Goal: Transaction & Acquisition: Book appointment/travel/reservation

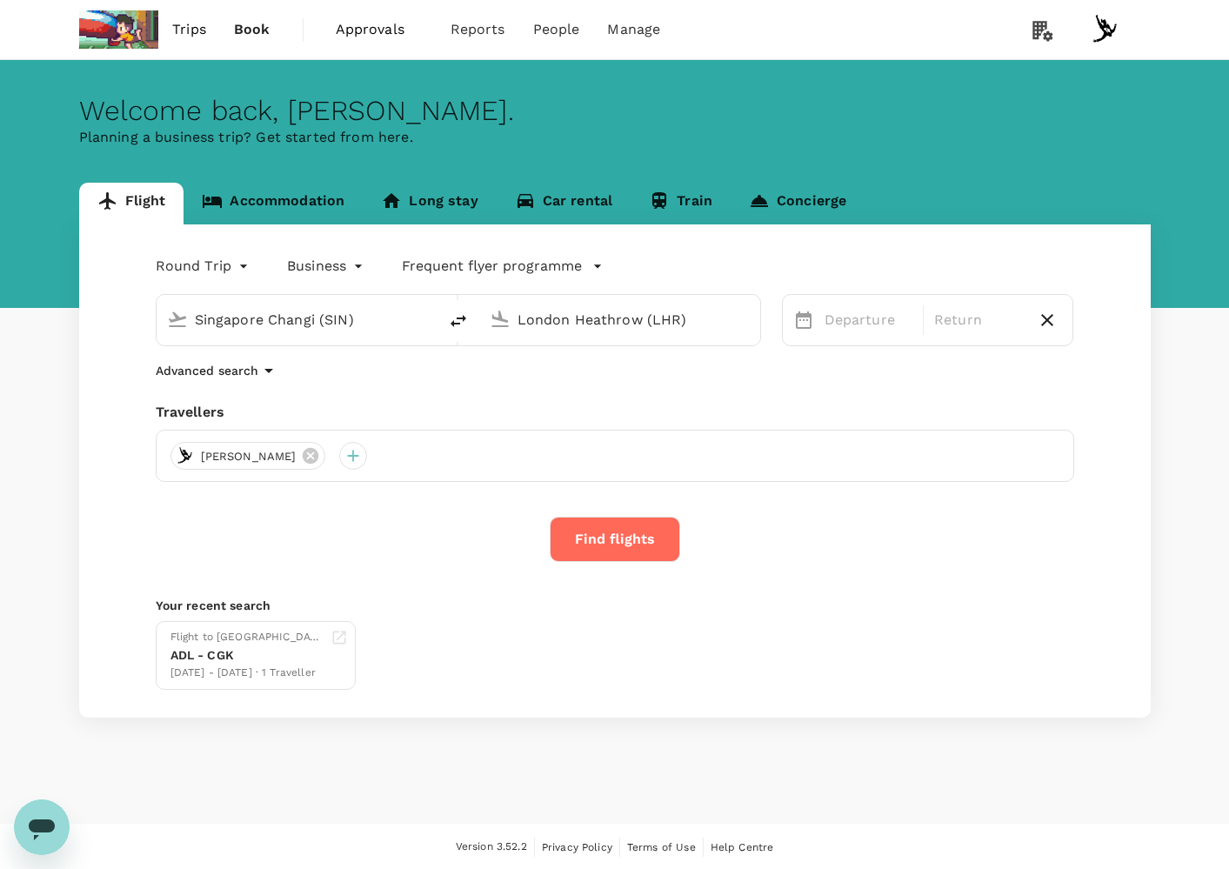
click at [678, 98] on div "Welcome back , Andreas ." at bounding box center [615, 111] width 1072 height 32
click at [409, 121] on div "Welcome back , Andreas ." at bounding box center [615, 111] width 1072 height 32
click at [632, 73] on div "Welcome back , Andreas . Planning a business trip? Get started from here." at bounding box center [614, 184] width 1229 height 248
click at [345, 309] on input "Singapore Changi (SIN)" at bounding box center [298, 319] width 206 height 27
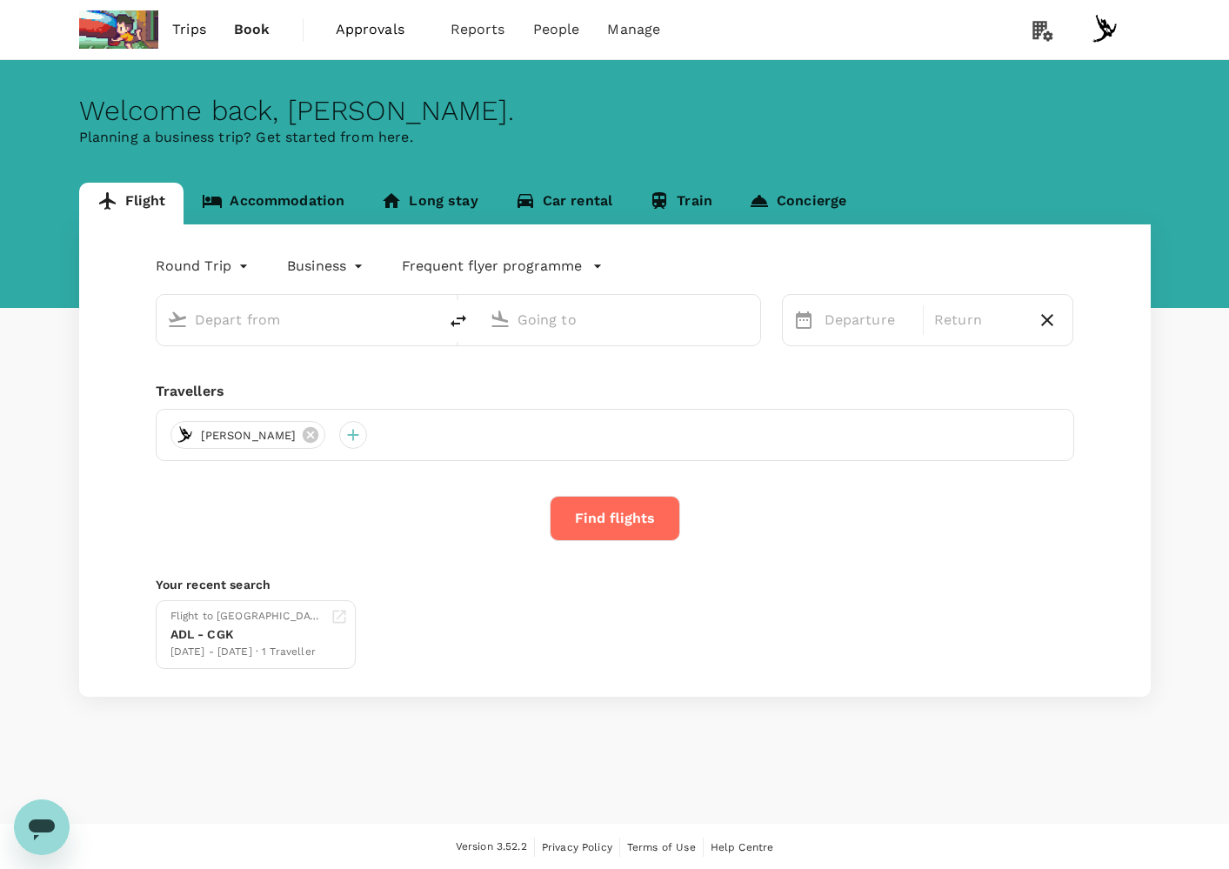
type input "Singapore Changi (SIN)"
type input "London Heathrow (LHR)"
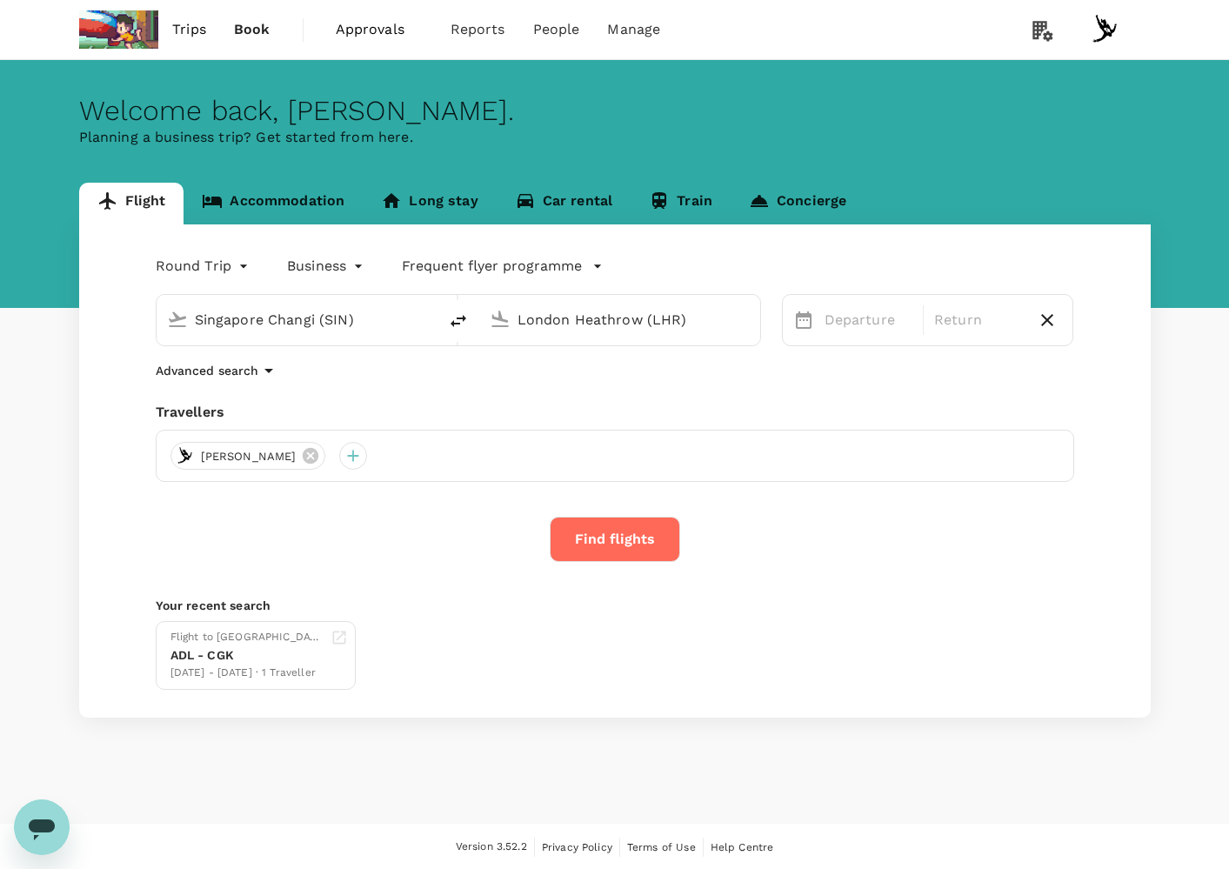
click at [309, 317] on input "Singapore Changi (SIN)" at bounding box center [298, 319] width 206 height 27
type input "la"
type input "lond"
click at [290, 308] on input "Singapore Changi (SIN)" at bounding box center [298, 319] width 206 height 27
click at [310, 323] on input "Singapore Changi (SIN)" at bounding box center [298, 319] width 206 height 27
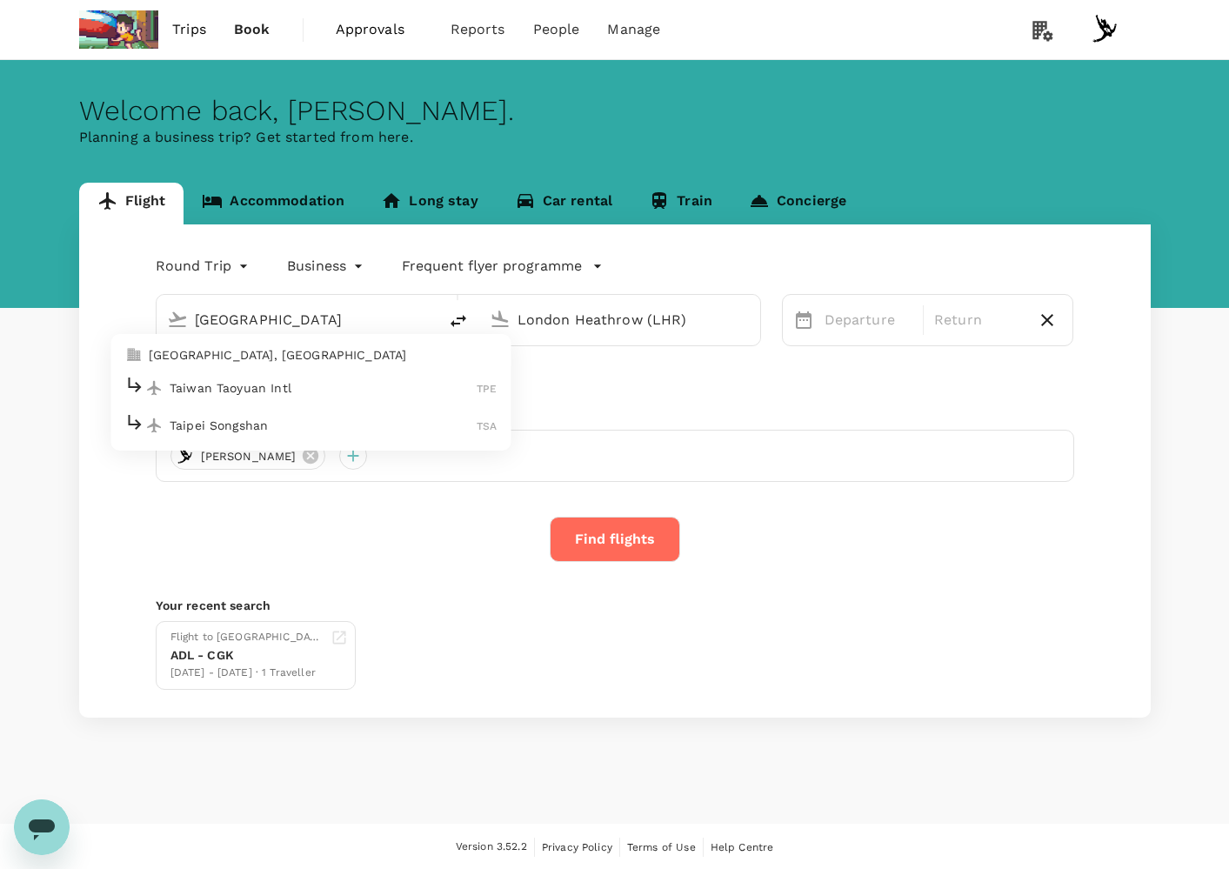
click at [322, 384] on p "Taiwan Taoyuan Intl" at bounding box center [323, 387] width 307 height 17
type input "Taiwan Taoyuan Intl (TPE)"
click at [589, 329] on input "London Heathrow (LHR)" at bounding box center [621, 319] width 206 height 27
click at [415, 317] on div "Taiwan Taoyuan Intl (TPE)" at bounding box center [311, 320] width 232 height 28
click at [595, 320] on input "London Heathrow (LHR)" at bounding box center [621, 319] width 206 height 27
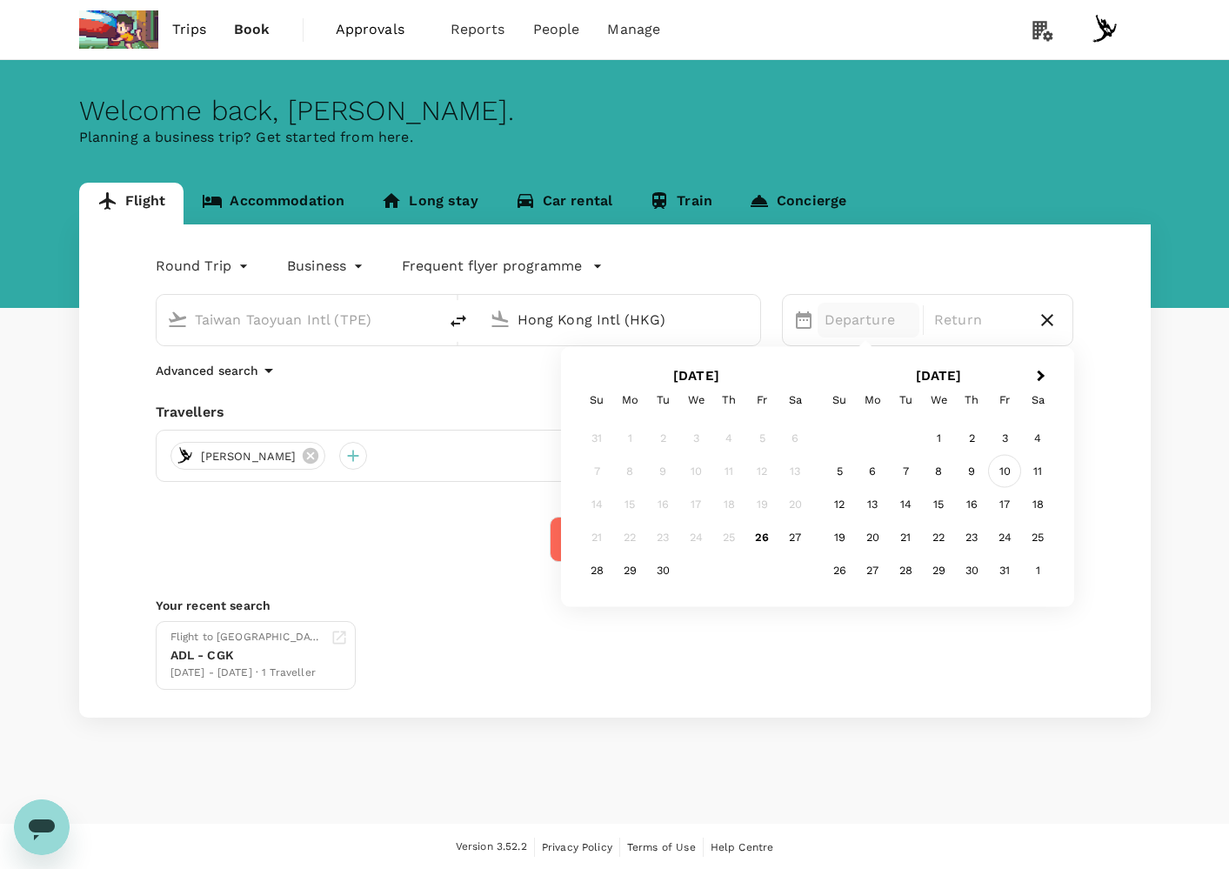
type input "Hong Kong Intl (HKG)"
click at [1005, 475] on div "10" at bounding box center [1004, 471] width 33 height 33
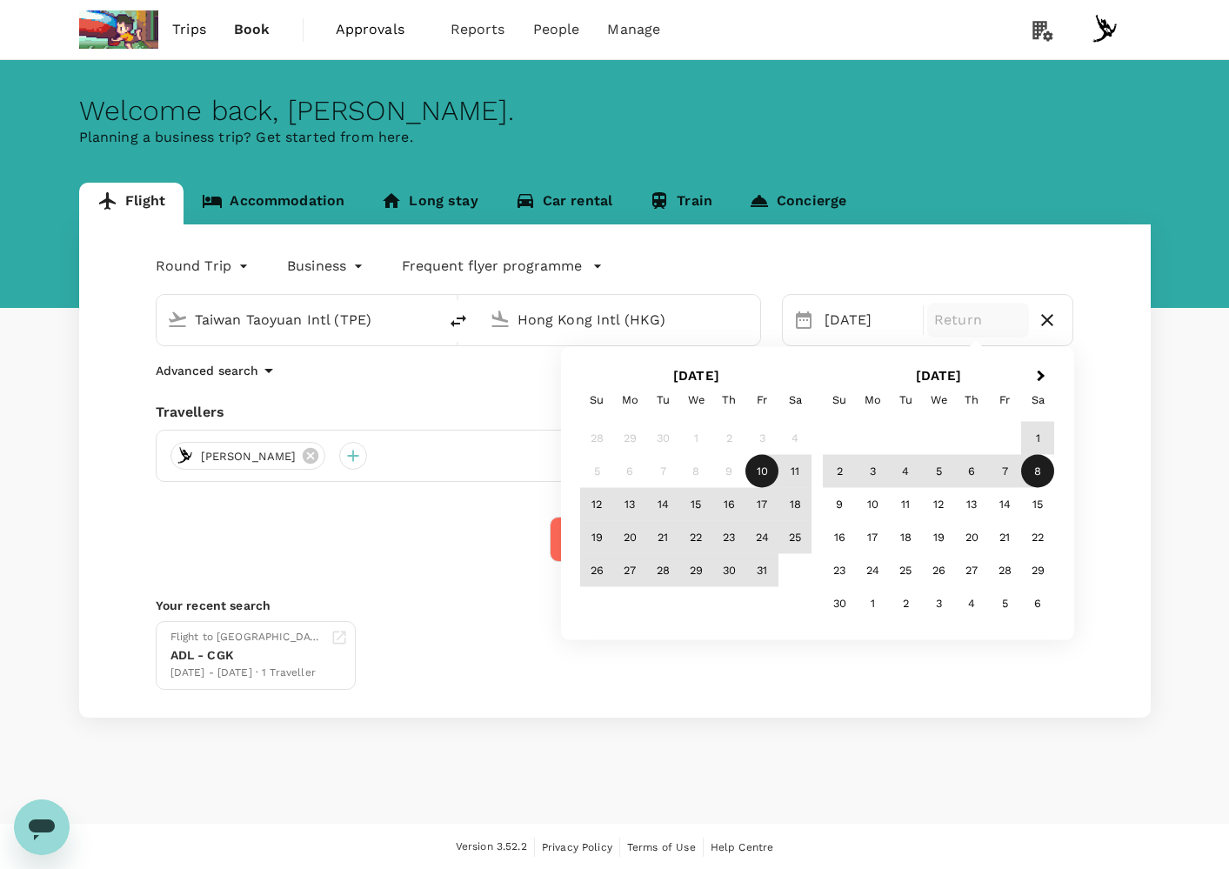
click at [1029, 474] on div "8" at bounding box center [1037, 471] width 33 height 33
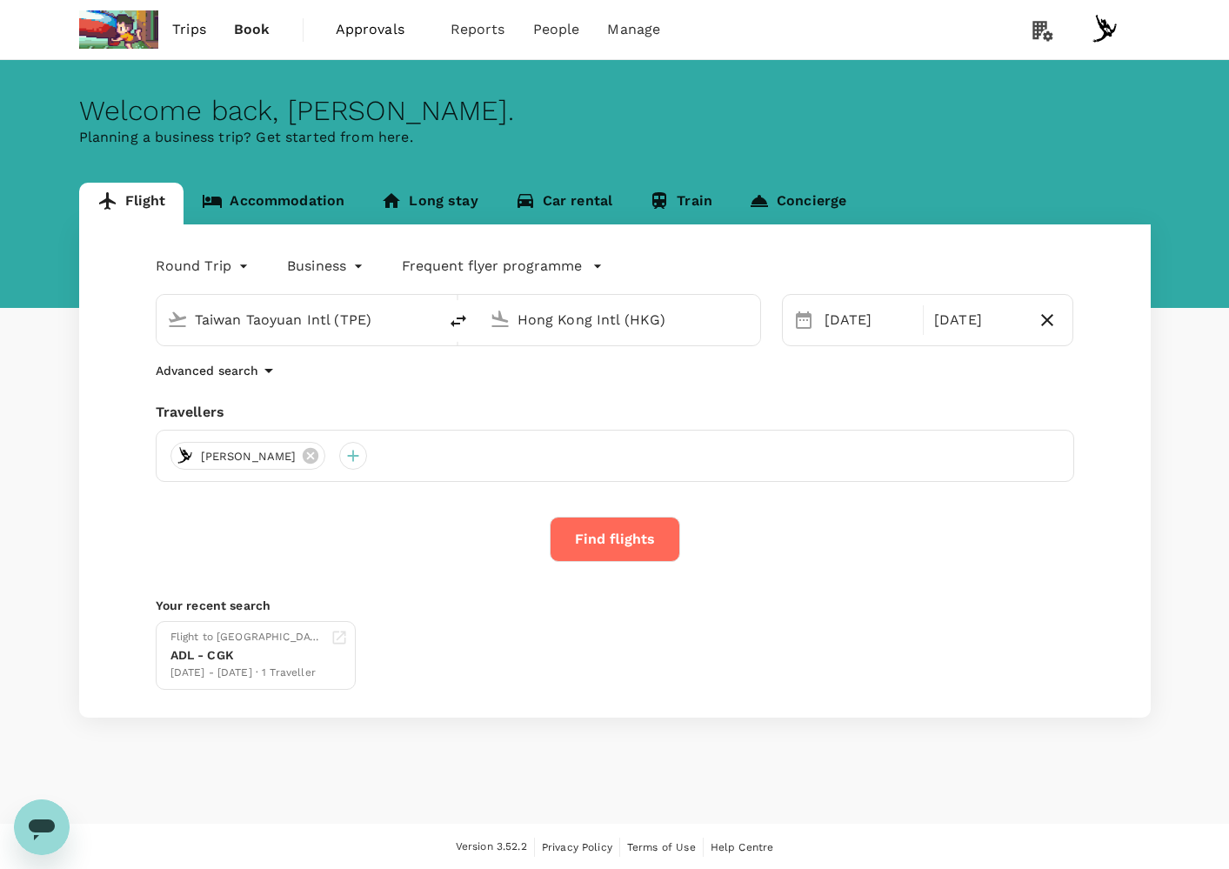
click at [616, 542] on button "Find flights" at bounding box center [615, 539] width 130 height 45
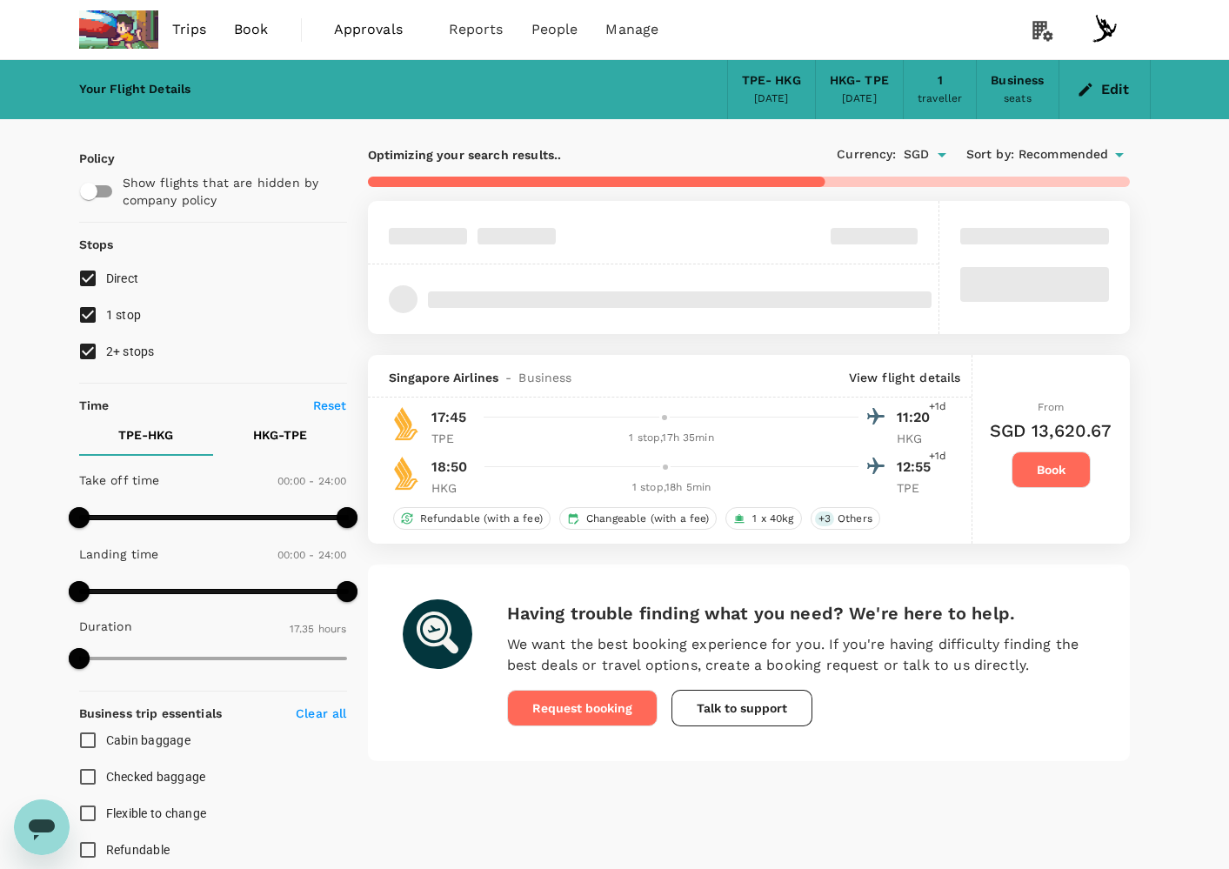
checkbox input "false"
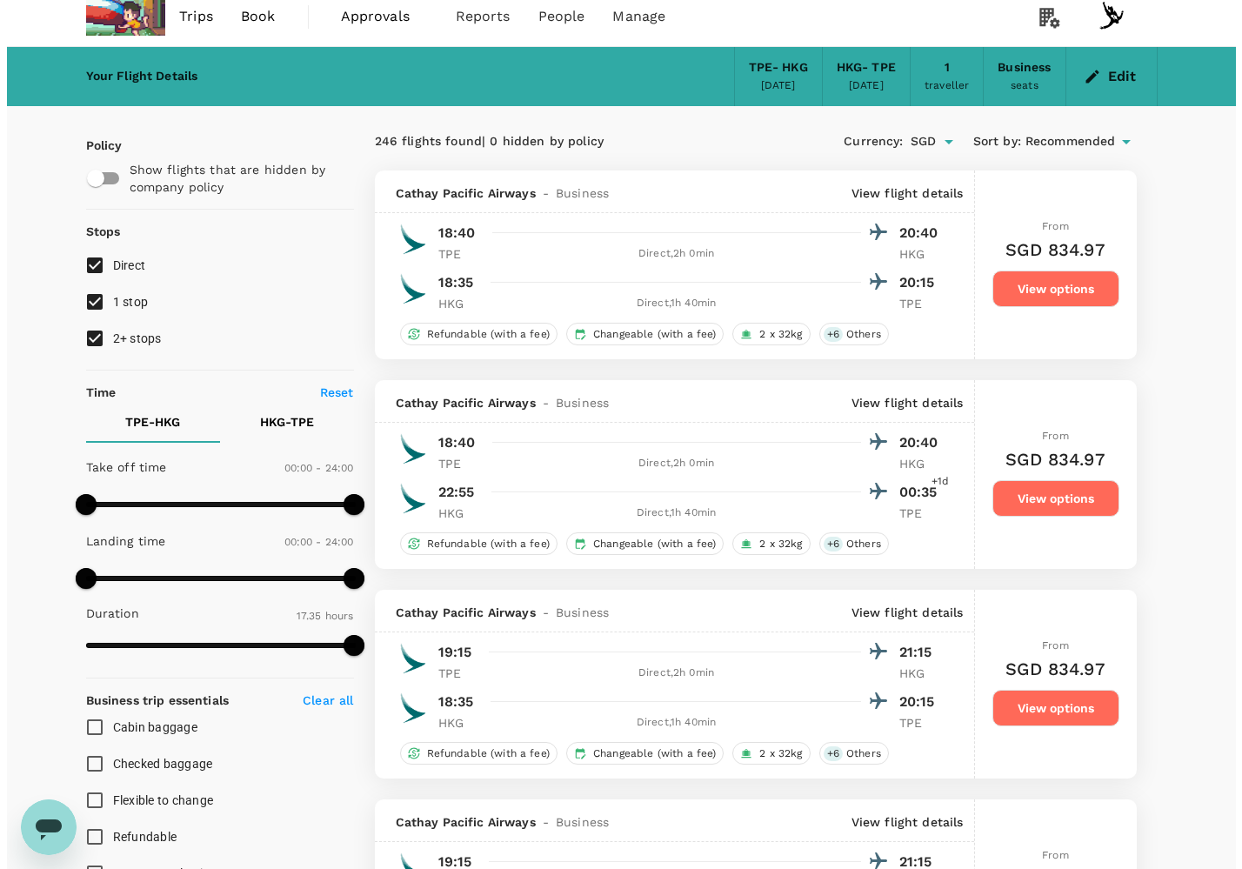
scroll to position [15, 0]
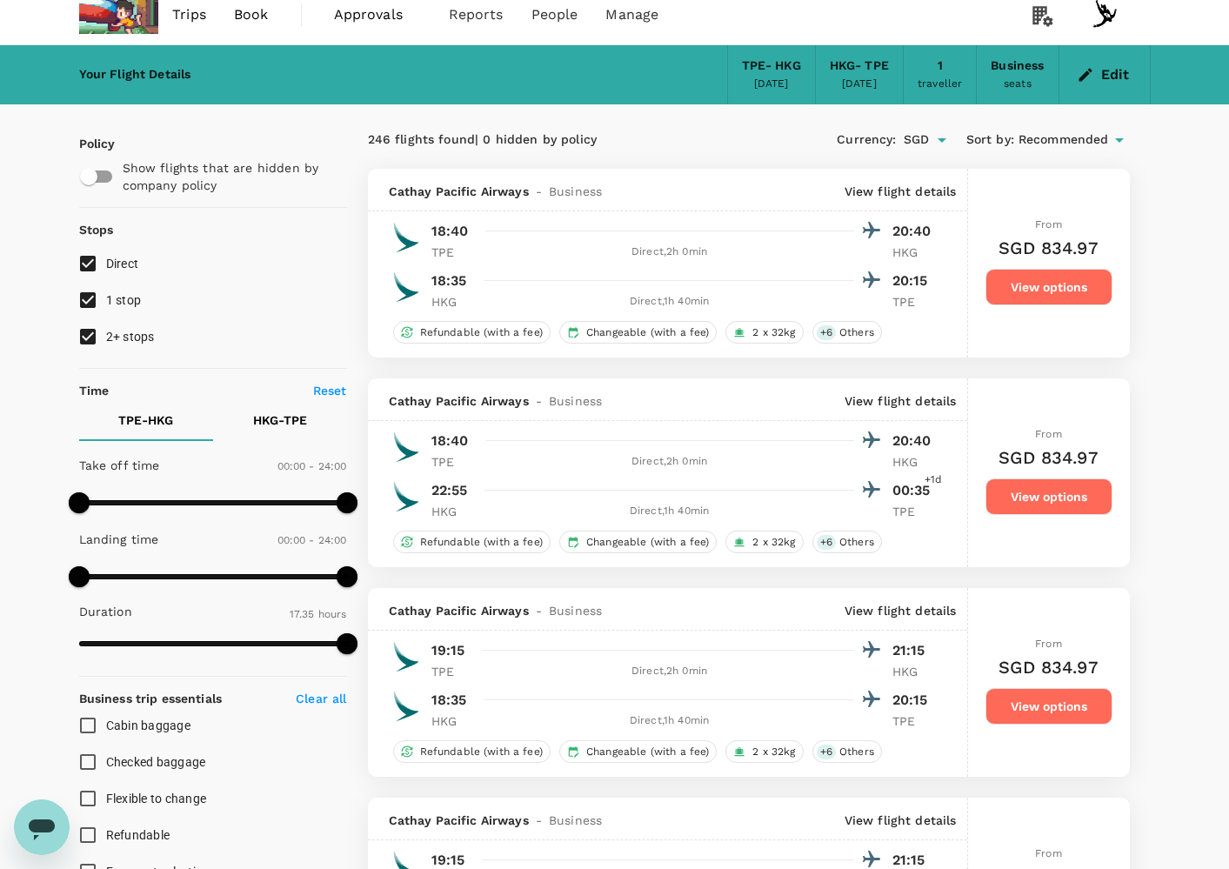
click at [937, 192] on p "View flight details" at bounding box center [901, 191] width 112 height 17
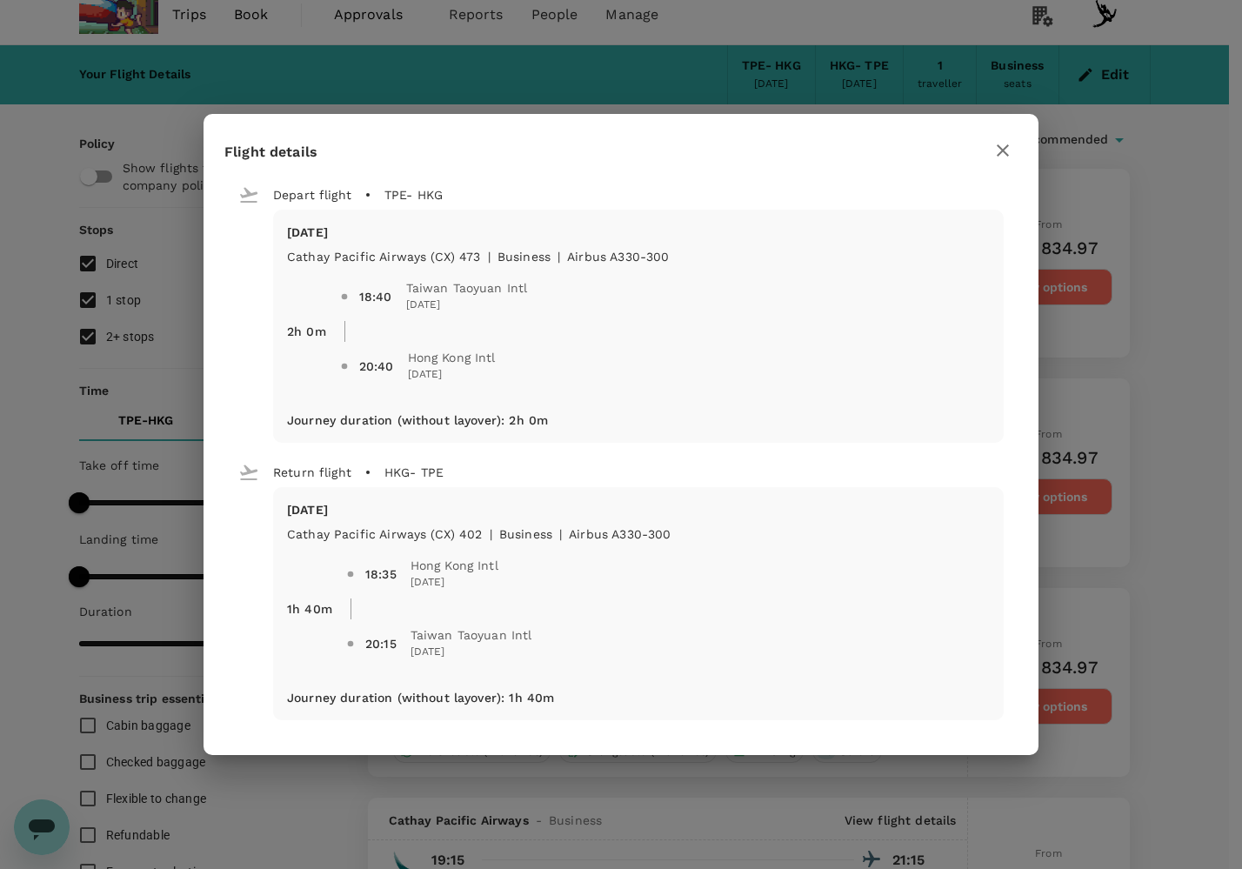
click at [1204, 528] on div "Flight details Depart flight TPE - HKG [DATE] Cathay Pacific Airways (CX) 473 |…" at bounding box center [621, 434] width 1242 height 869
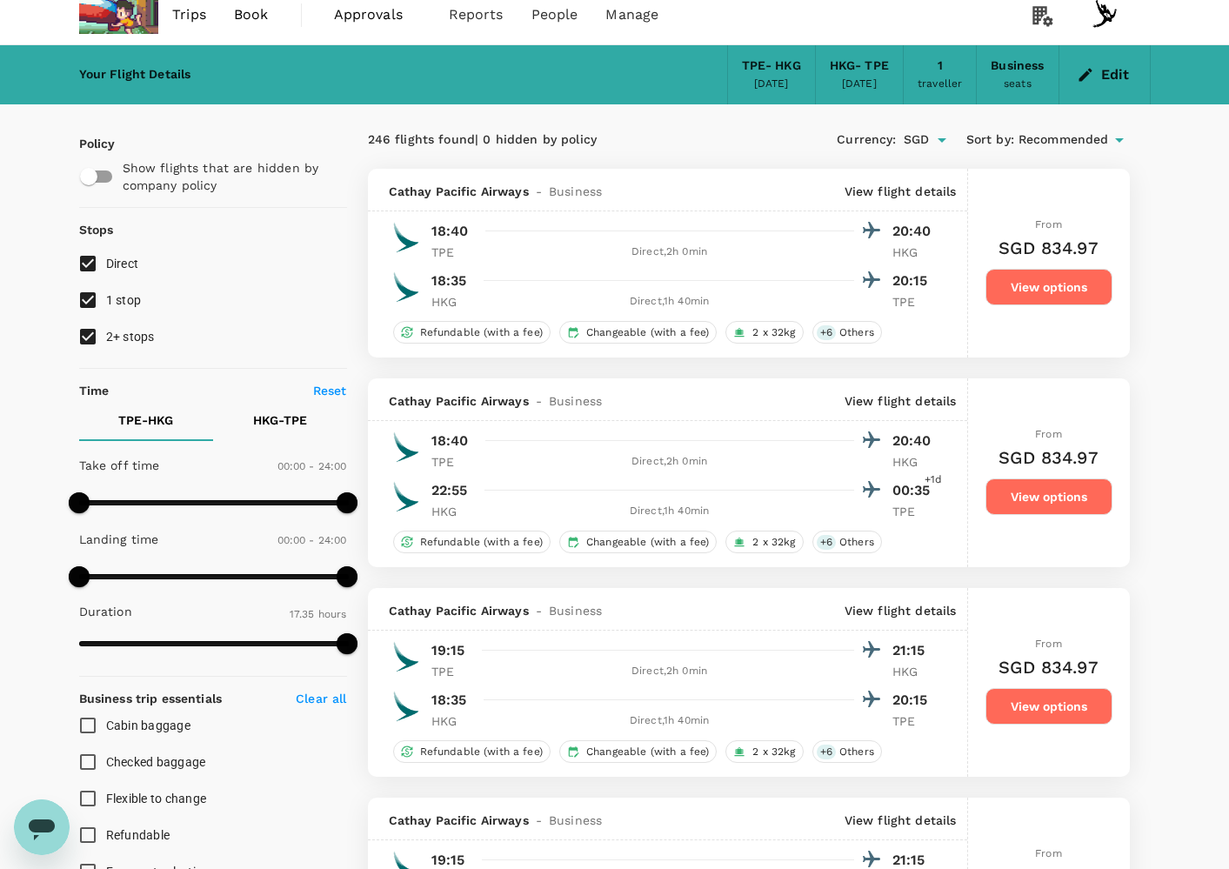
click at [891, 597] on div "Cathay Pacific Airways - Business View flight details" at bounding box center [667, 609] width 599 height 43
click at [896, 606] on p "View flight details" at bounding box center [901, 610] width 112 height 17
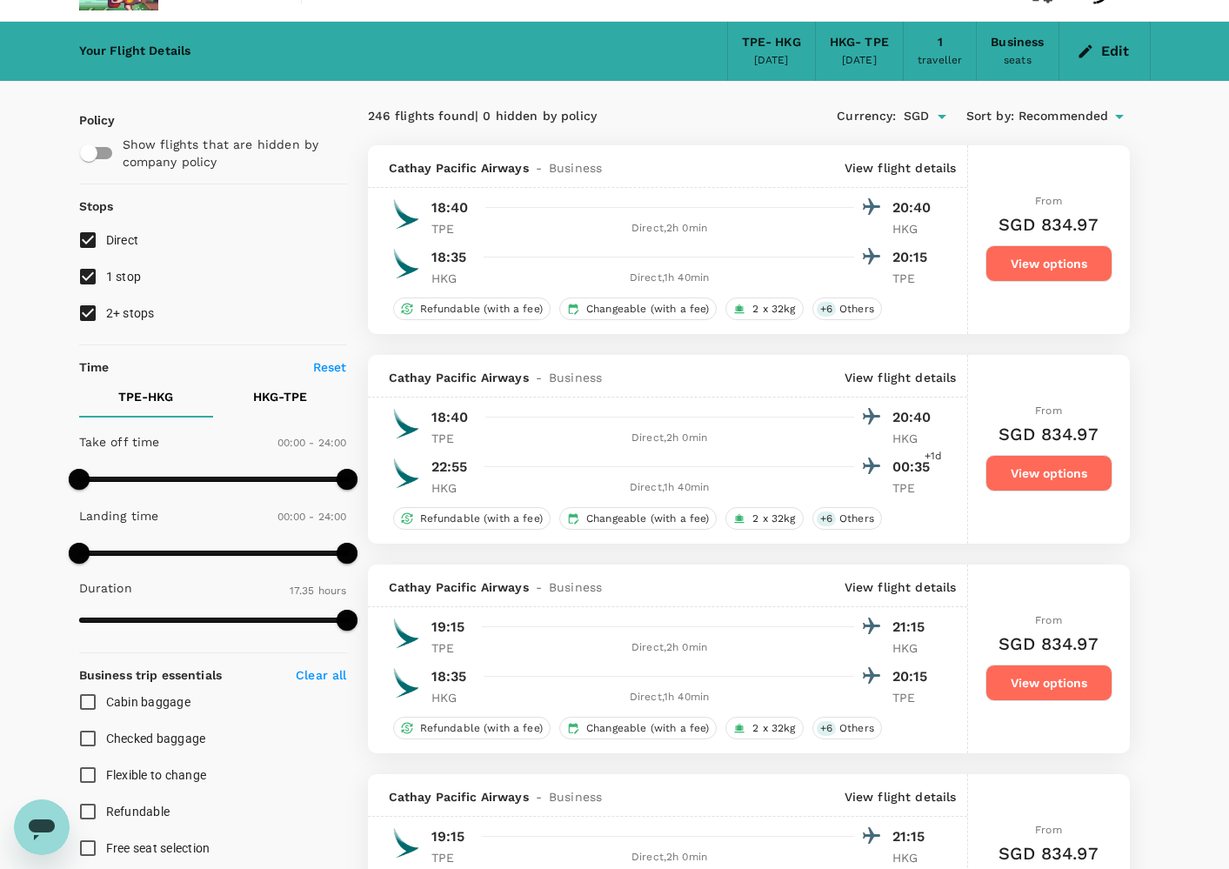
scroll to position [407, 0]
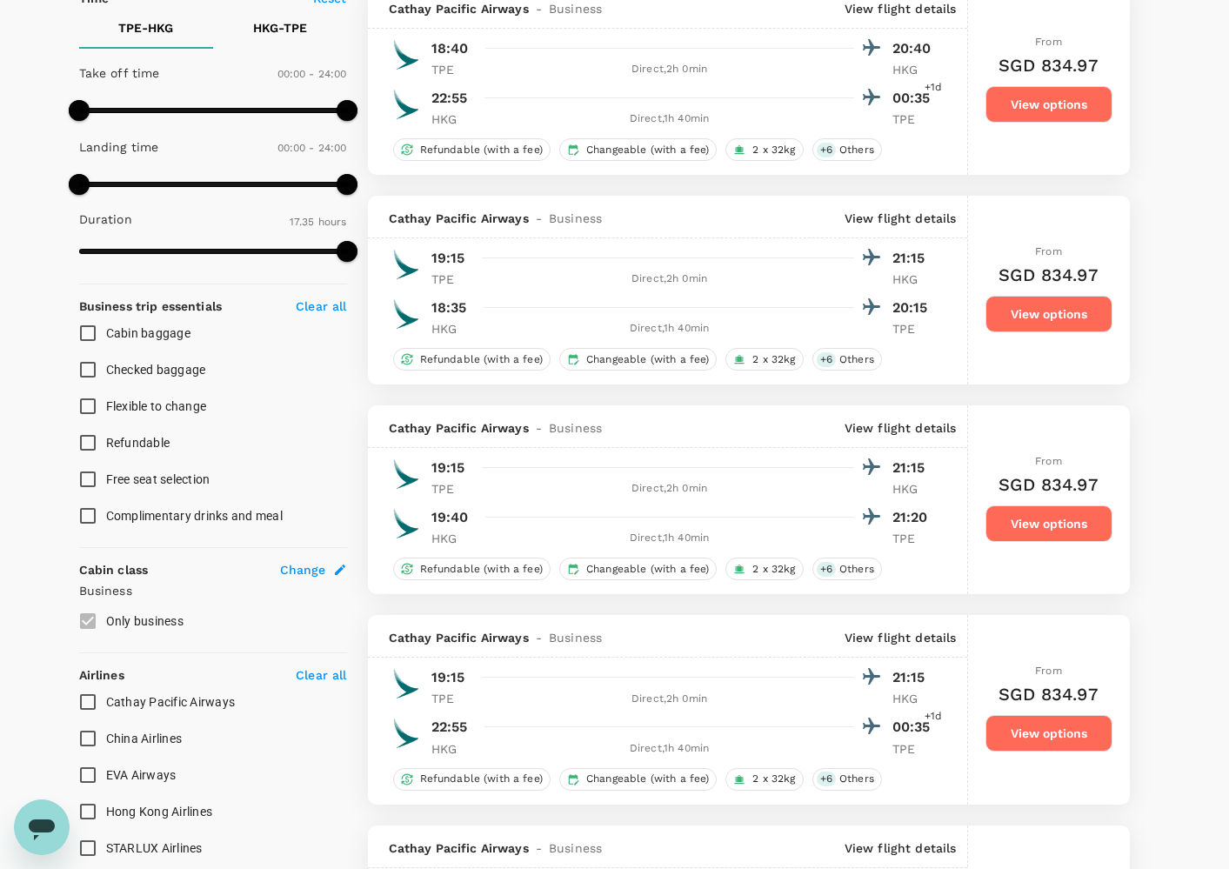
click at [924, 444] on div "Cathay Pacific Airways - Business View flight details" at bounding box center [667, 426] width 599 height 43
click at [925, 442] on div "Cathay Pacific Airways - Business View flight details" at bounding box center [667, 426] width 599 height 43
click at [925, 435] on p "View flight details" at bounding box center [901, 427] width 112 height 17
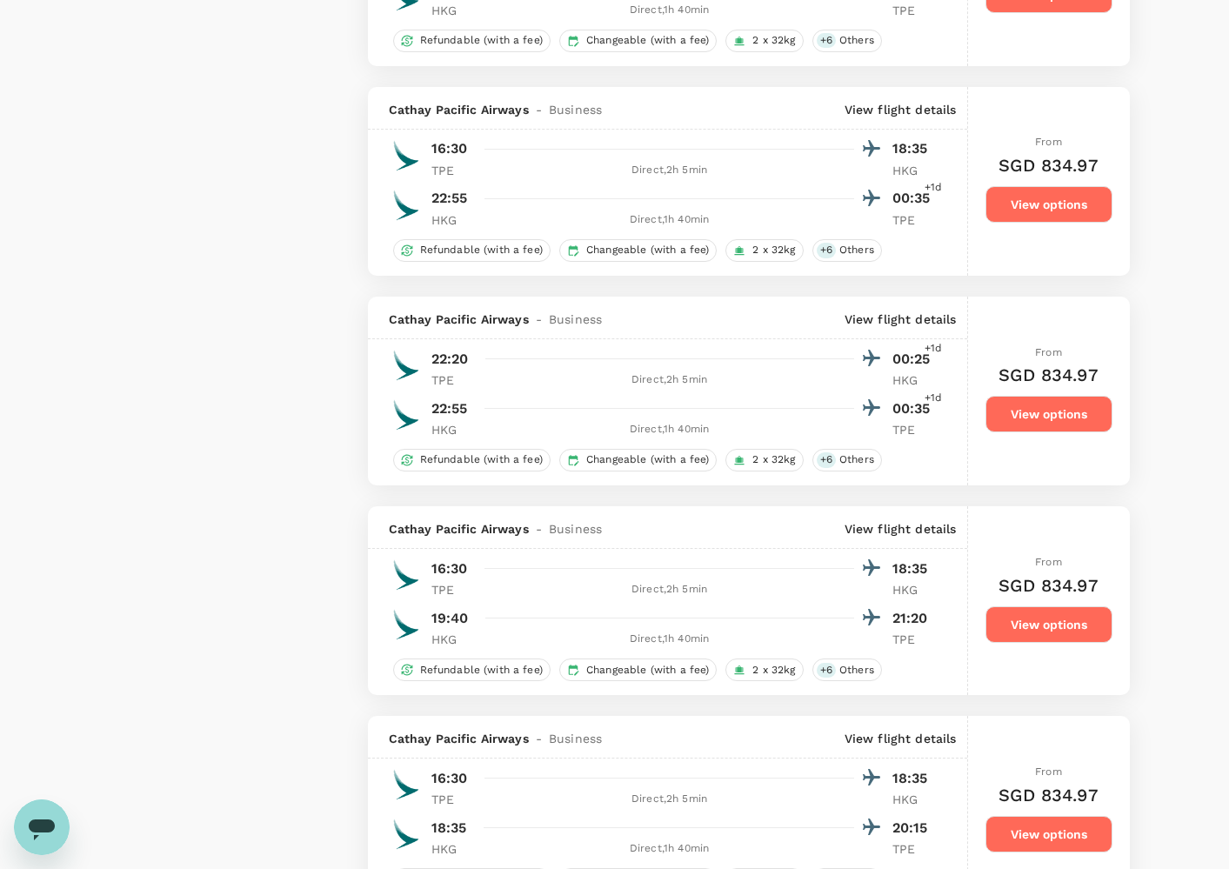
scroll to position [2275, 0]
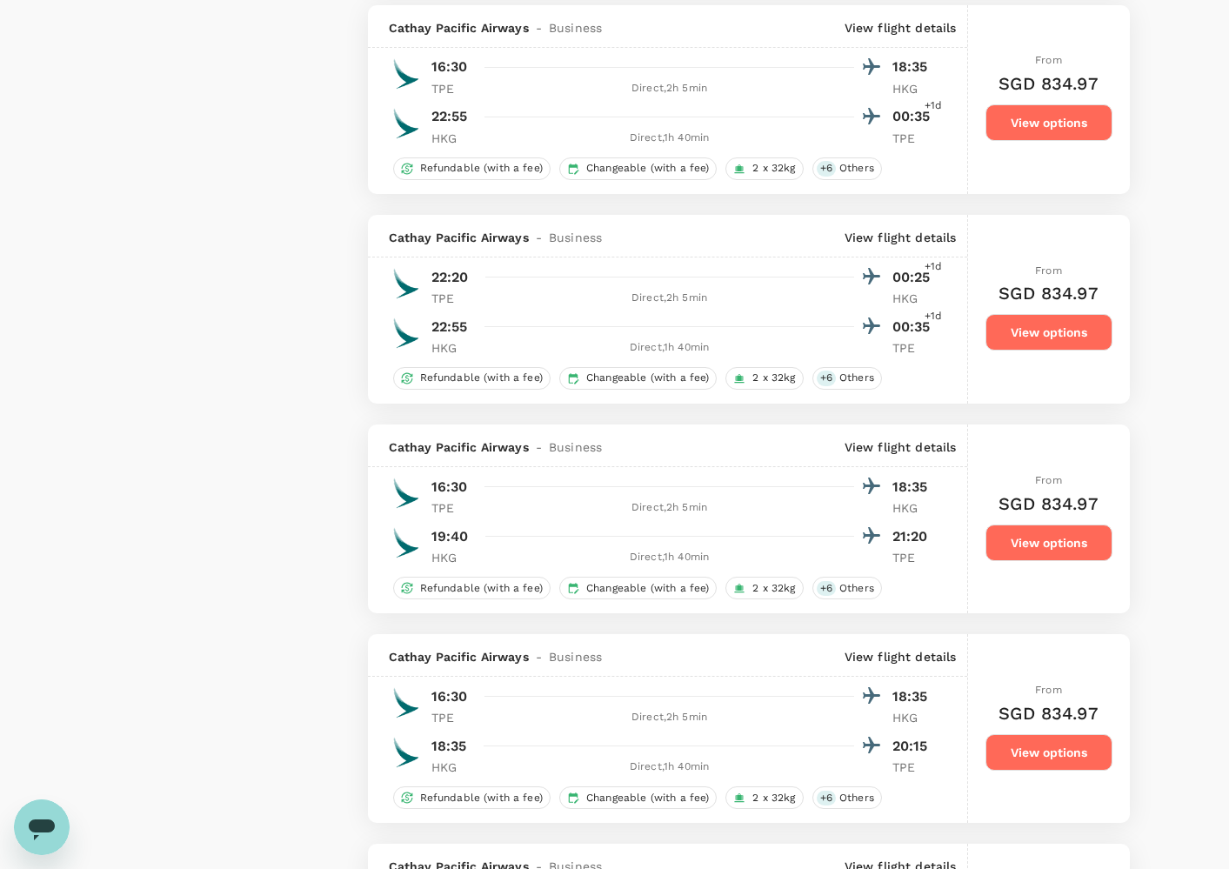
click at [906, 456] on p "View flight details" at bounding box center [901, 446] width 112 height 17
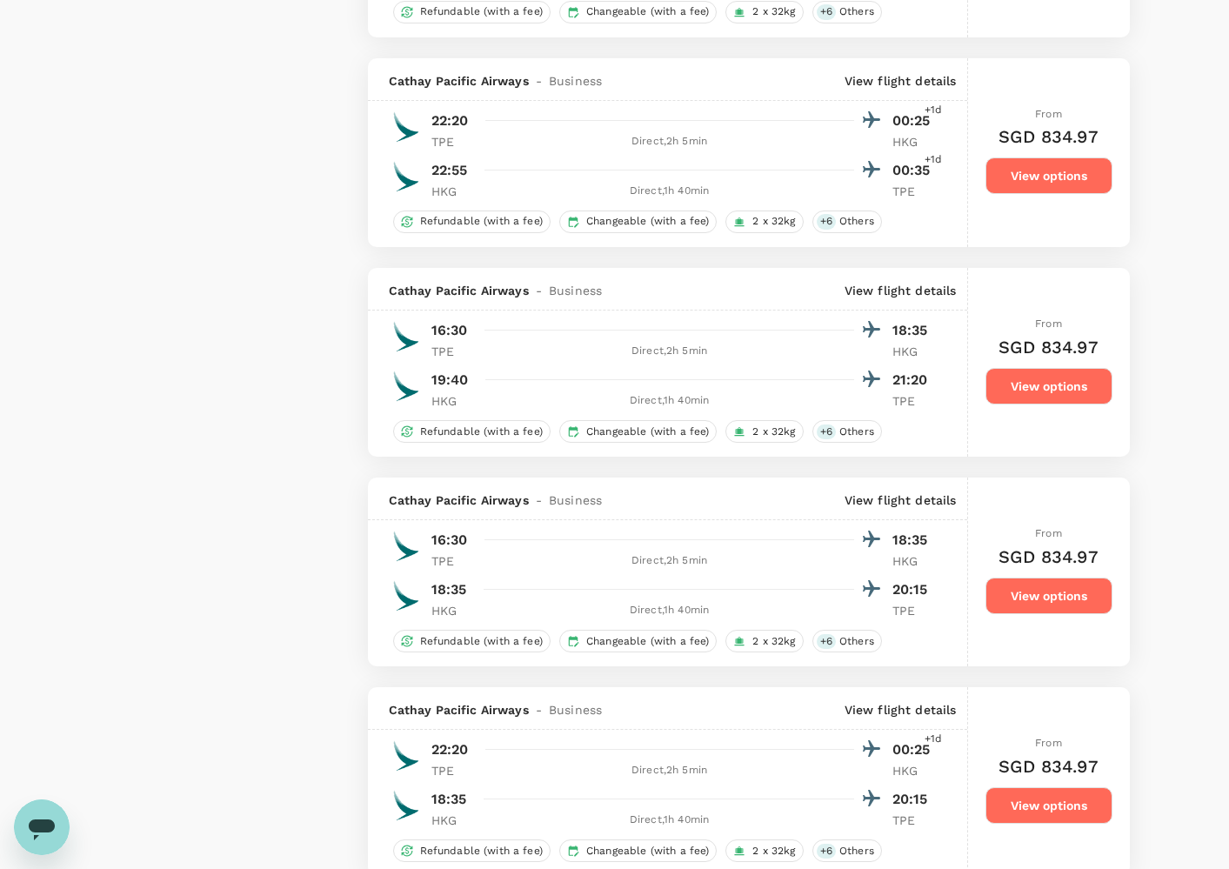
scroll to position [3858, 0]
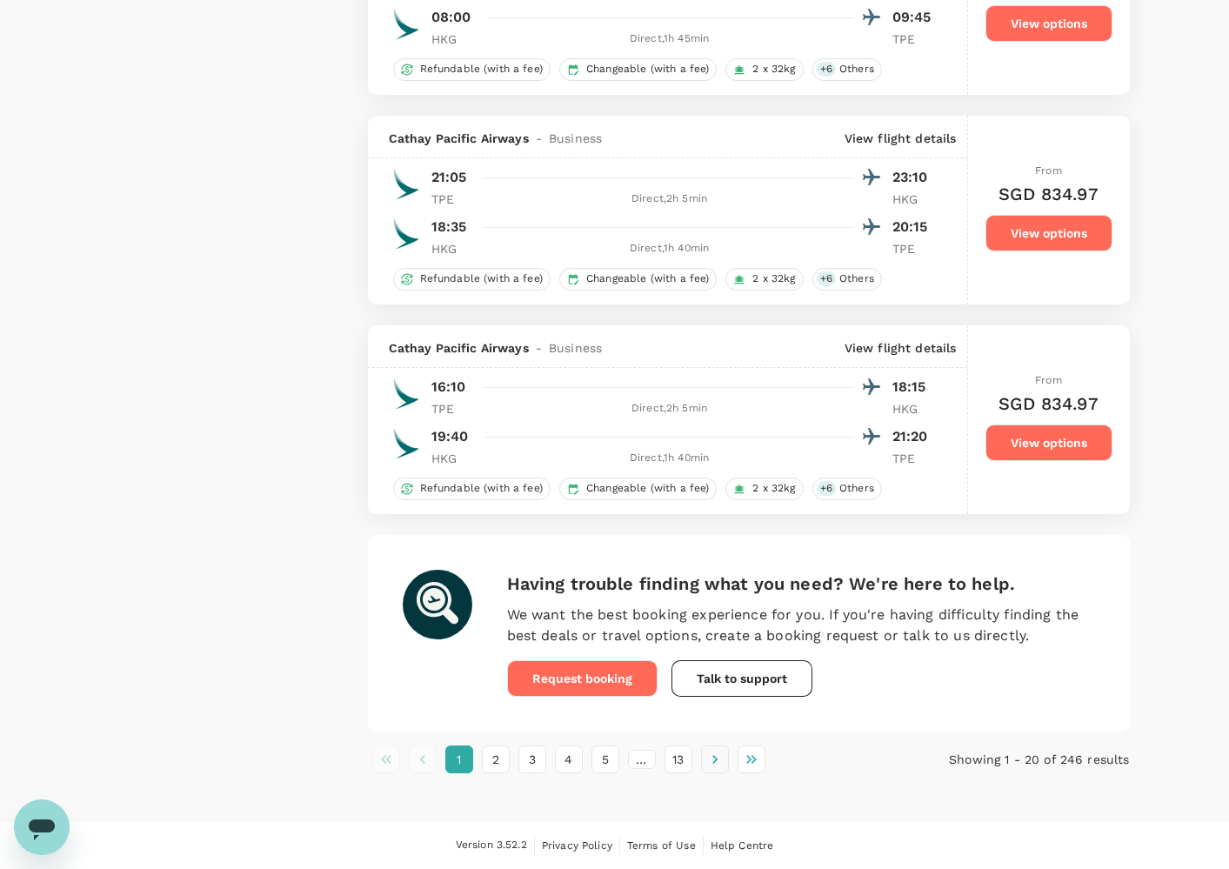
click at [727, 758] on button "Go to next page" at bounding box center [715, 759] width 28 height 28
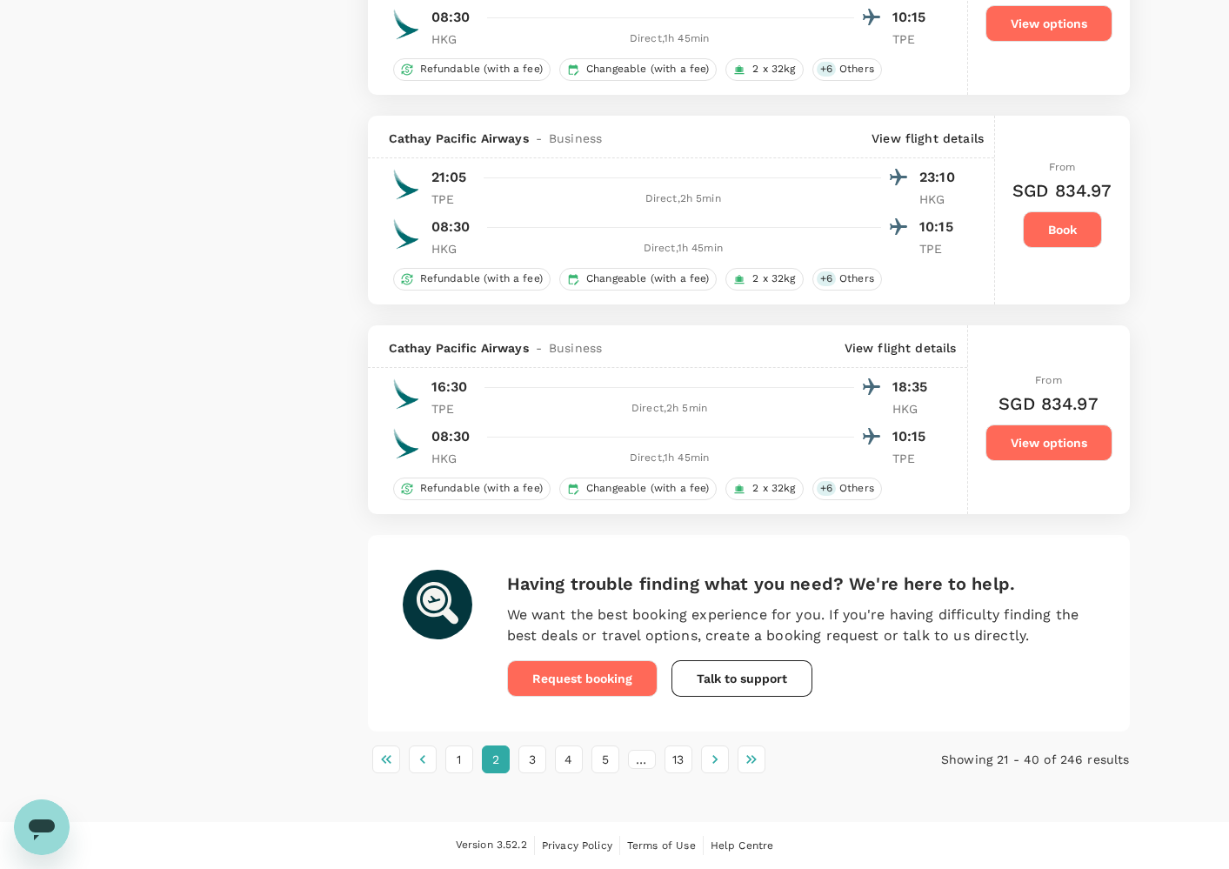
click at [918, 339] on p "View flight details" at bounding box center [901, 347] width 112 height 17
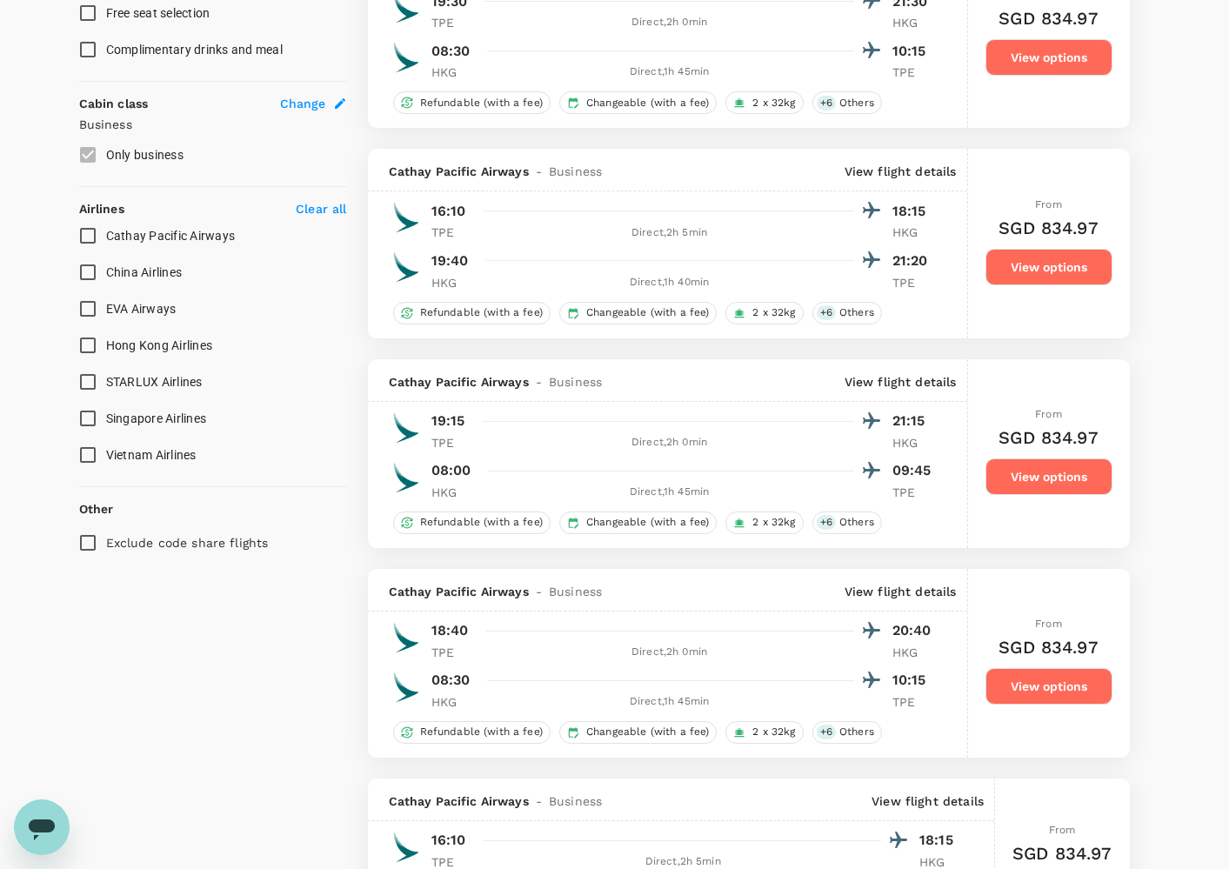
scroll to position [0, 0]
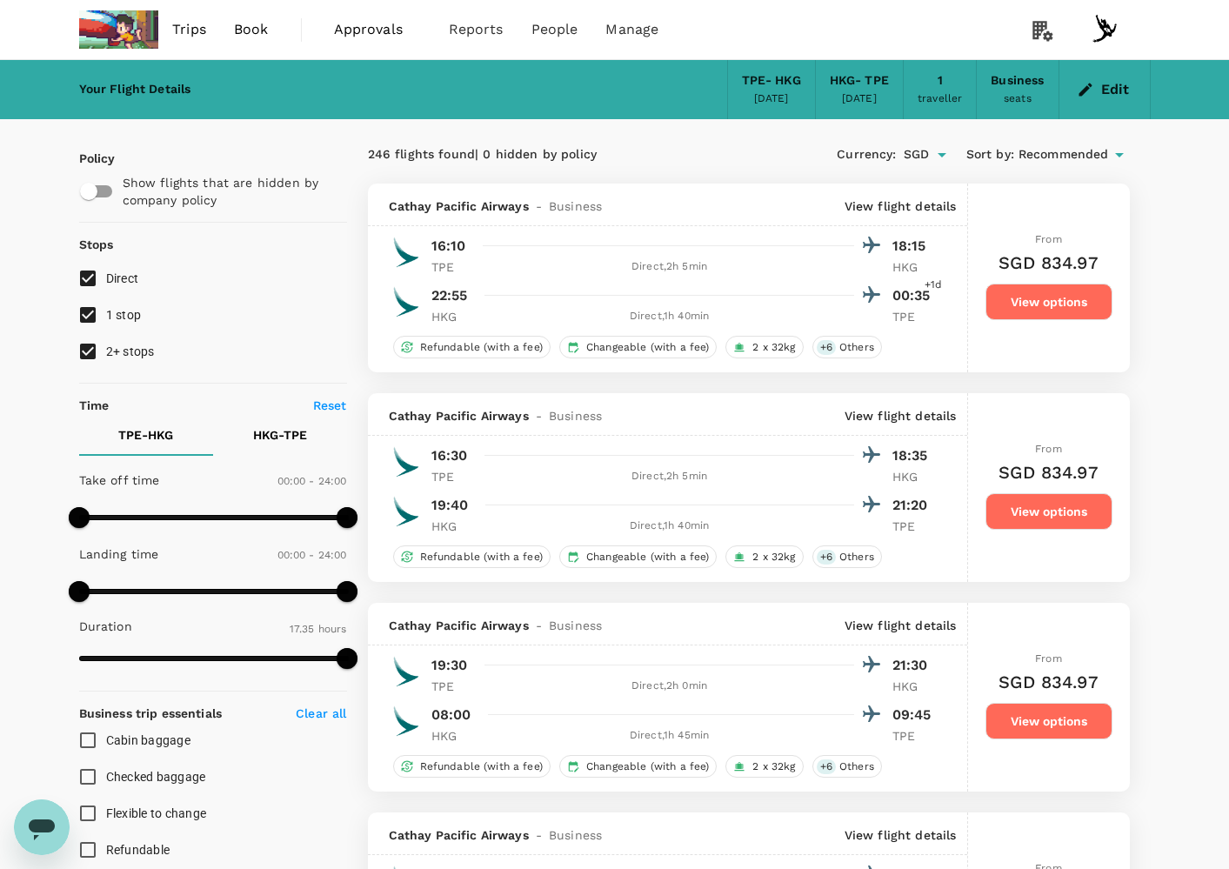
click at [1105, 88] on button "Edit" at bounding box center [1104, 90] width 63 height 28
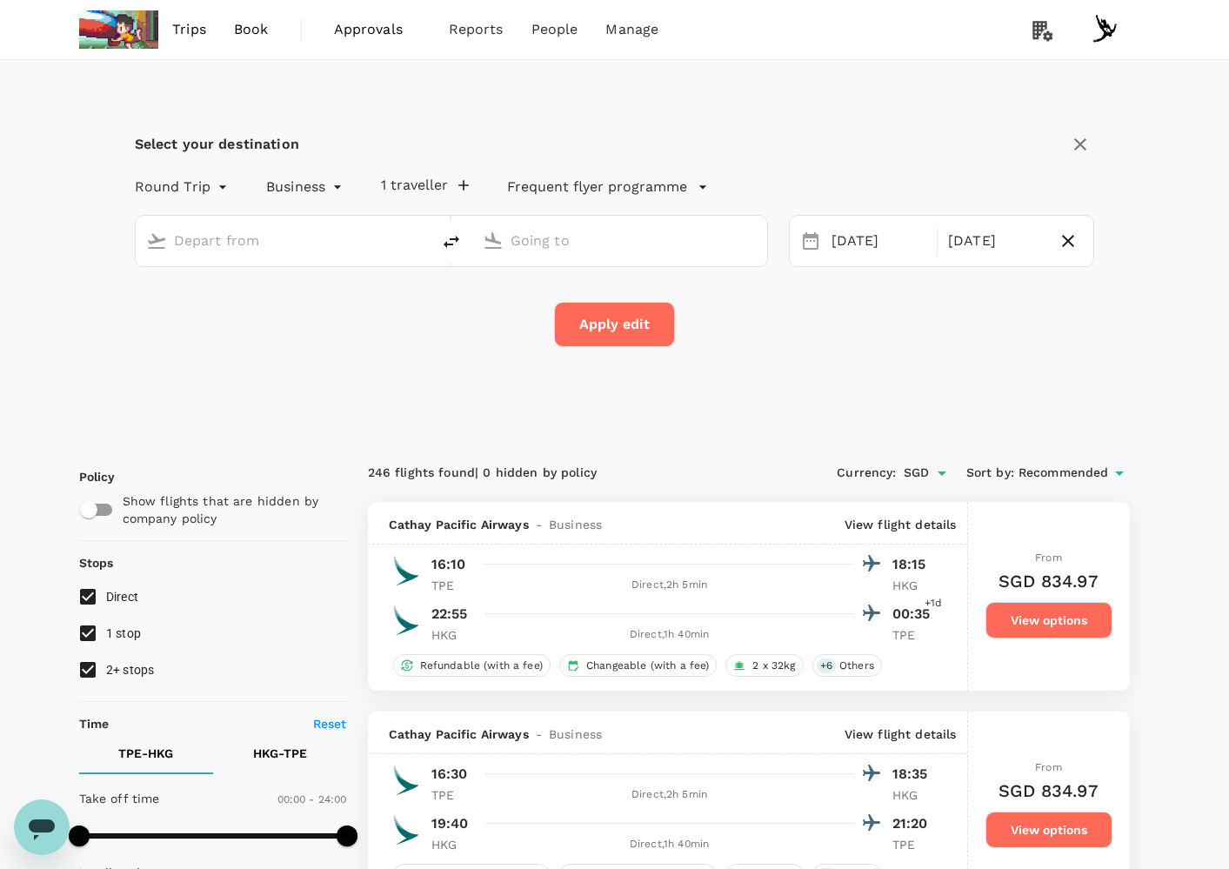
type input "Taiwan Taoyuan Intl (TPE)"
type input "Hong Kong Intl (HKG)"
click at [315, 243] on input "Taiwan Taoyuan Intl (TPE)" at bounding box center [284, 240] width 220 height 27
click at [268, 300] on p "Singapore Changi" at bounding box center [310, 308] width 309 height 17
type input "Singapore Changi (SIN)"
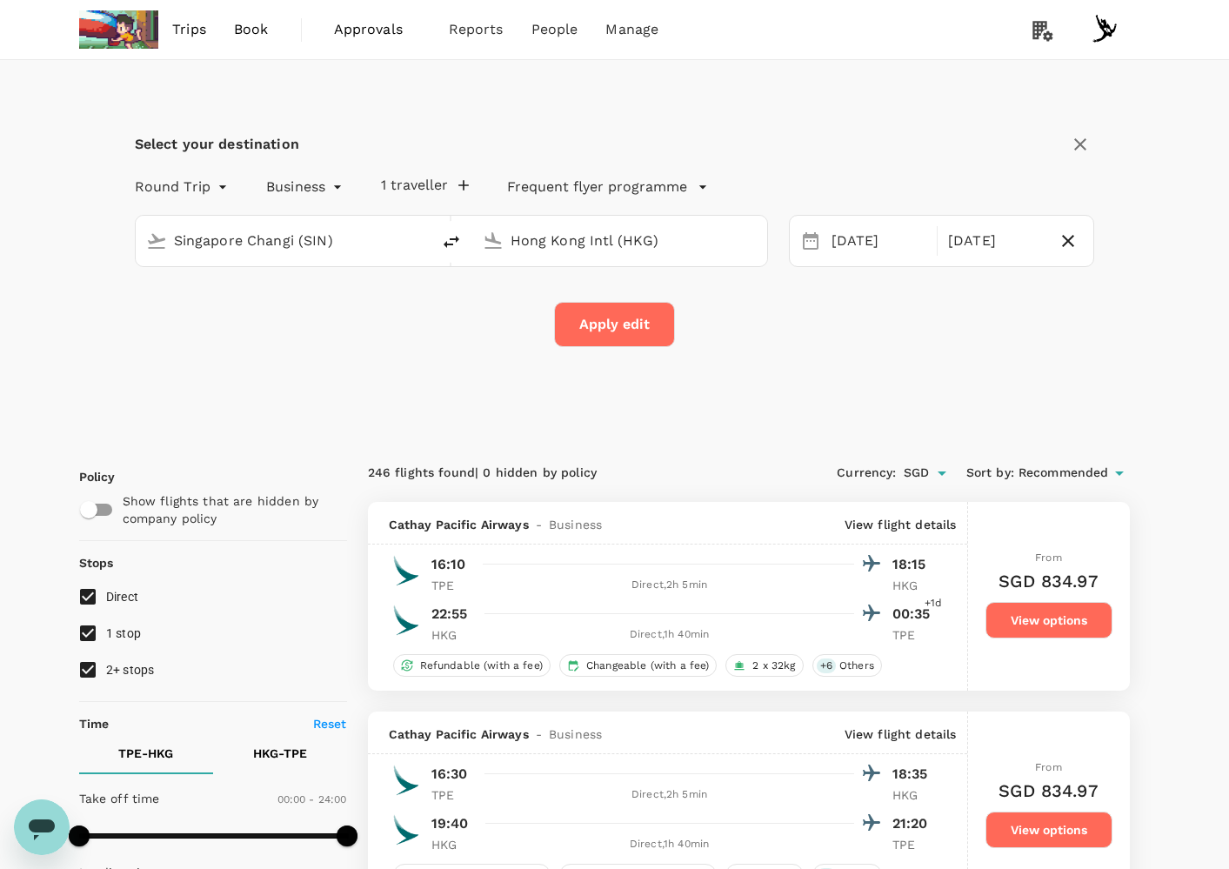
click at [613, 227] on input "Hong Kong Intl (HKG)" at bounding box center [621, 240] width 220 height 27
click at [623, 319] on button "Apply edit" at bounding box center [614, 324] width 121 height 45
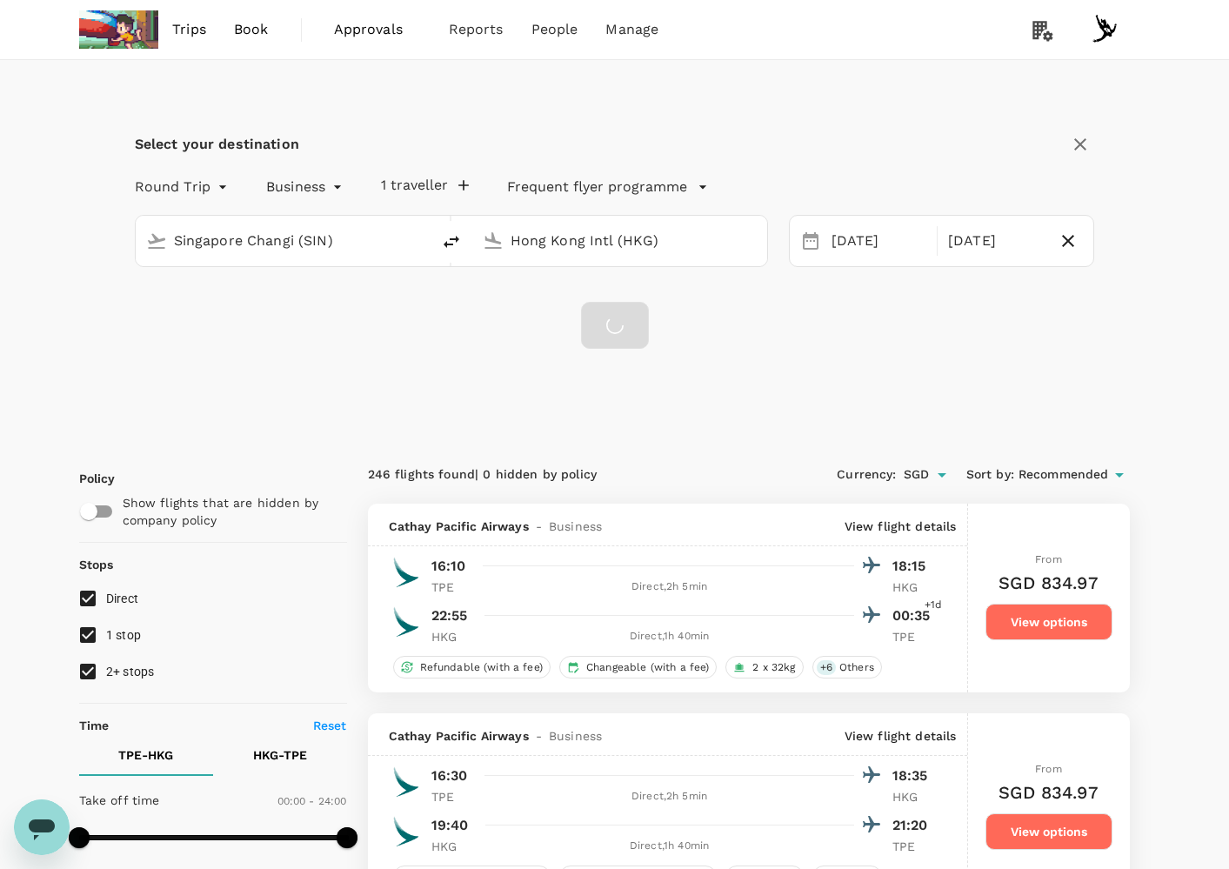
checkbox input "false"
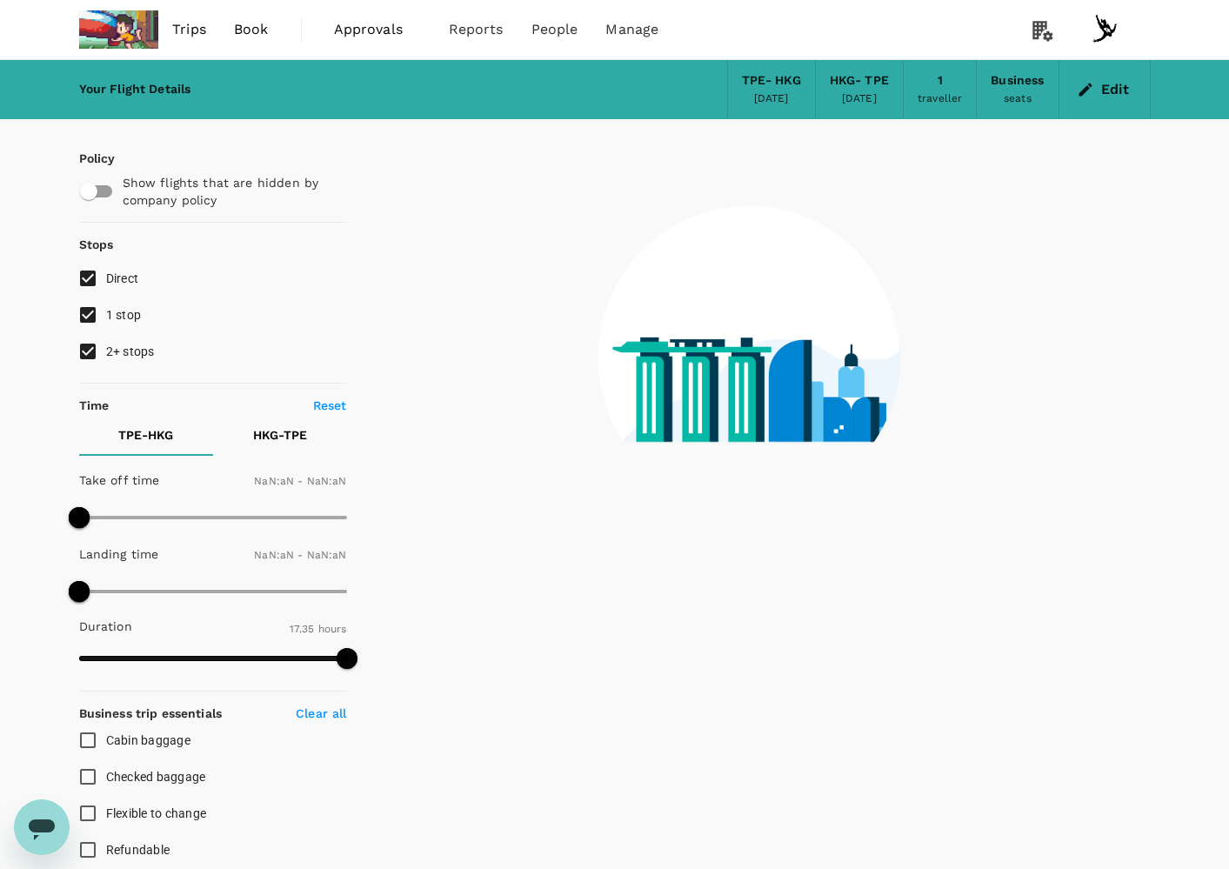
type input "1440"
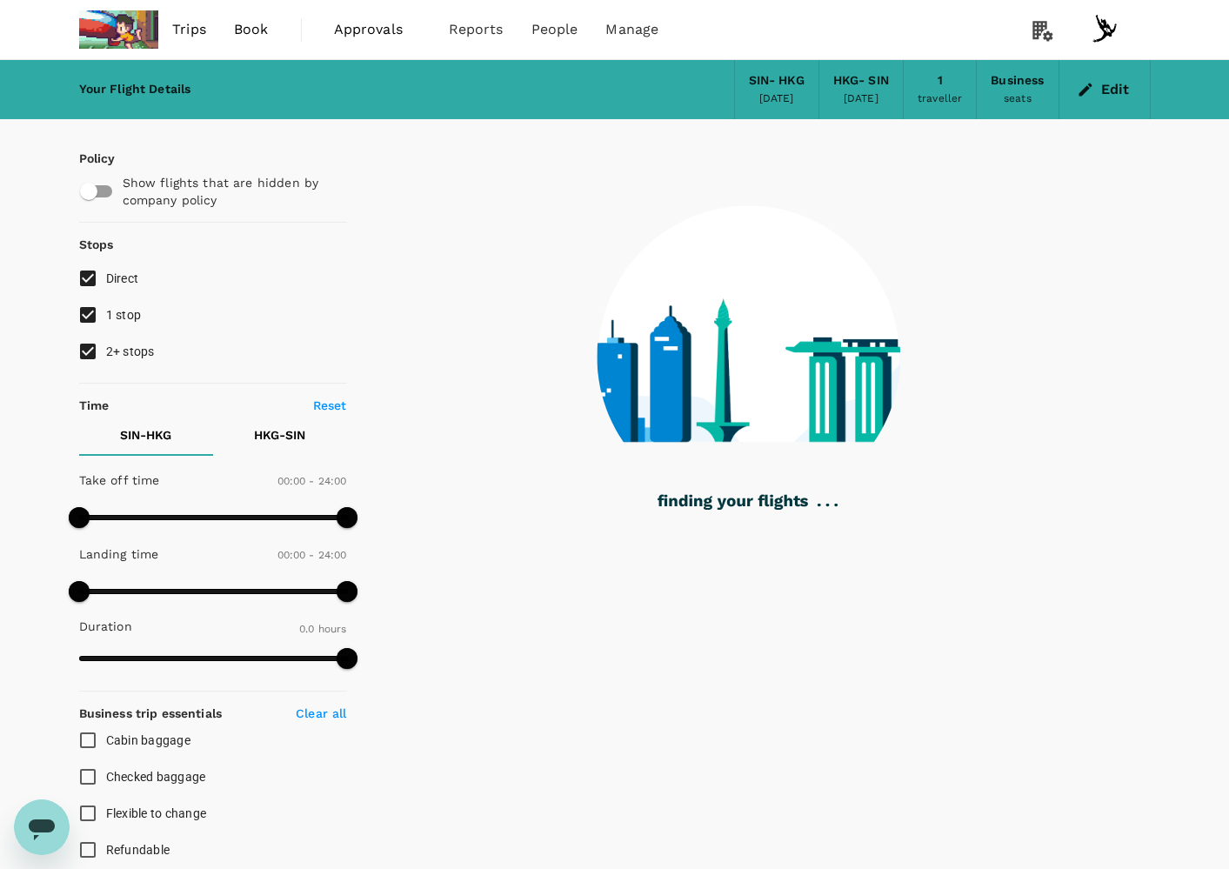
type input "1200"
checkbox input "true"
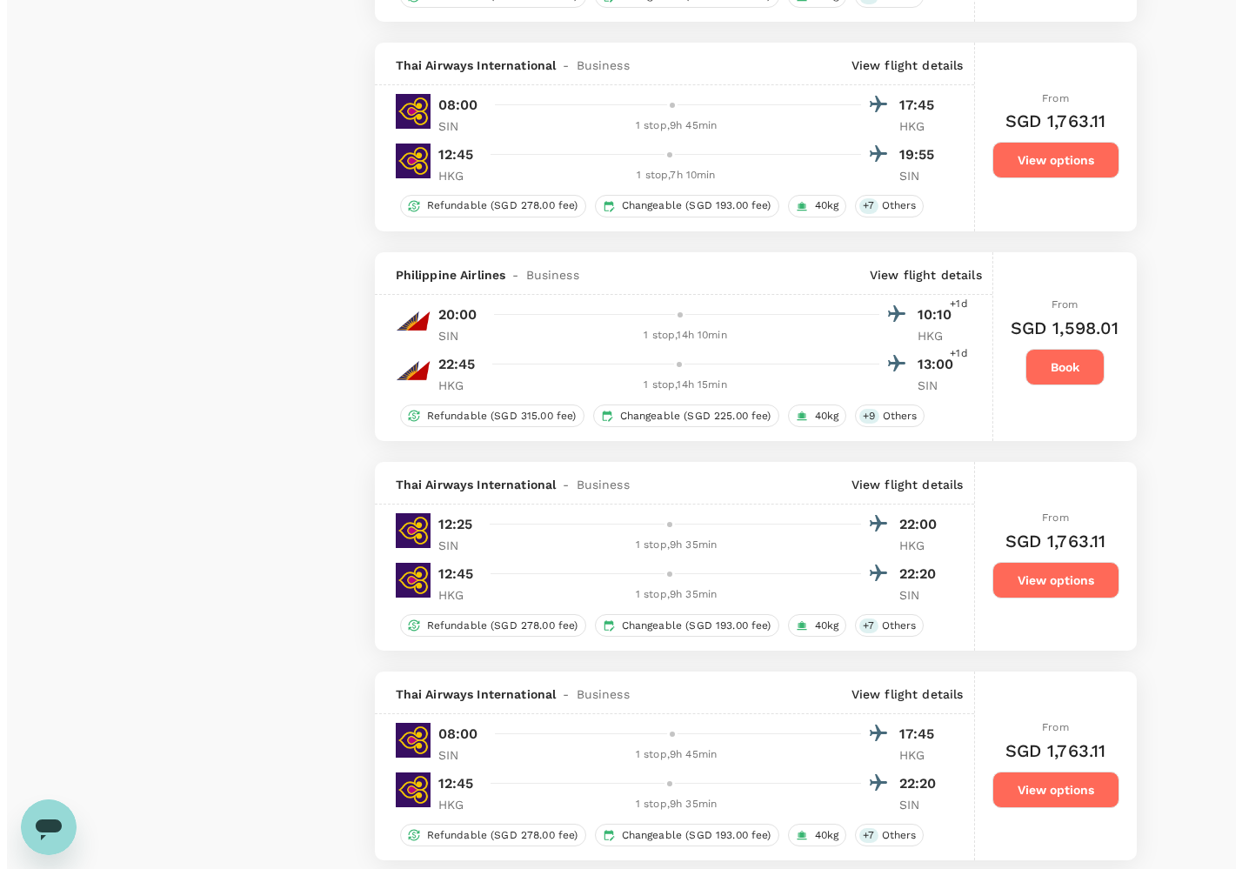
scroll to position [2615, 0]
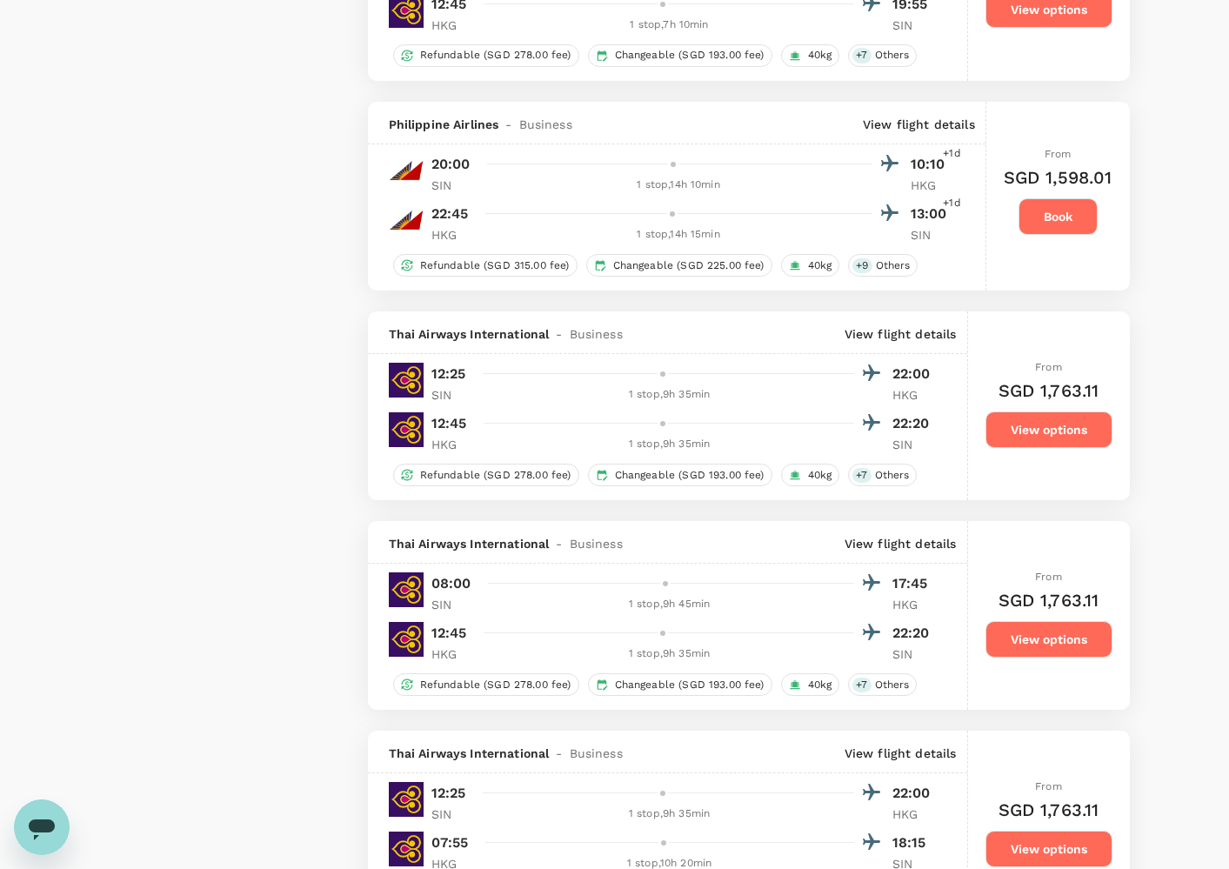
click at [900, 133] on p "View flight details" at bounding box center [919, 124] width 112 height 17
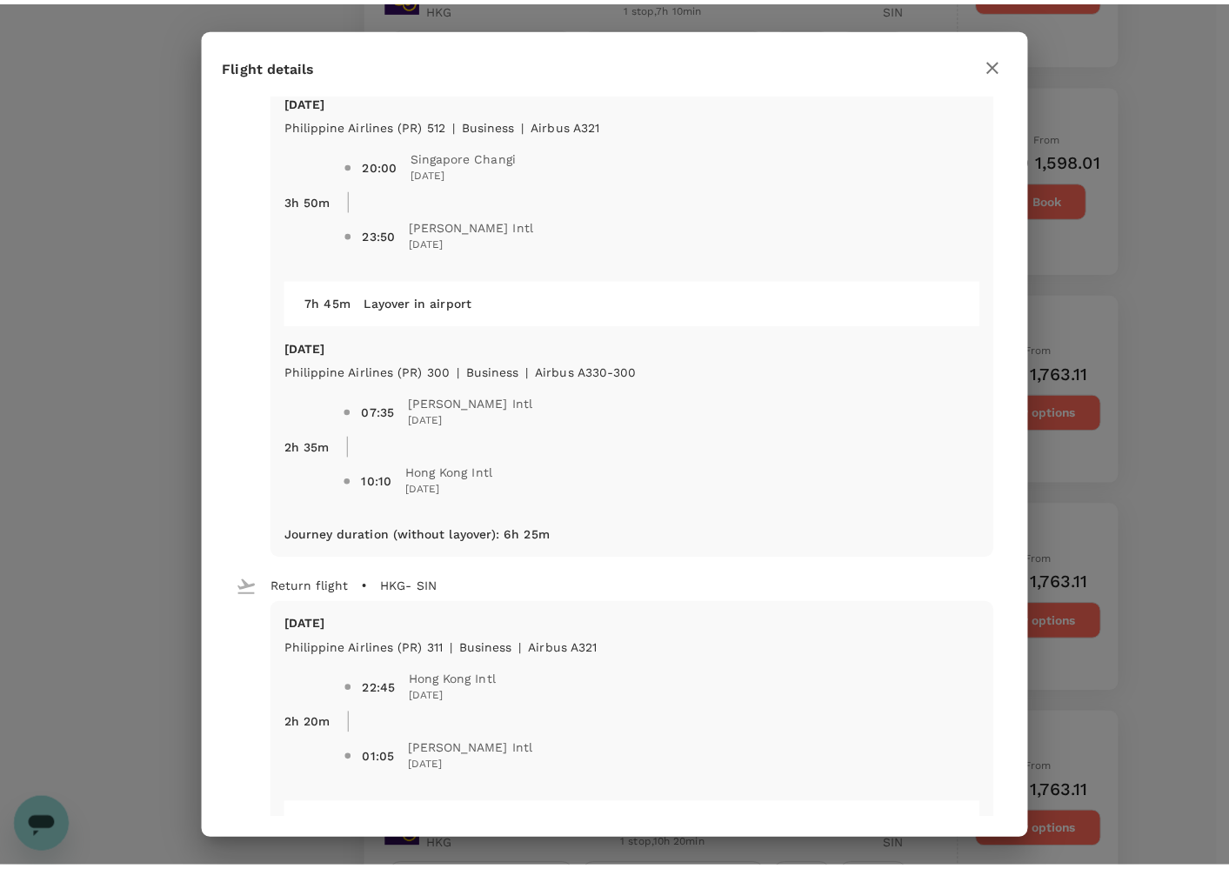
scroll to position [0, 0]
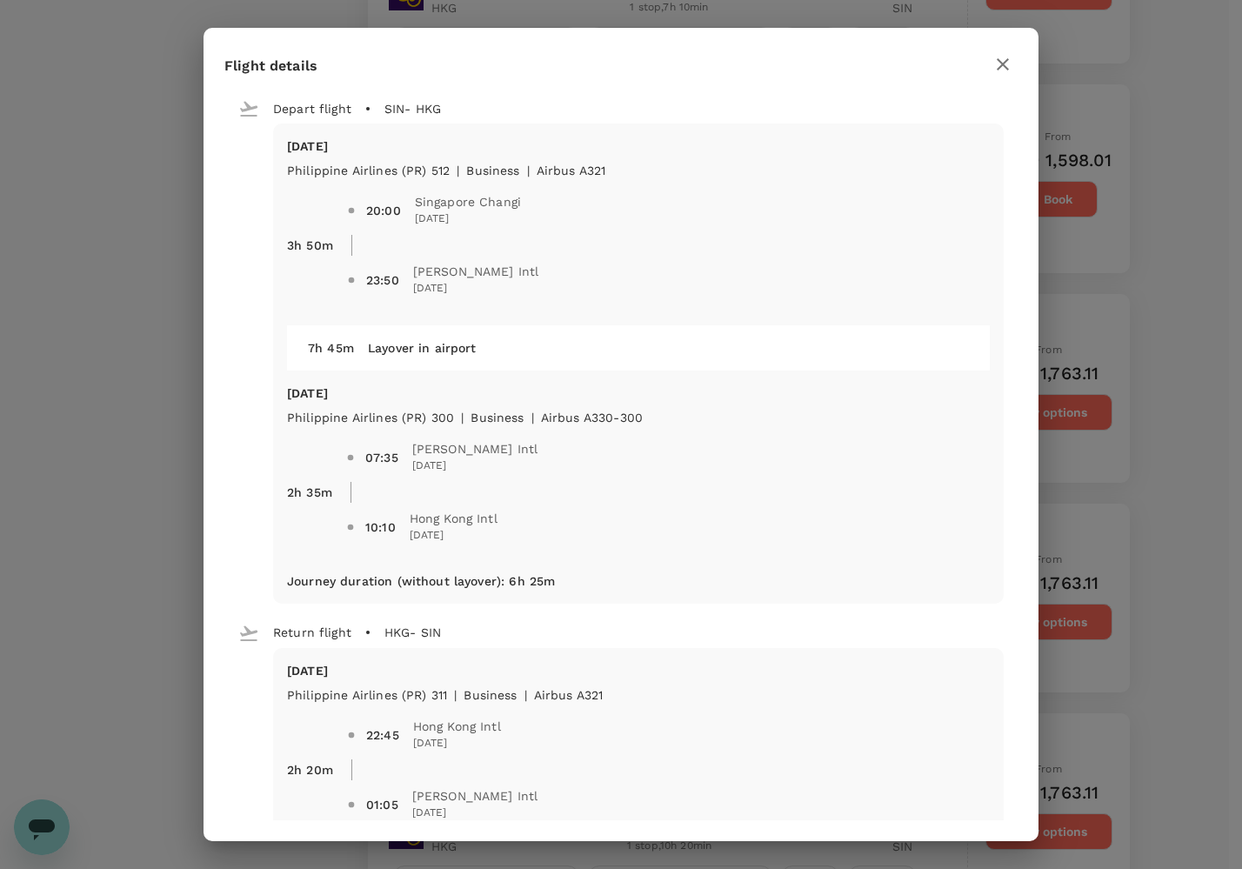
click at [1164, 414] on div "Flight details Depart flight SIN - HKG [DATE] Philippine Airlines (PR) 512 | bu…" at bounding box center [621, 434] width 1242 height 869
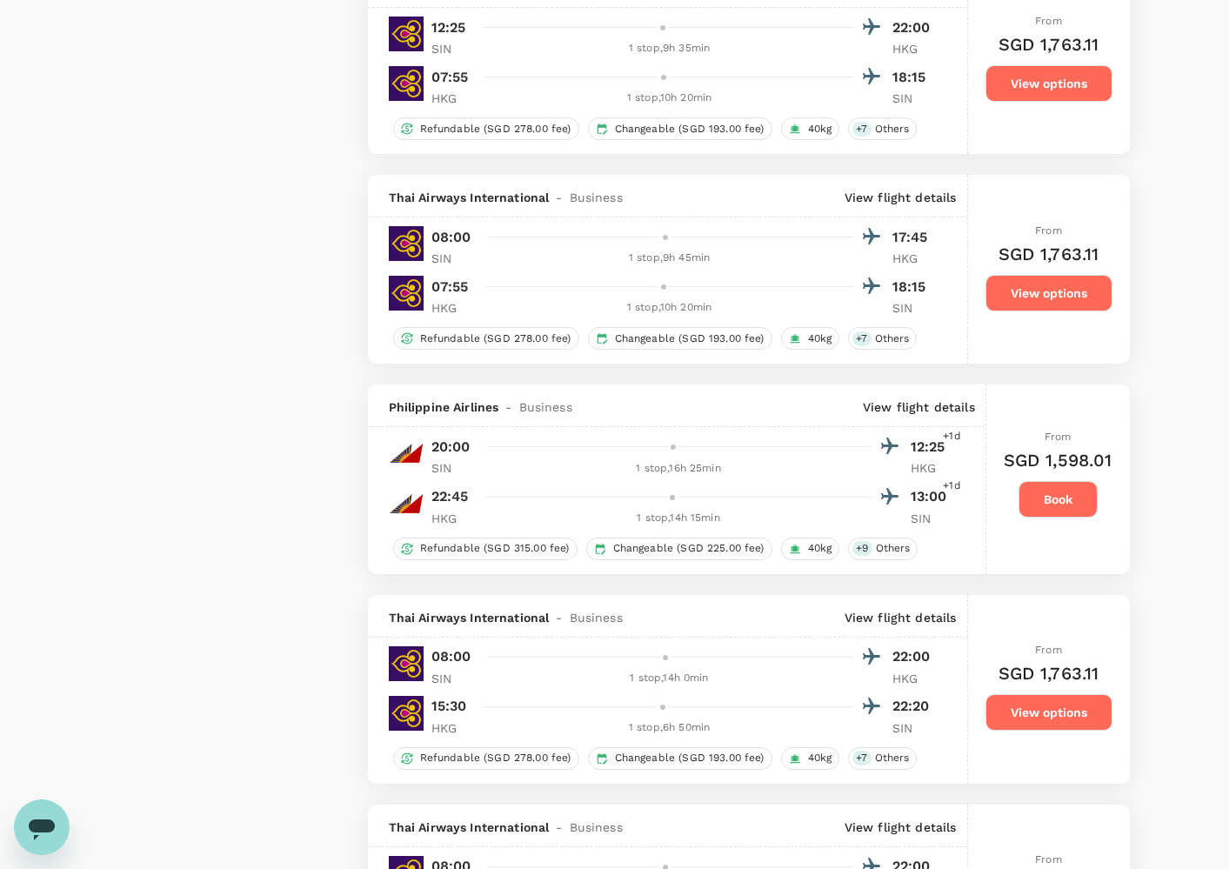
scroll to position [3858, 0]
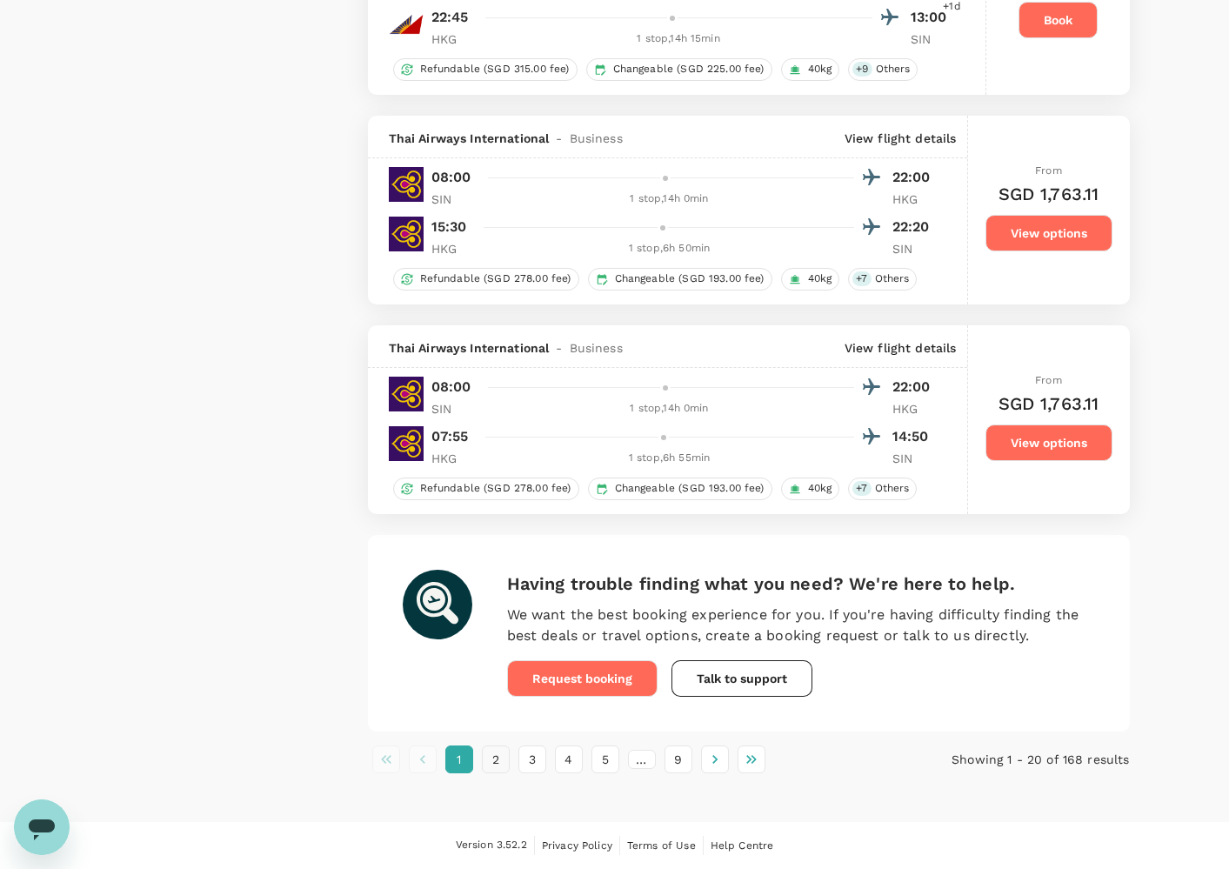
click at [493, 762] on button "2" at bounding box center [496, 759] width 28 height 28
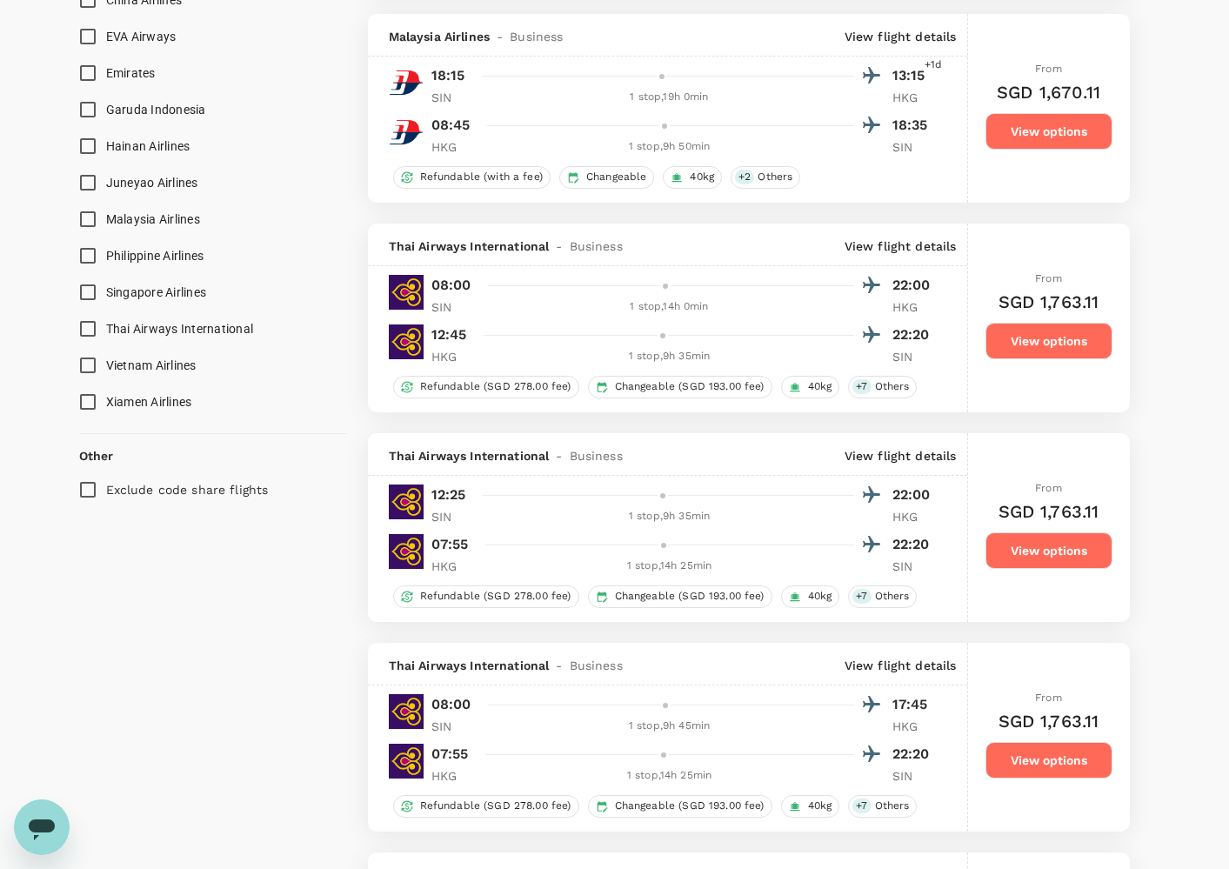
scroll to position [1074, 0]
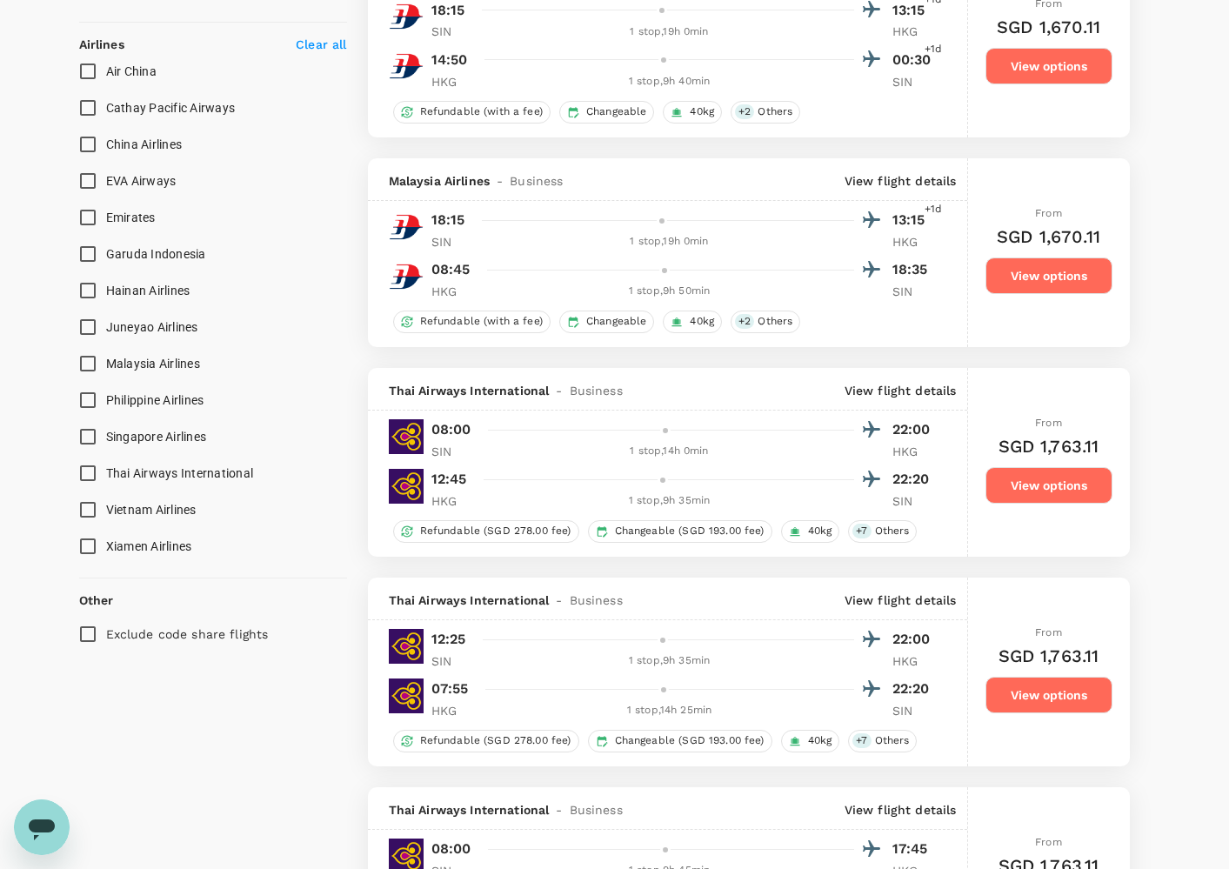
click at [151, 104] on span "Cathay Pacific Airways" at bounding box center [171, 108] width 130 height 14
click at [106, 104] on input "Cathay Pacific Airways" at bounding box center [88, 108] width 37 height 37
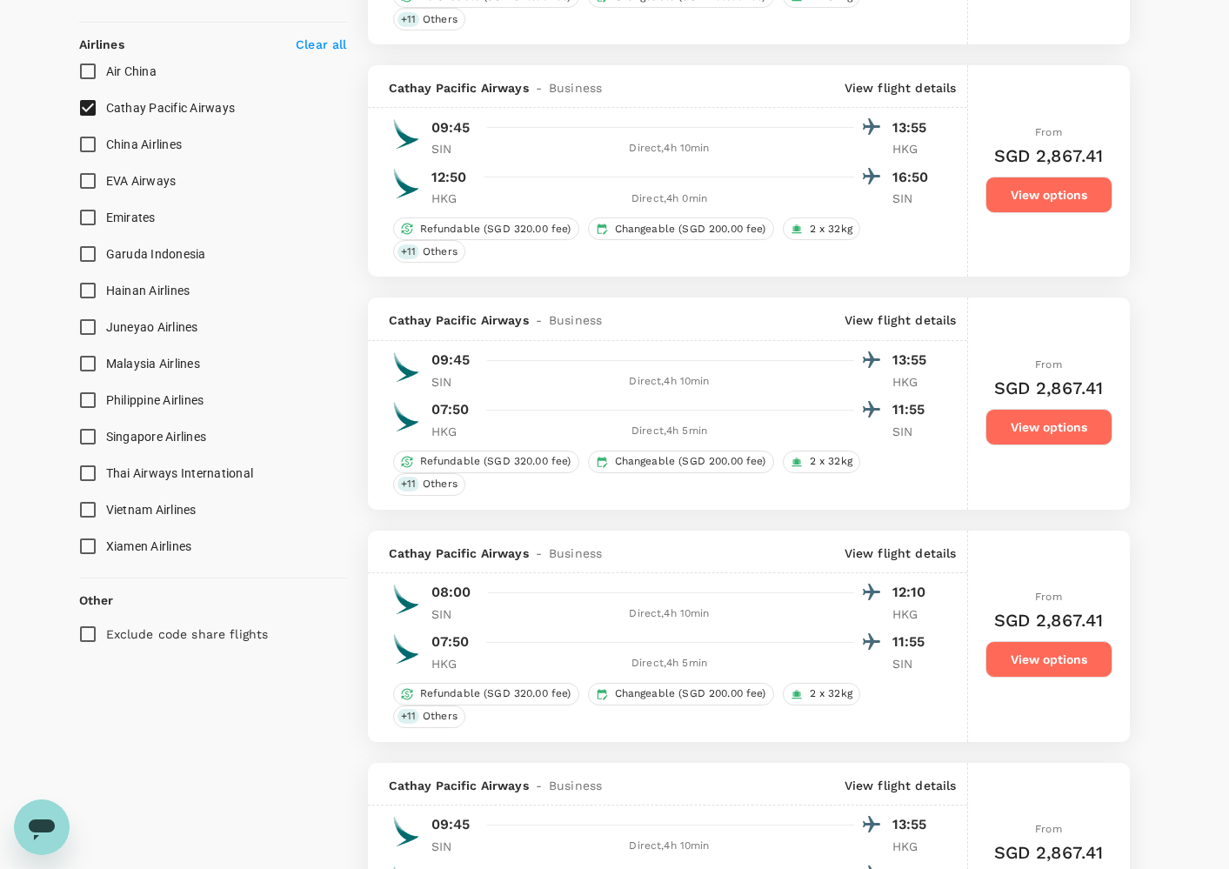
checkbox input "false"
checkbox input "true"
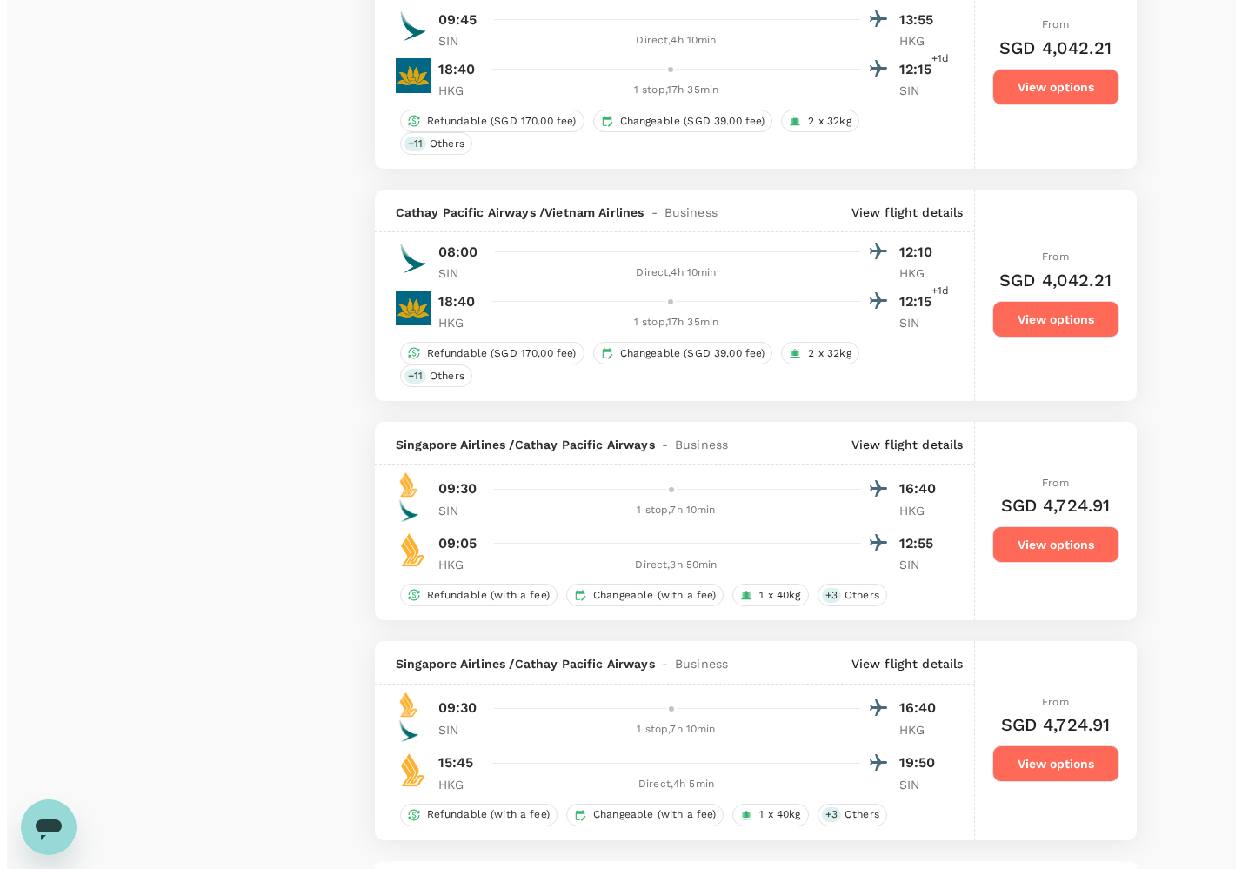
scroll to position [3922, 0]
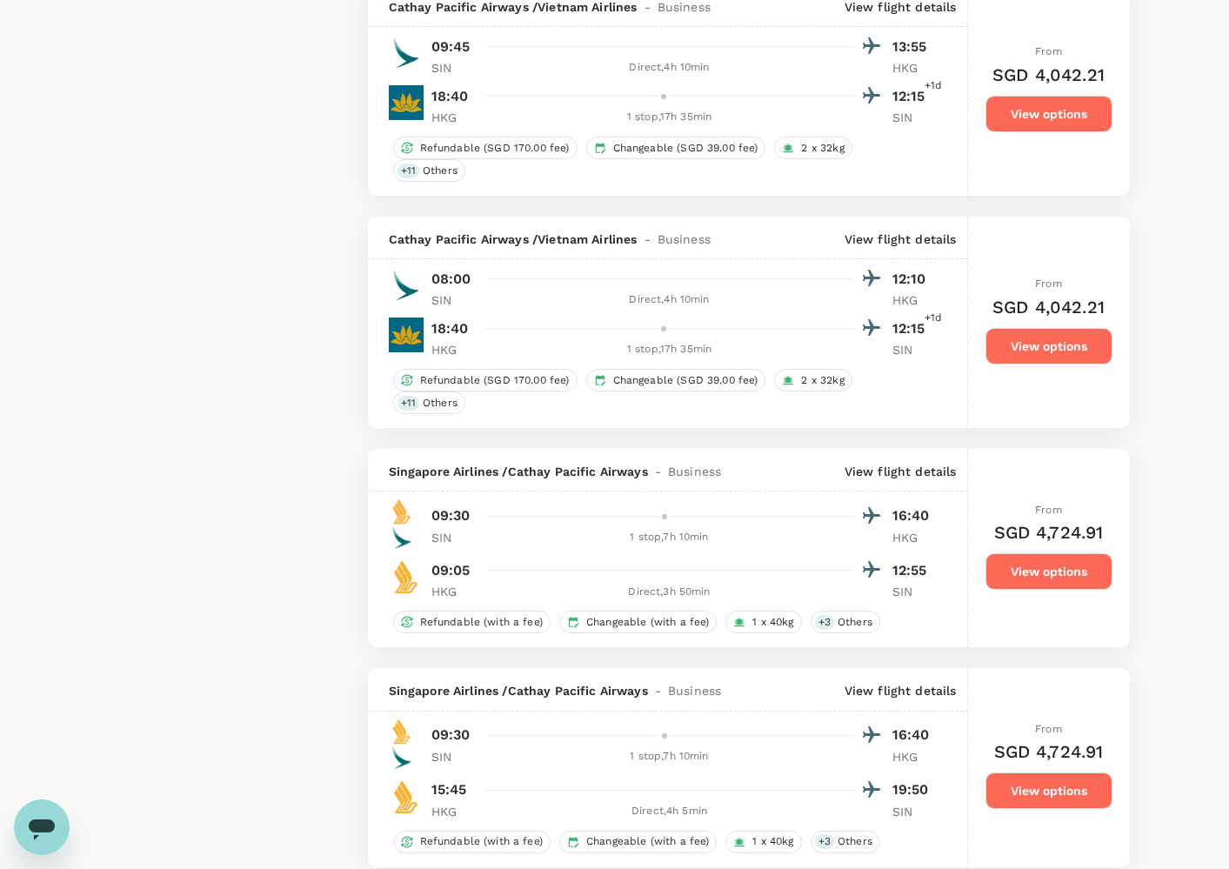
click at [894, 246] on p "View flight details" at bounding box center [901, 238] width 112 height 17
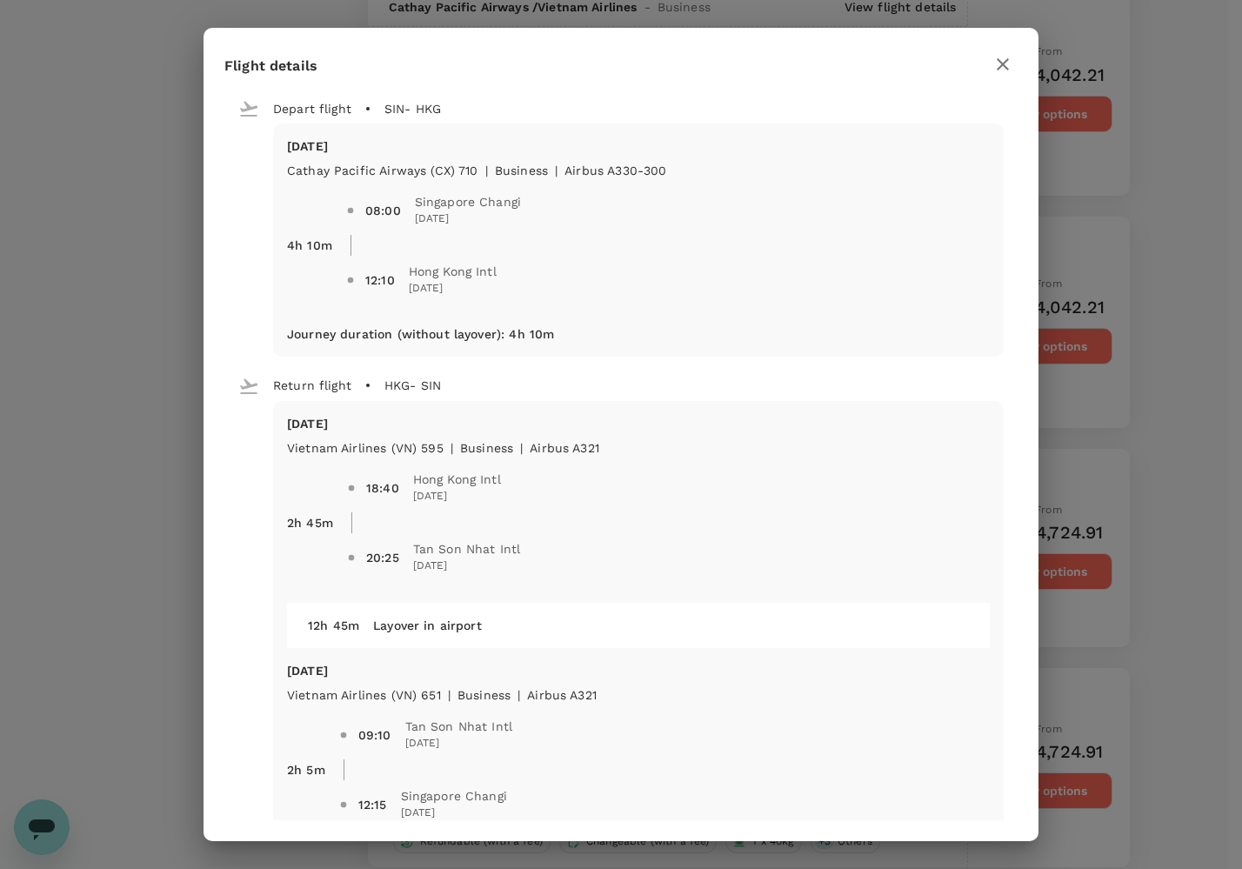
click at [616, 422] on p "[DATE]" at bounding box center [638, 423] width 703 height 17
drag, startPoint x: 615, startPoint y: 430, endPoint x: 671, endPoint y: 444, distance: 58.2
click at [669, 444] on div "[DATE] Vietnam Airlines (VN) 595 | business | Airbus A321 2h 45m 18:40 Hong Kon…" at bounding box center [638, 502] width 703 height 174
click at [671, 444] on div "18:40 Hong Kong Intl [DATE] 20:25 Tan Son Nhat Intl [DATE]" at bounding box center [661, 516] width 657 height 146
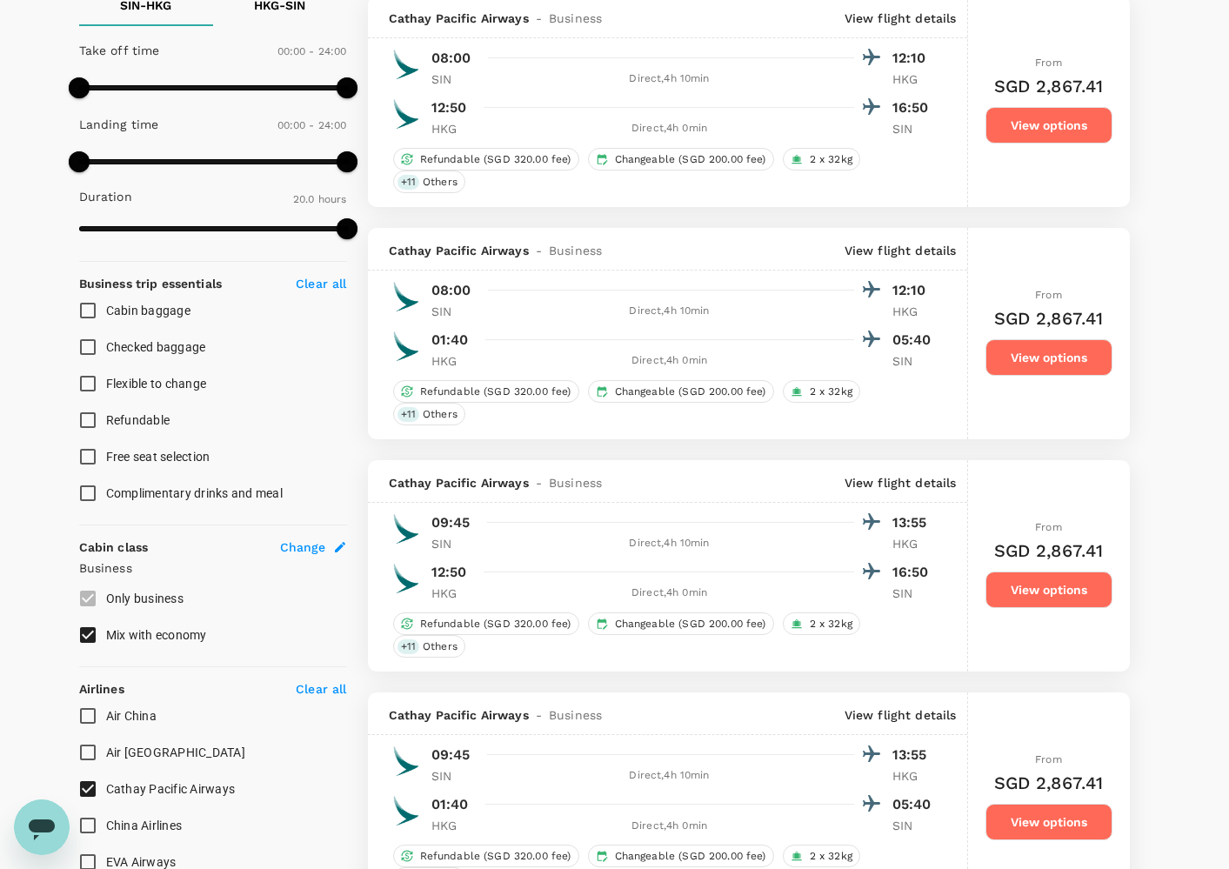
scroll to position [985, 0]
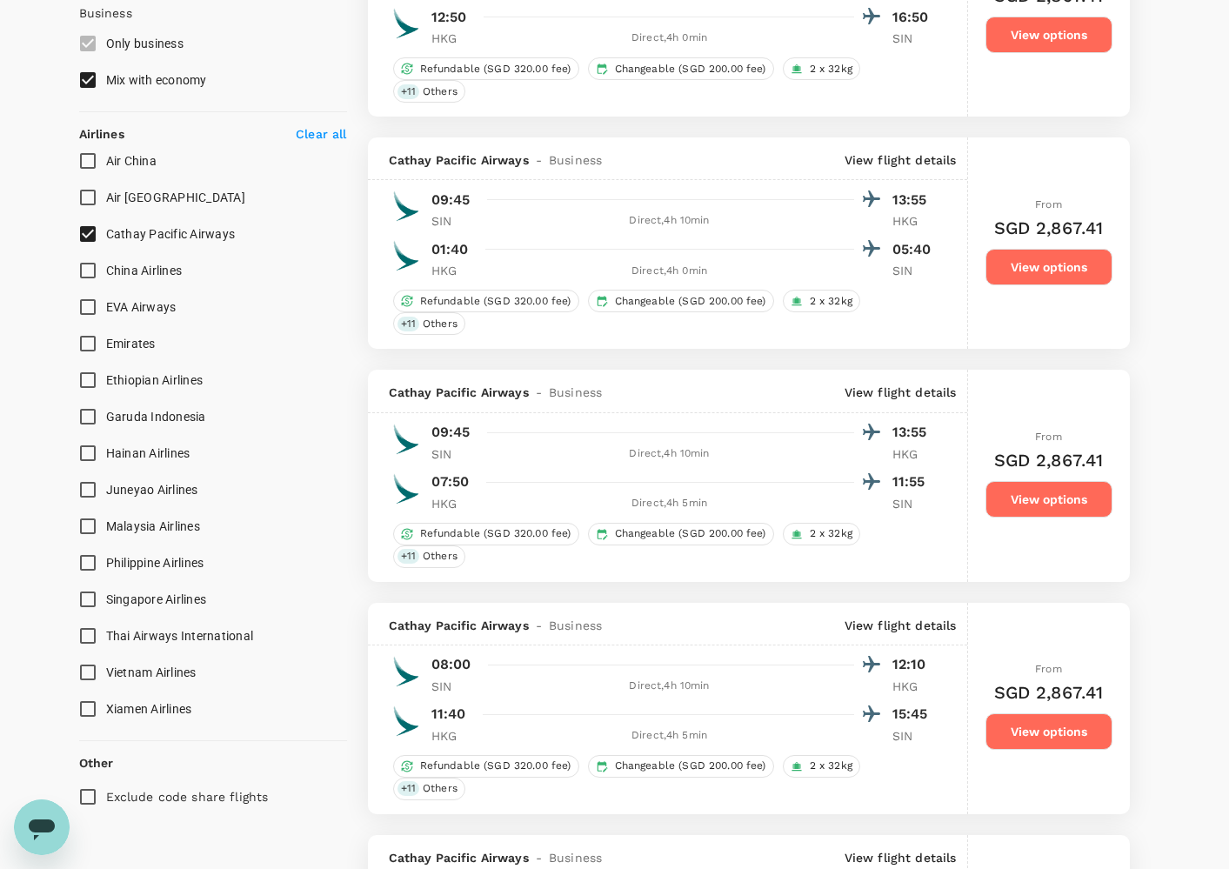
click at [170, 589] on span "Singapore Airlines" at bounding box center [156, 599] width 101 height 21
click at [106, 588] on input "Singapore Airlines" at bounding box center [88, 599] width 37 height 37
checkbox input "true"
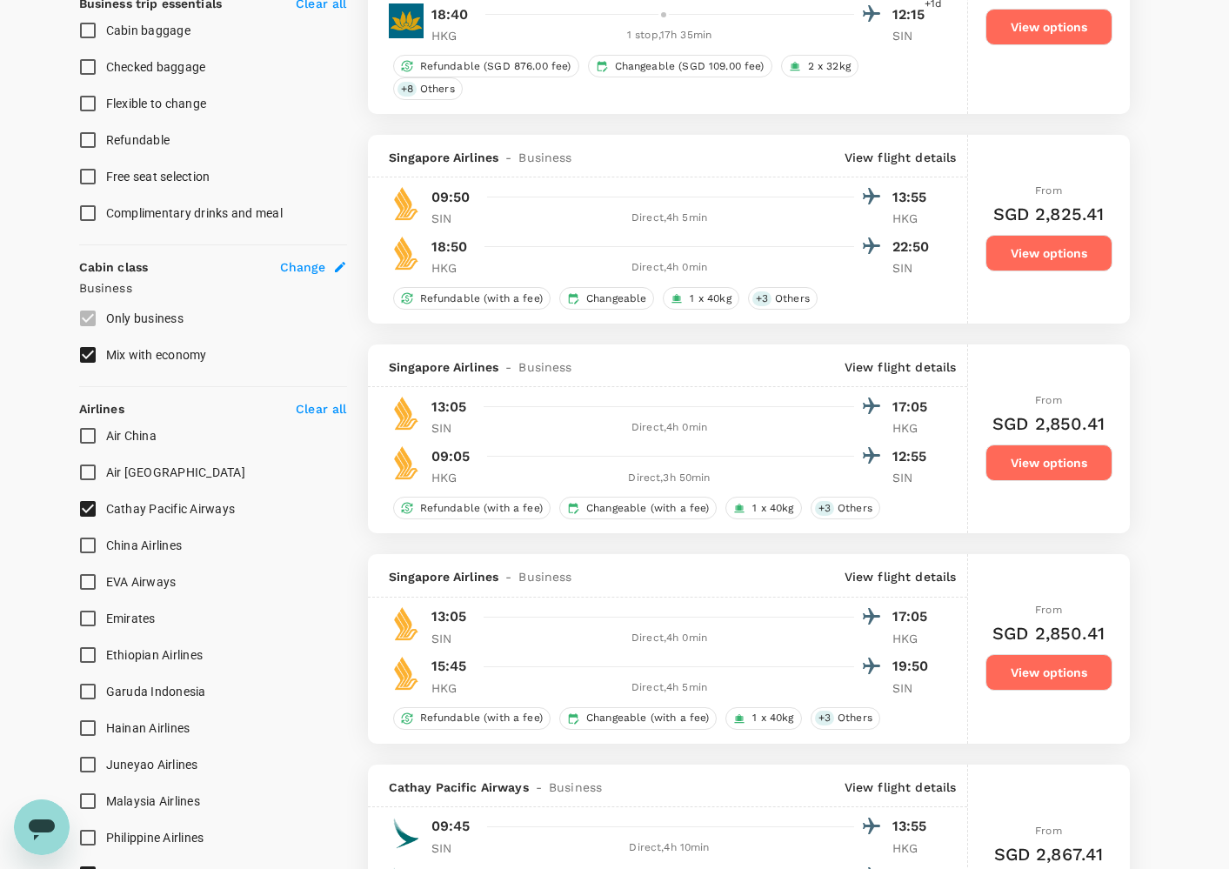
scroll to position [0, 0]
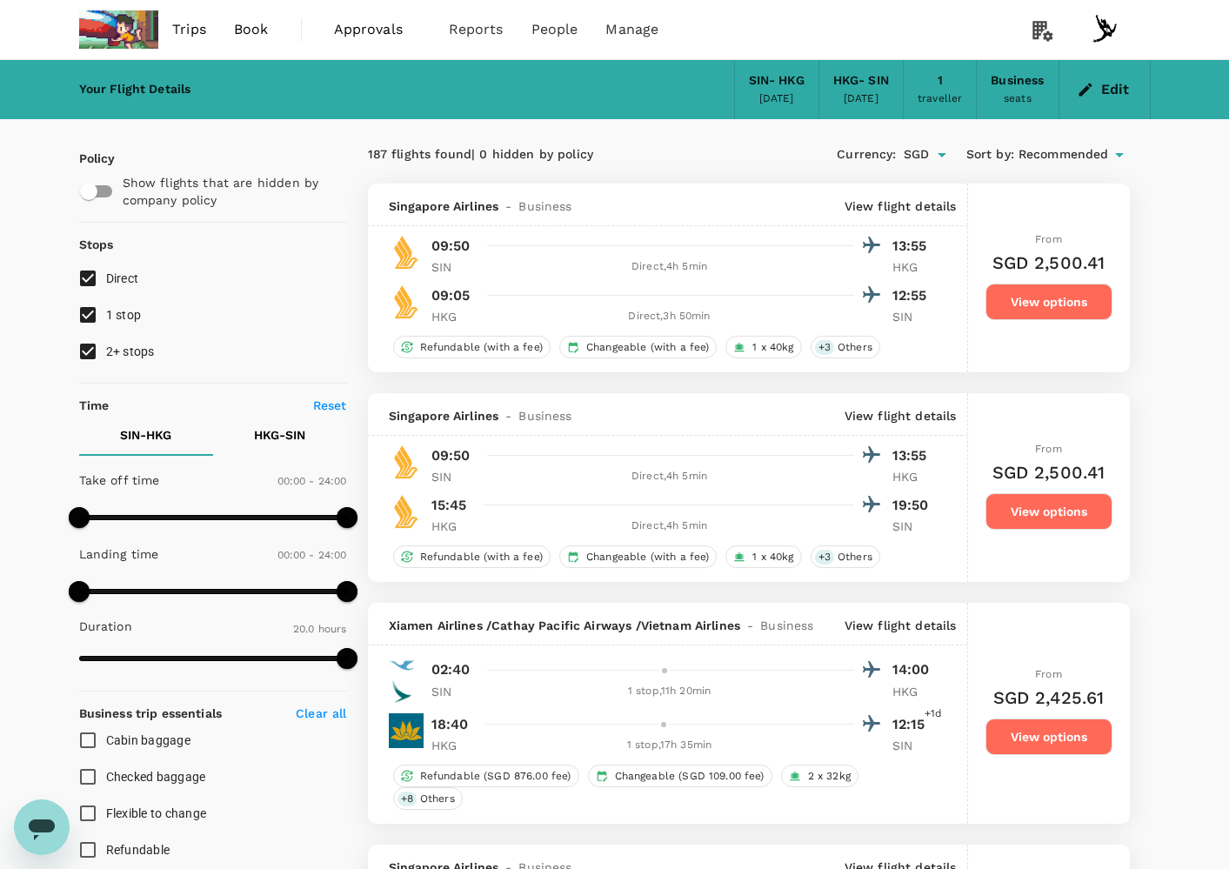
click at [878, 204] on p "View flight details" at bounding box center [901, 205] width 112 height 17
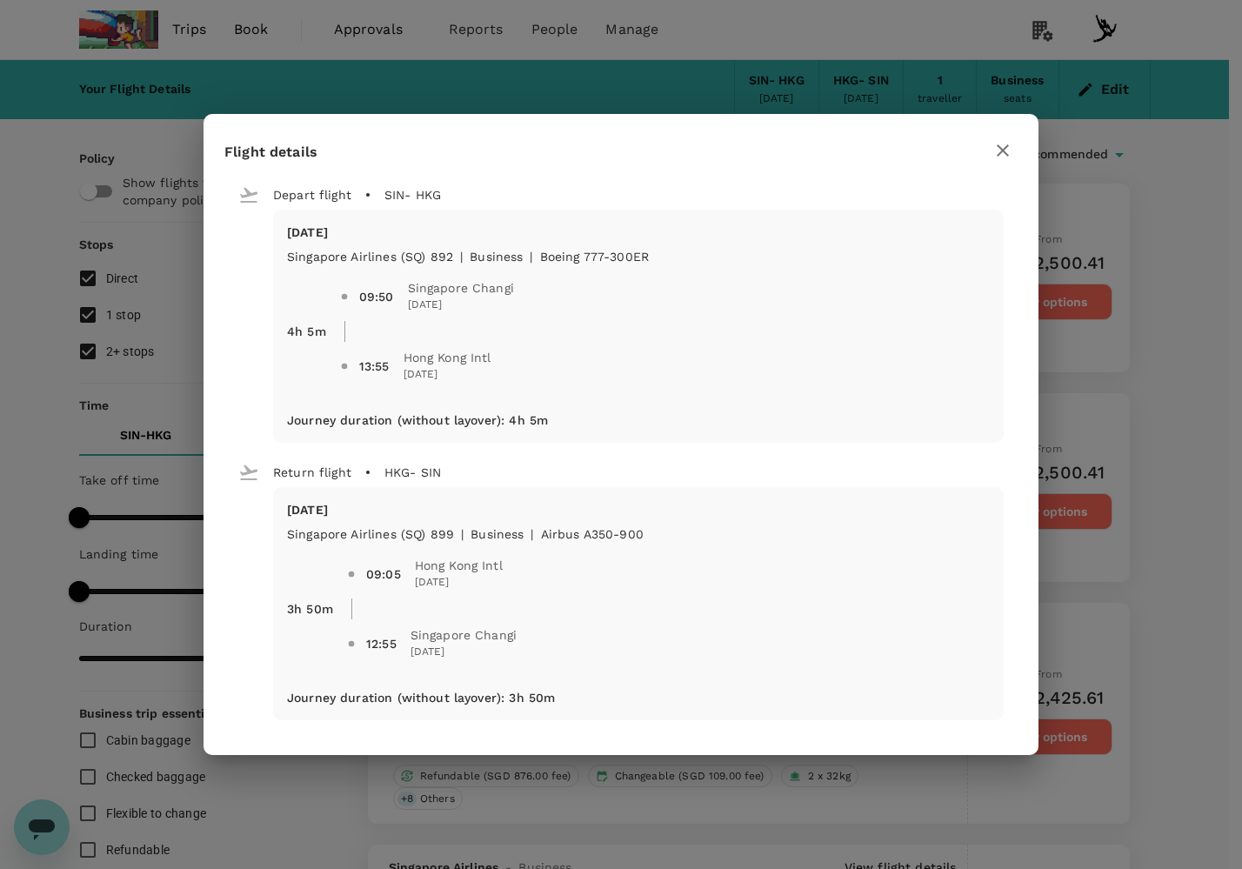
click at [1164, 485] on div "Flight details Depart flight SIN - HKG [DATE] Singapore Airlines (SQ) 892 | bus…" at bounding box center [621, 434] width 1242 height 869
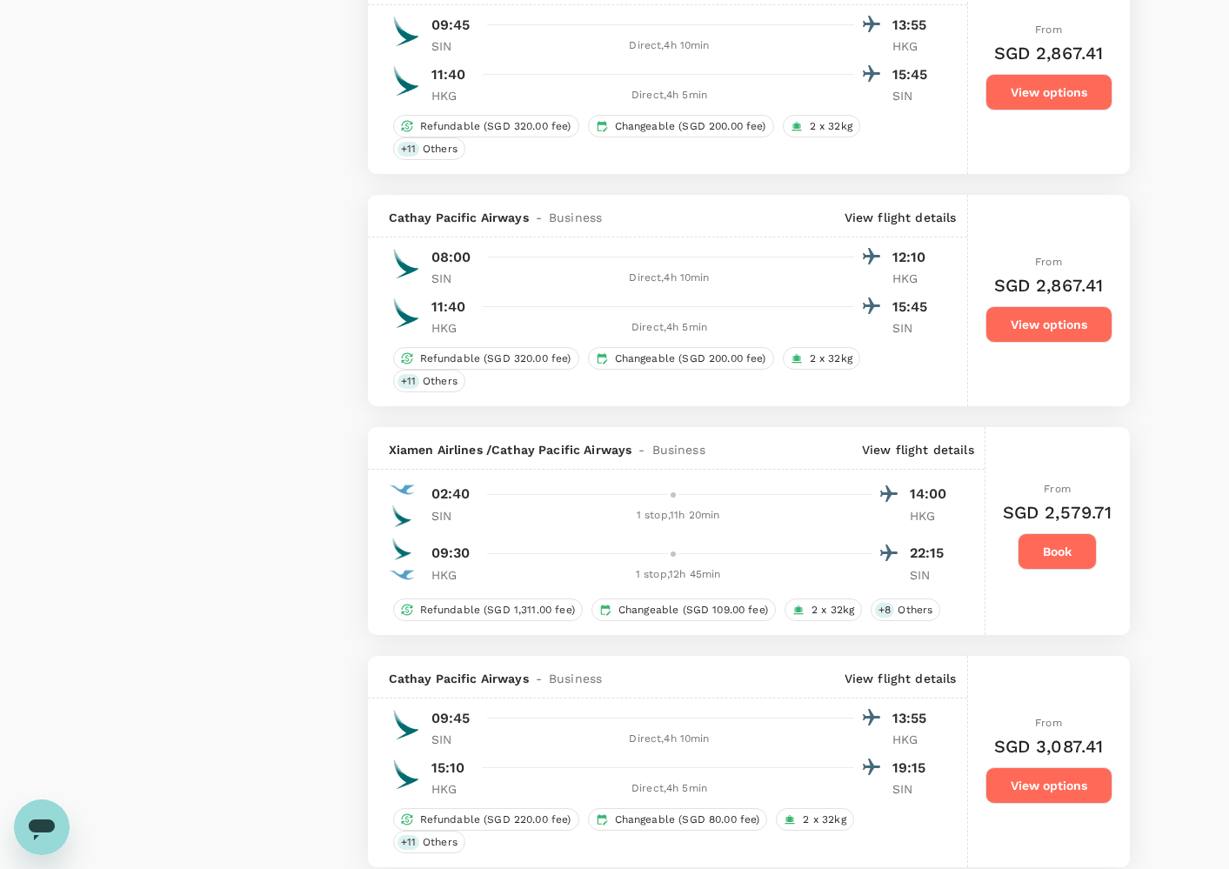
scroll to position [3322, 0]
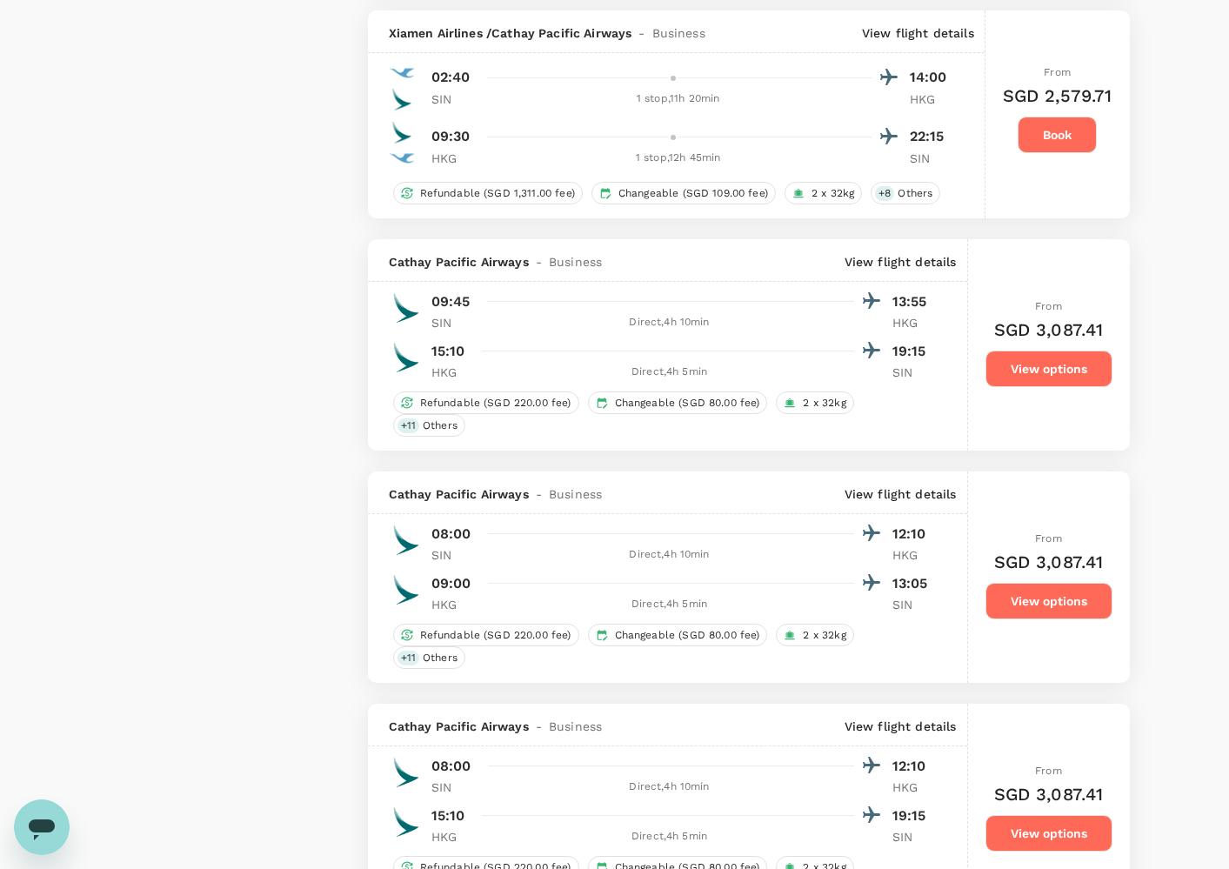
click at [887, 270] on p "View flight details" at bounding box center [901, 261] width 112 height 17
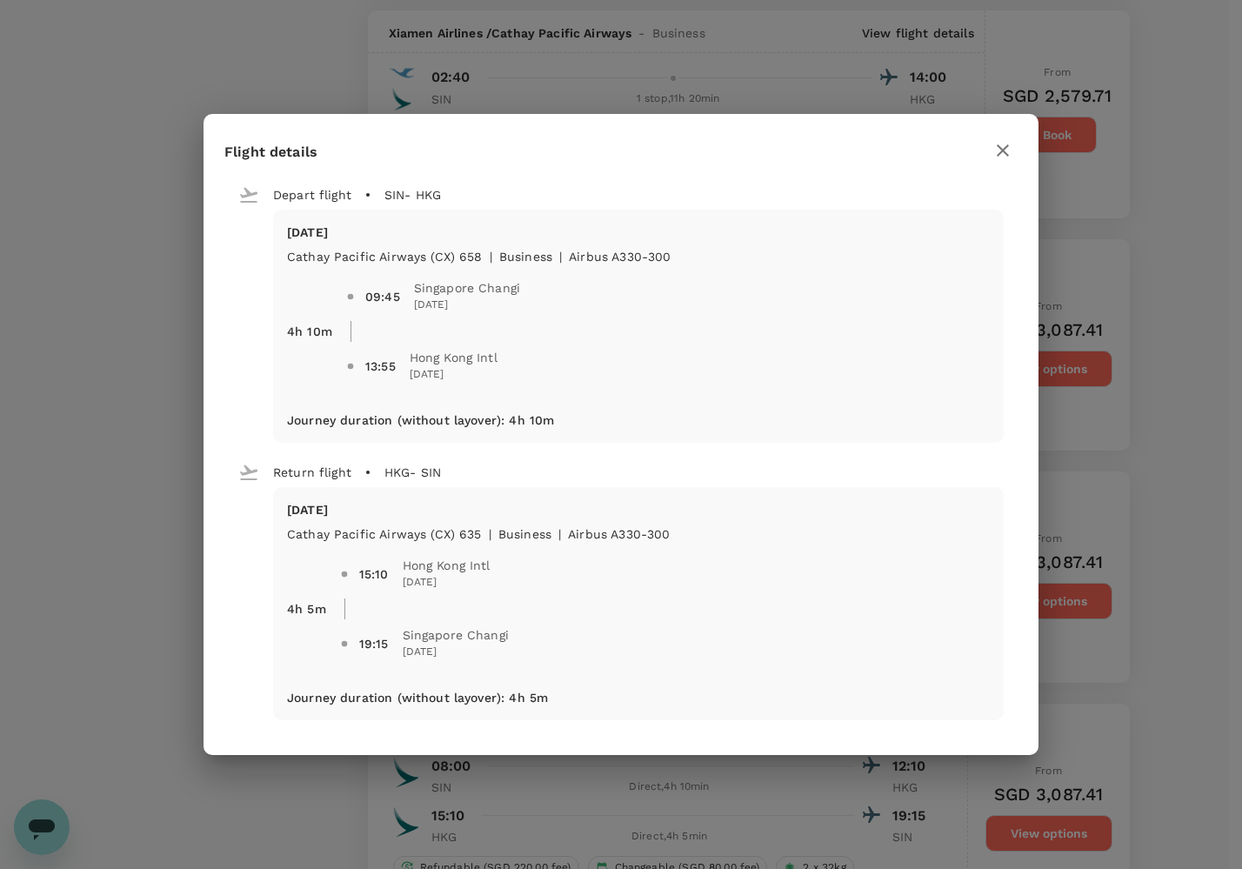
click at [1089, 471] on div "Flight details Depart flight SIN - HKG [DATE] Cathay Pacific Airways (CX) 658 |…" at bounding box center [621, 434] width 1242 height 869
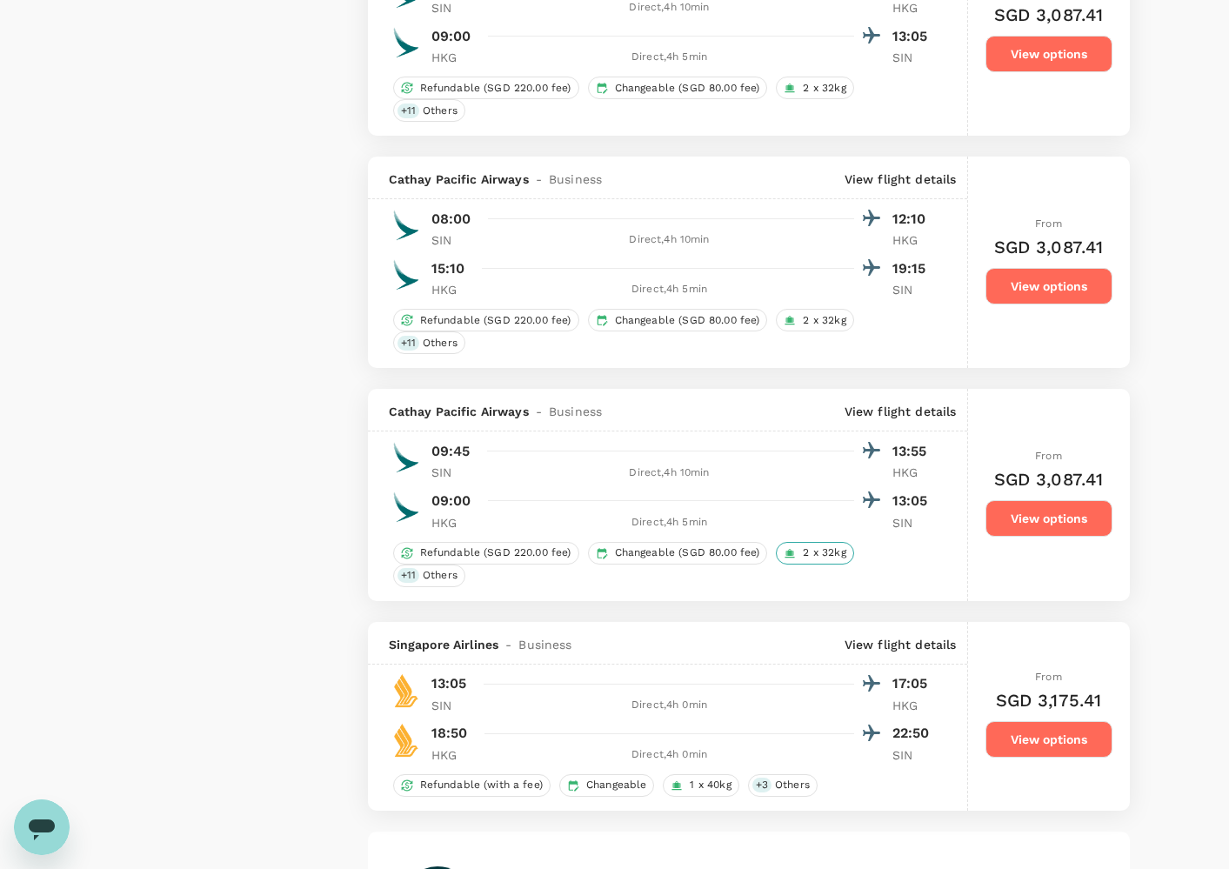
scroll to position [4180, 0]
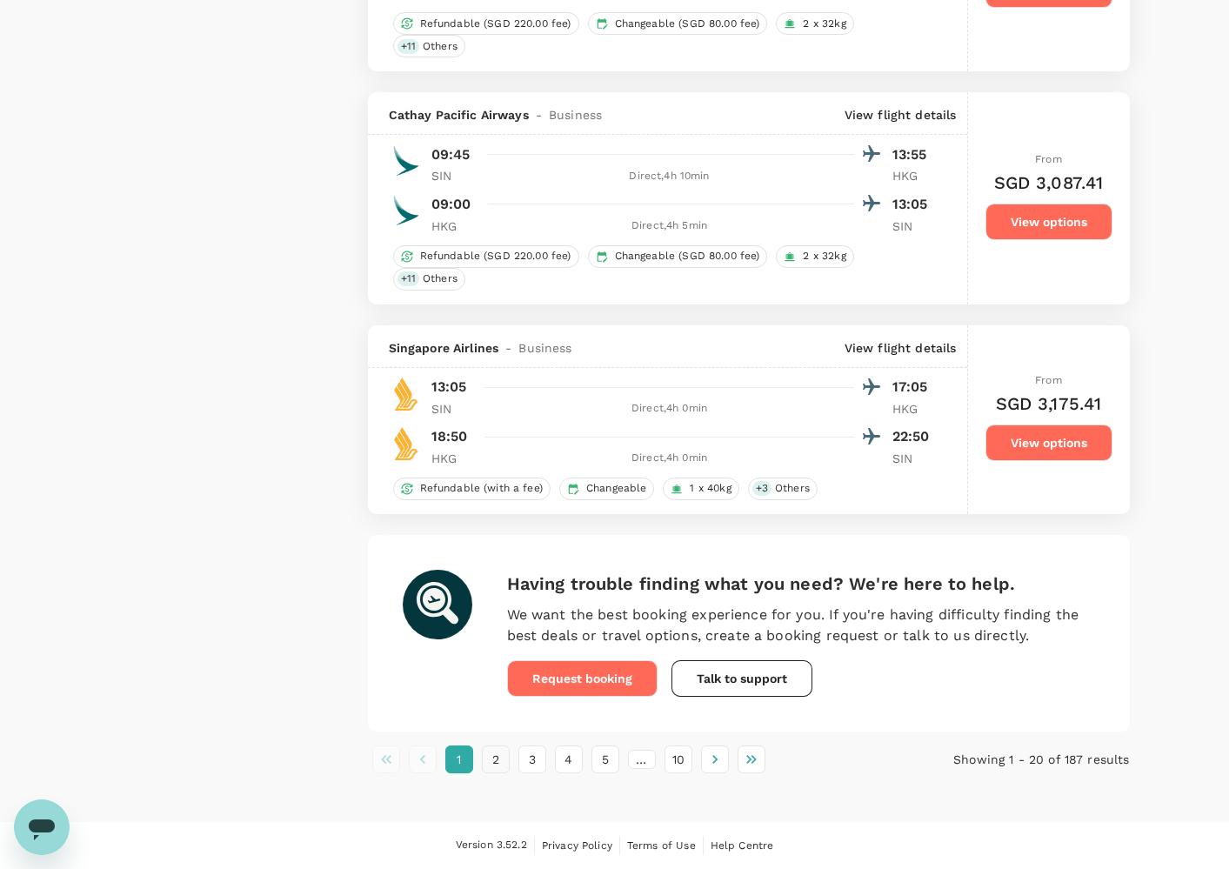
click at [499, 765] on button "2" at bounding box center [496, 759] width 28 height 28
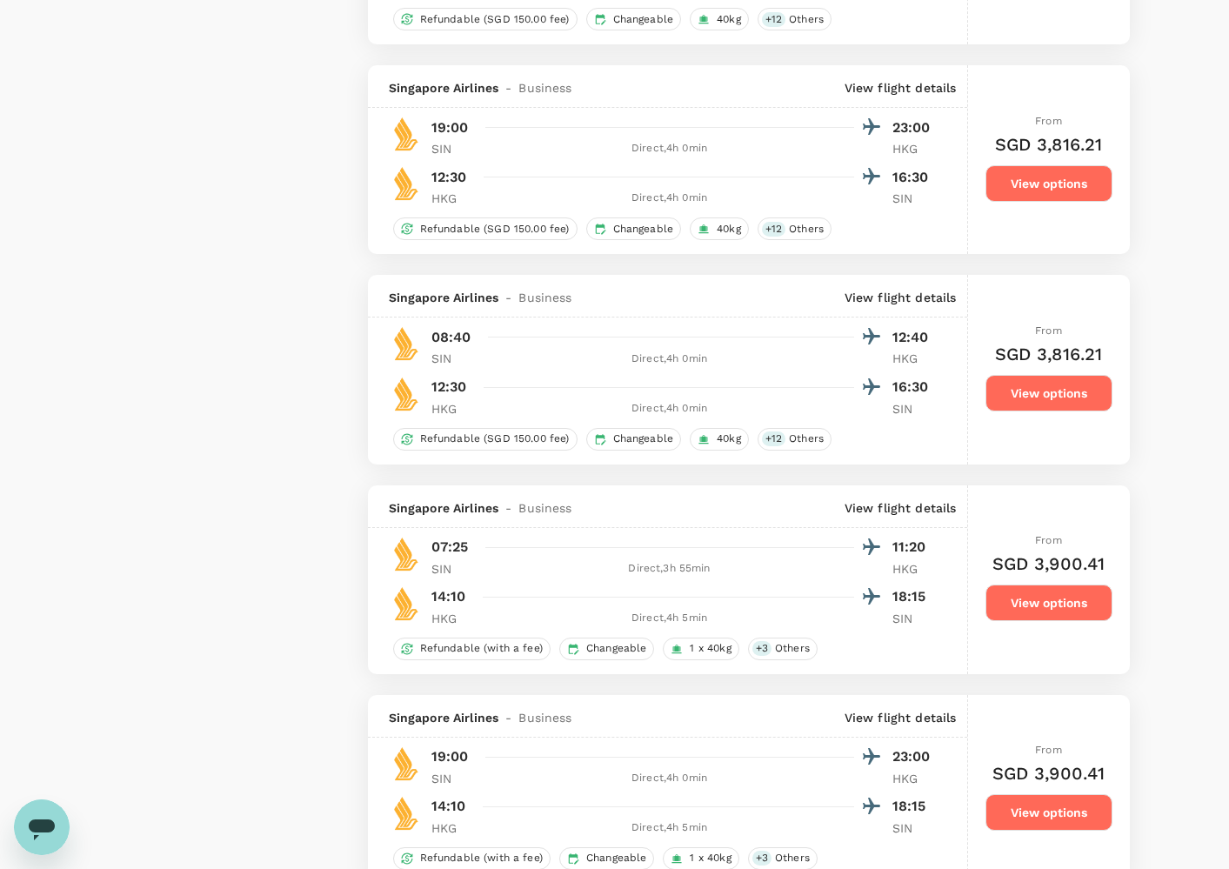
scroll to position [3903, 0]
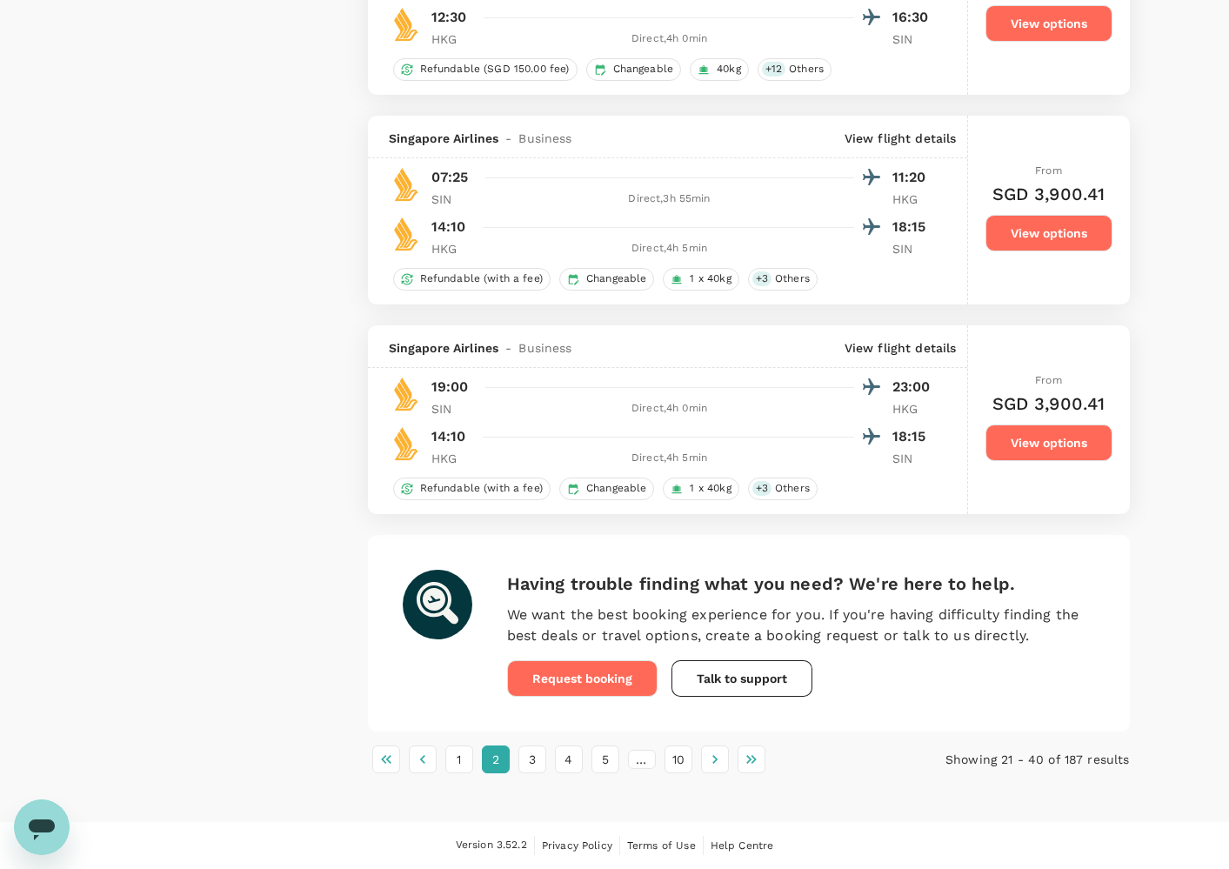
click at [545, 768] on li "3" at bounding box center [532, 759] width 37 height 28
click at [538, 760] on button "3" at bounding box center [532, 759] width 28 height 28
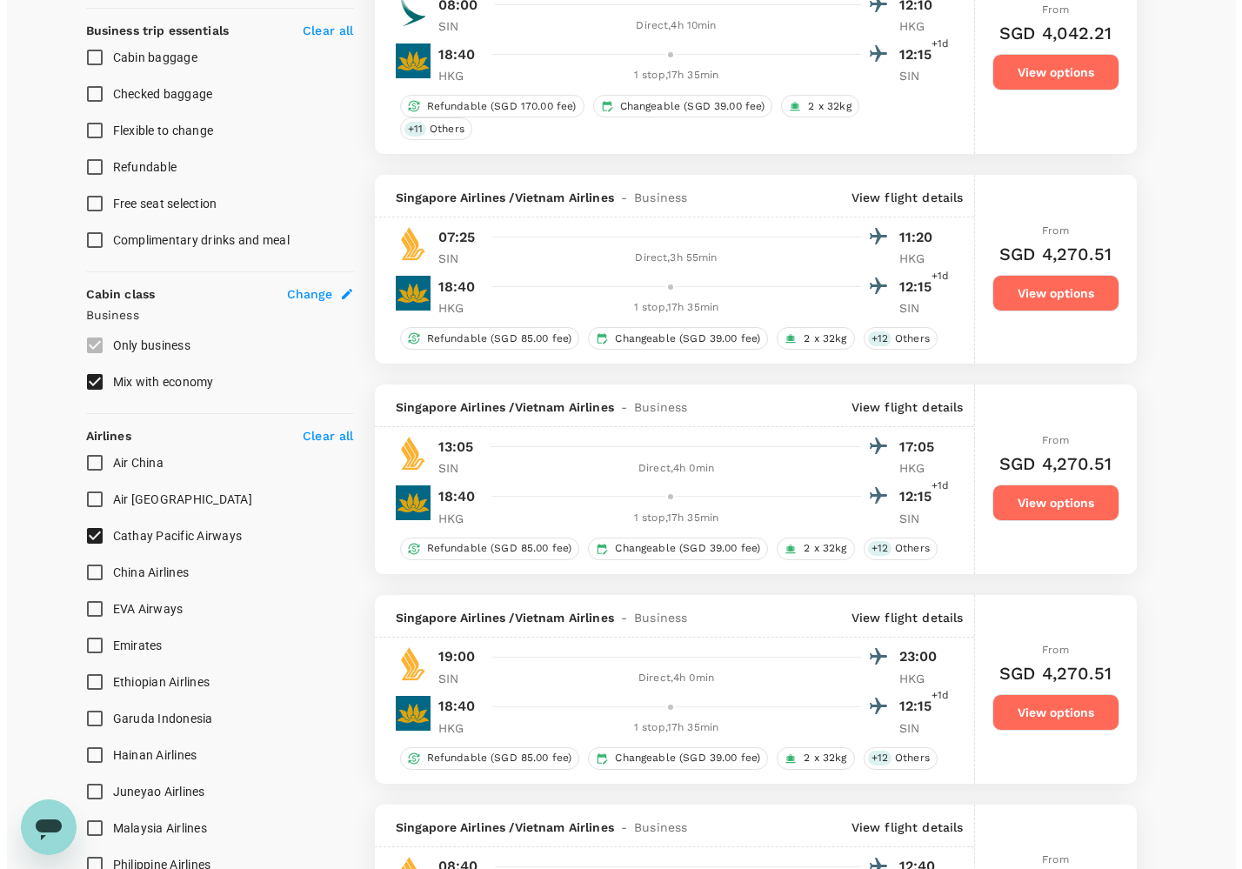
scroll to position [656, 0]
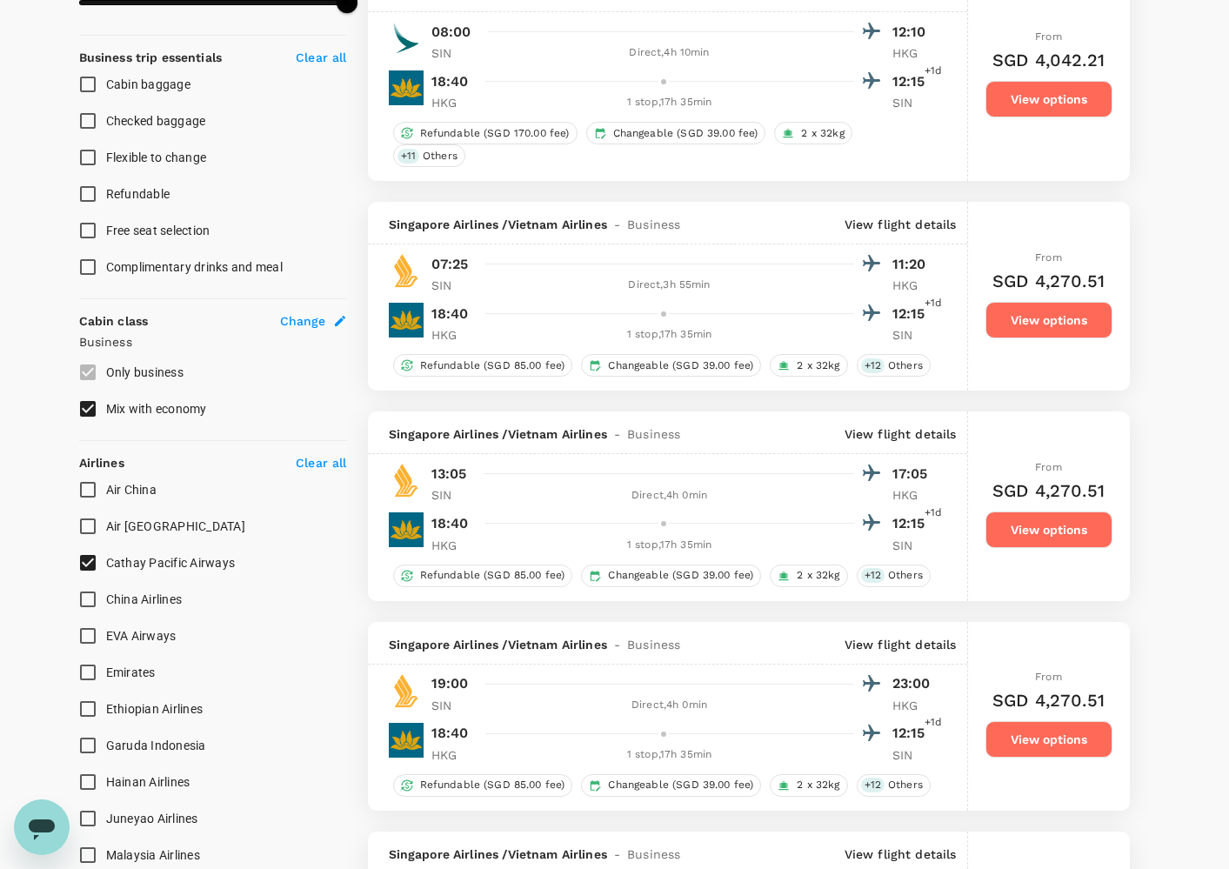
click at [913, 237] on div "Singapore Airlines / Vietnam Airlines - Business View flight details" at bounding box center [667, 223] width 599 height 43
click at [912, 231] on p "View flight details" at bounding box center [901, 224] width 112 height 17
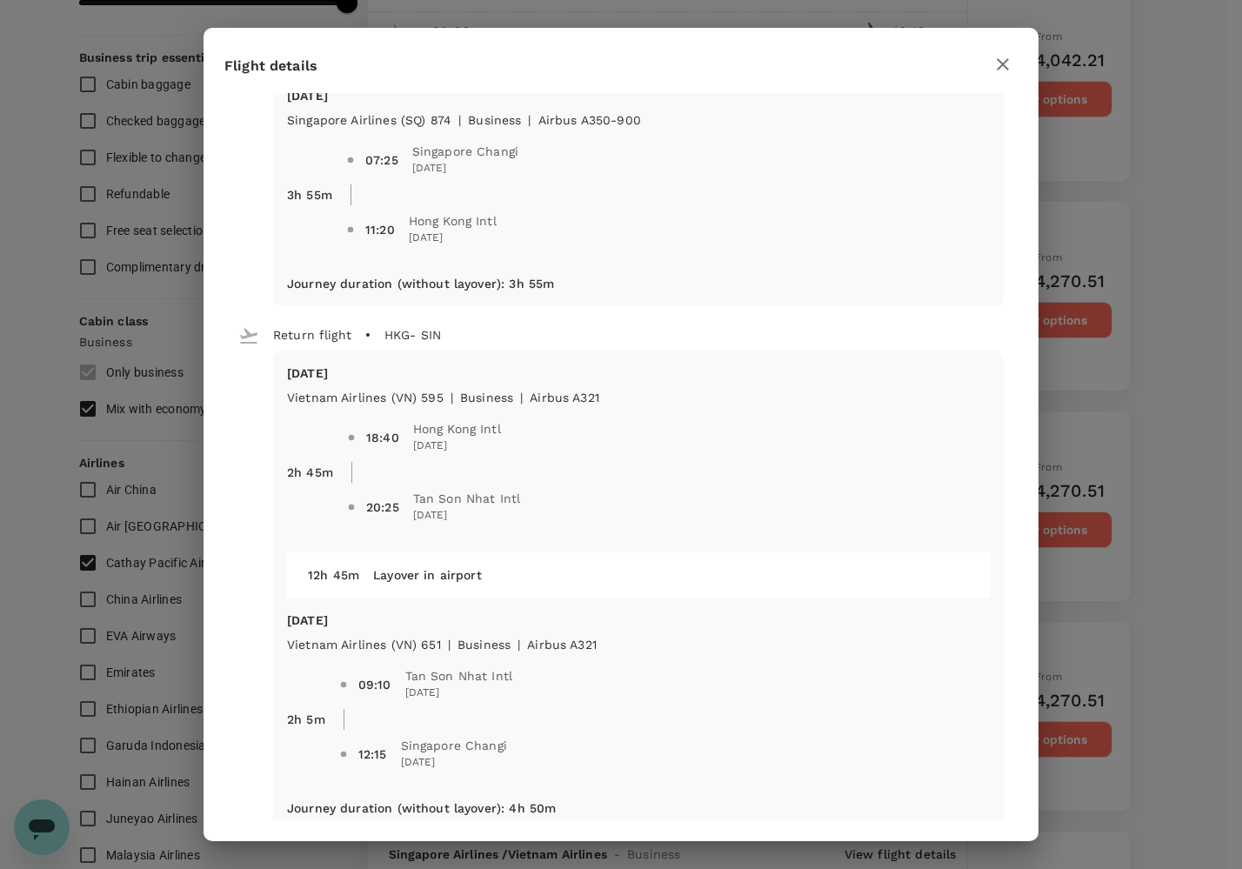
scroll to position [75, 0]
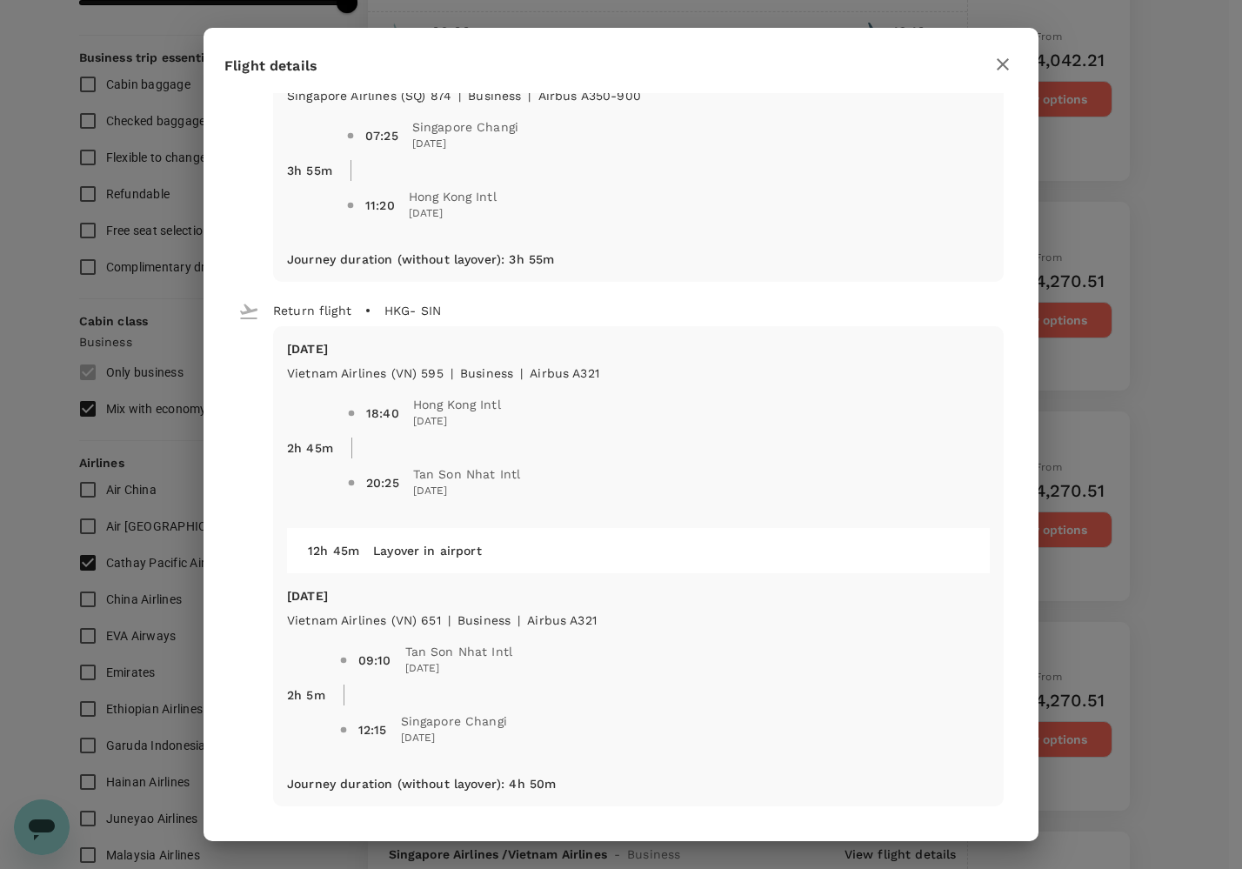
click at [1219, 421] on div "Flight details Depart flight SIN - HKG [DATE] Singapore Airlines (SQ) 874 | bus…" at bounding box center [621, 434] width 1242 height 869
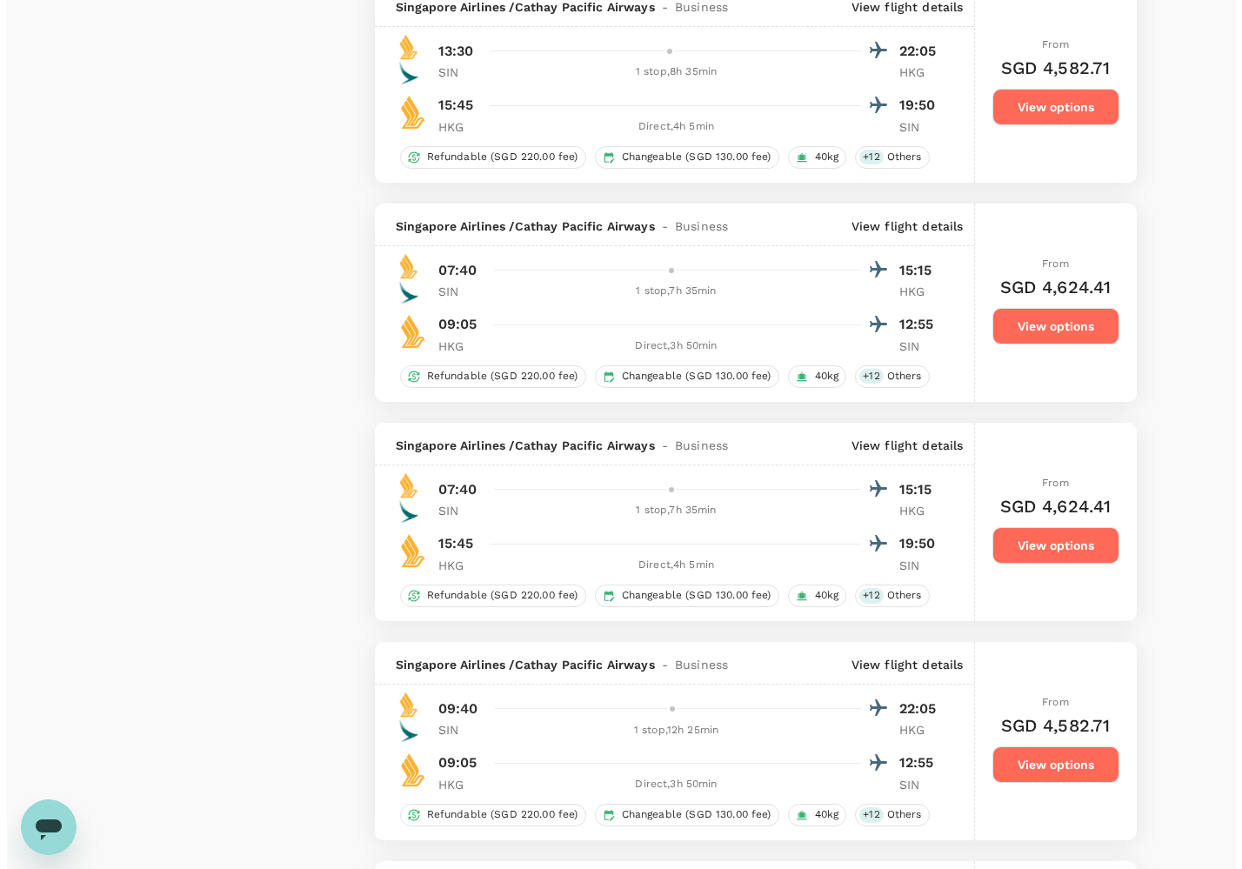
scroll to position [2387, 0]
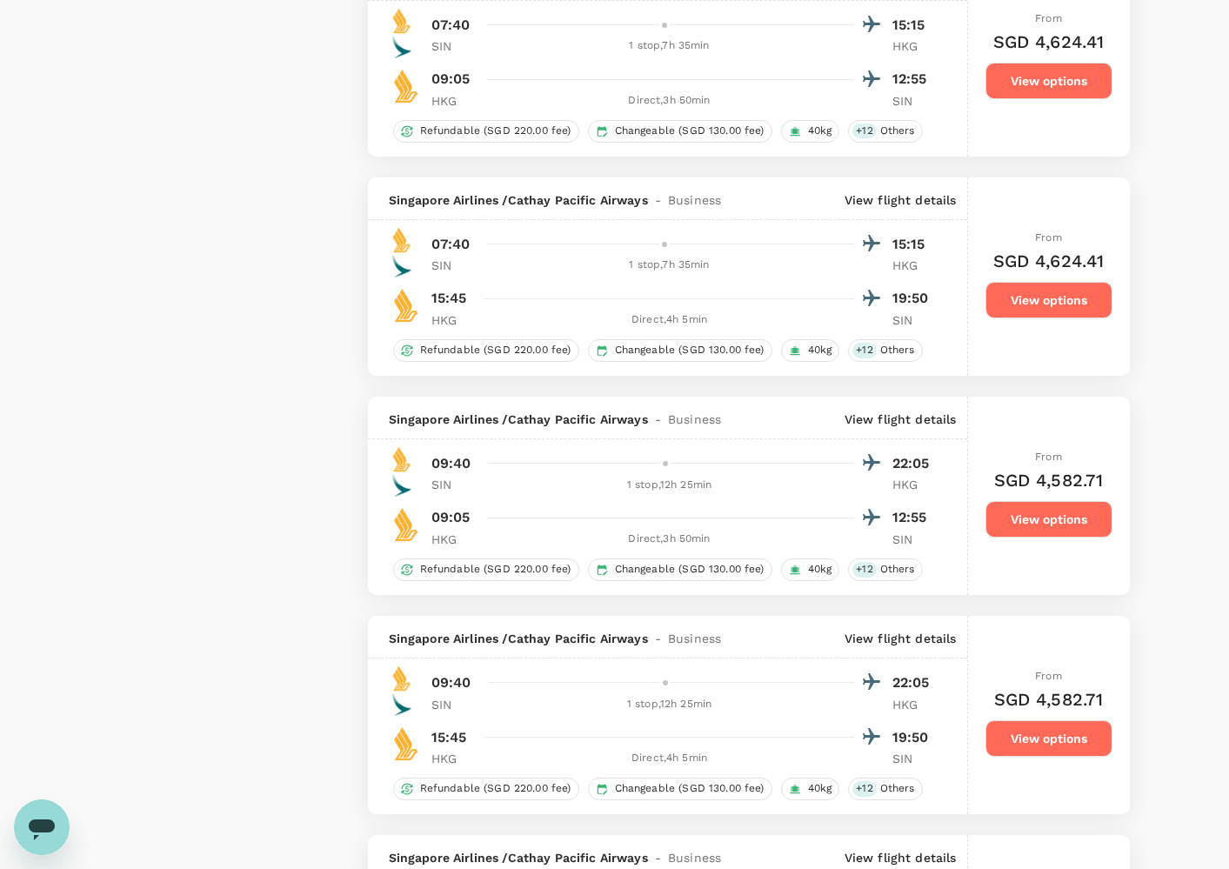
click at [886, 422] on p "View flight details" at bounding box center [901, 419] width 112 height 17
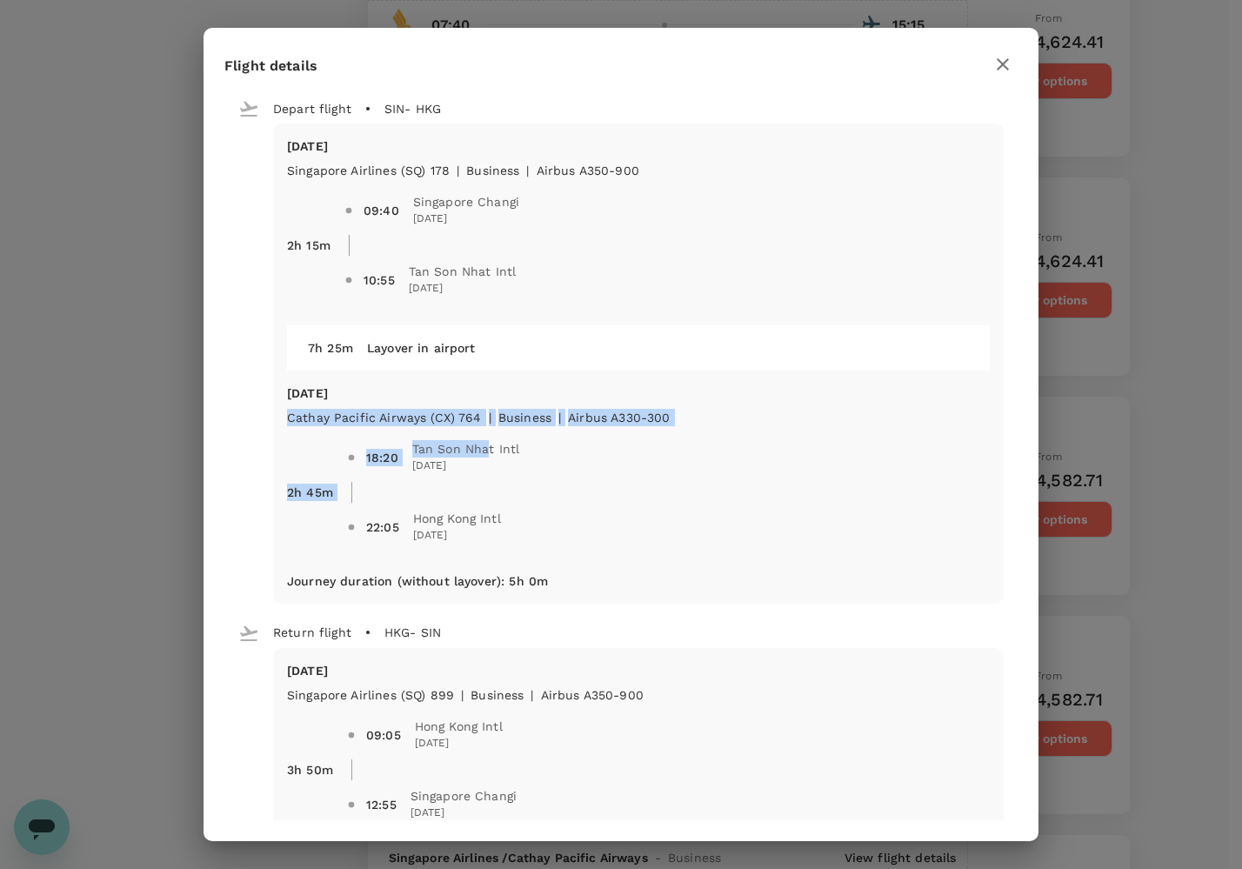
click at [484, 456] on div "[DATE] Cathay Pacific Airways (CX) 764 | business | Airbus A330-300 2h 45m 18:2…" at bounding box center [638, 471] width 703 height 174
click at [484, 456] on span "Tan Son Nhat Intl" at bounding box center [466, 448] width 108 height 17
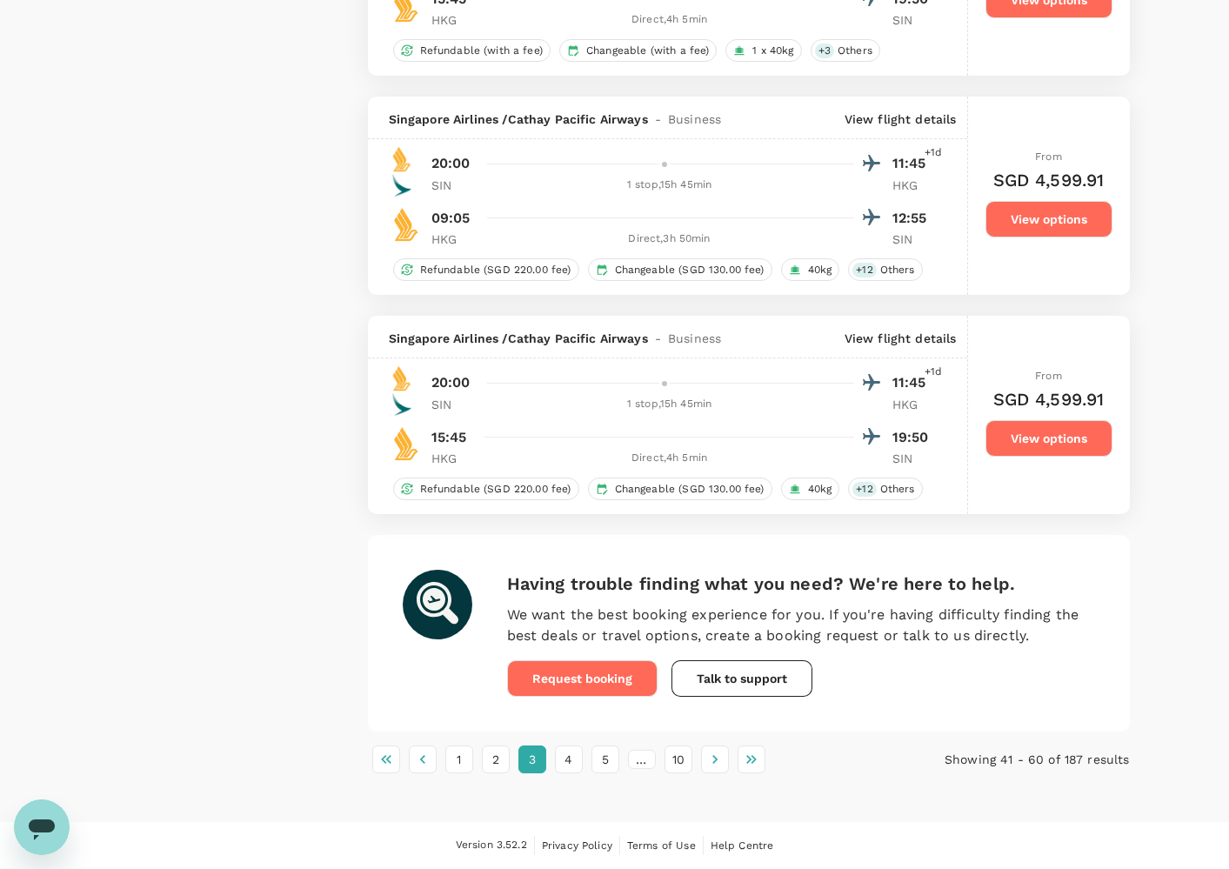
scroll to position [3960, 0]
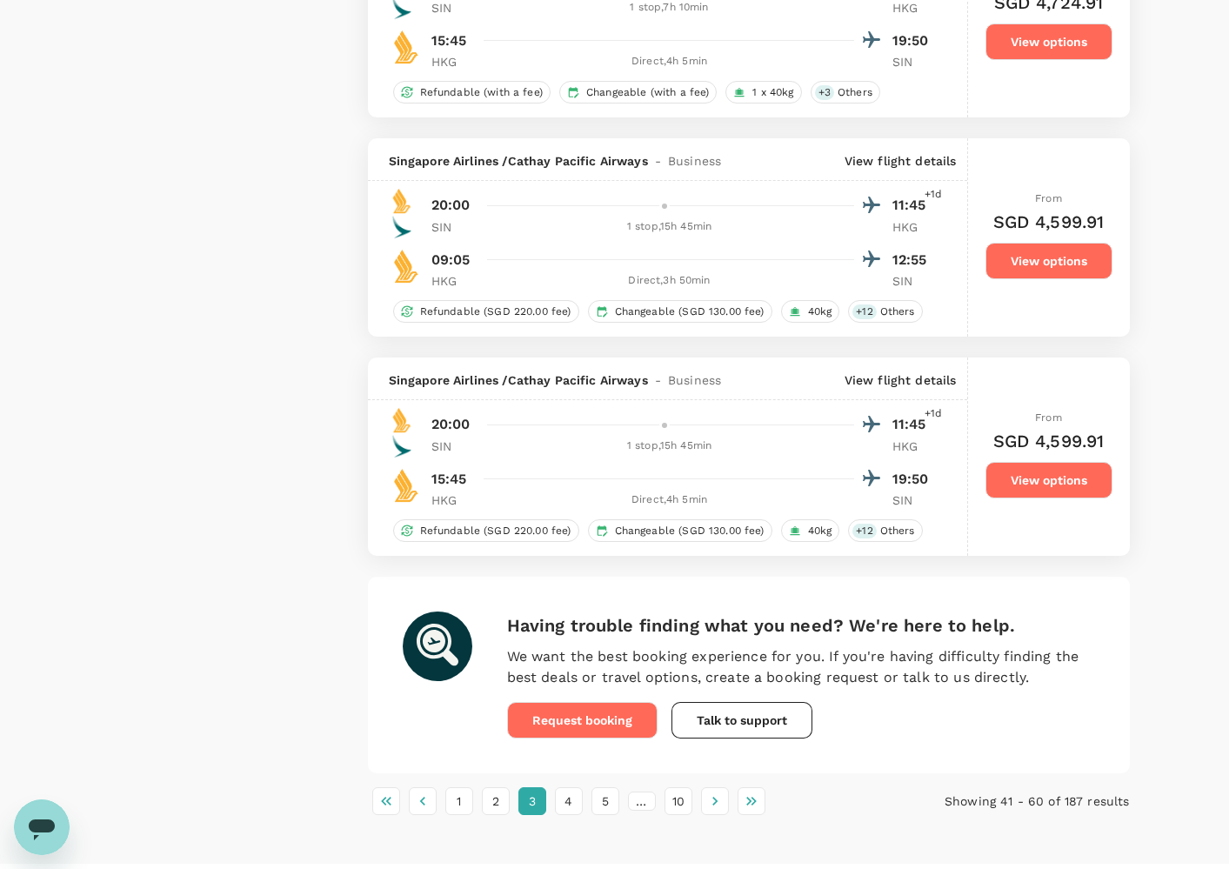
click at [552, 815] on li "4" at bounding box center [569, 801] width 37 height 28
click at [562, 815] on button "4" at bounding box center [569, 801] width 28 height 28
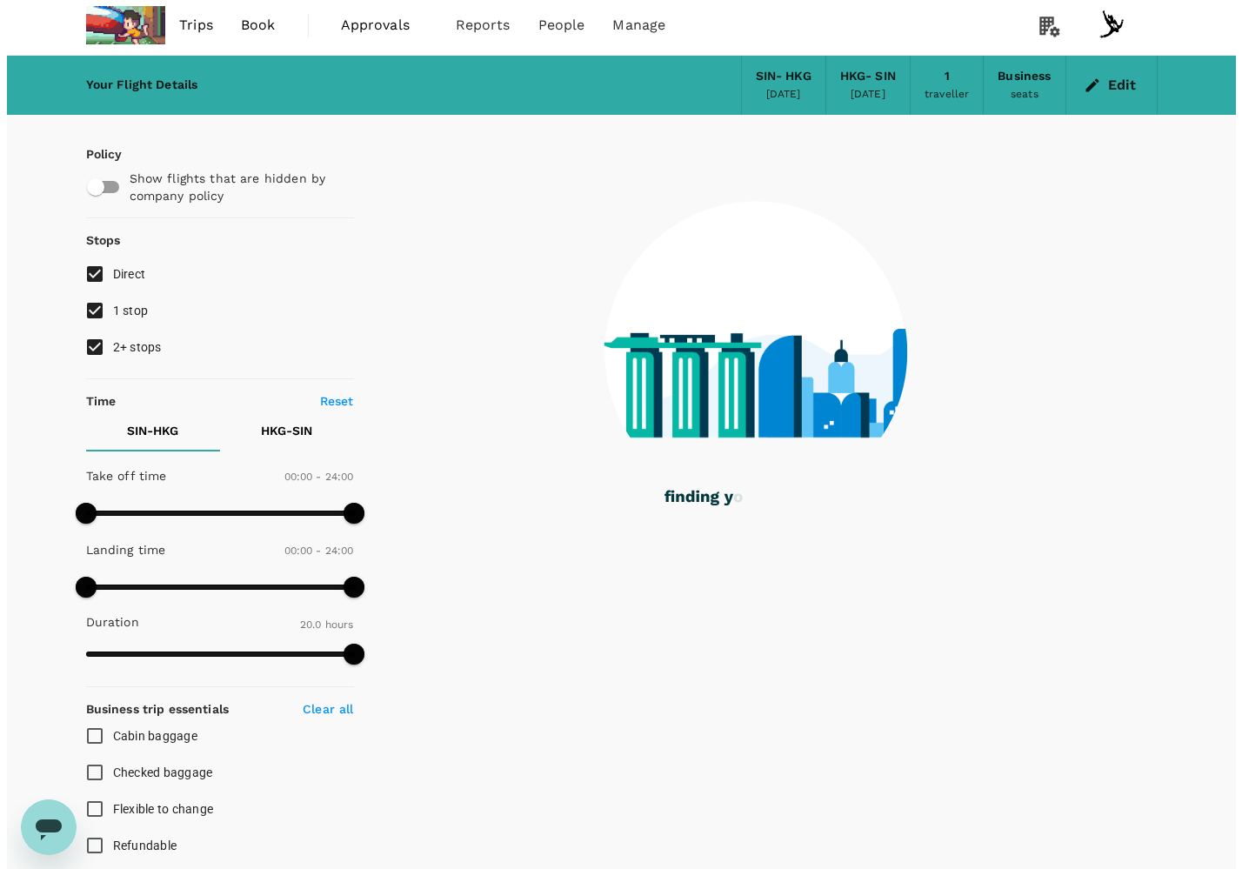
scroll to position [0, 0]
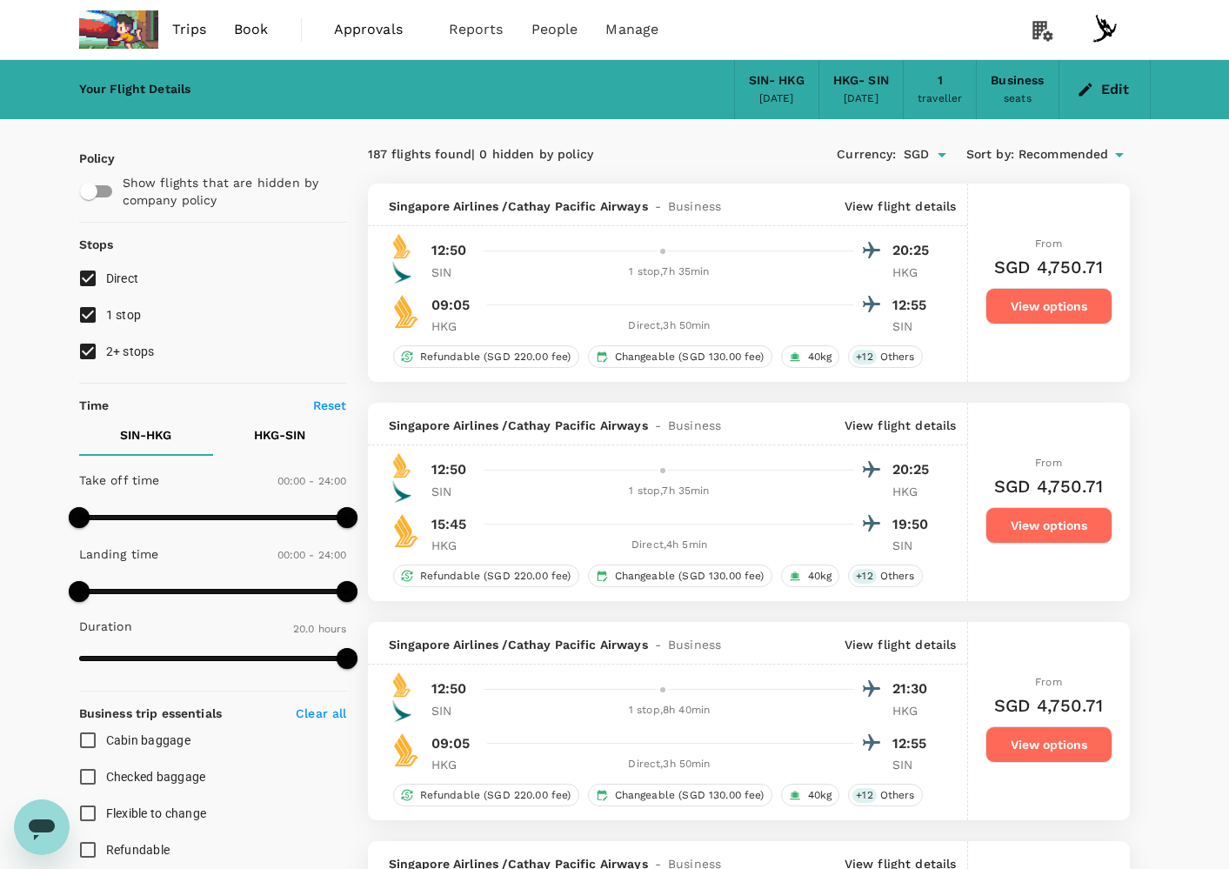
click at [1115, 96] on button "Edit" at bounding box center [1104, 90] width 63 height 28
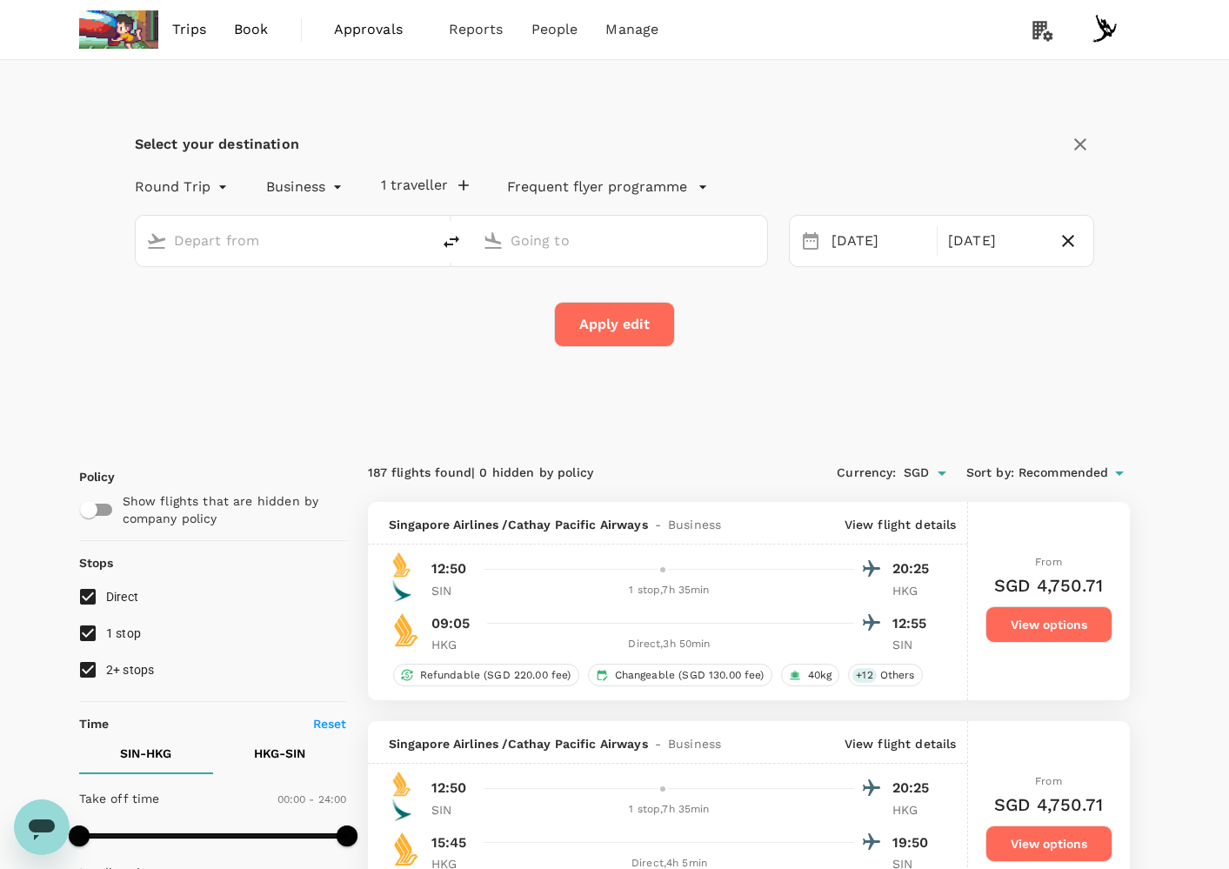
type input "Singapore Changi (SIN)"
click at [624, 245] on input "Hong Kong Intl (HKG)" at bounding box center [621, 240] width 220 height 27
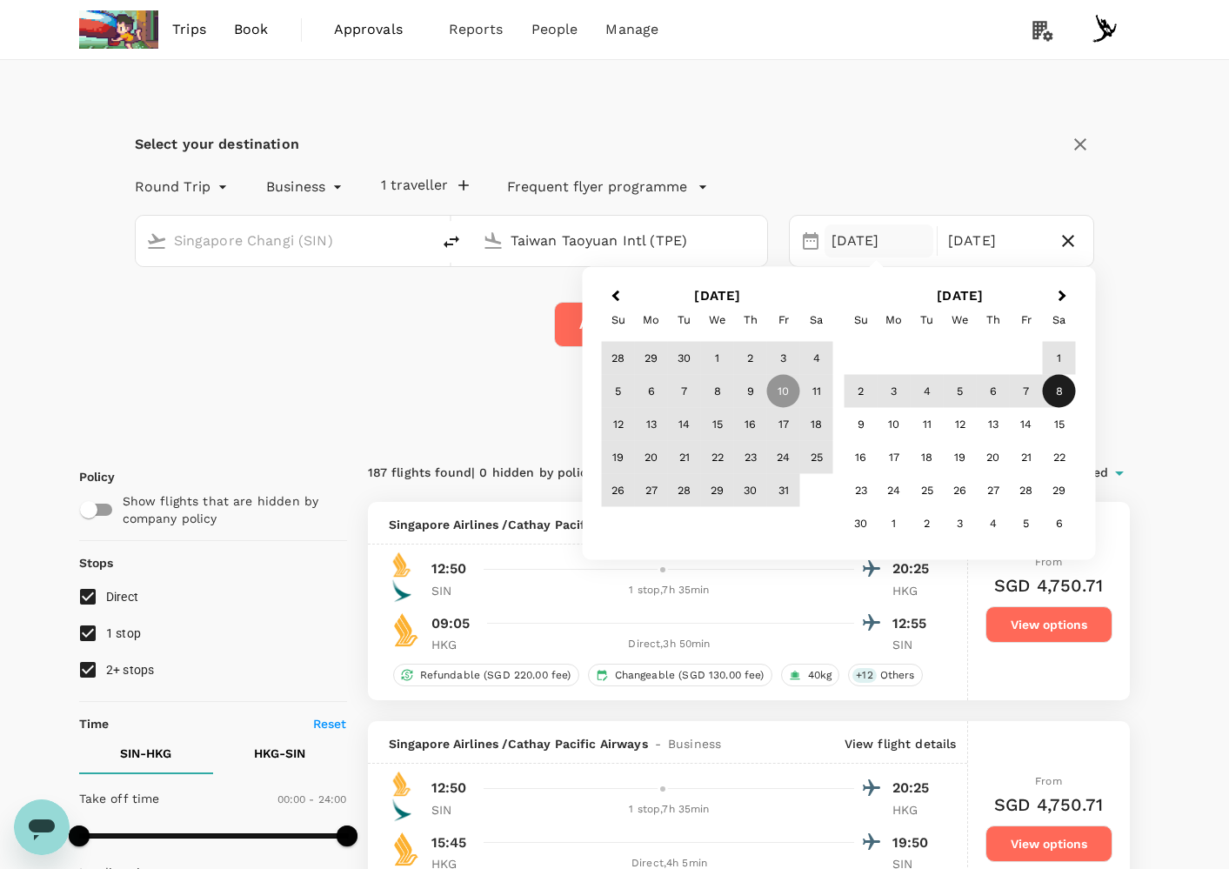
type input "Taiwan Taoyuan Intl (TPE)"
click at [279, 351] on div "Select your destination Round Trip roundtrip Business business 1 traveller Freq…" at bounding box center [615, 248] width 1072 height 377
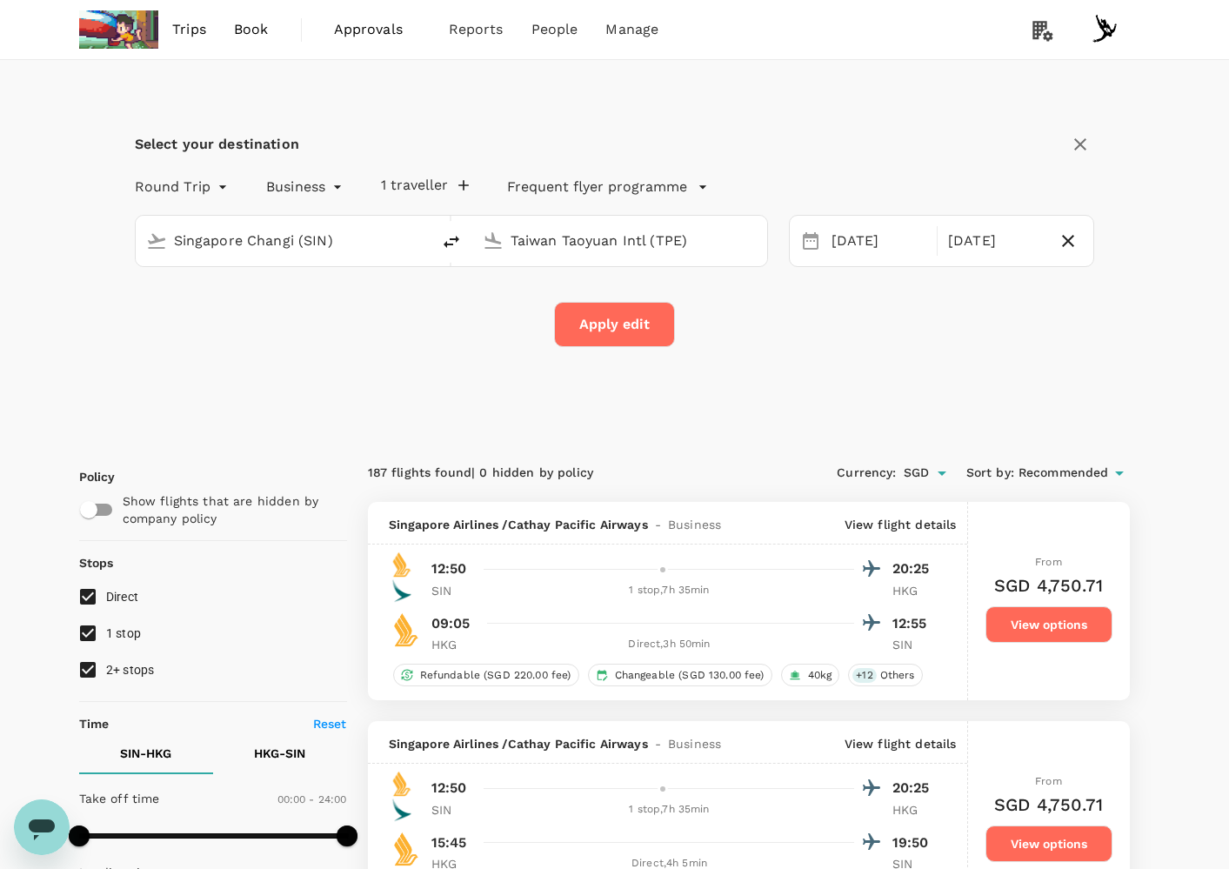
click at [588, 369] on div "Select your destination Round Trip roundtrip Business business 1 traveller Freq…" at bounding box center [615, 248] width 1072 height 377
click at [612, 324] on button "Apply edit" at bounding box center [614, 324] width 121 height 45
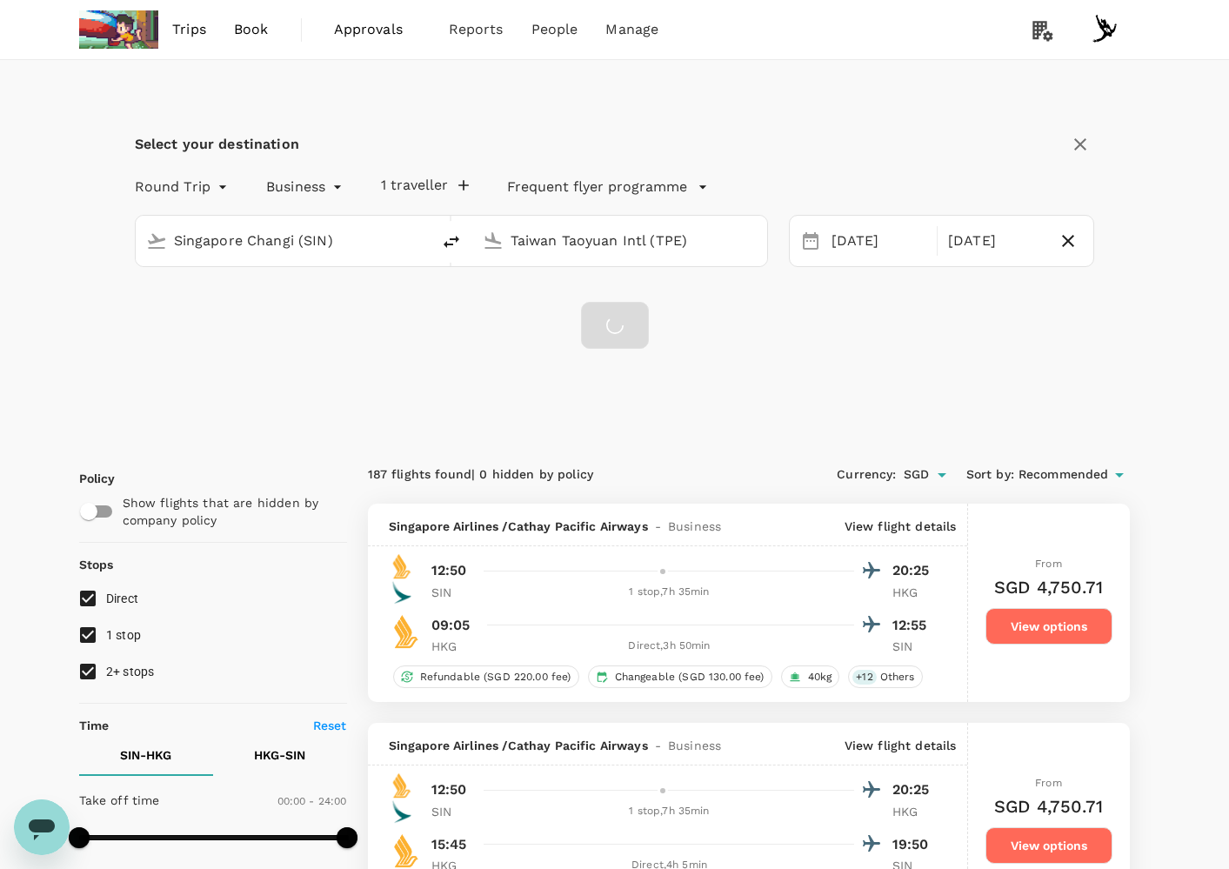
checkbox input "false"
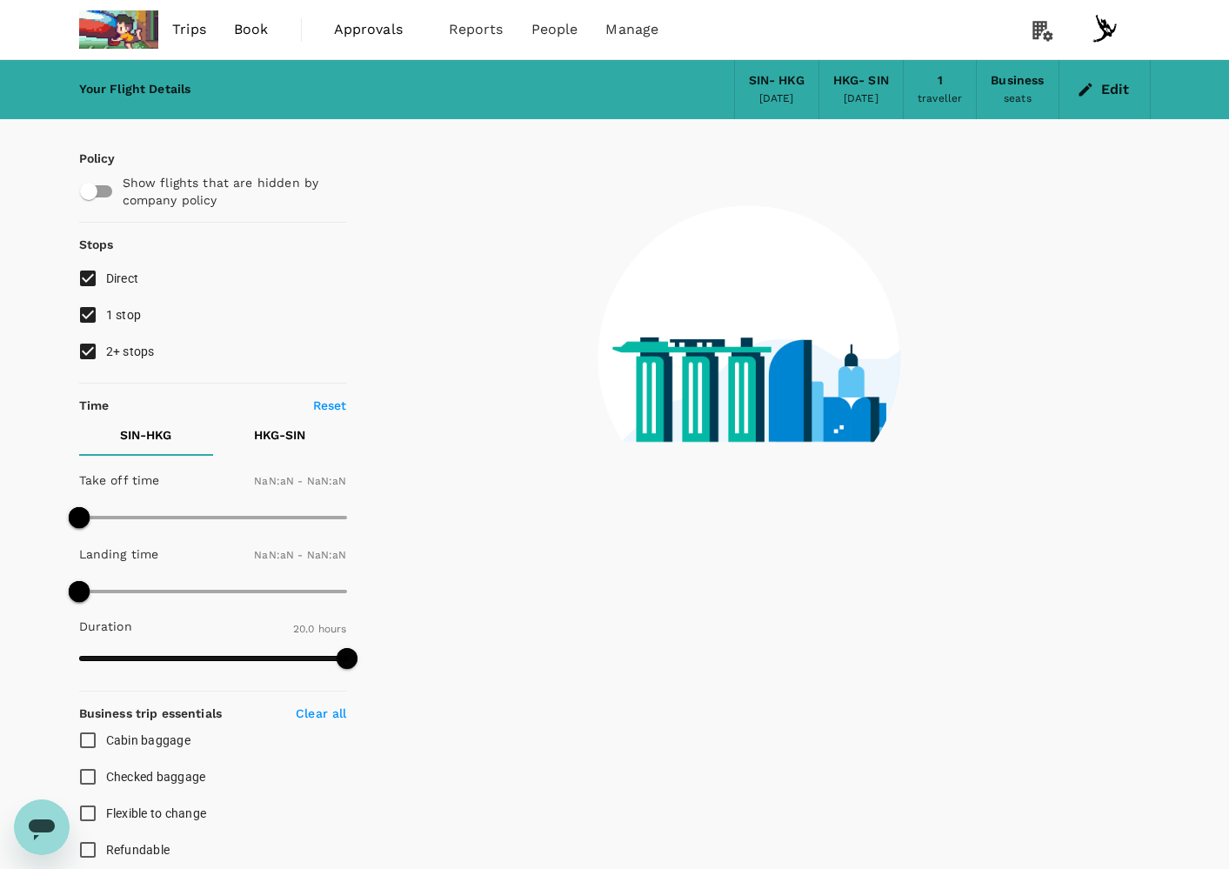
checkbox input "false"
type input "1440"
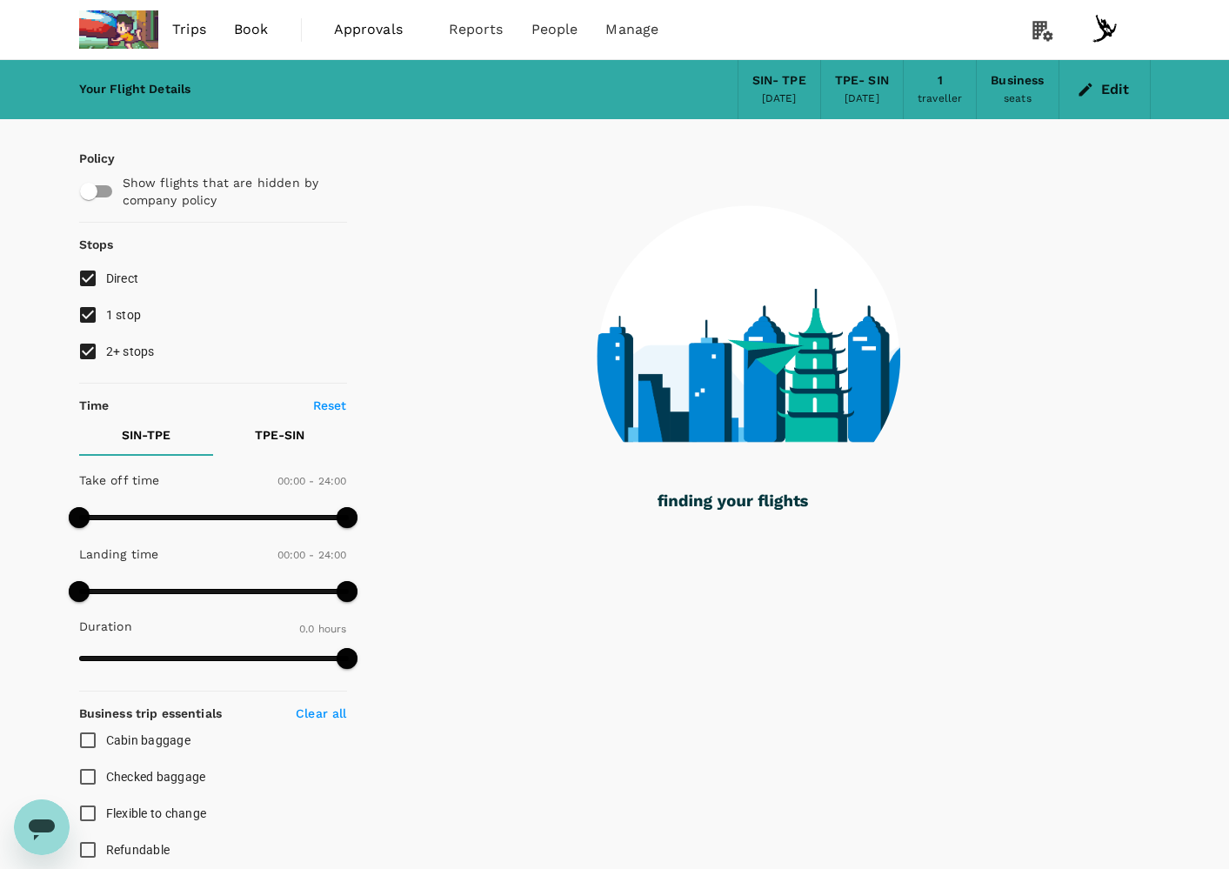
type input "1365"
checkbox input "true"
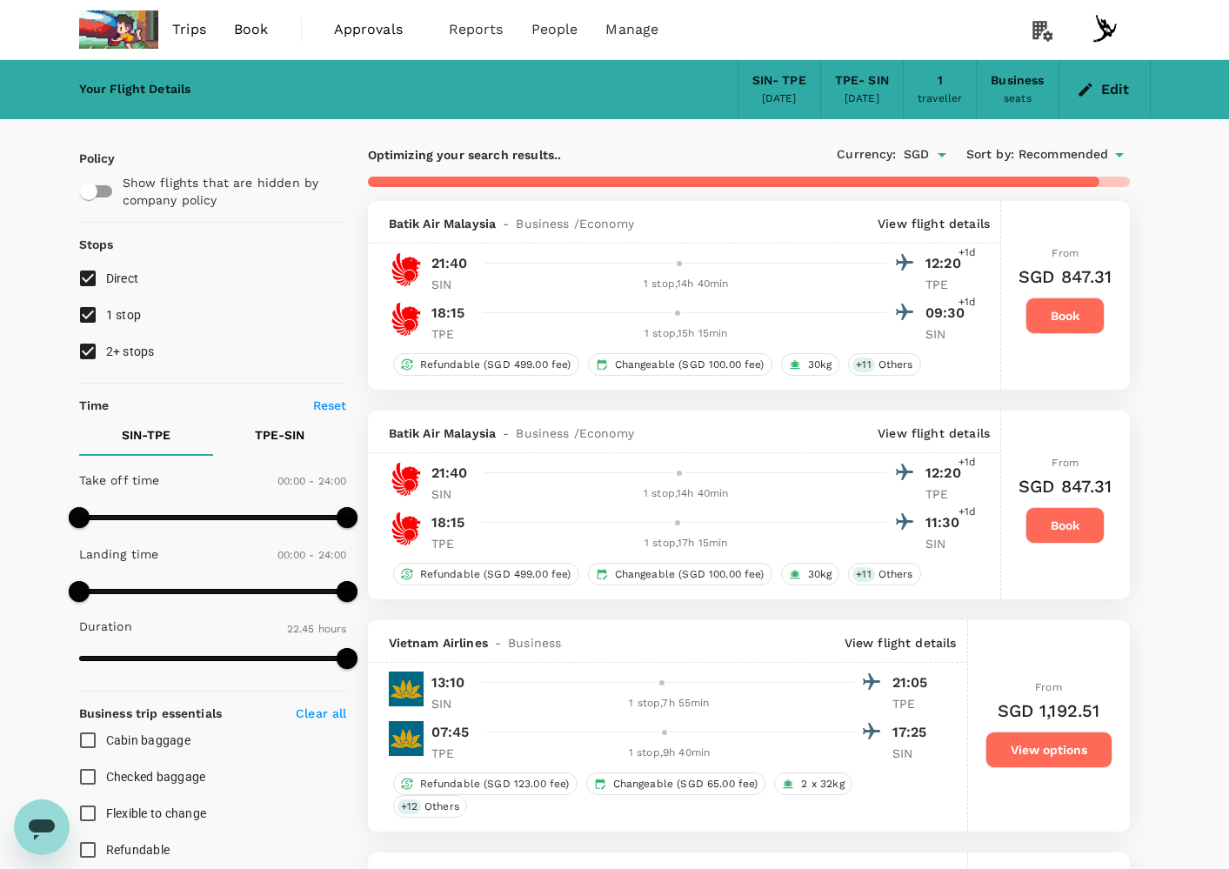
click at [728, 283] on div "21:40 12:20 +1d SIN 1 stop , 14h 40min TPE" at bounding box center [695, 271] width 549 height 43
click at [726, 282] on div "1 stop , 14h 40min" at bounding box center [686, 284] width 403 height 17
drag, startPoint x: 896, startPoint y: 271, endPoint x: 911, endPoint y: 277, distance: 15.7
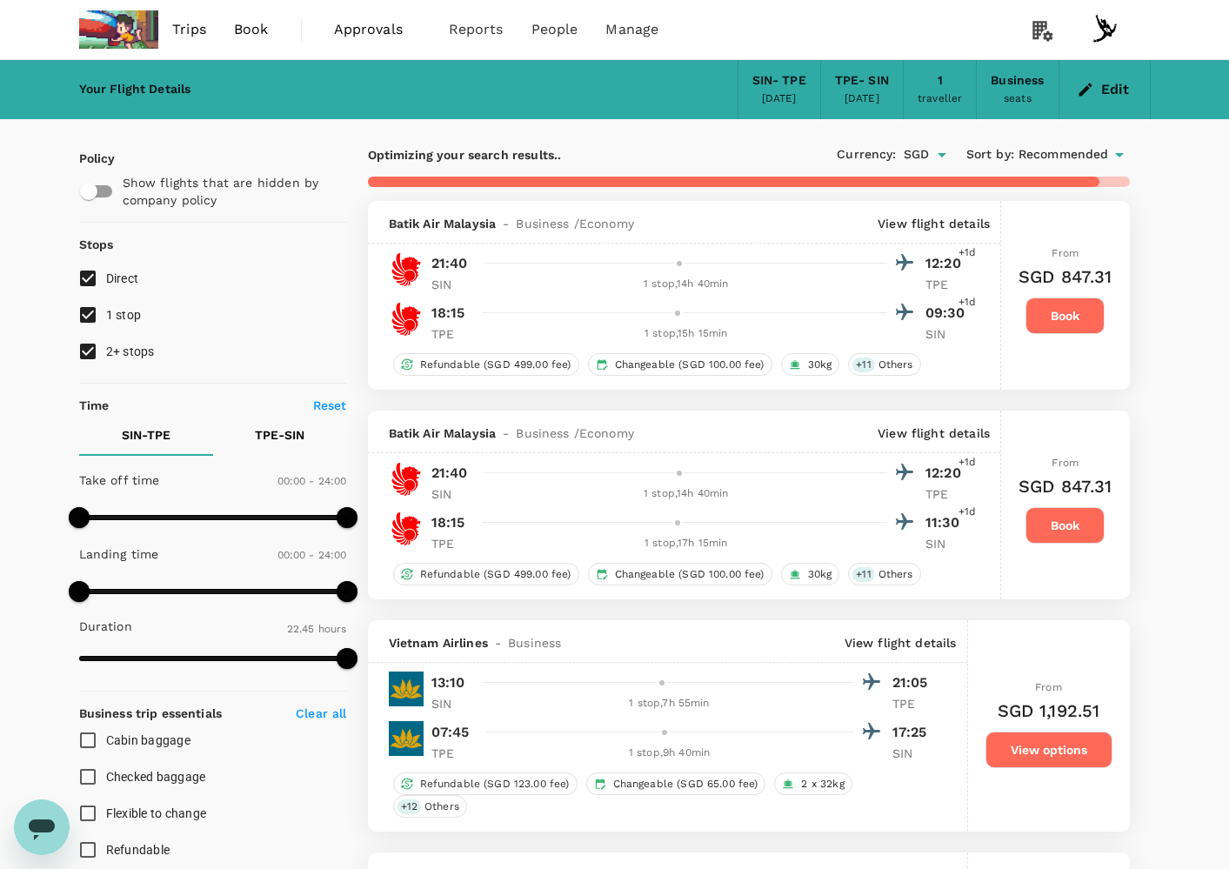
click at [911, 277] on div "21:40 12:20 +1d SIN 1 stop , 14h 40min TPE" at bounding box center [695, 271] width 549 height 43
drag, startPoint x: 919, startPoint y: 282, endPoint x: 937, endPoint y: 293, distance: 20.7
click at [937, 293] on div "SIN 1 stop , 14h 40min TPE" at bounding box center [700, 284] width 538 height 17
click at [937, 290] on p "TPE" at bounding box center [946, 284] width 43 height 17
click at [738, 325] on div at bounding box center [695, 312] width 440 height 25
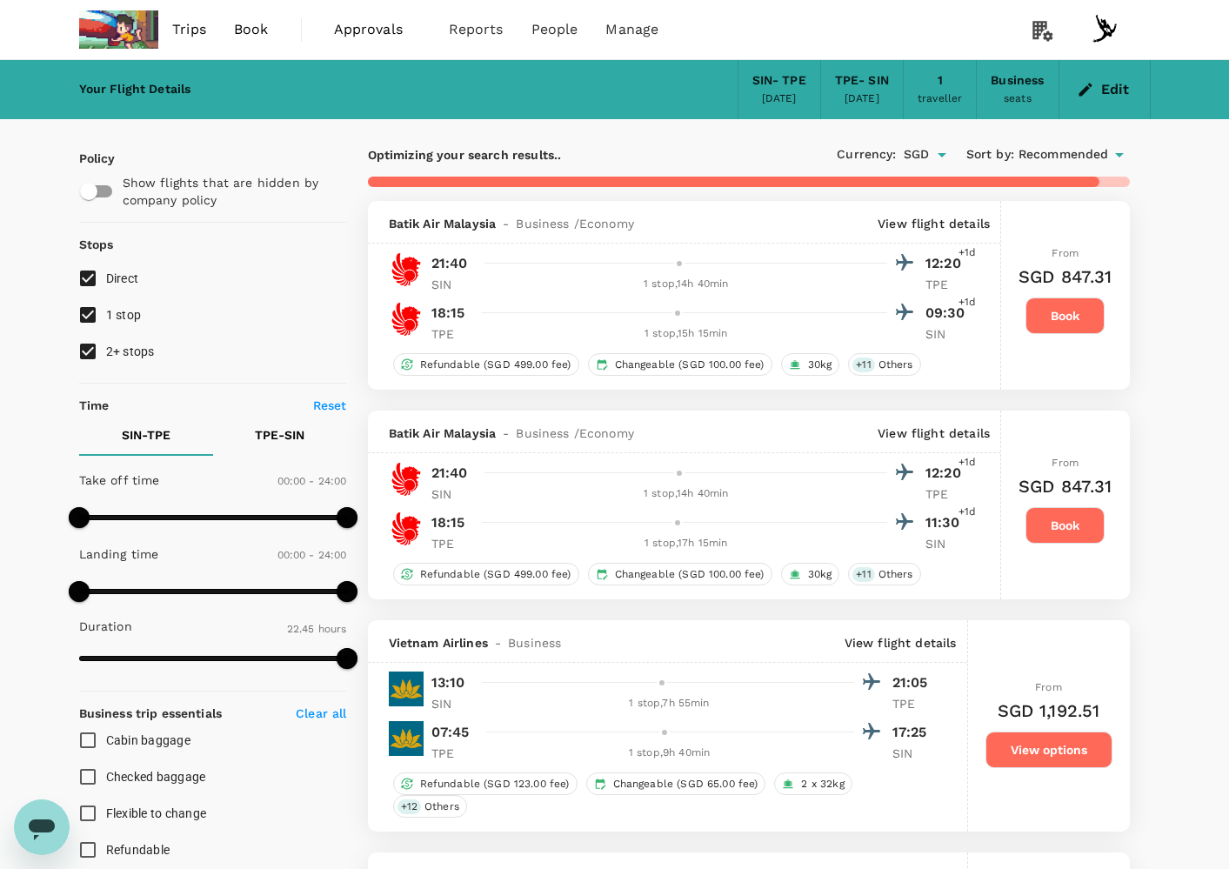
click at [738, 325] on div at bounding box center [695, 312] width 440 height 25
click at [917, 328] on div "TPE 1 stop , 15h 15min SIN" at bounding box center [700, 333] width 538 height 17
click at [955, 221] on p "View flight details" at bounding box center [934, 223] width 112 height 17
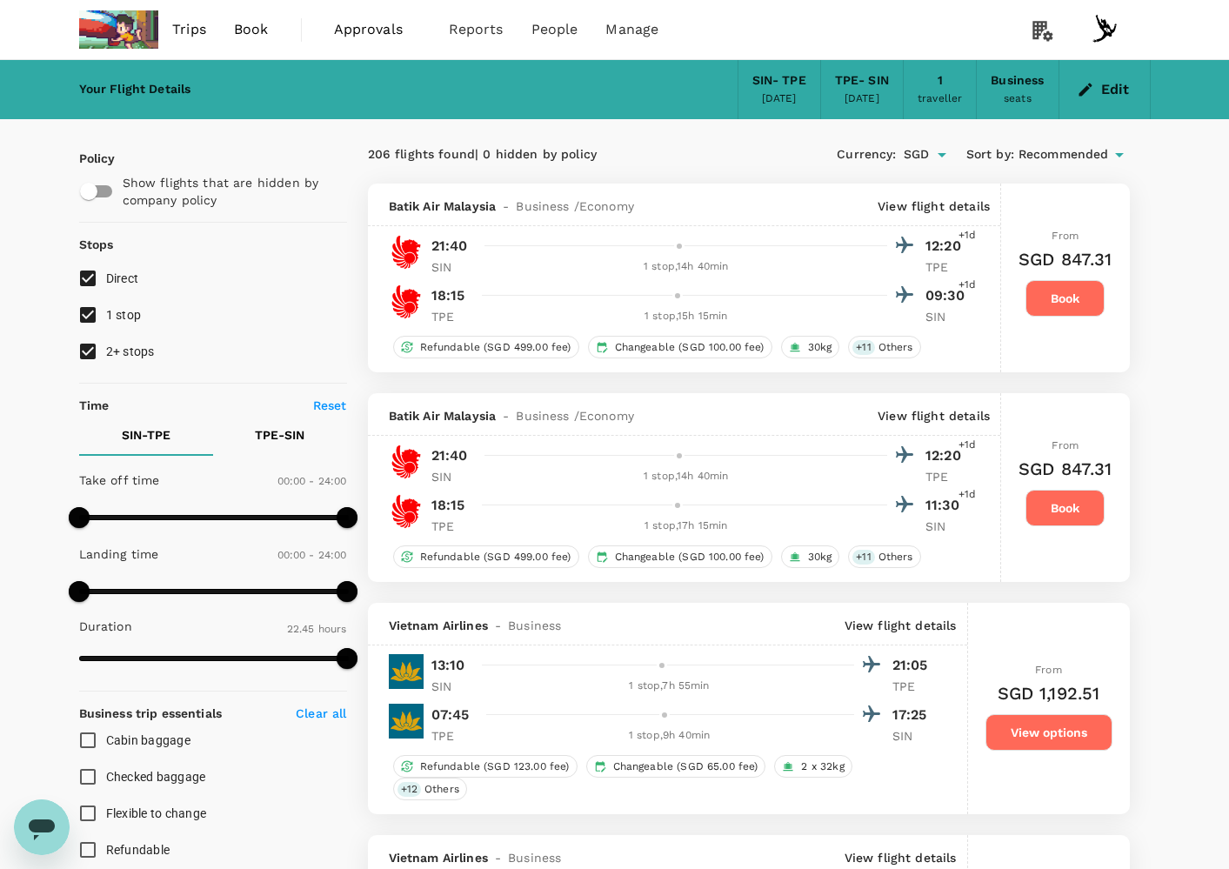
click at [929, 202] on p "View flight details" at bounding box center [934, 205] width 112 height 17
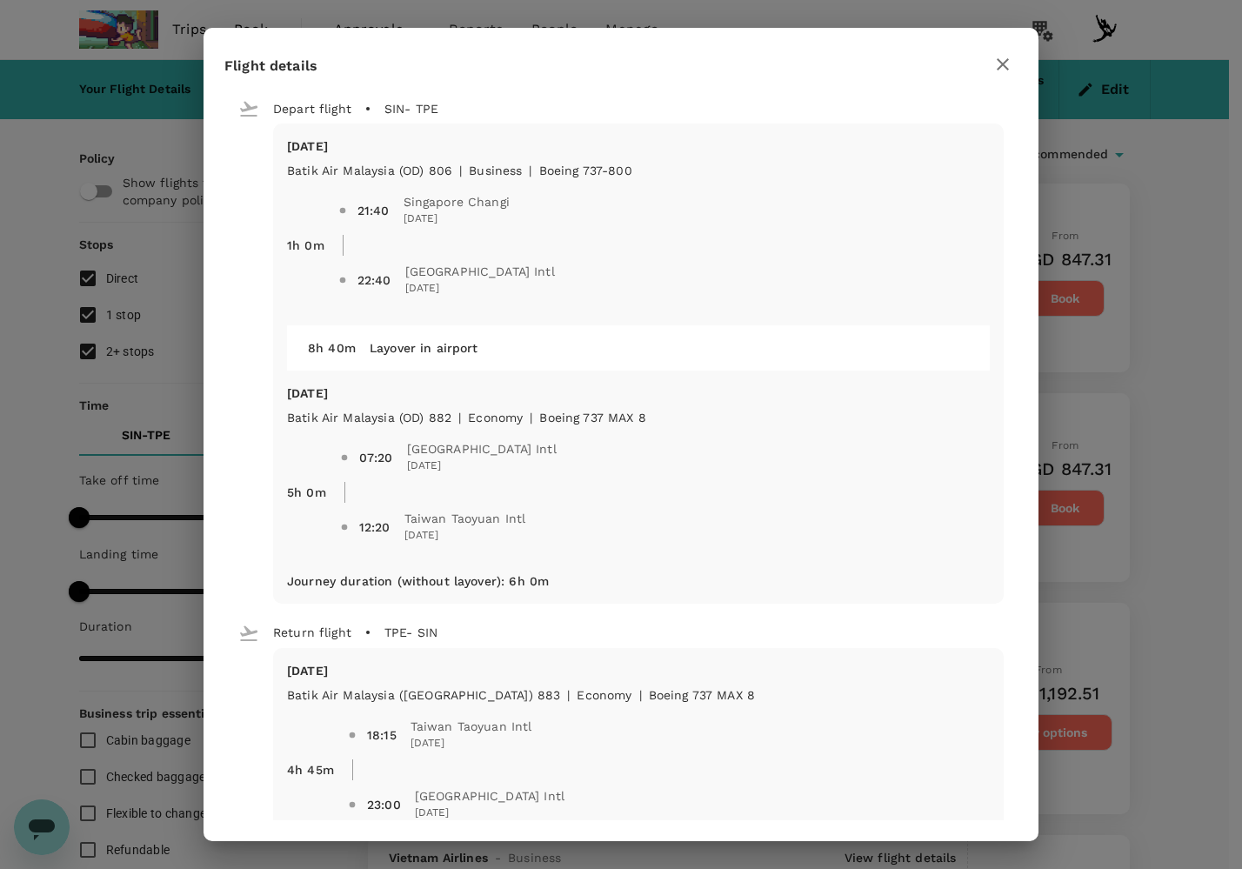
click at [1171, 345] on div "Flight details Depart flight SIN - TPE [DATE] Batik Air [GEOGRAPHIC_DATA] ([GEO…" at bounding box center [621, 434] width 1242 height 869
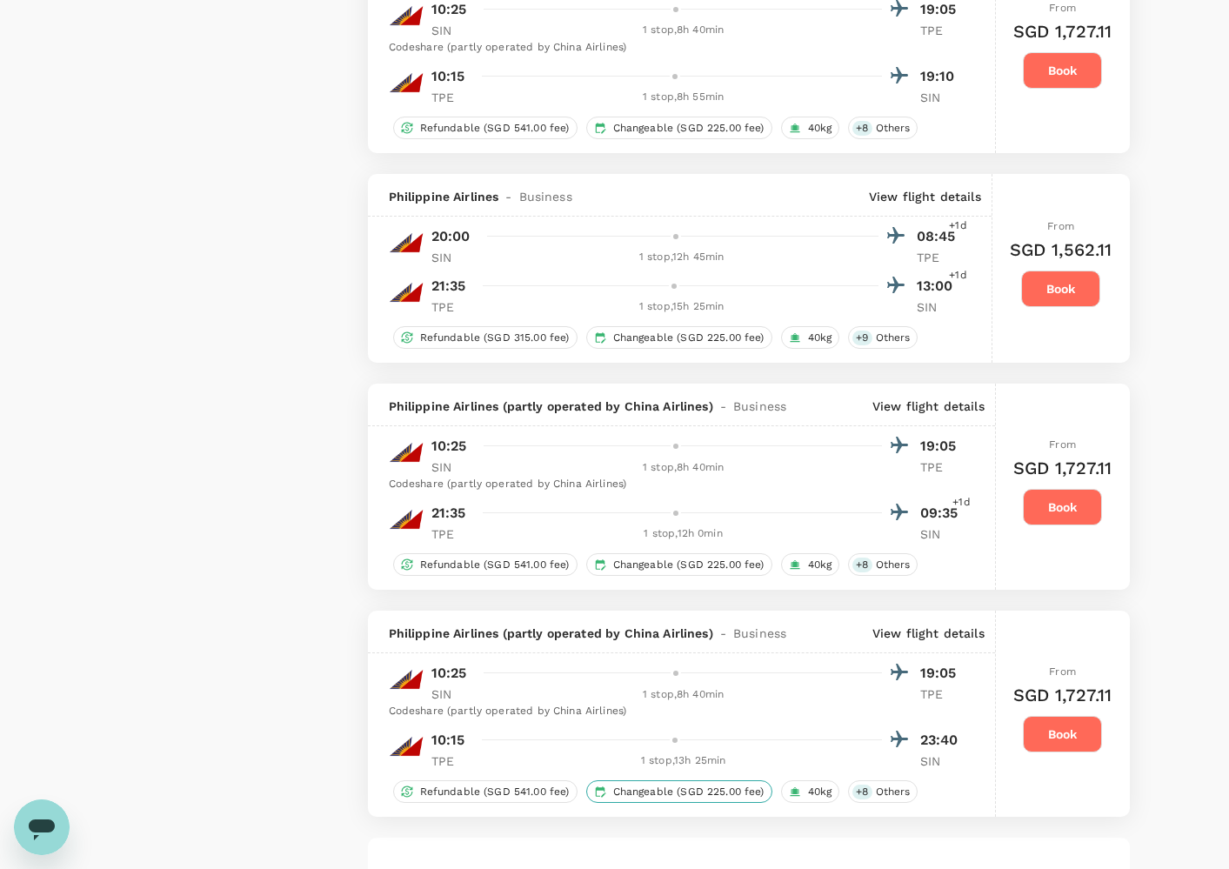
scroll to position [4001, 0]
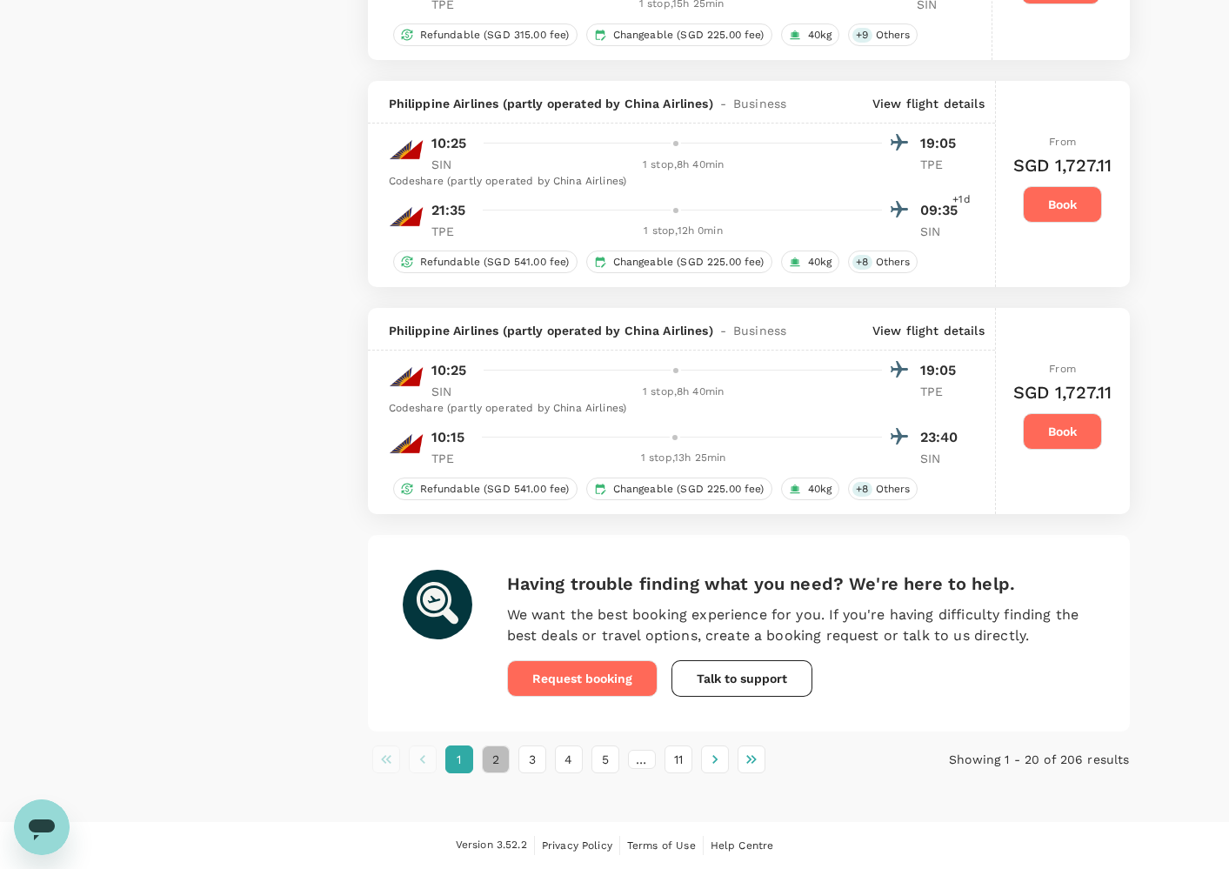
click at [497, 758] on button "2" at bounding box center [496, 759] width 28 height 28
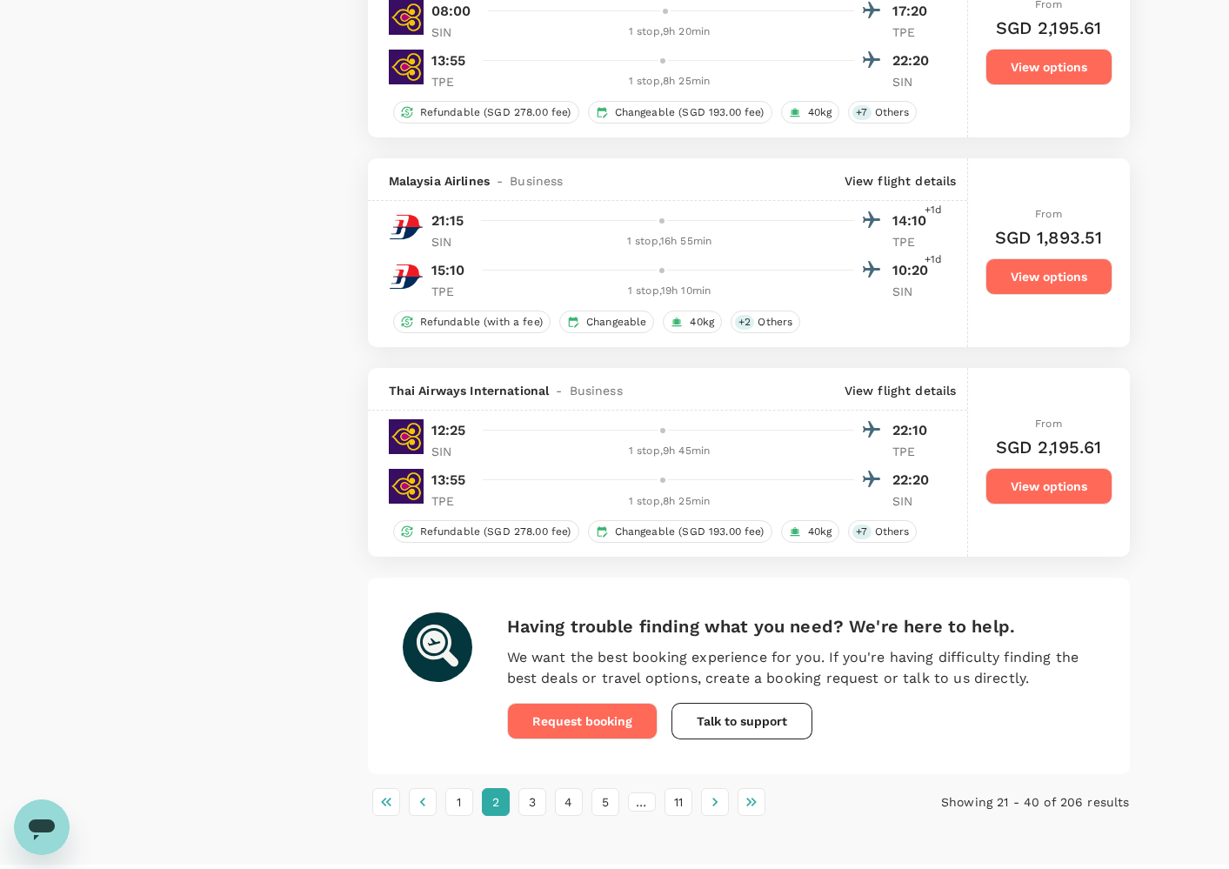
scroll to position [4151, 0]
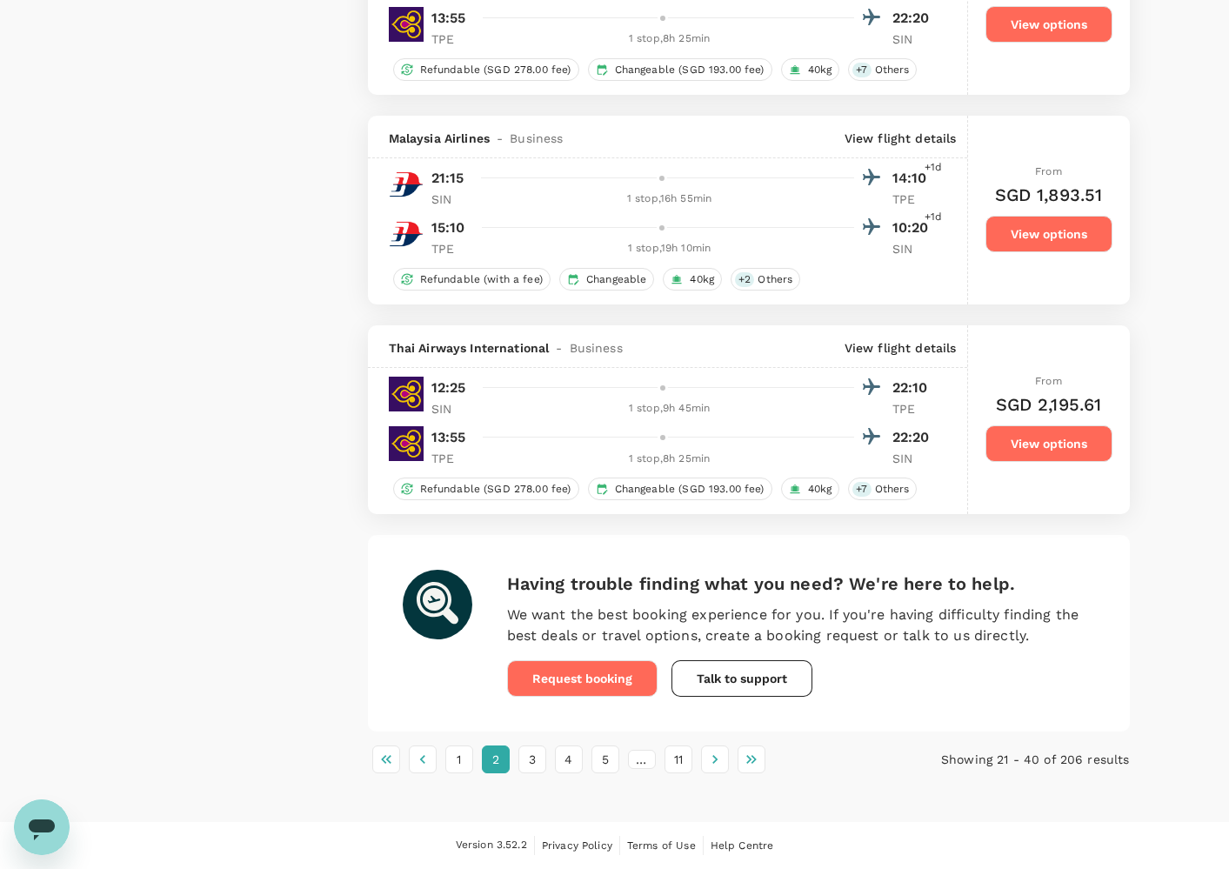
click at [611, 767] on button "5" at bounding box center [605, 759] width 28 height 28
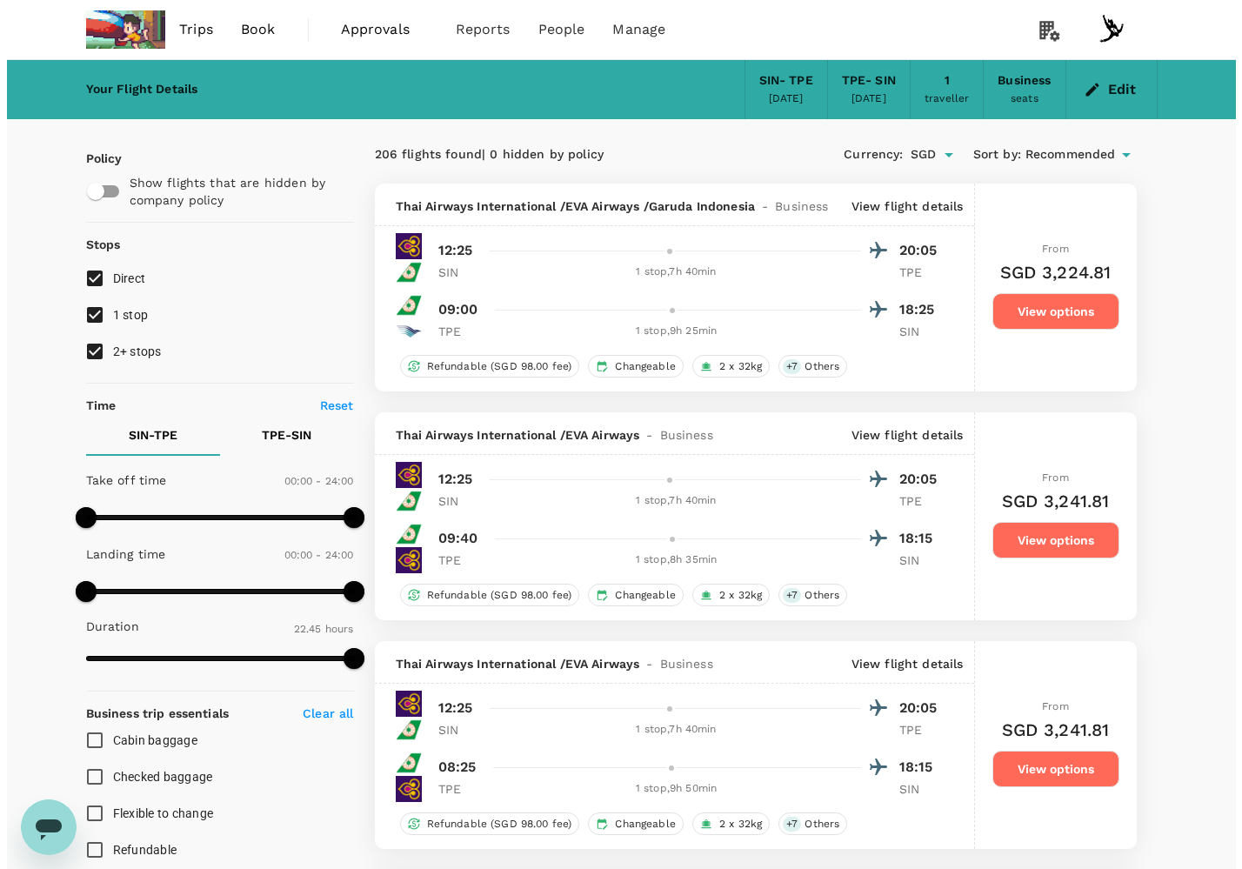
scroll to position [959, 0]
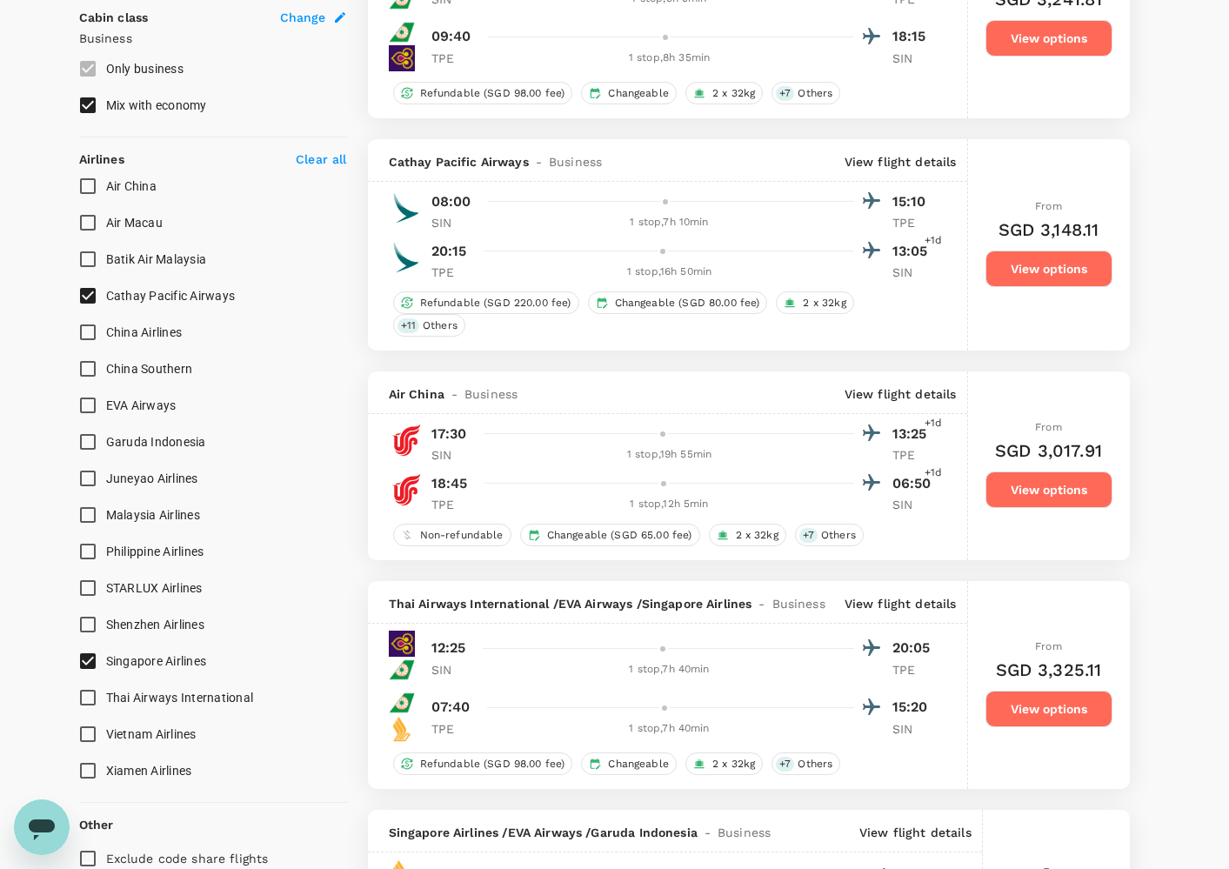
click at [913, 145] on div "Cathay Pacific Airways - Business View flight details" at bounding box center [667, 160] width 599 height 43
click at [913, 156] on p "View flight details" at bounding box center [901, 161] width 112 height 17
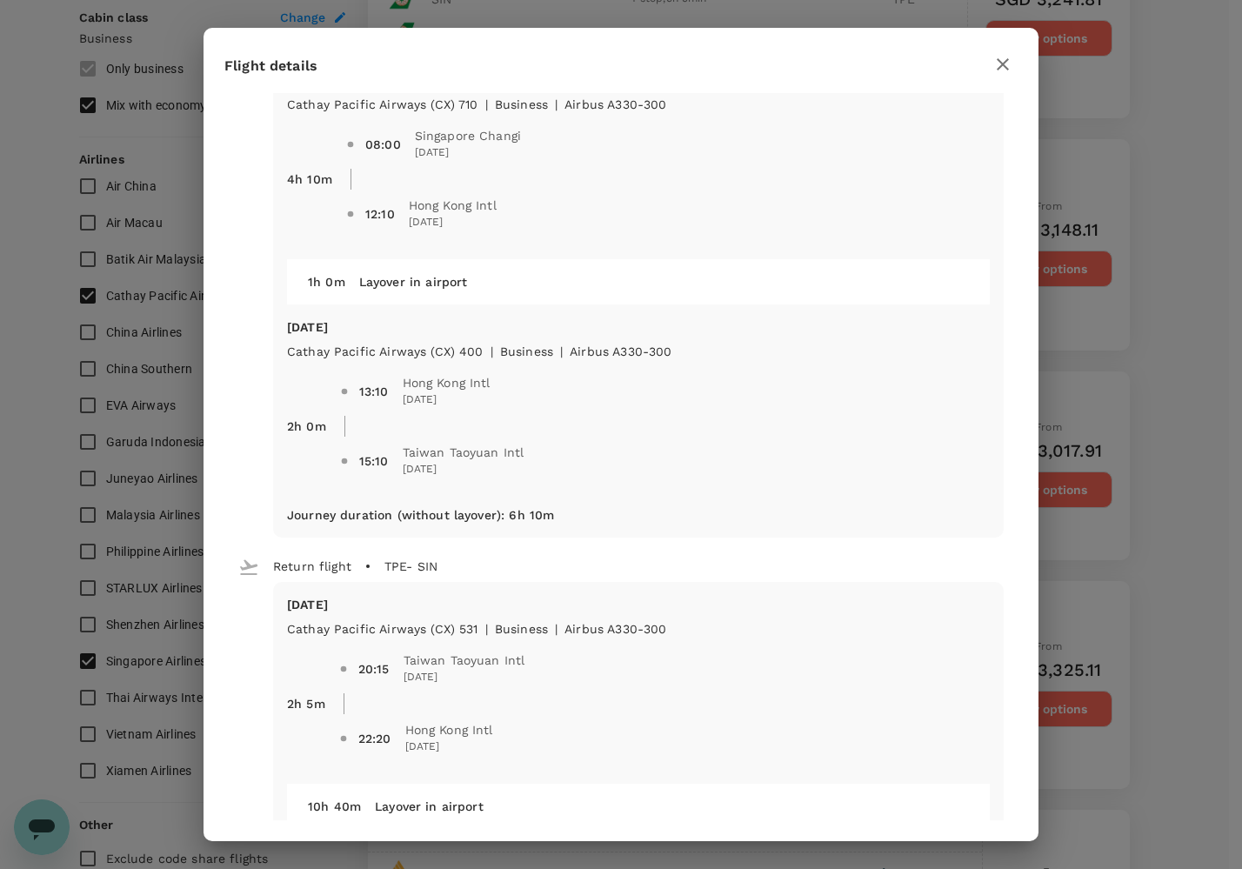
scroll to position [322, 0]
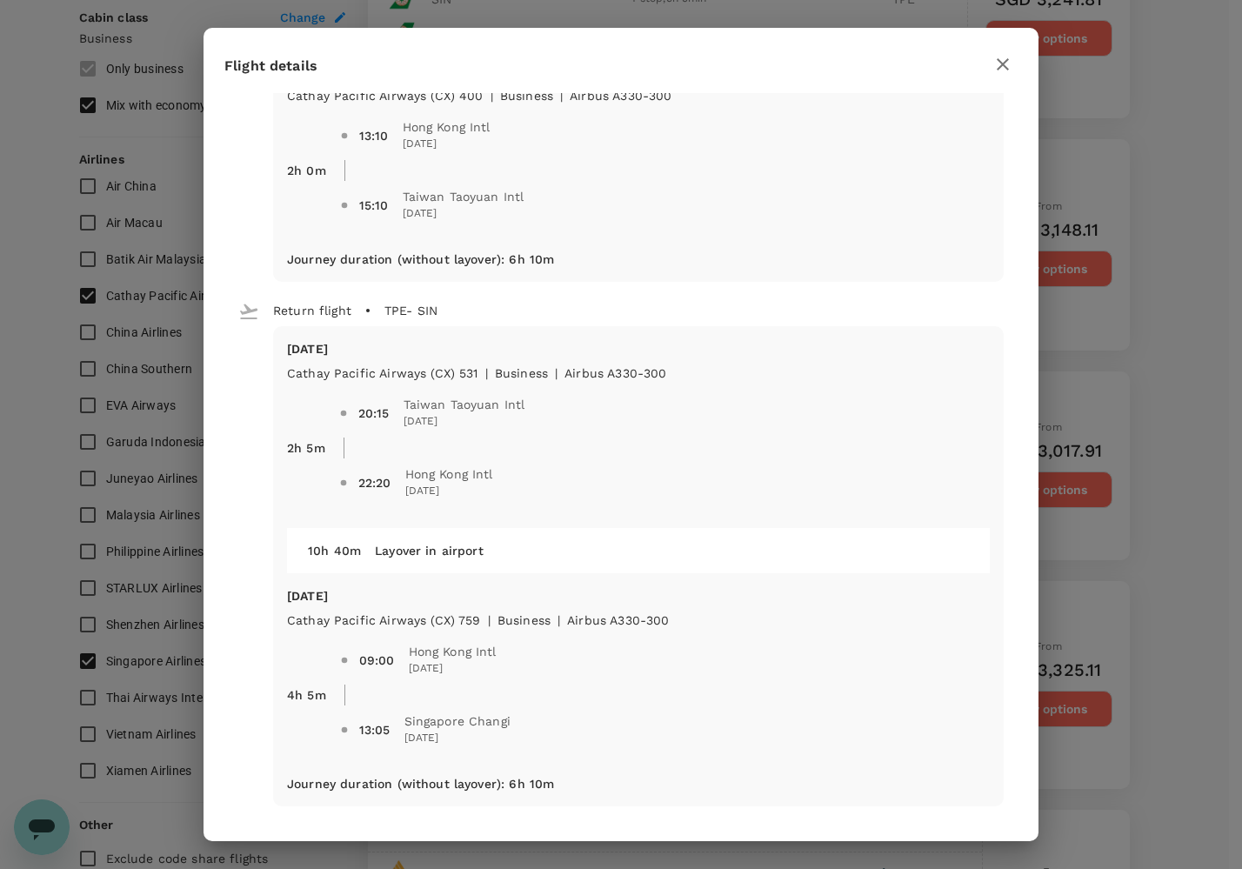
click at [338, 564] on div "10h 40m Layover in airport" at bounding box center [638, 550] width 703 height 45
drag, startPoint x: 473, startPoint y: 544, endPoint x: 795, endPoint y: 621, distance: 331.0
click at [797, 569] on div "10h 40m Layover in airport" at bounding box center [638, 550] width 703 height 45
click at [805, 631] on div "09:00 [GEOGRAPHIC_DATA] Intl [DATE] 13:05 [GEOGRAPHIC_DATA] [GEOGRAPHIC_DATA] […" at bounding box center [665, 695] width 650 height 132
drag, startPoint x: 531, startPoint y: 733, endPoint x: 538, endPoint y: 742, distance: 11.7
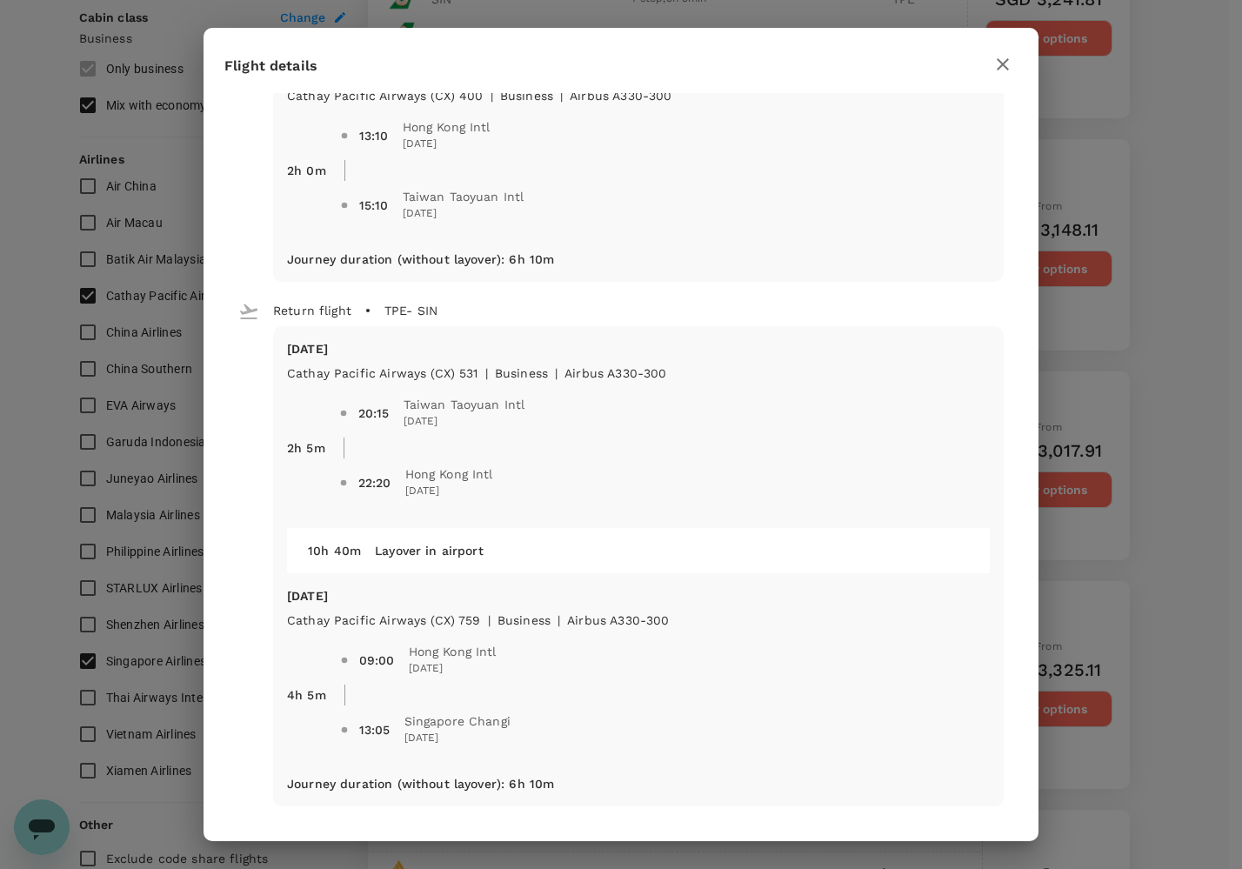
click at [538, 742] on span "13:05 [GEOGRAPHIC_DATA] Changi [DATE]" at bounding box center [674, 729] width 631 height 35
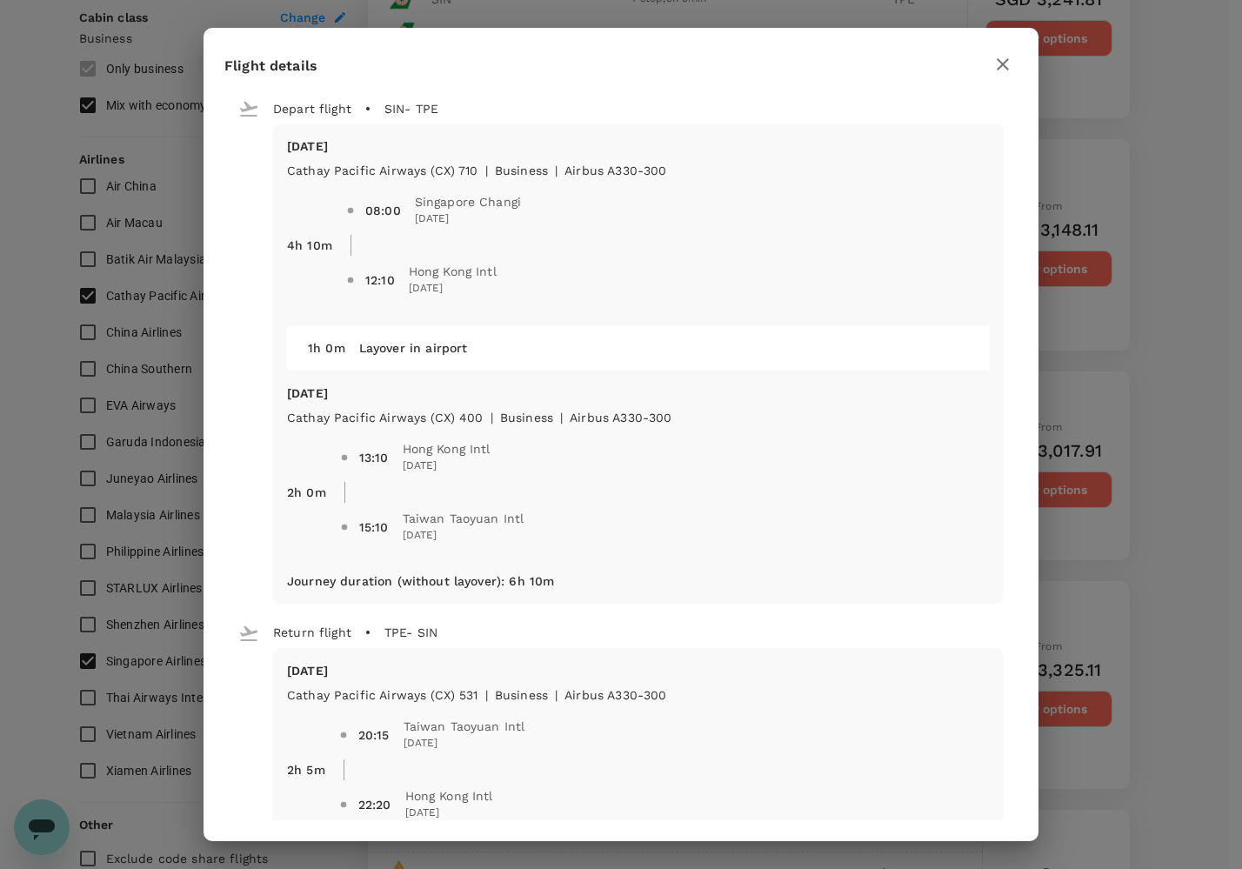
click at [1212, 204] on div "Flight details Depart flight SIN - TPE [DATE] Cathay Pacific Airways (CX) 710 |…" at bounding box center [621, 434] width 1242 height 869
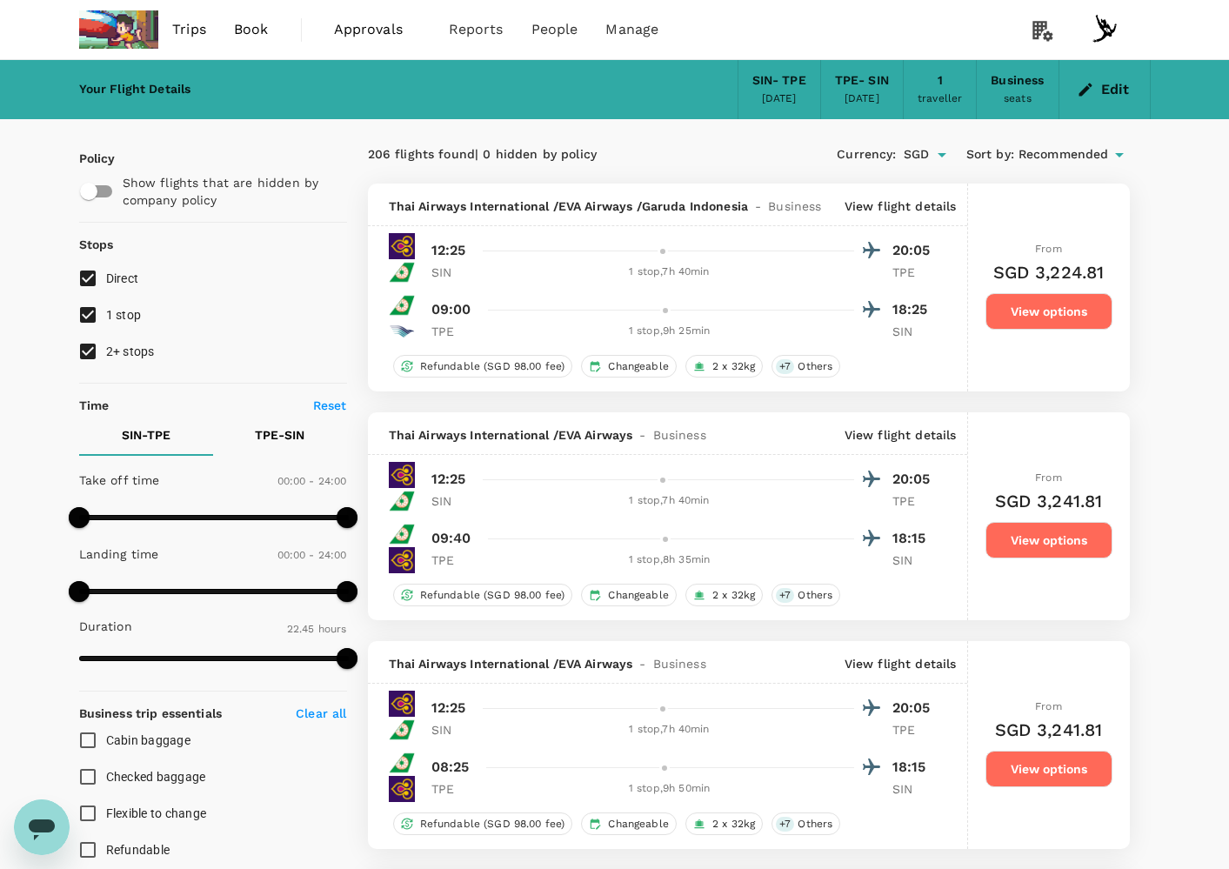
click at [1090, 94] on icon "button" at bounding box center [1085, 89] width 17 height 17
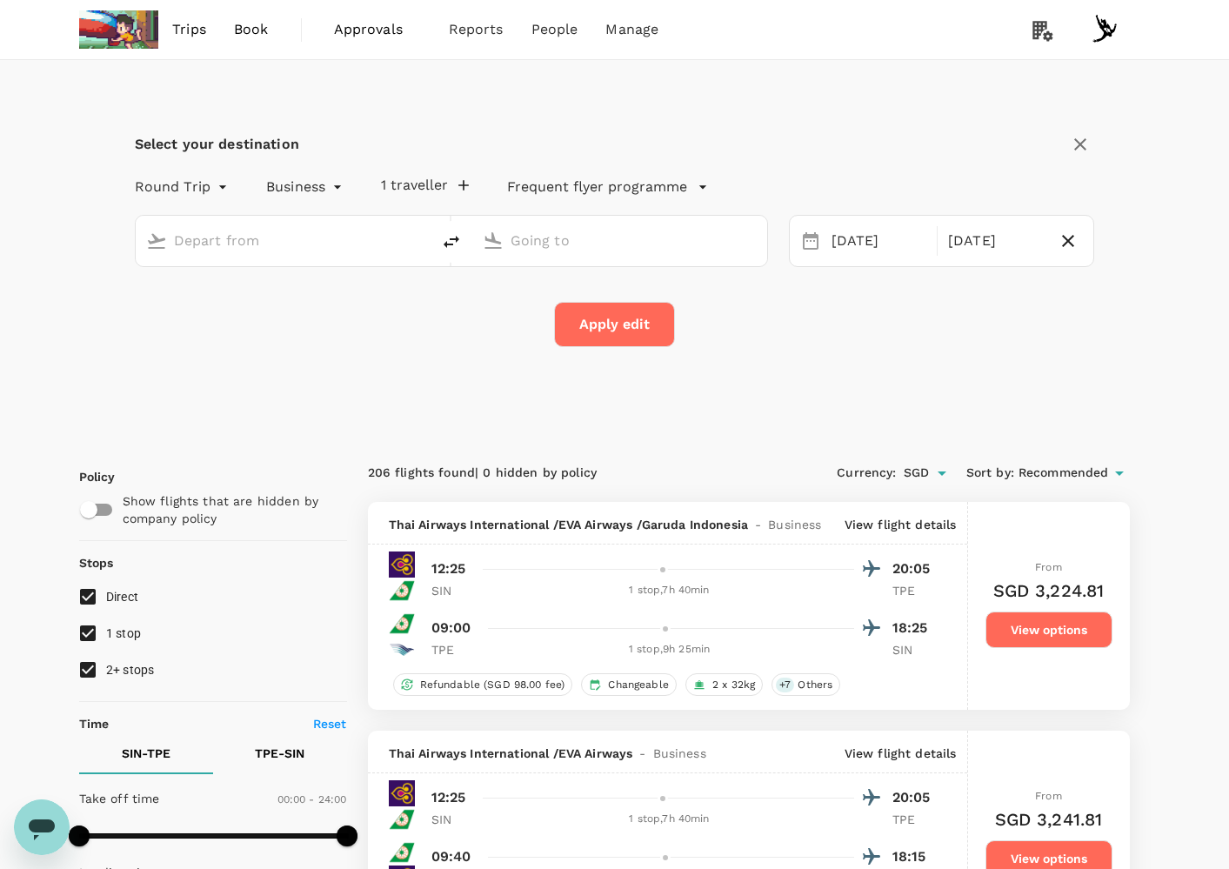
click at [221, 237] on input "text" at bounding box center [284, 240] width 220 height 27
type input "Singapore Changi (SIN)"
type input "Taiwan Taoyuan Intl (TPE)"
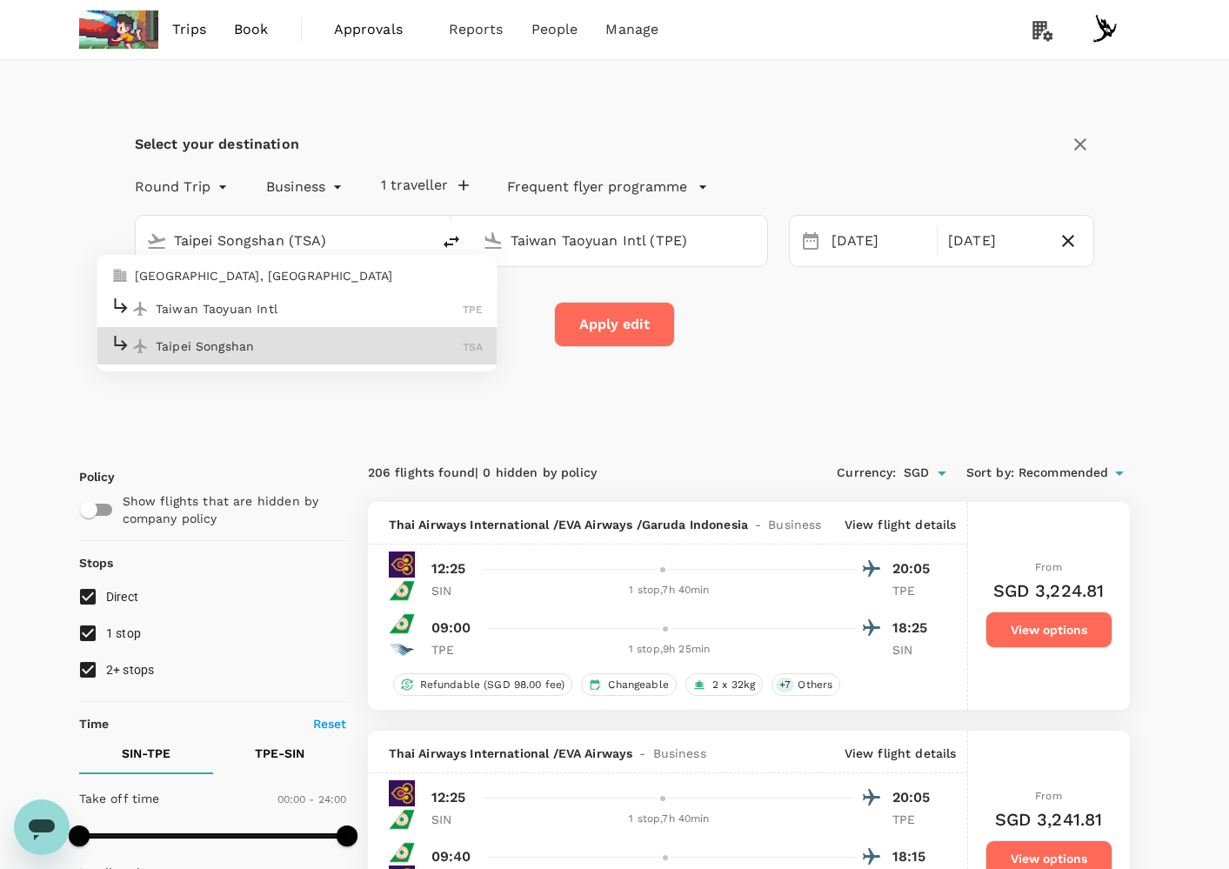
type input "Taipei Songshan (TSA)"
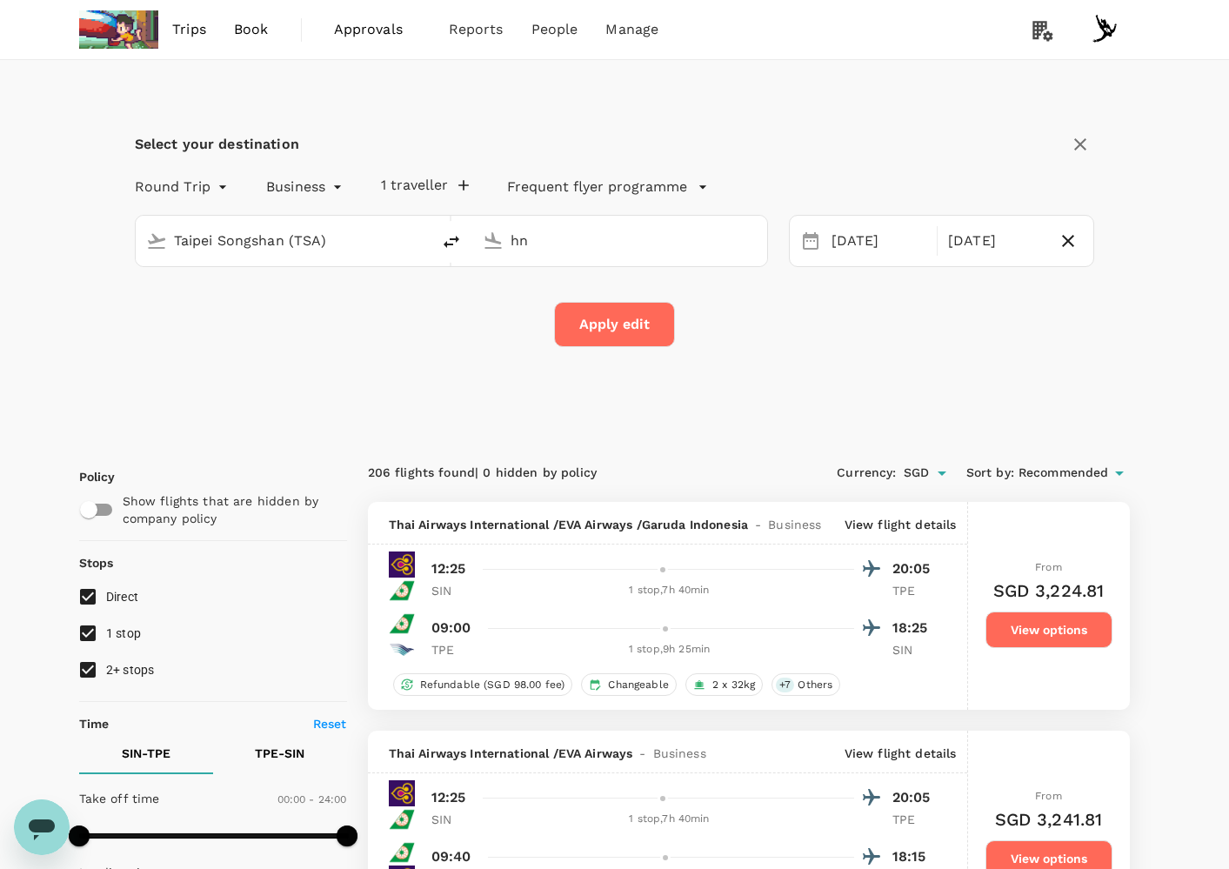
type input "h"
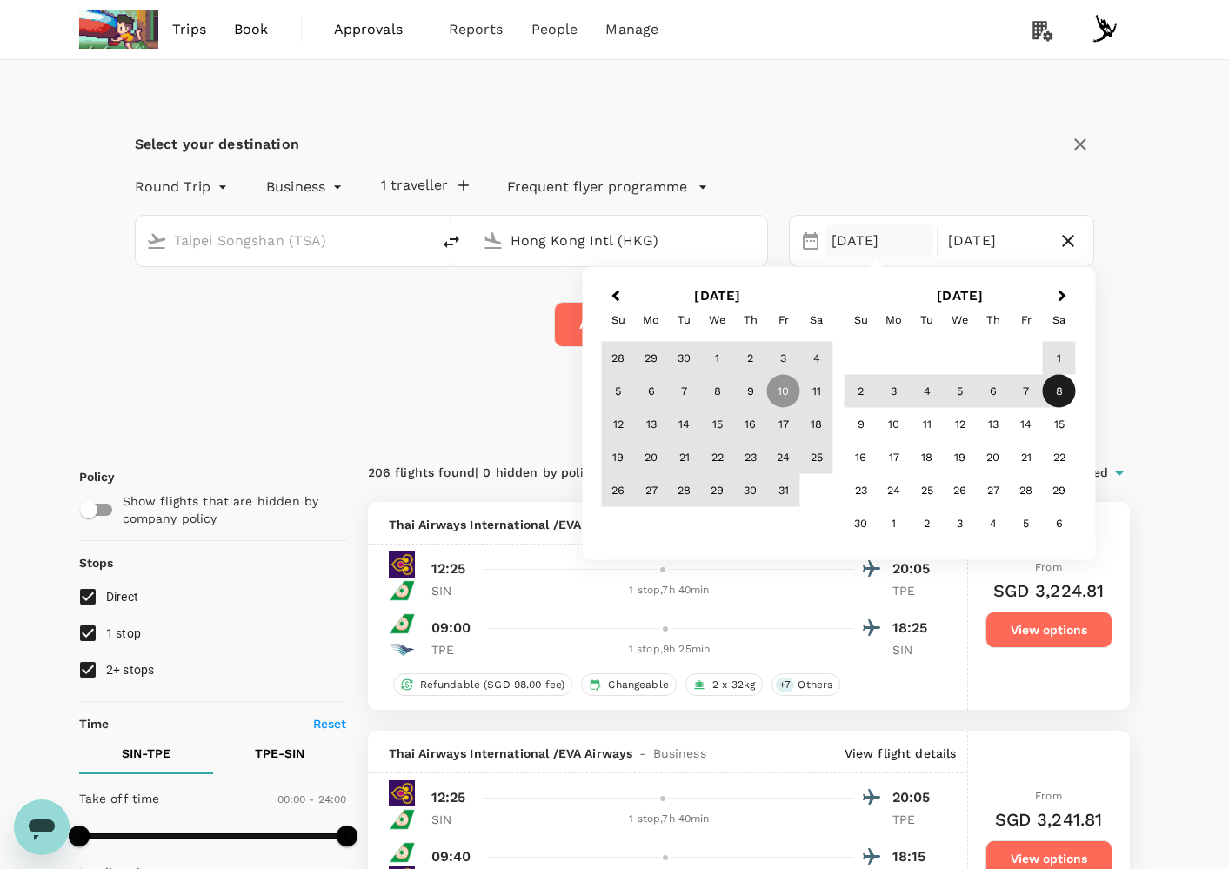
type input "Hong Kong Intl (HKG)"
click at [290, 305] on div "Apply edit" at bounding box center [615, 324] width 960 height 45
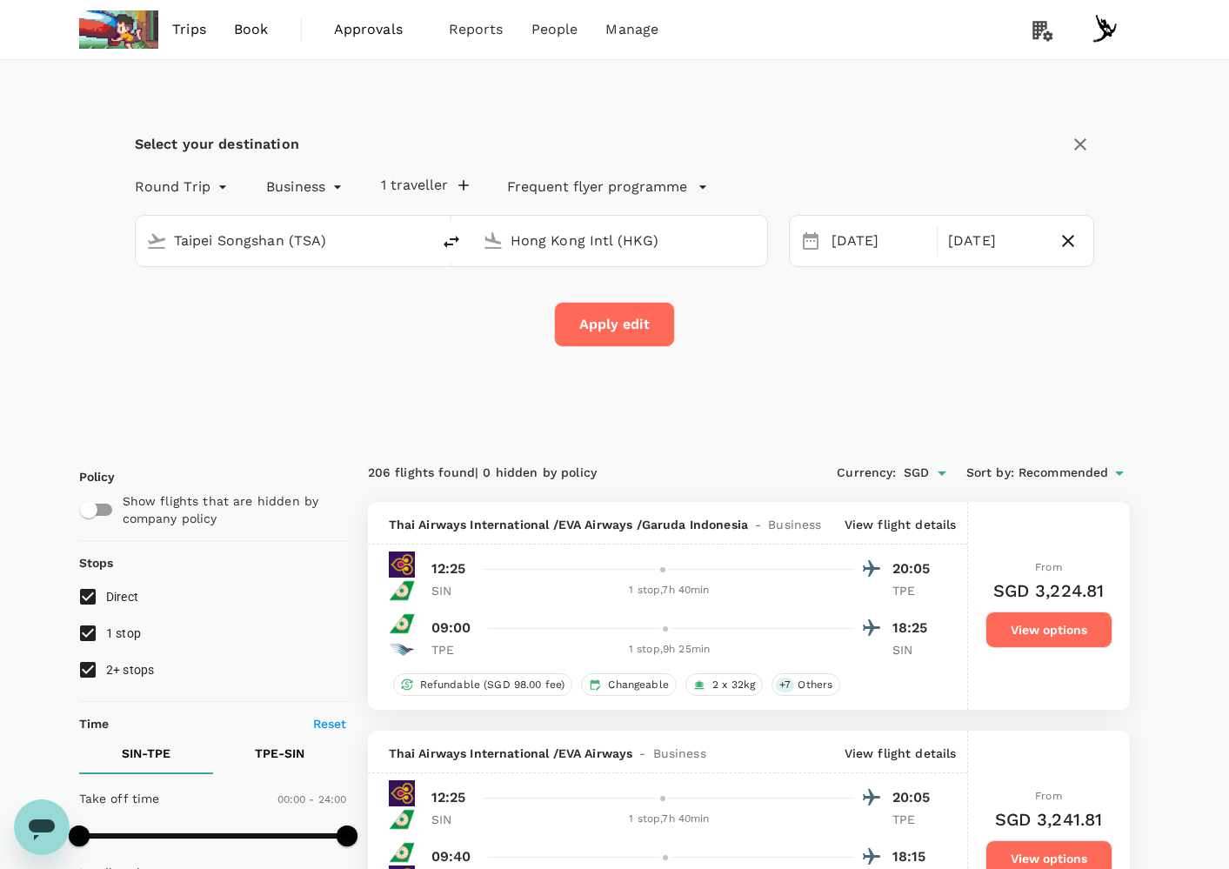
click at [555, 329] on button "Apply edit" at bounding box center [614, 324] width 121 height 45
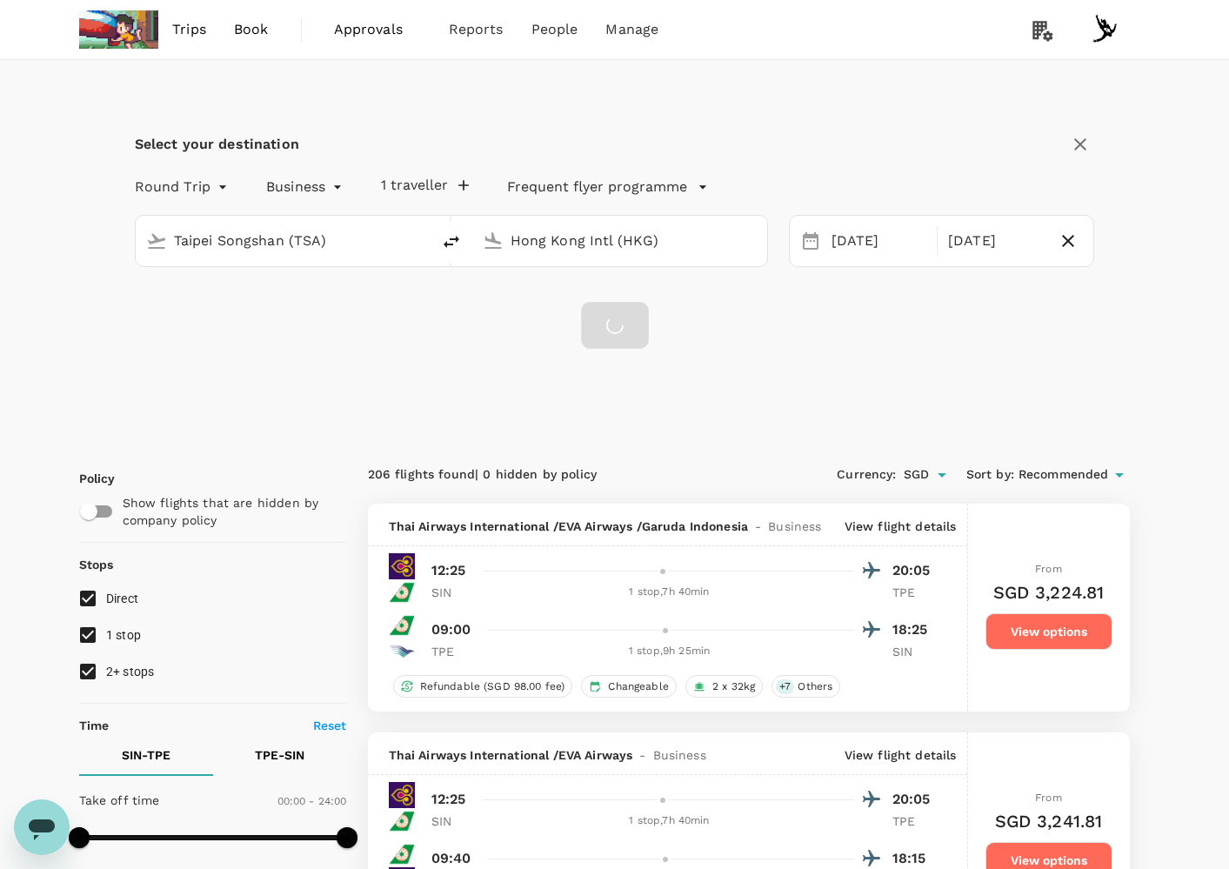
click at [601, 330] on div at bounding box center [615, 325] width 68 height 47
checkbox input "false"
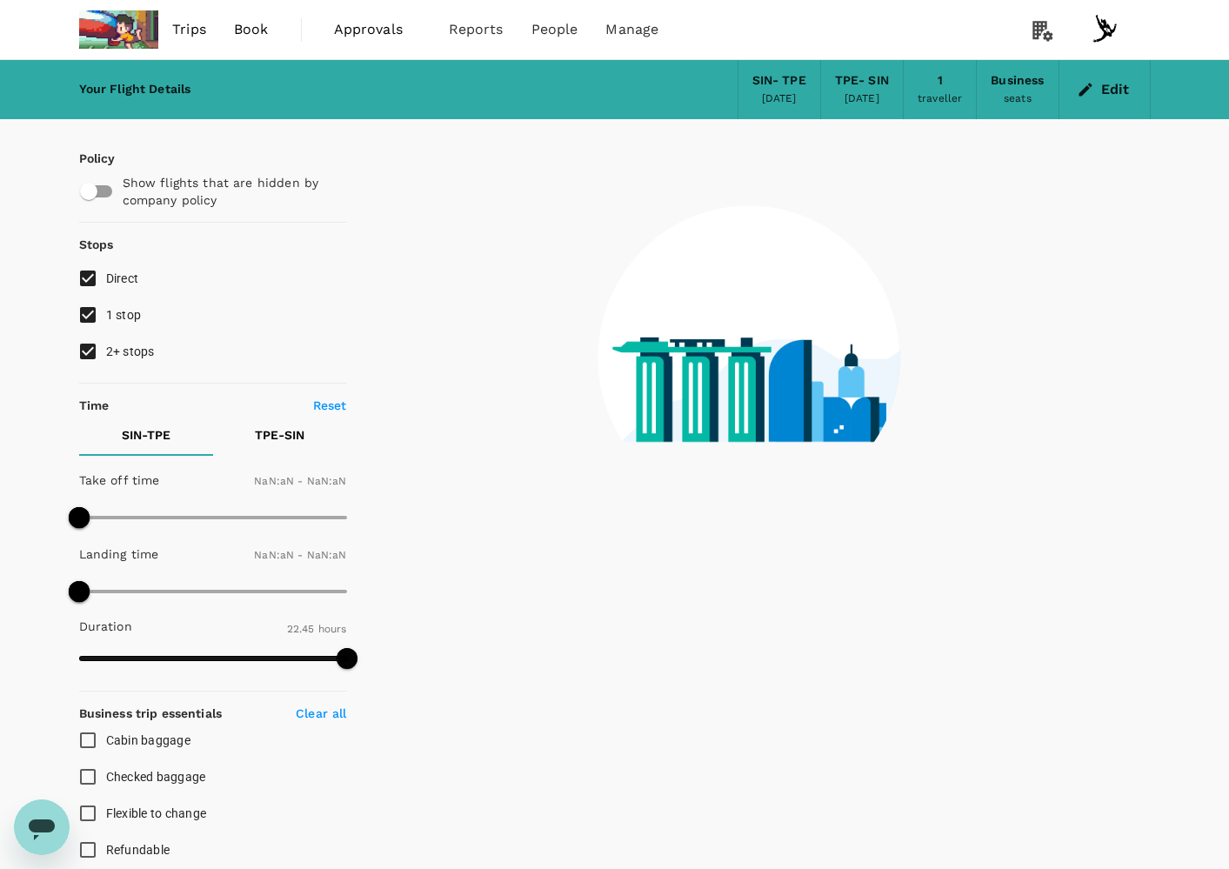
checkbox input "false"
type input "1440"
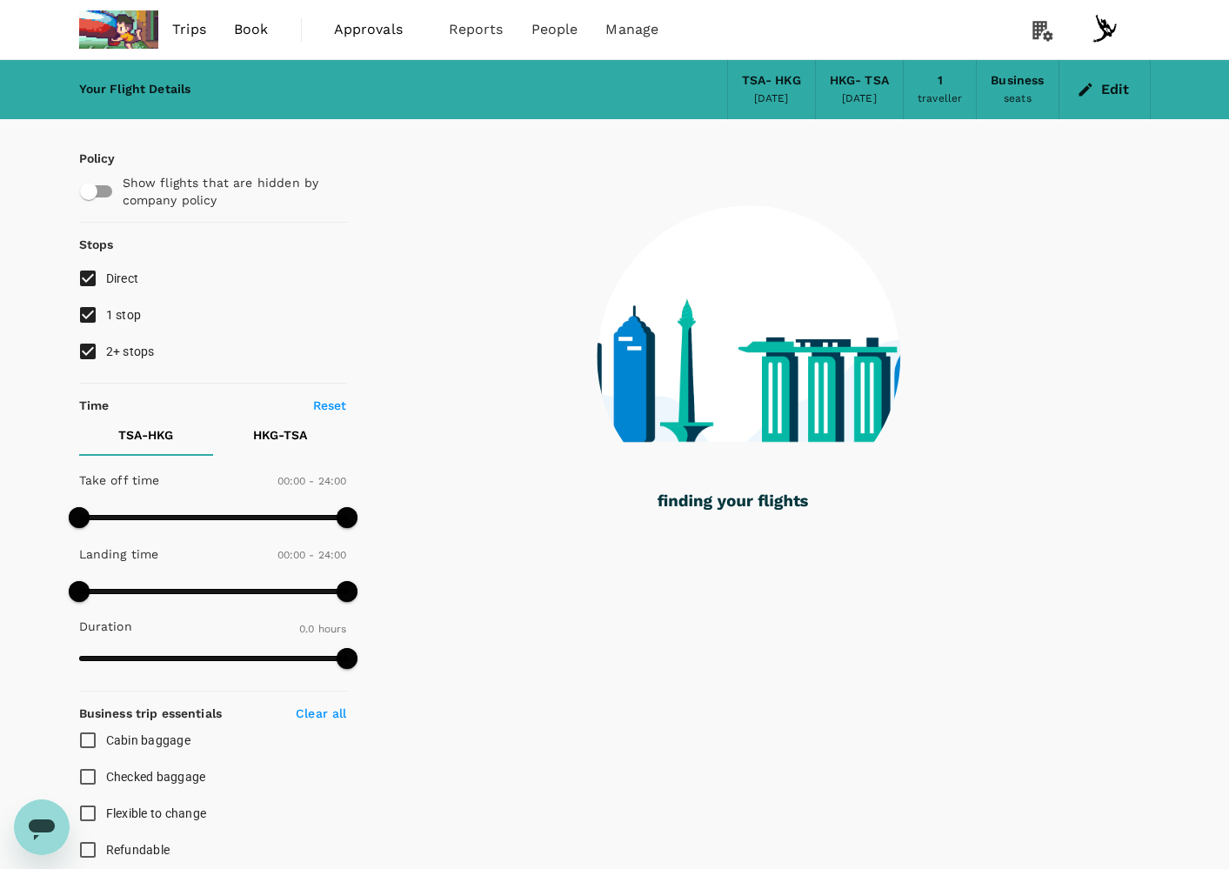
type input "935"
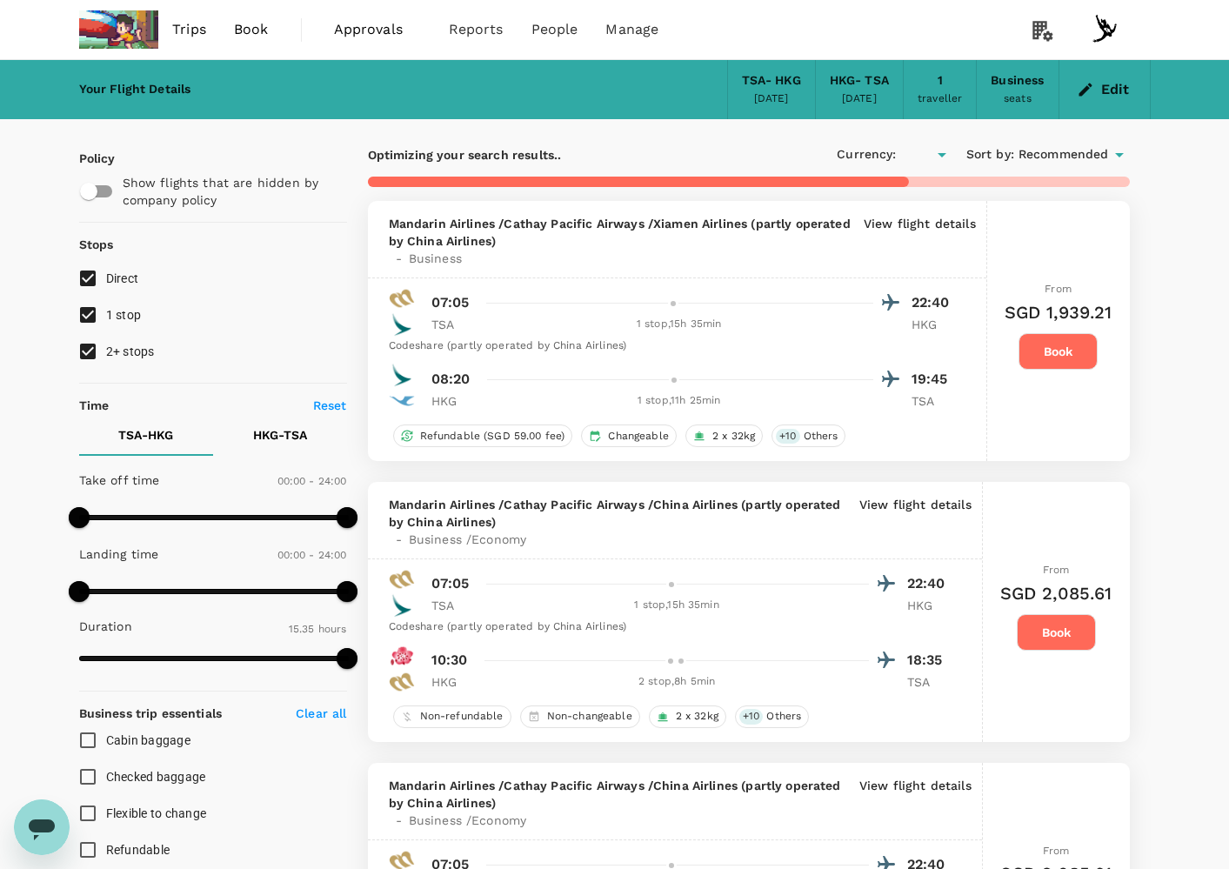
checkbox input "true"
type input "SGD"
type input "1215"
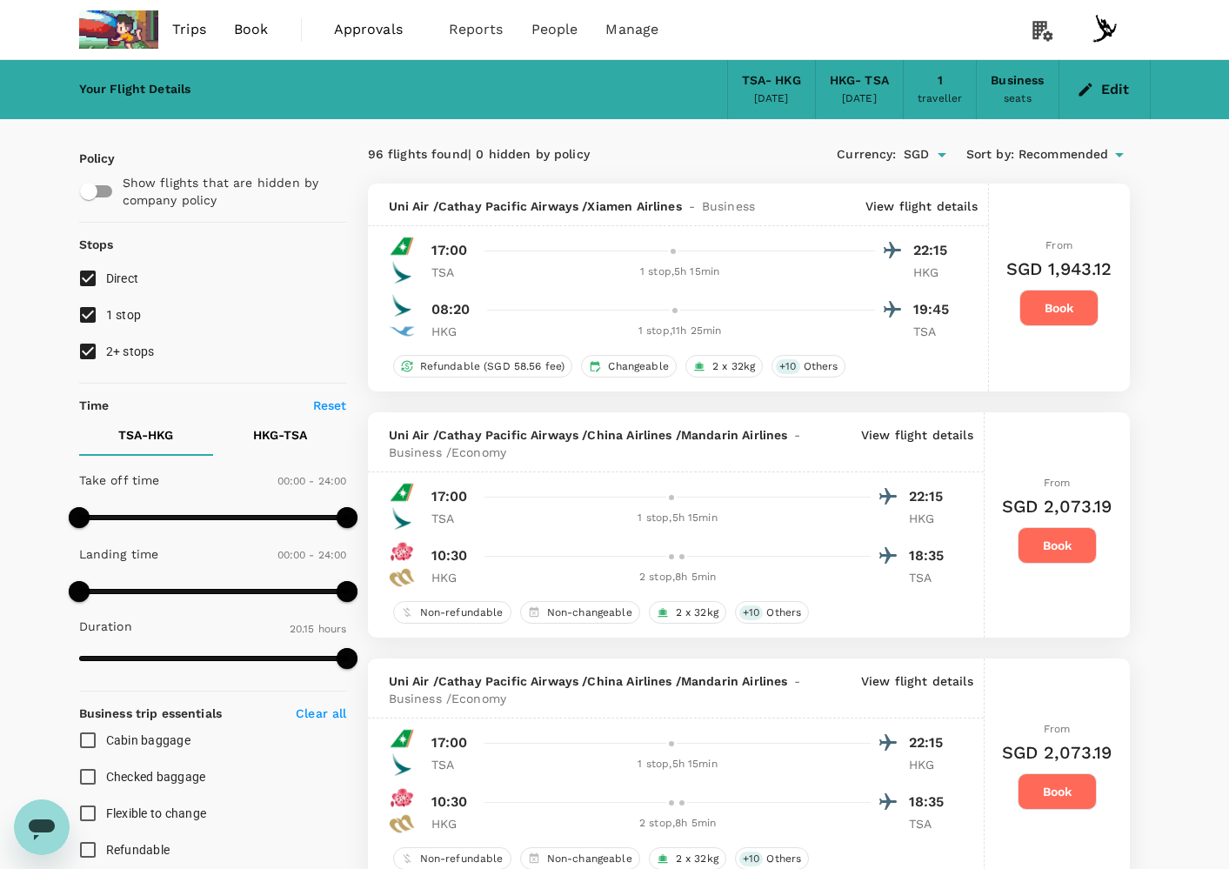
click at [622, 232] on div "Uni Air / Cathay Pacific Airways / Xiamen Airlines - Business View flight detai…" at bounding box center [678, 288] width 621 height 208
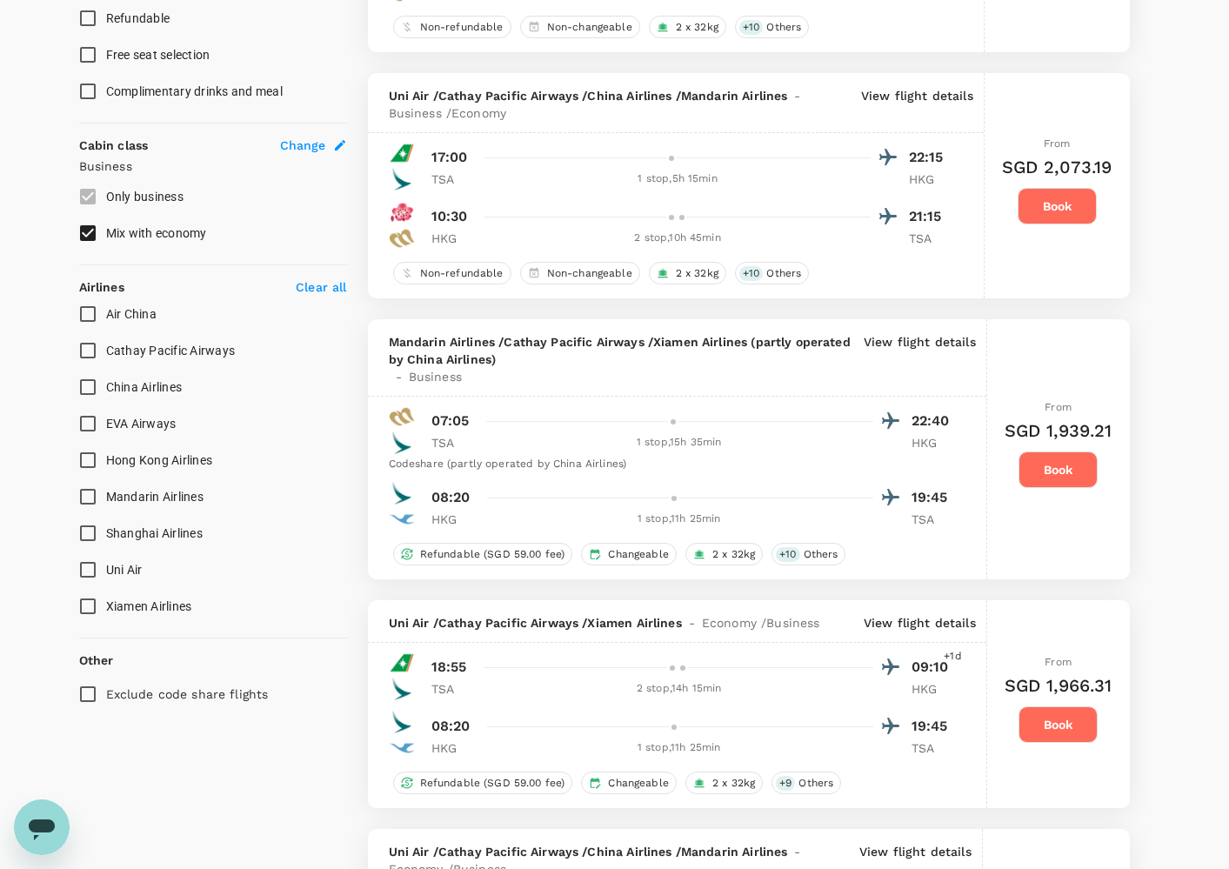
scroll to position [927, 0]
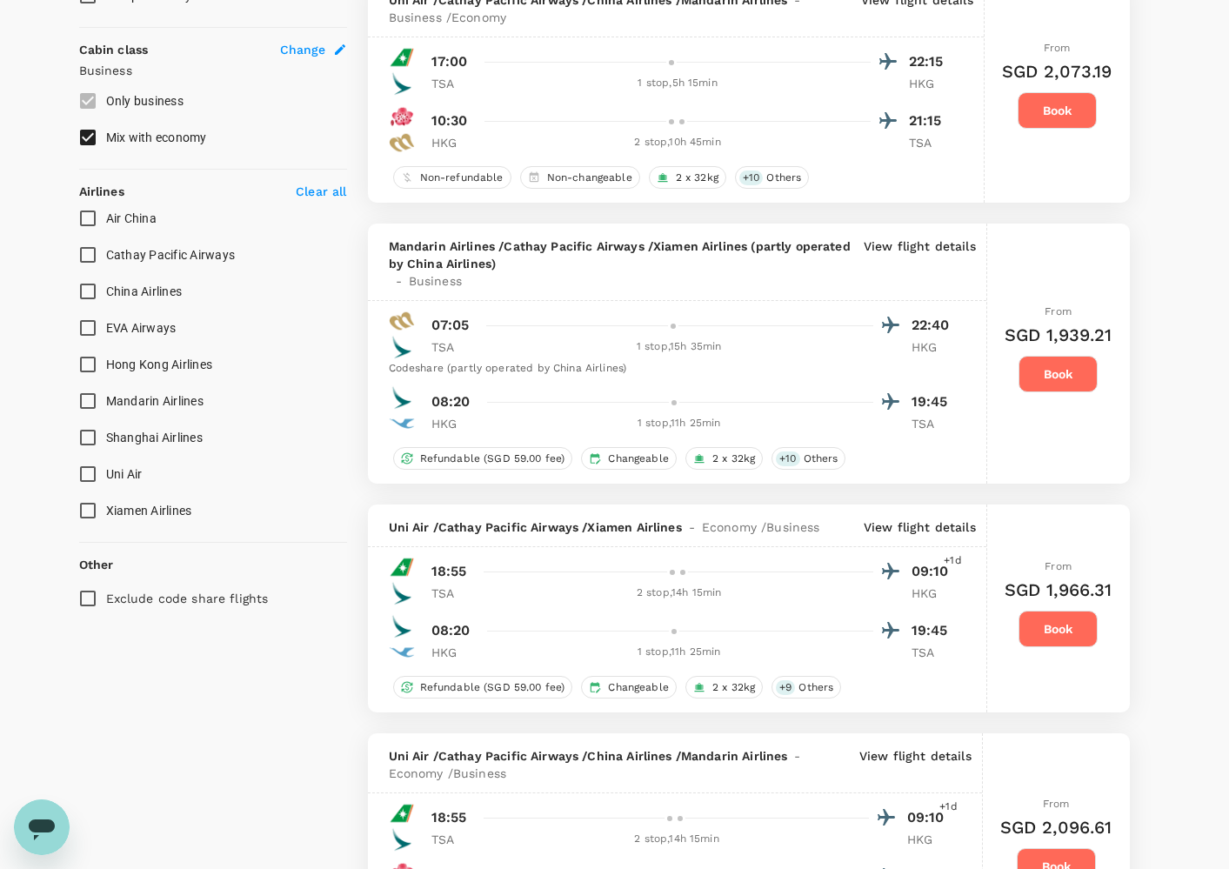
click at [164, 267] on label "Cathay Pacific Airways" at bounding box center [202, 255] width 264 height 37
click at [106, 267] on input "Cathay Pacific Airways" at bounding box center [88, 255] width 37 height 37
checkbox input "true"
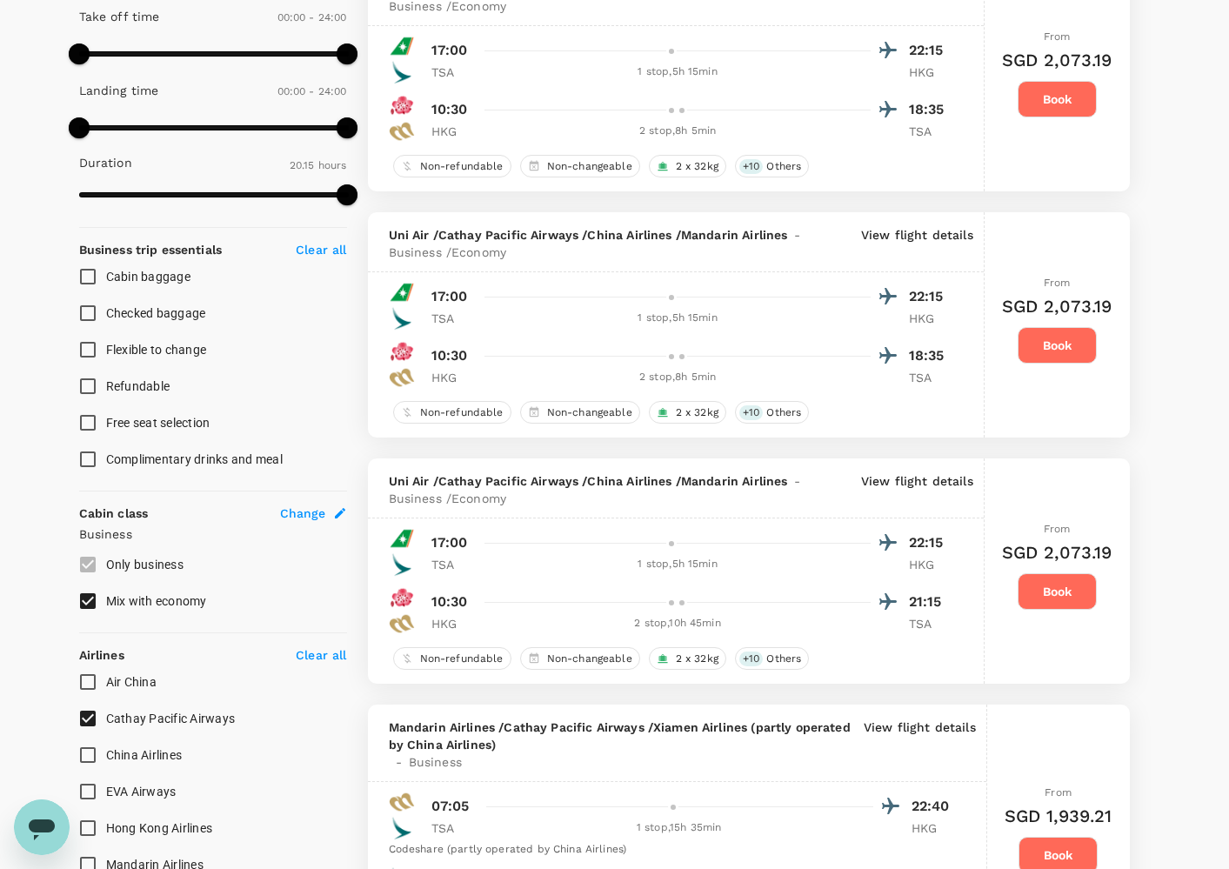
scroll to position [0, 0]
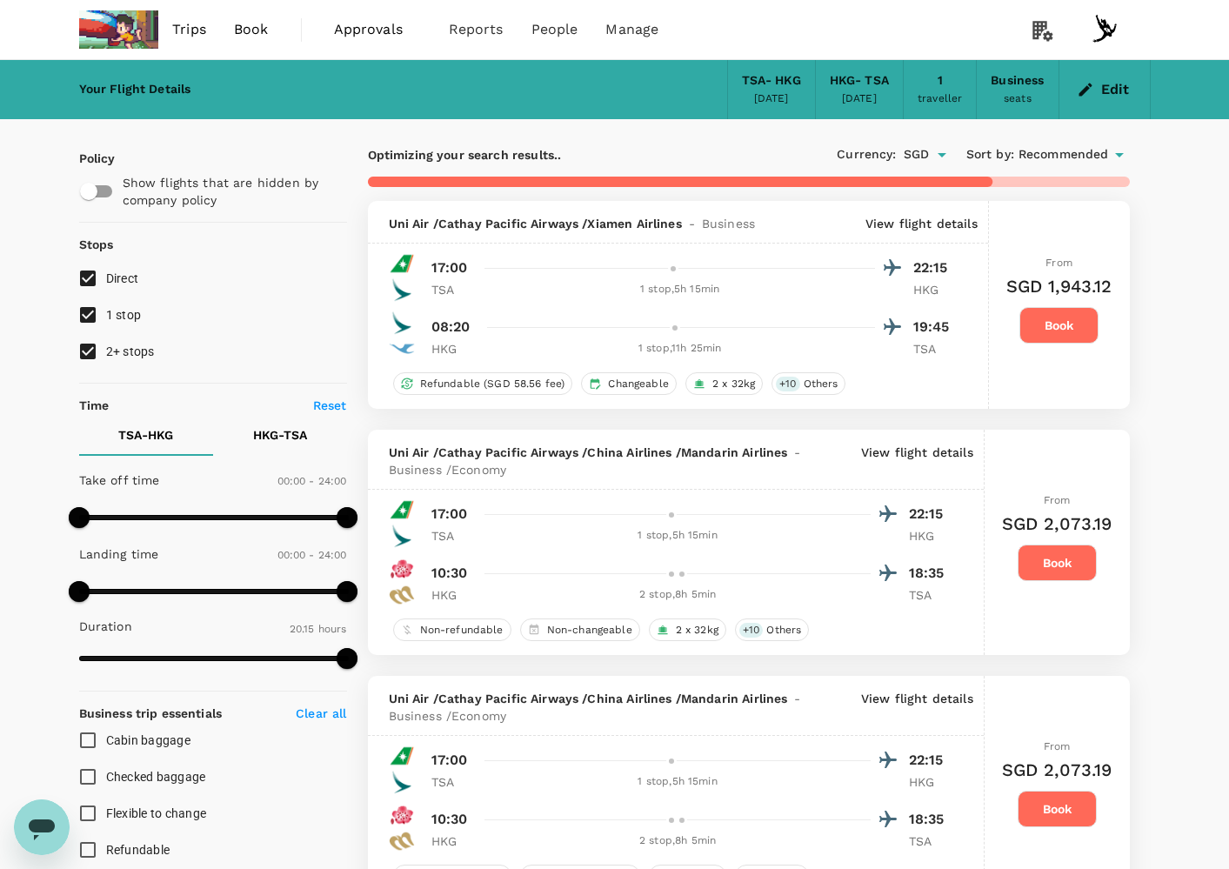
click at [936, 220] on p "View flight details" at bounding box center [921, 223] width 112 height 17
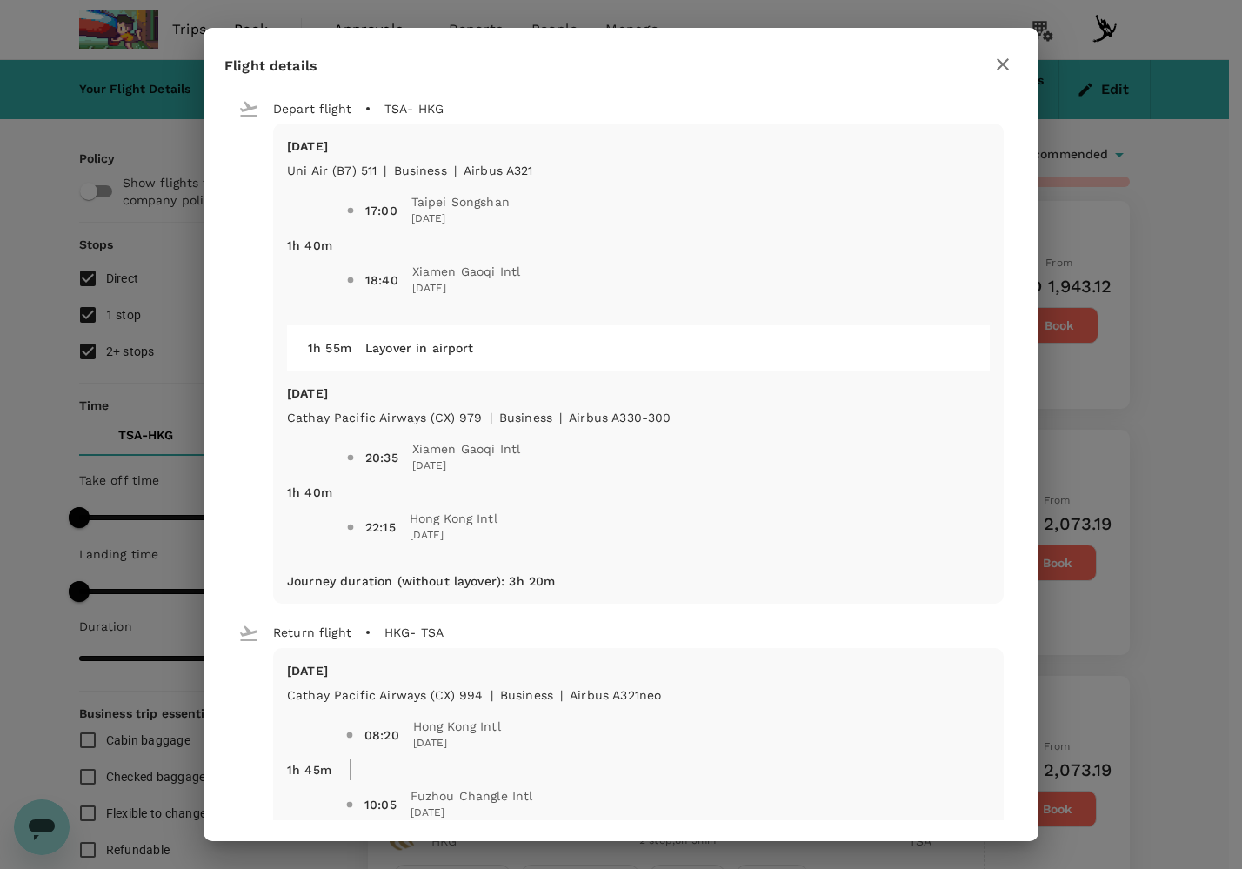
type input "1745"
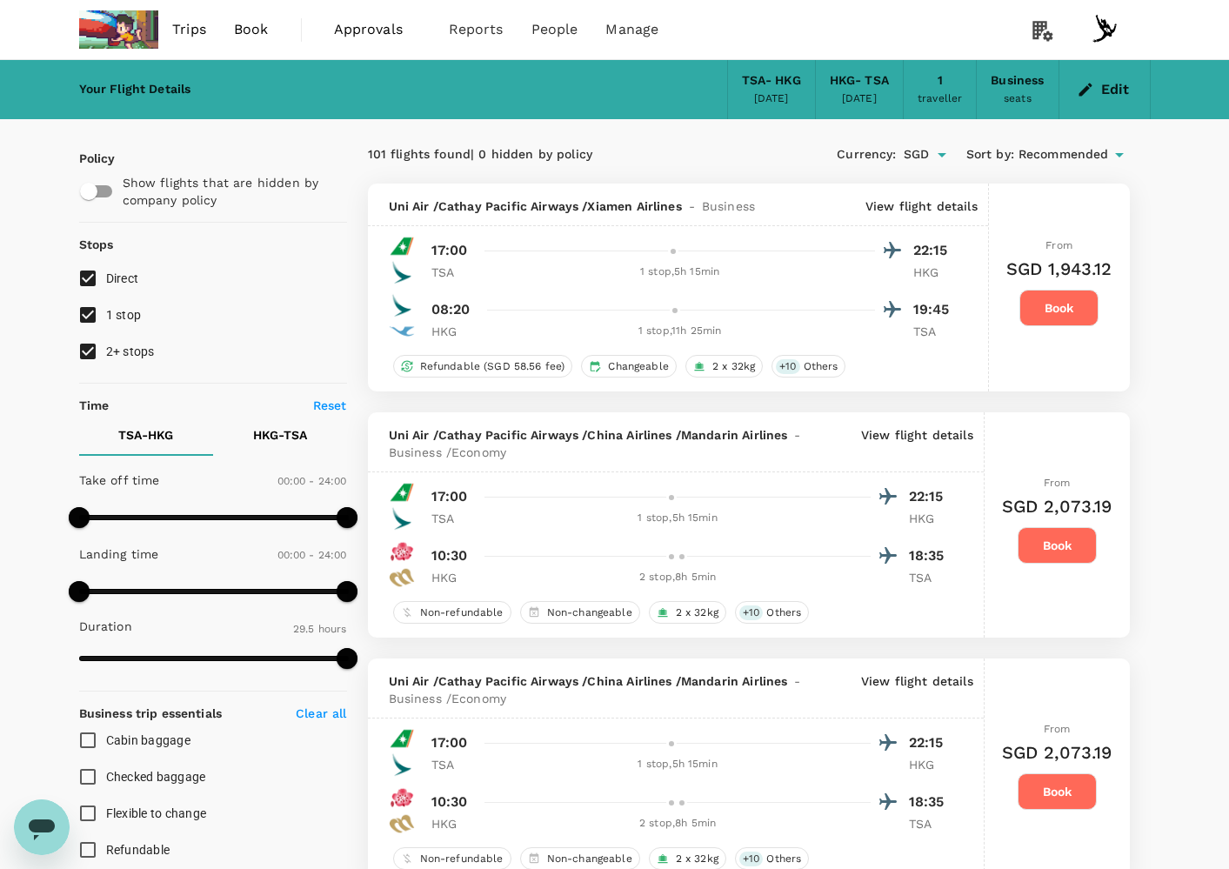
drag, startPoint x: 114, startPoint y: 344, endPoint x: 114, endPoint y: 331, distance: 12.2
click at [115, 344] on span "2+ stops" at bounding box center [130, 351] width 49 height 21
click at [106, 344] on input "2+ stops" at bounding box center [88, 351] width 37 height 37
checkbox input "false"
click at [119, 317] on span "1 stop" at bounding box center [124, 315] width 36 height 14
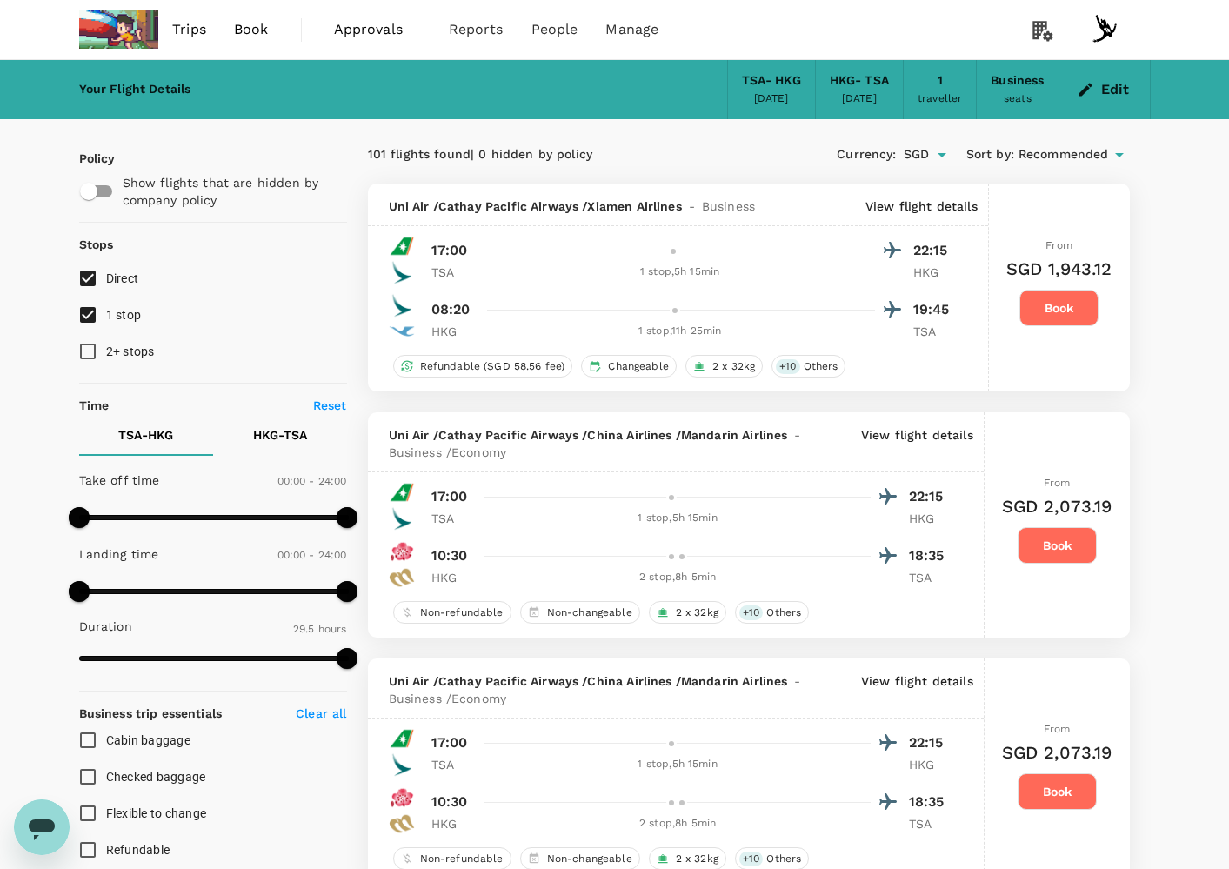
click at [106, 317] on input "1 stop" at bounding box center [88, 315] width 37 height 37
checkbox input "false"
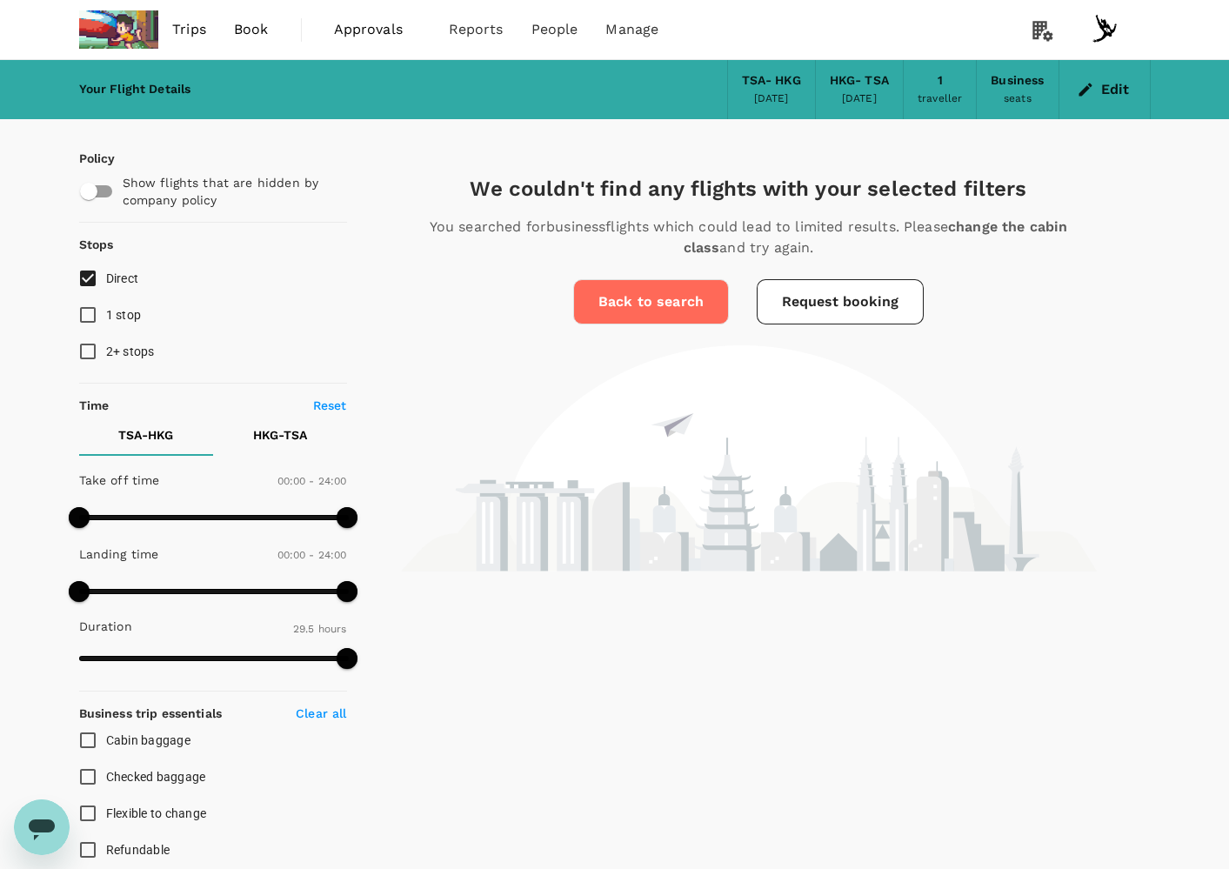
click at [104, 296] on input "Direct" at bounding box center [88, 278] width 37 height 37
checkbox input "false"
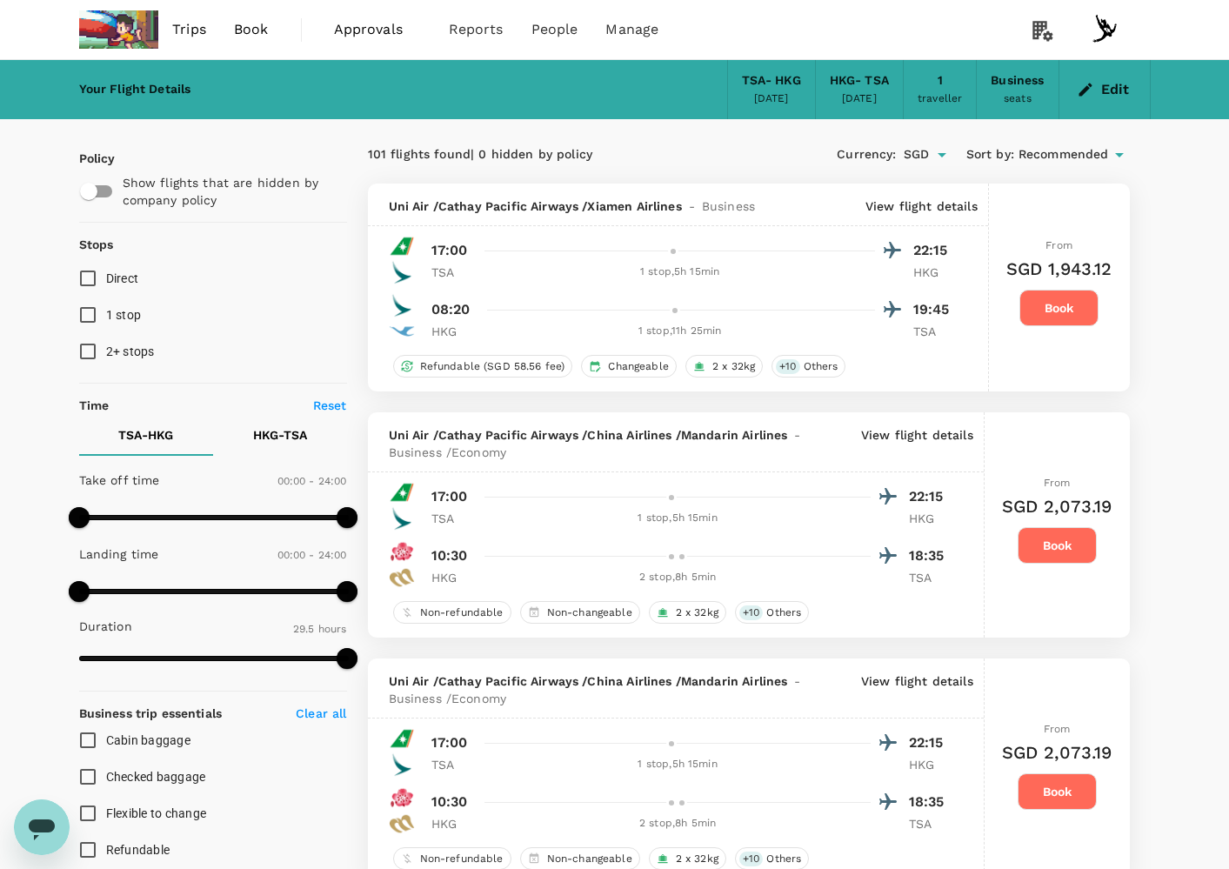
click at [1112, 97] on button "Edit" at bounding box center [1104, 90] width 63 height 28
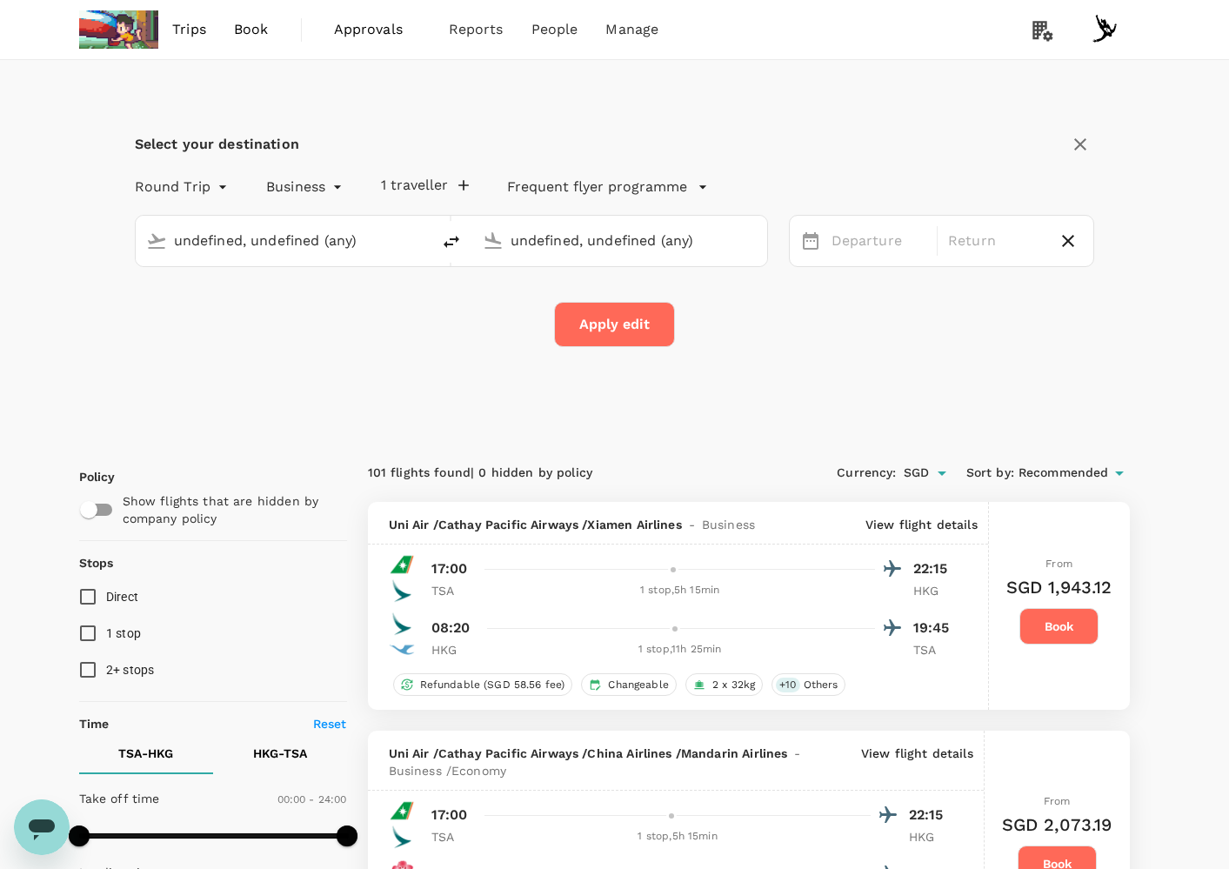
type input "Taipei Songshan (TSA)"
type input "Hong Kong Intl (HKG)"
type input "Taipei Songshan (TSA)"
type input "Hong Kong Intl (HKG)"
click at [284, 235] on input "Taipei Songshan (TSA)" at bounding box center [284, 240] width 220 height 27
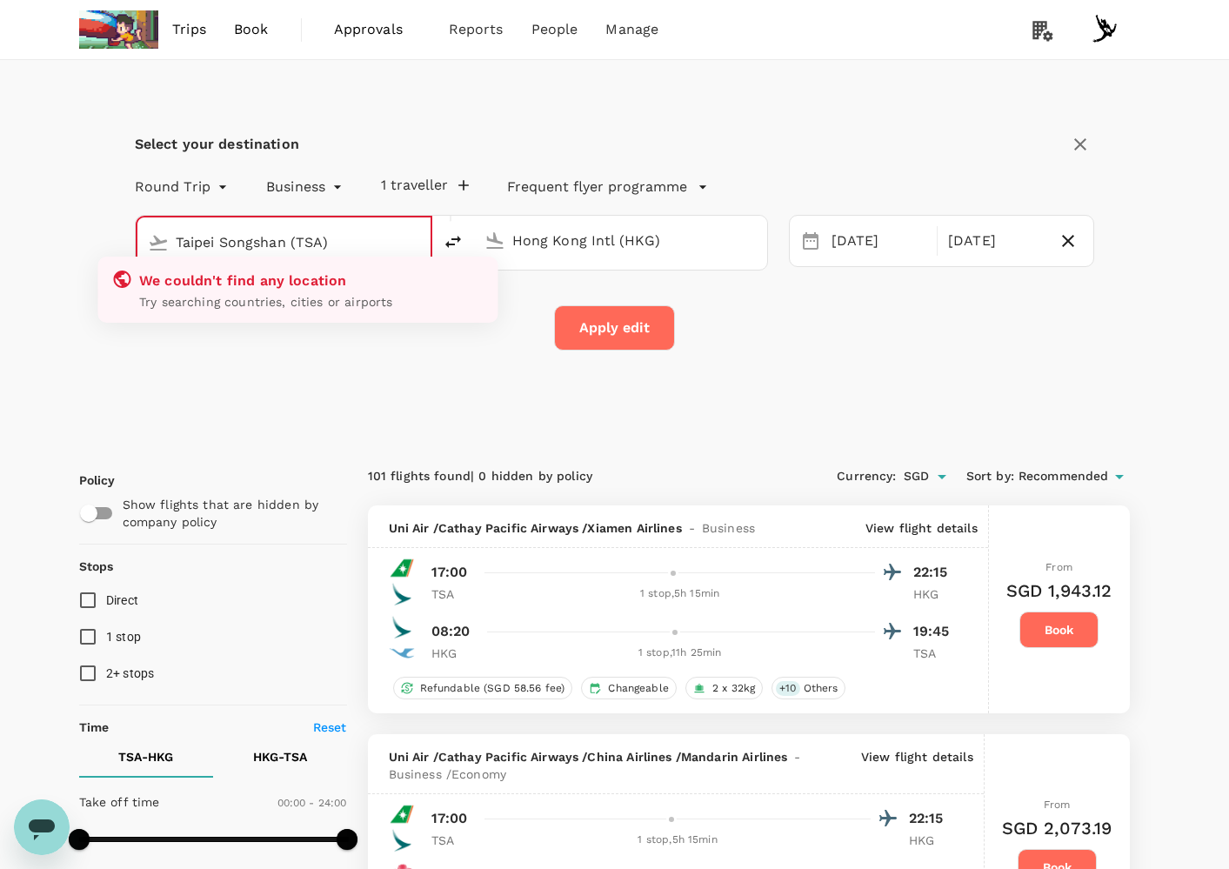
drag, startPoint x: 1073, startPoint y: 718, endPoint x: 963, endPoint y: 607, distance: 156.8
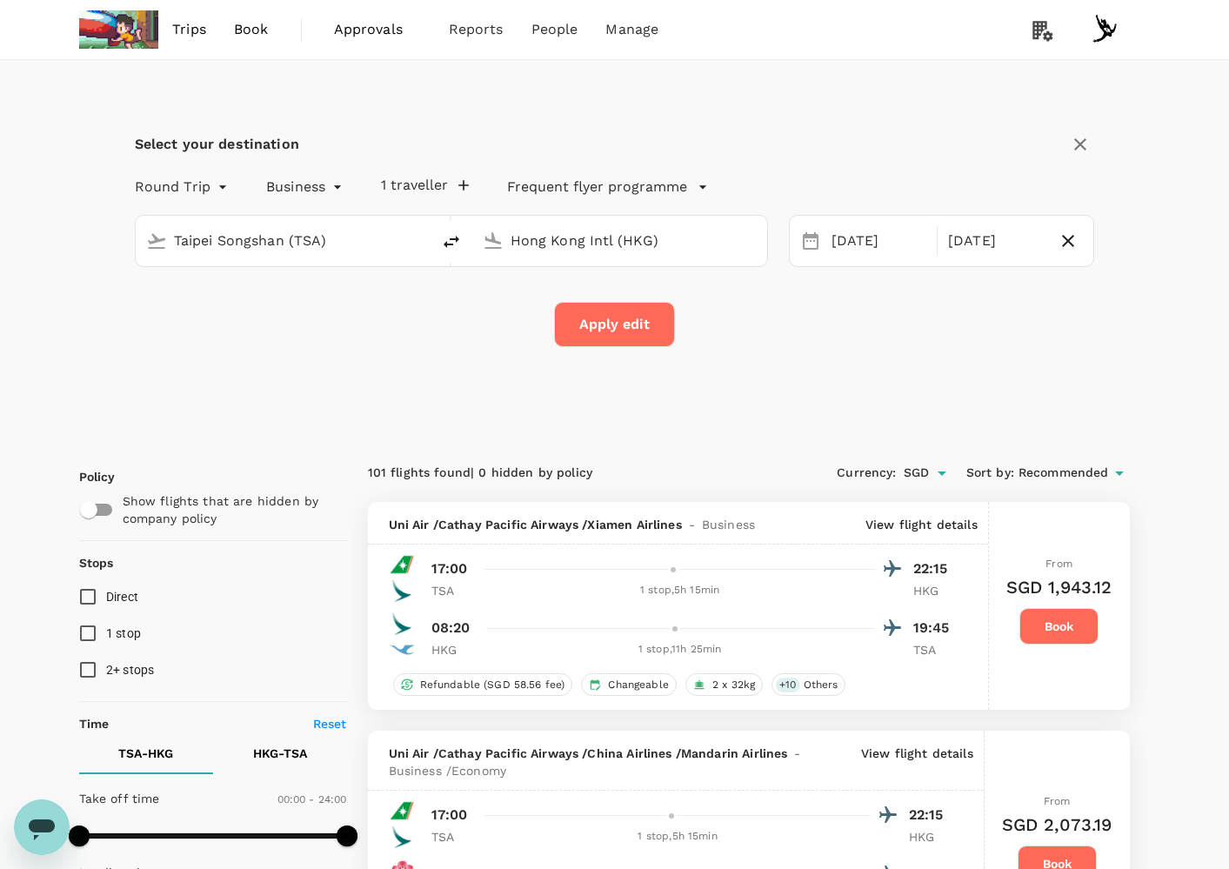
click at [934, 541] on div "Uni Air / Cathay Pacific Airways / Xiamen Airlines - Business View flight detai…" at bounding box center [678, 523] width 620 height 43
click at [934, 534] on div "Uni Air / Cathay Pacific Airways / Xiamen Airlines - Business View flight detai…" at bounding box center [678, 523] width 620 height 43
click at [932, 519] on p "View flight details" at bounding box center [921, 524] width 112 height 17
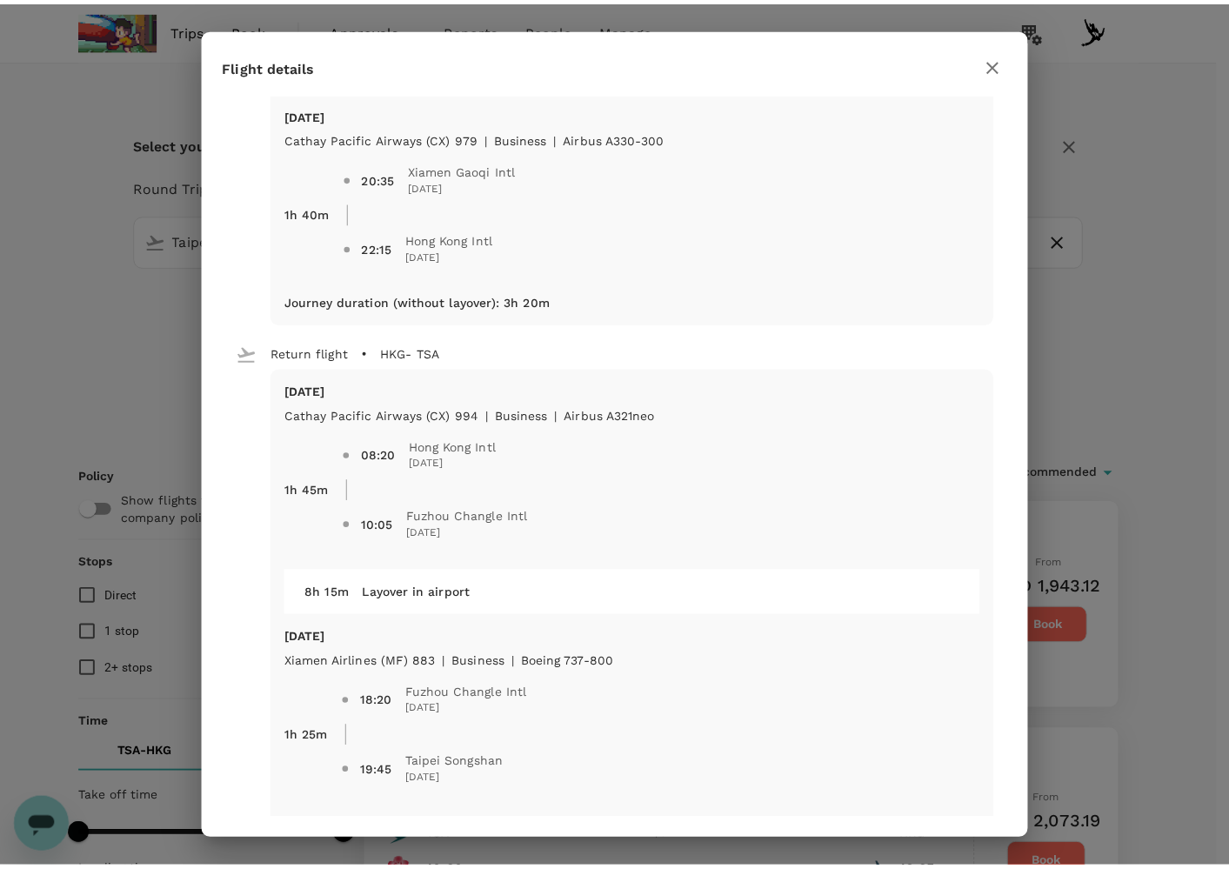
scroll to position [322, 0]
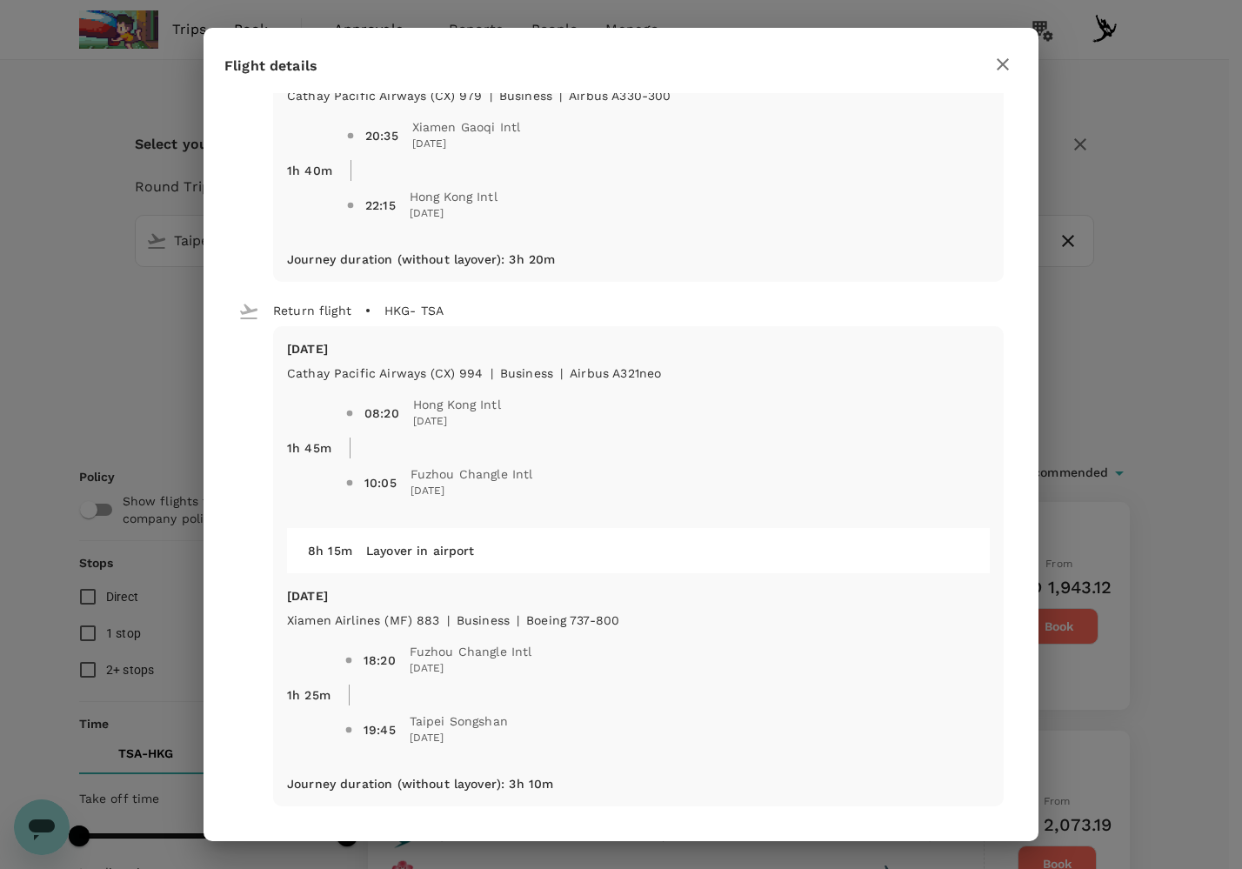
click at [1064, 641] on div "Flight details Depart flight TSA - HKG [DATE] Uni Air (B7) 511 | business | Air…" at bounding box center [621, 434] width 1242 height 869
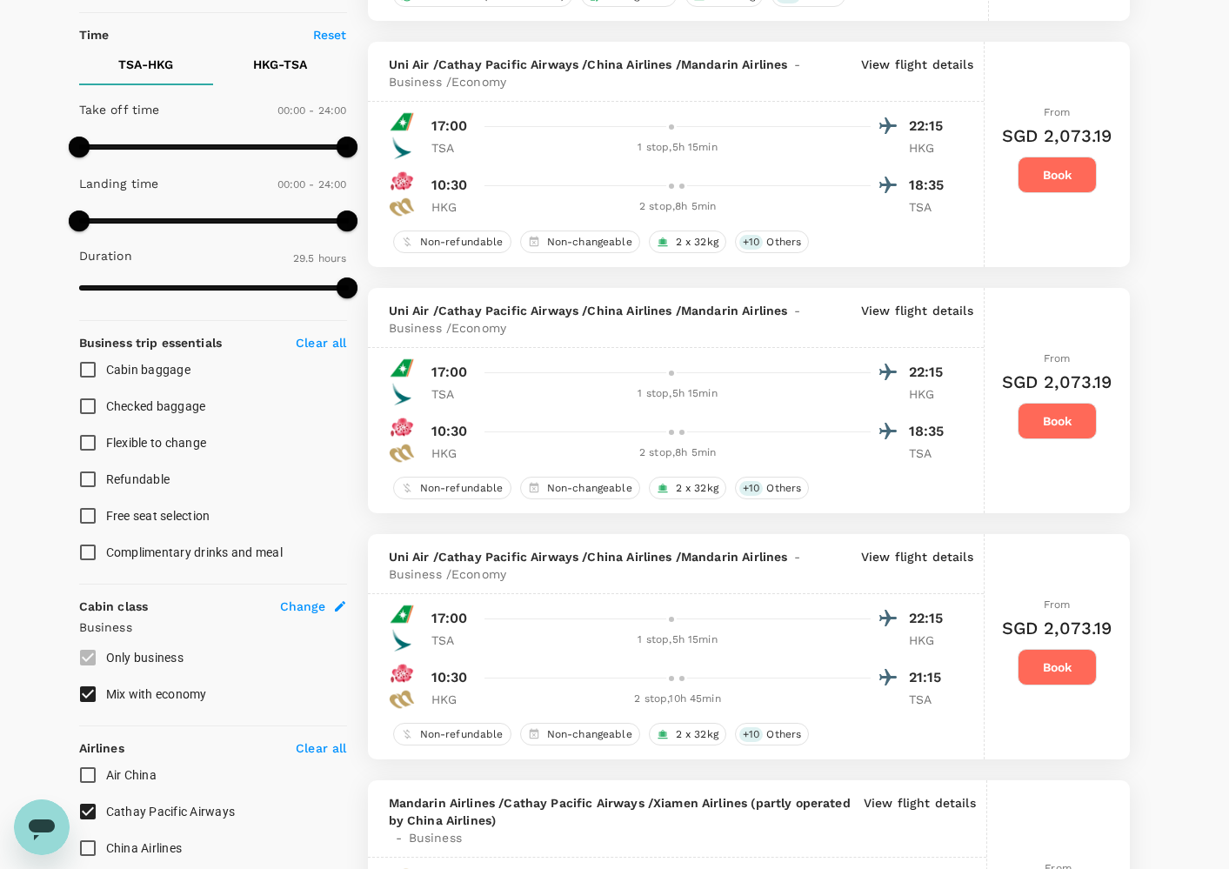
scroll to position [0, 0]
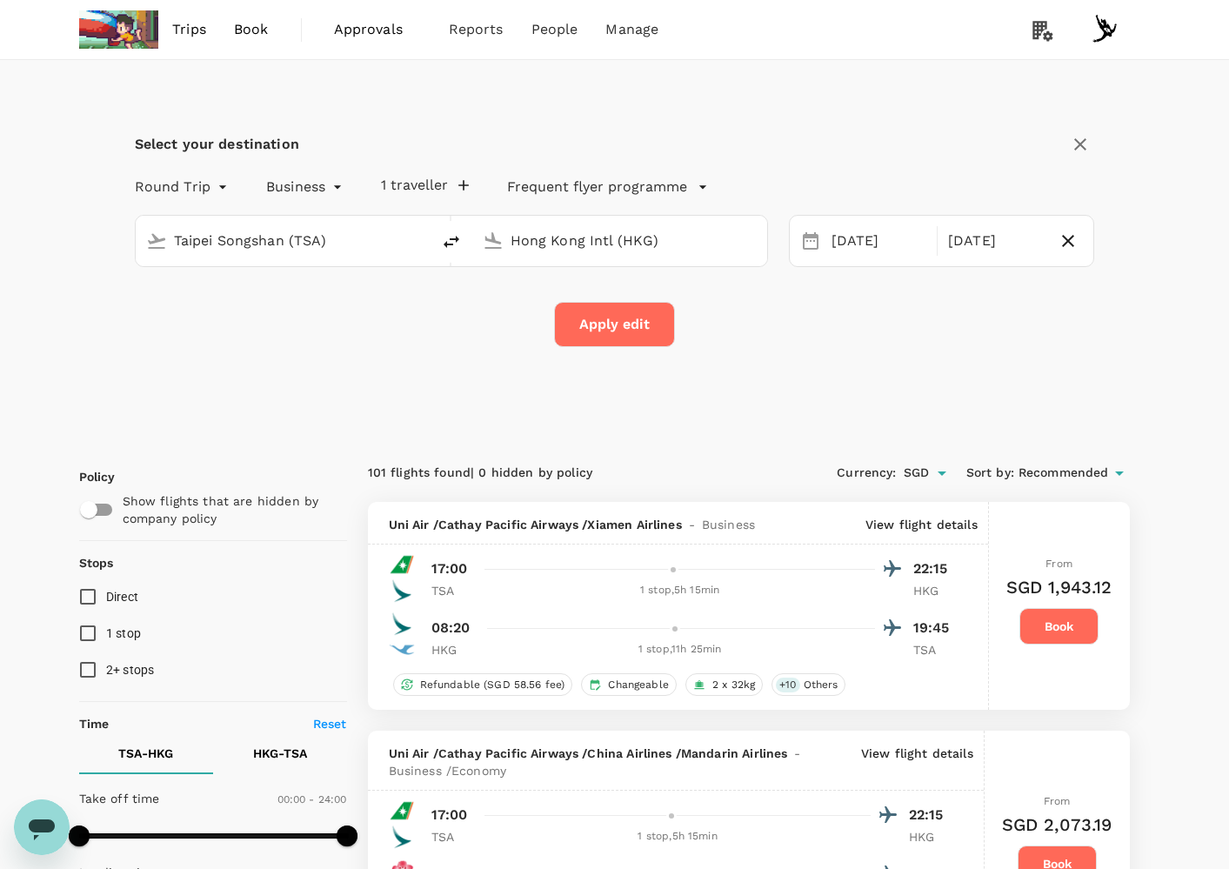
click at [182, 171] on div "Round Trip roundtrip" at bounding box center [166, 183] width 132 height 35
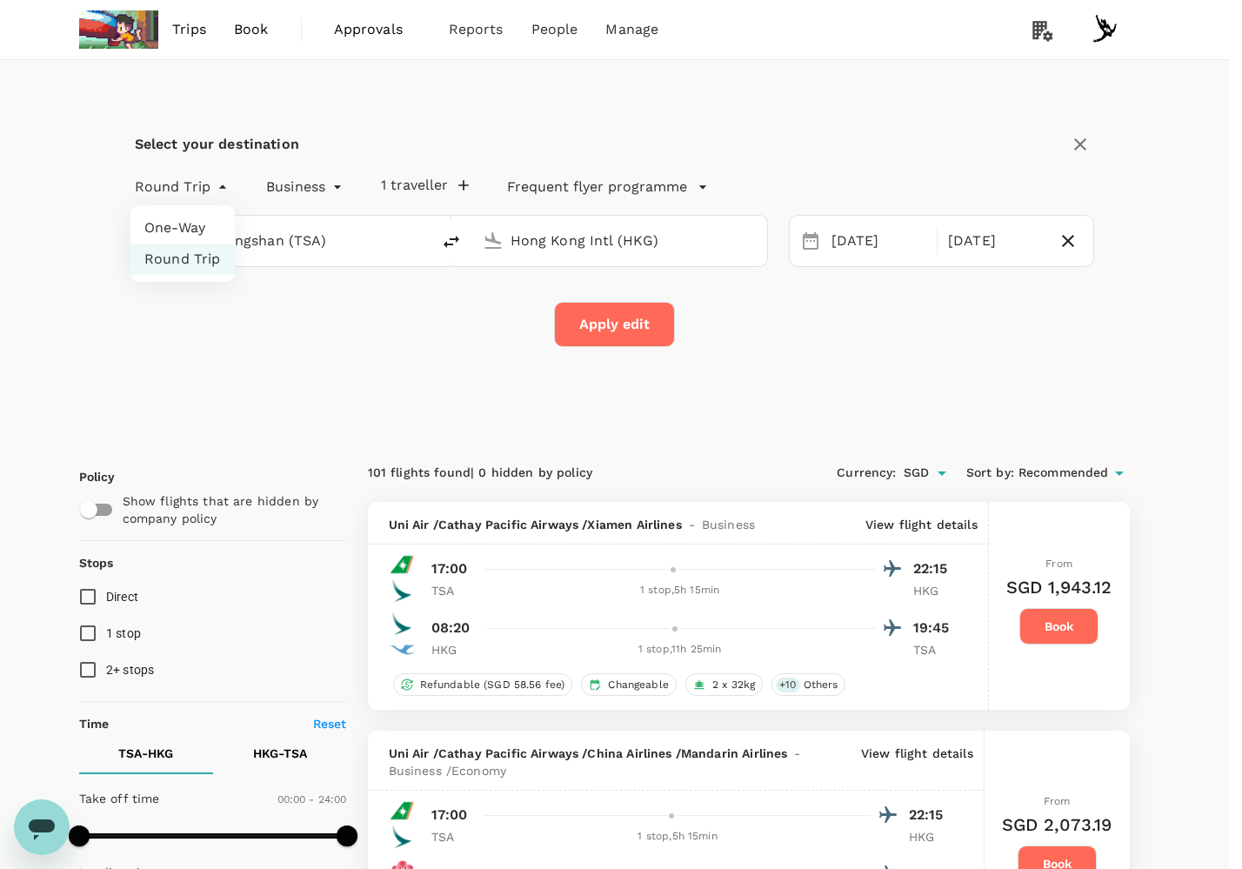
click at [184, 177] on div at bounding box center [621, 434] width 1242 height 869
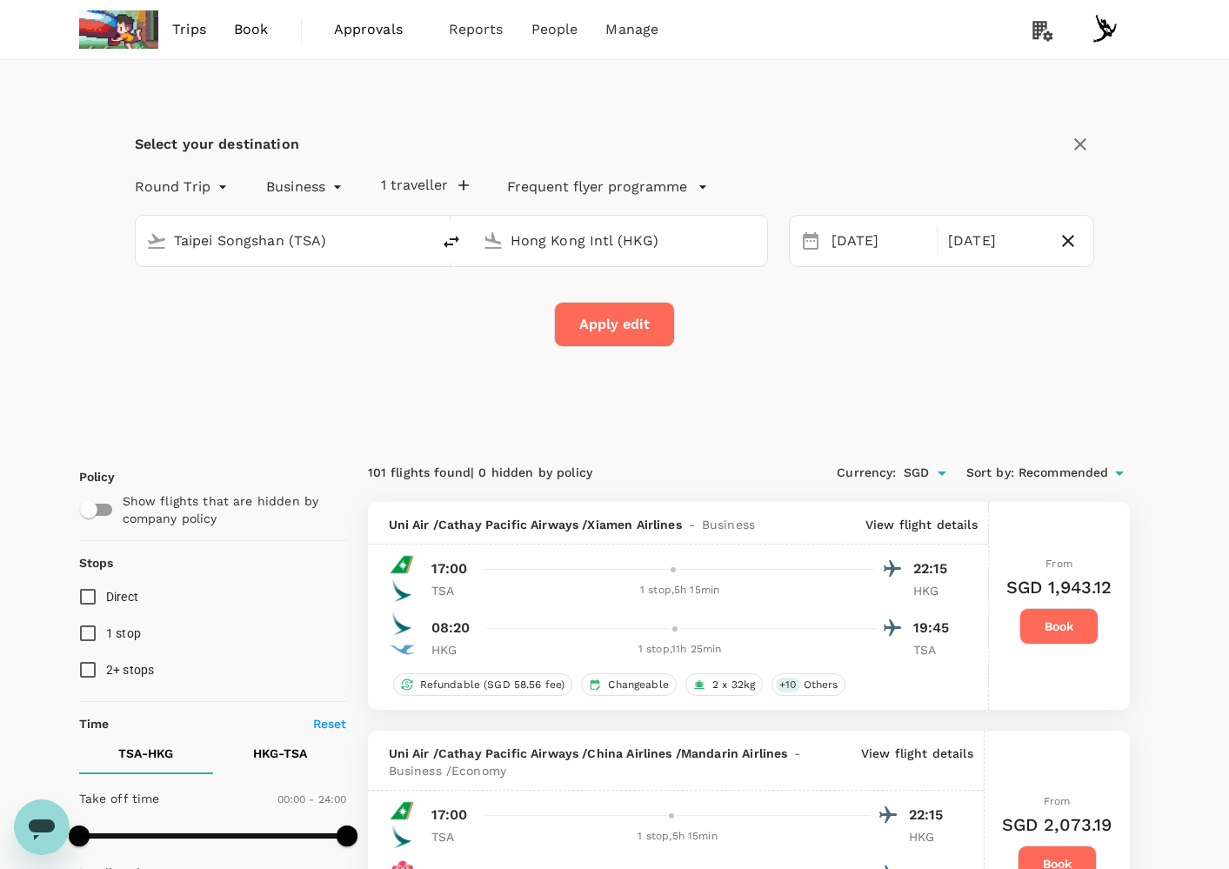
click at [290, 341] on div "Apply edit" at bounding box center [615, 324] width 960 height 45
click at [273, 250] on input "Taipei Songshan (TSA)" at bounding box center [284, 240] width 220 height 27
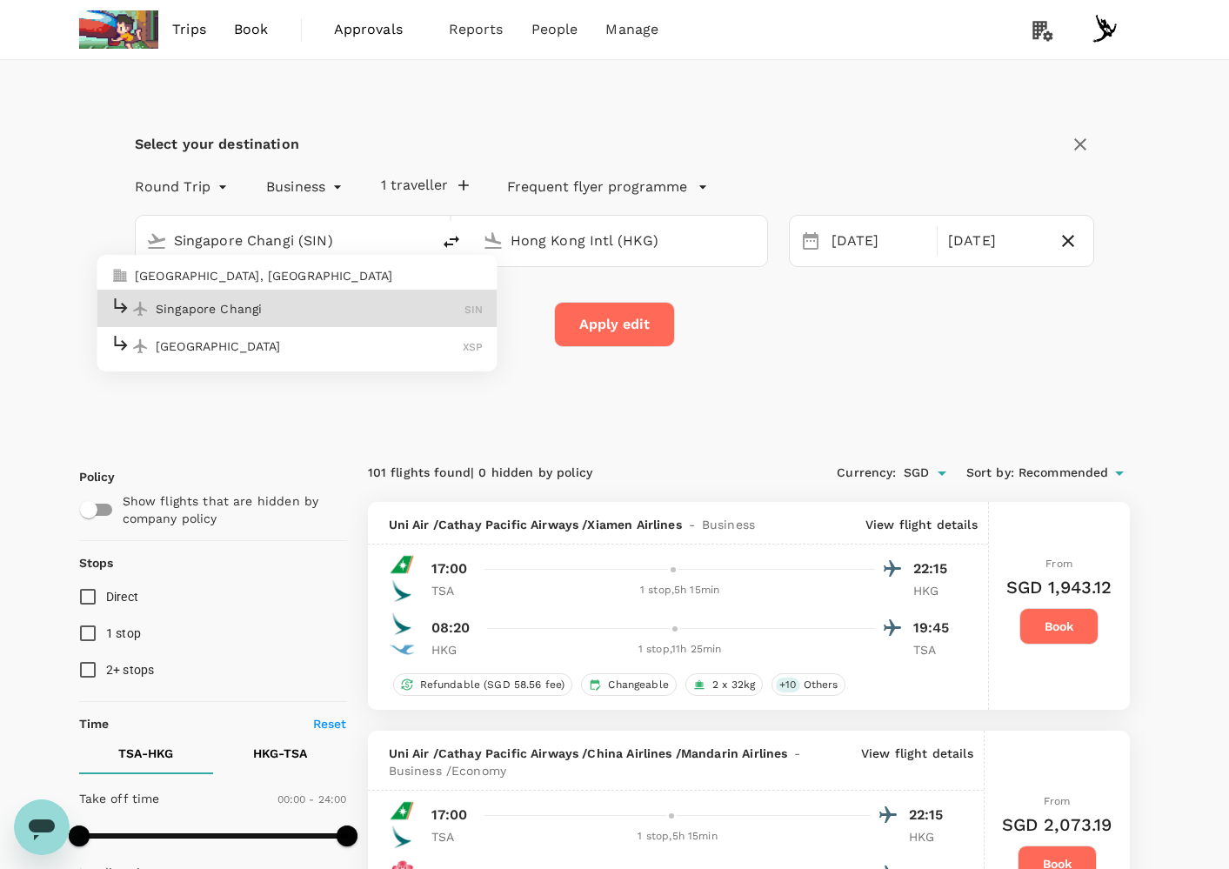
type input "Singapore Changi (SIN)"
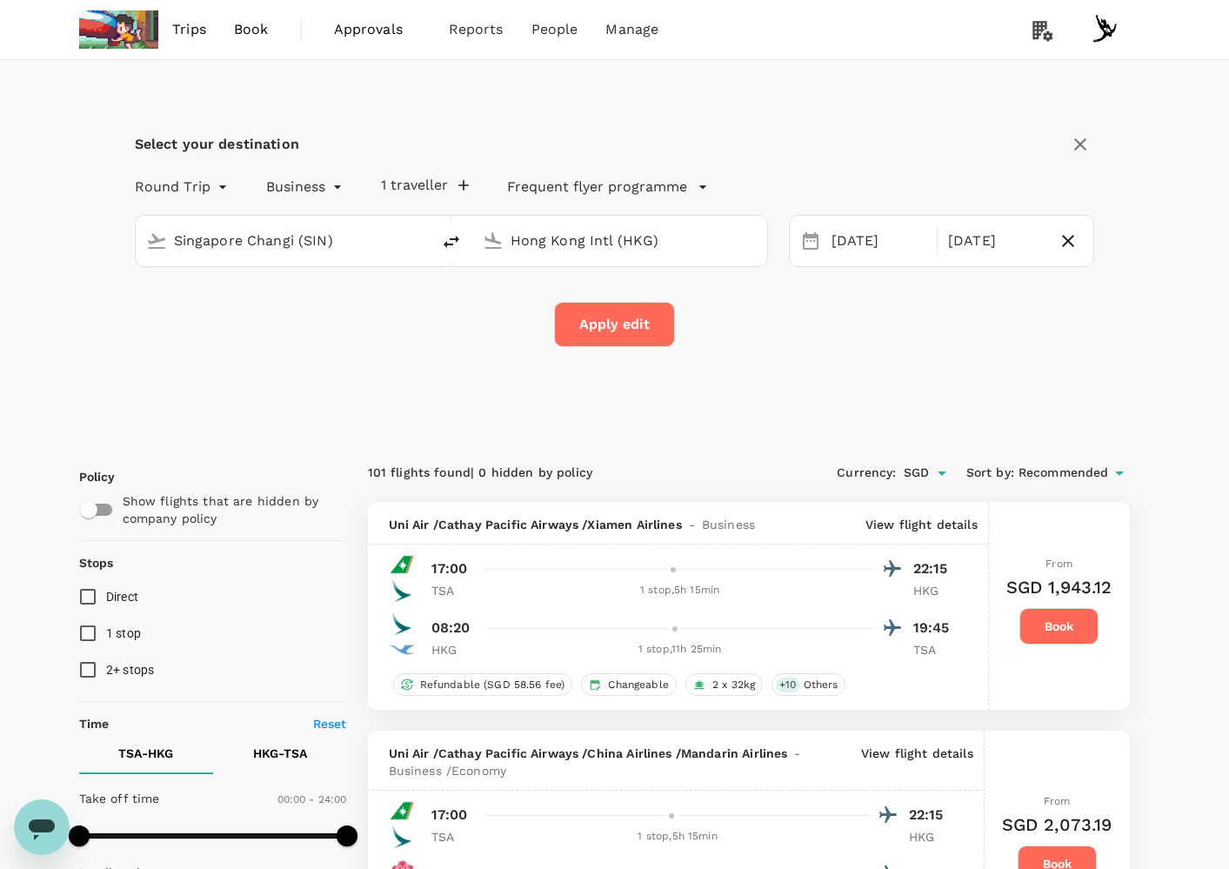
click at [592, 325] on button "Apply edit" at bounding box center [614, 324] width 121 height 45
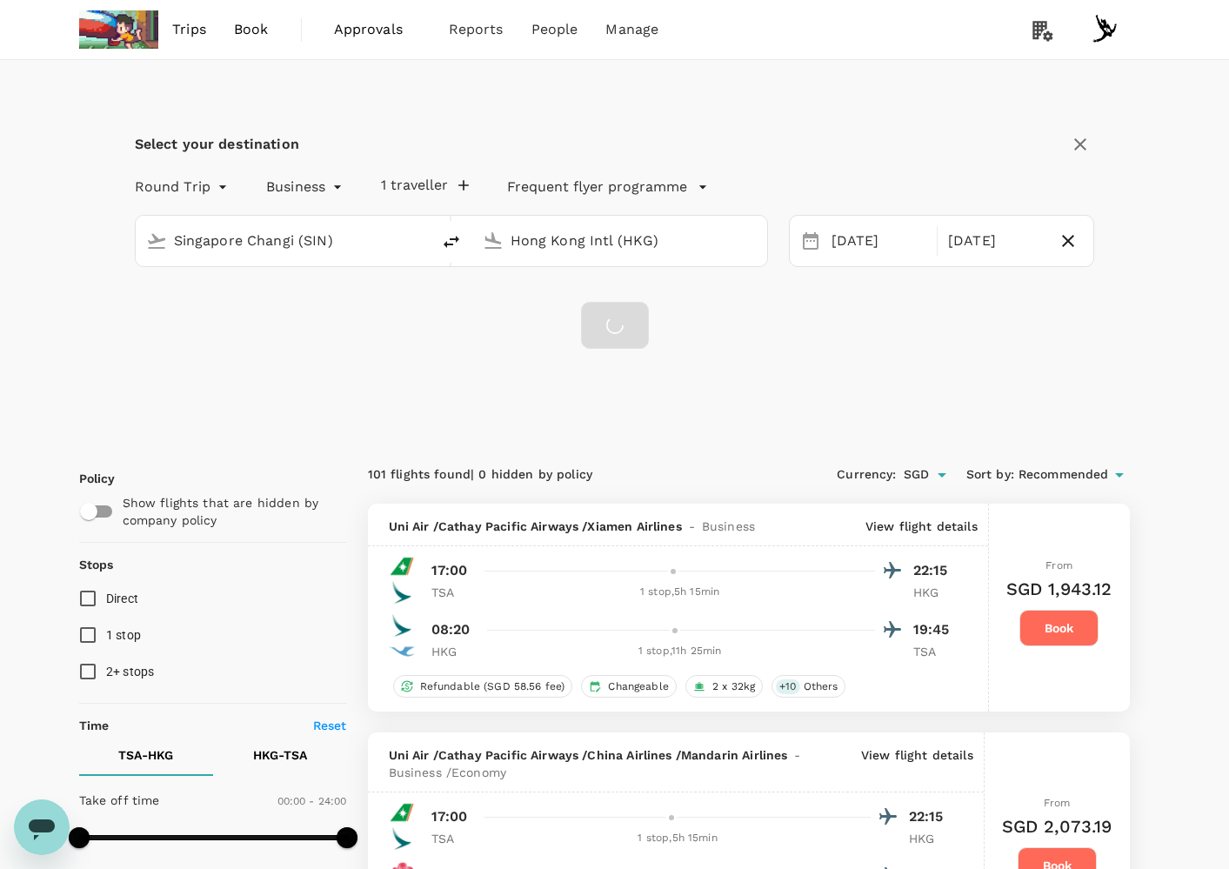
checkbox input "false"
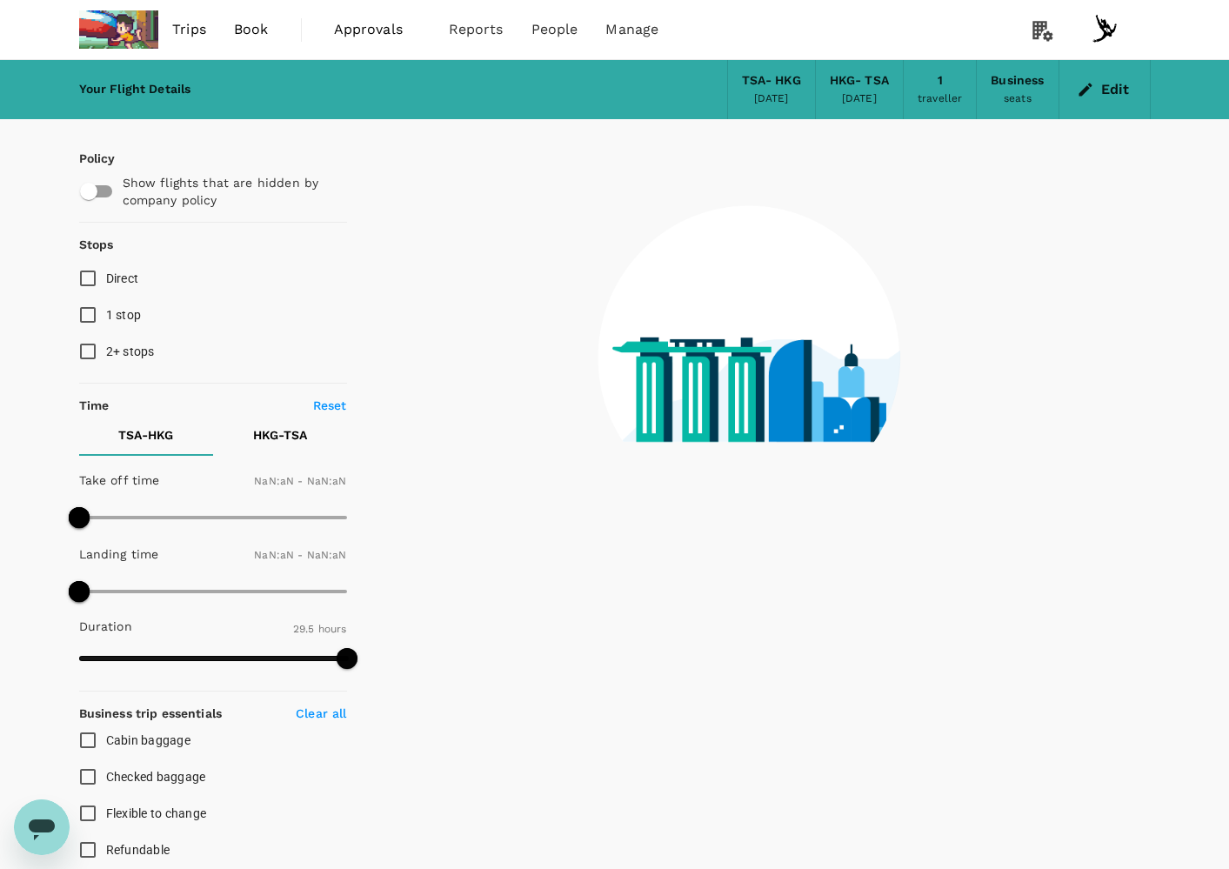
checkbox input "false"
type input "1440"
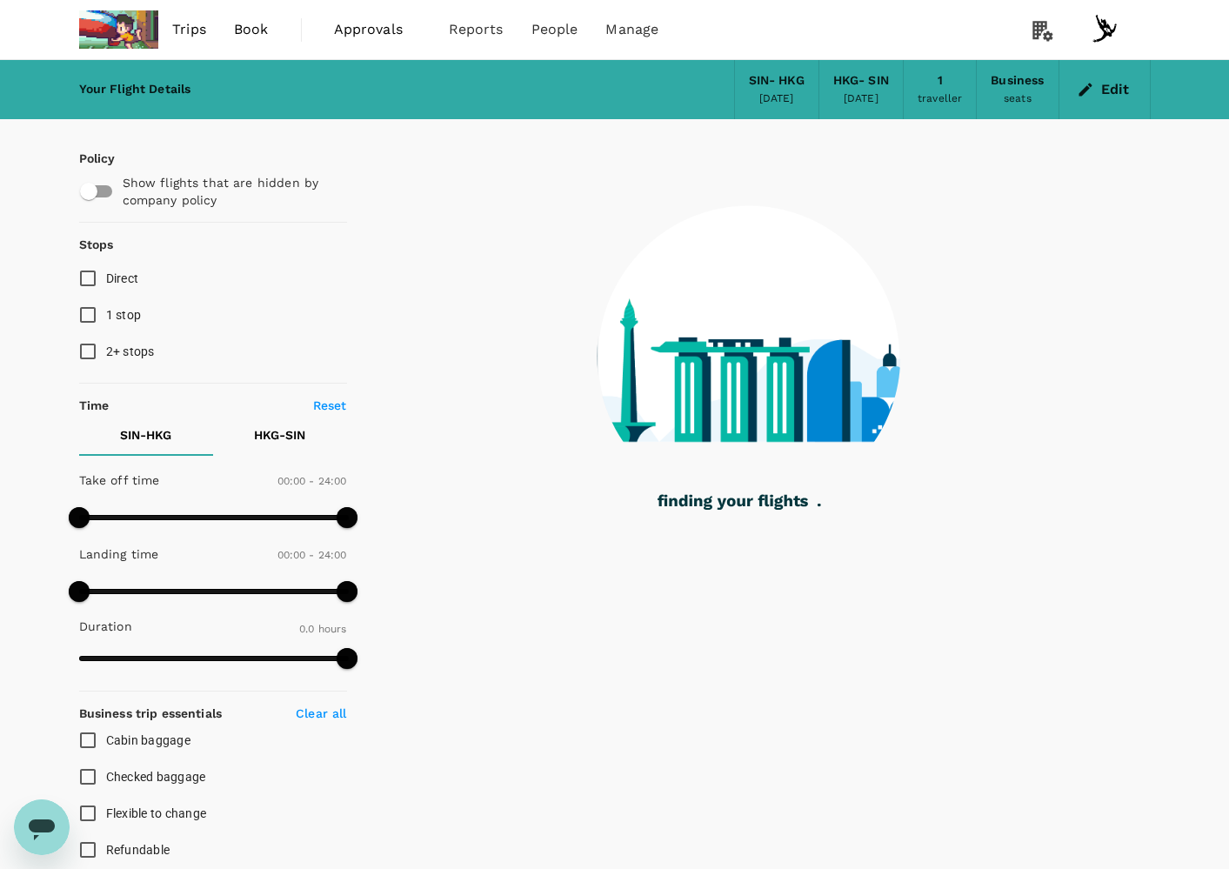
type input "1200"
checkbox input "true"
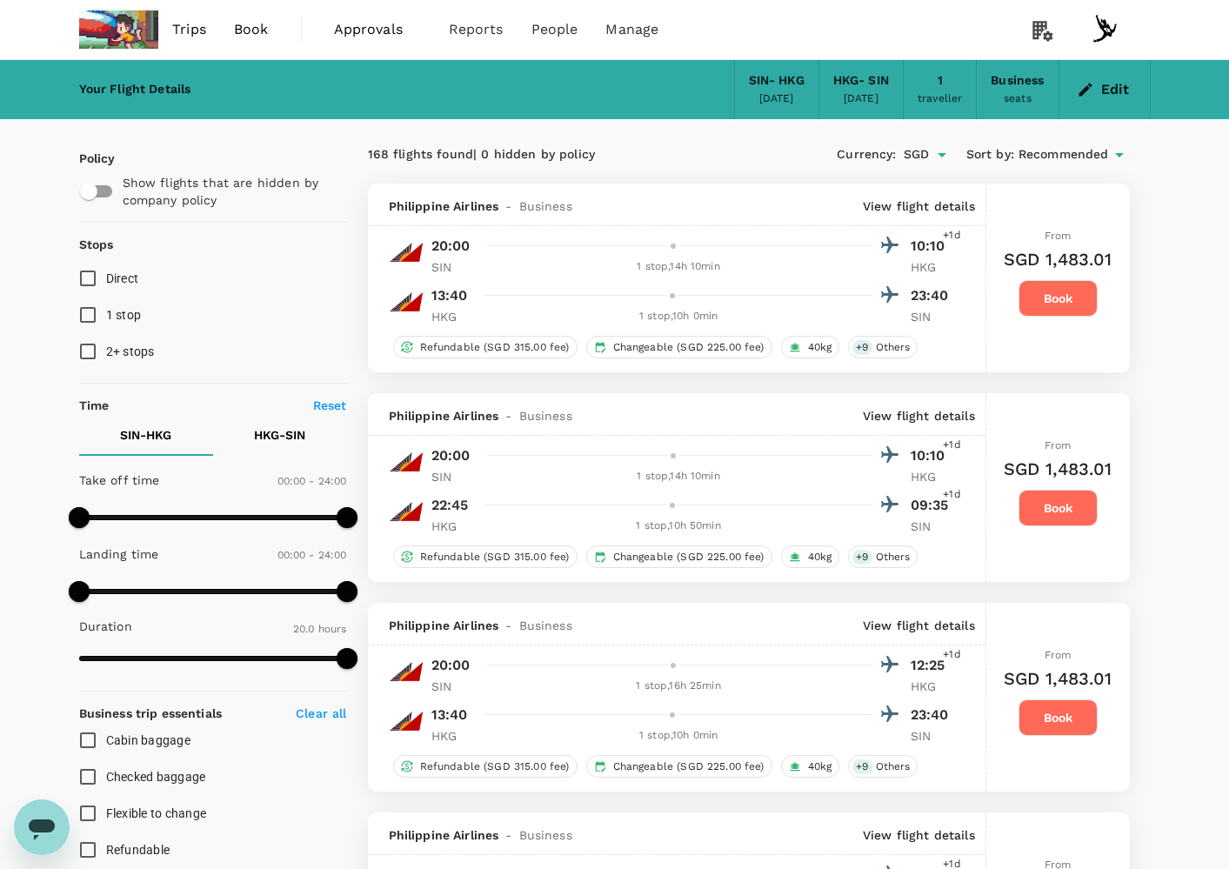
click at [656, 281] on div "20:00 10:10 +1d SIN 1 stop , 14h 10min HKG 13:40 23:40 HKG 1 stop , 10h 0min SIN" at bounding box center [671, 279] width 565 height 92
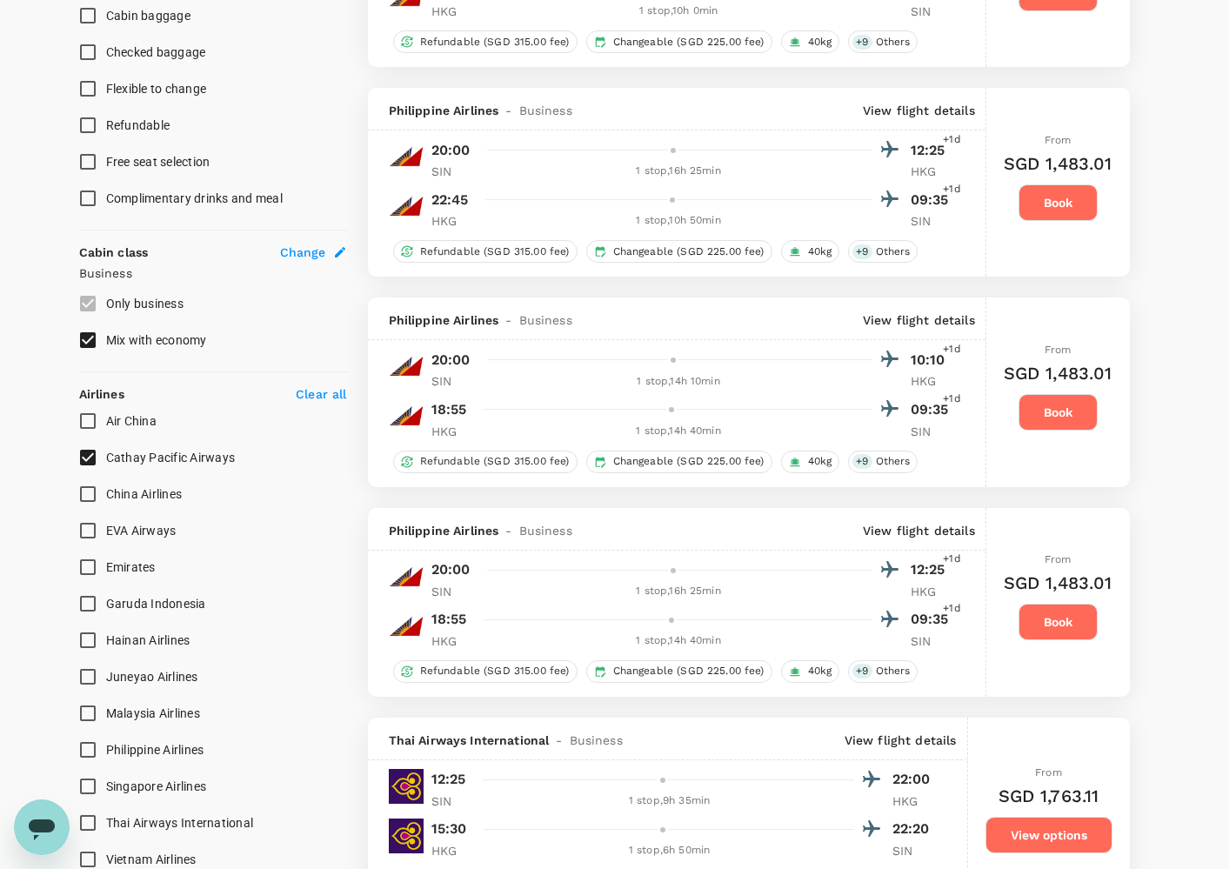
scroll to position [874, 0]
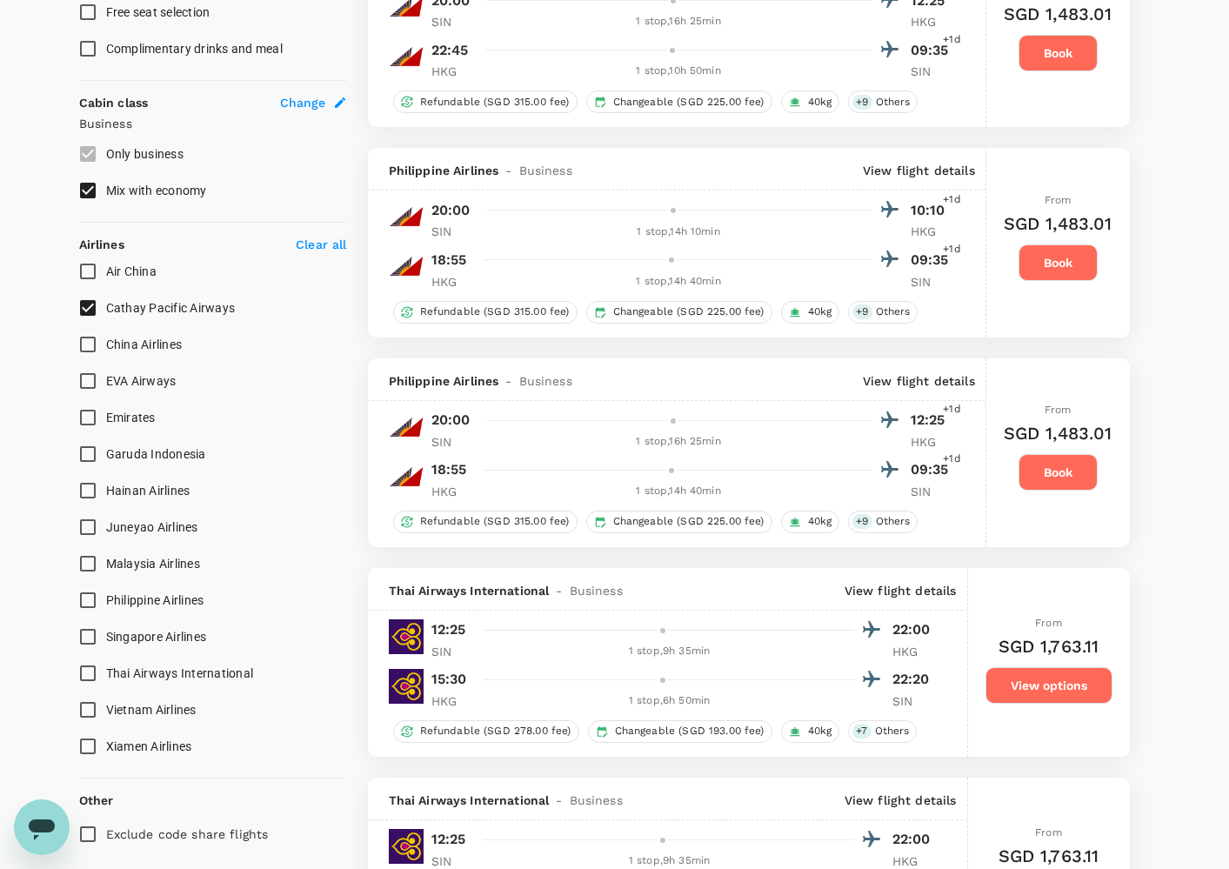
click at [190, 626] on span "Singapore Airlines" at bounding box center [156, 636] width 101 height 21
click at [106, 625] on input "Singapore Airlines" at bounding box center [88, 636] width 37 height 37
checkbox input "true"
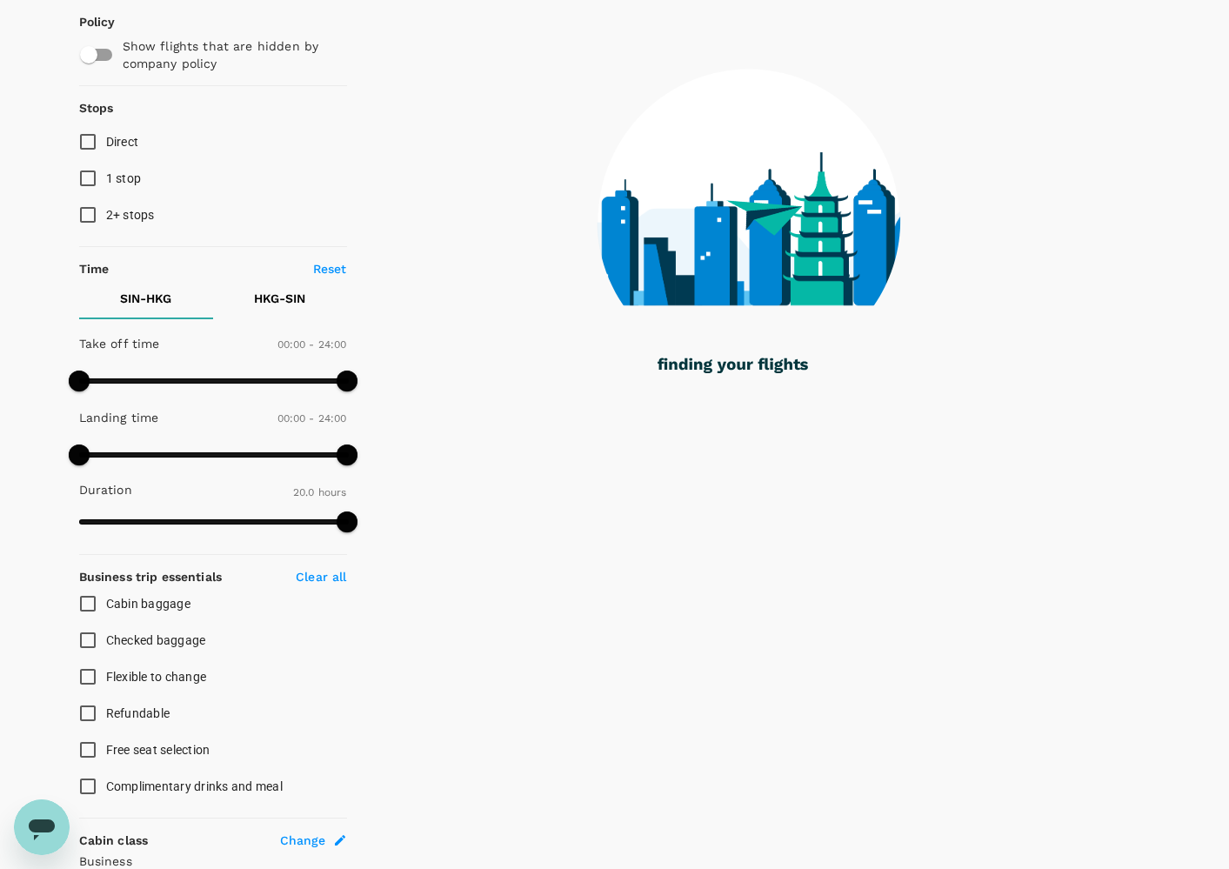
scroll to position [110, 0]
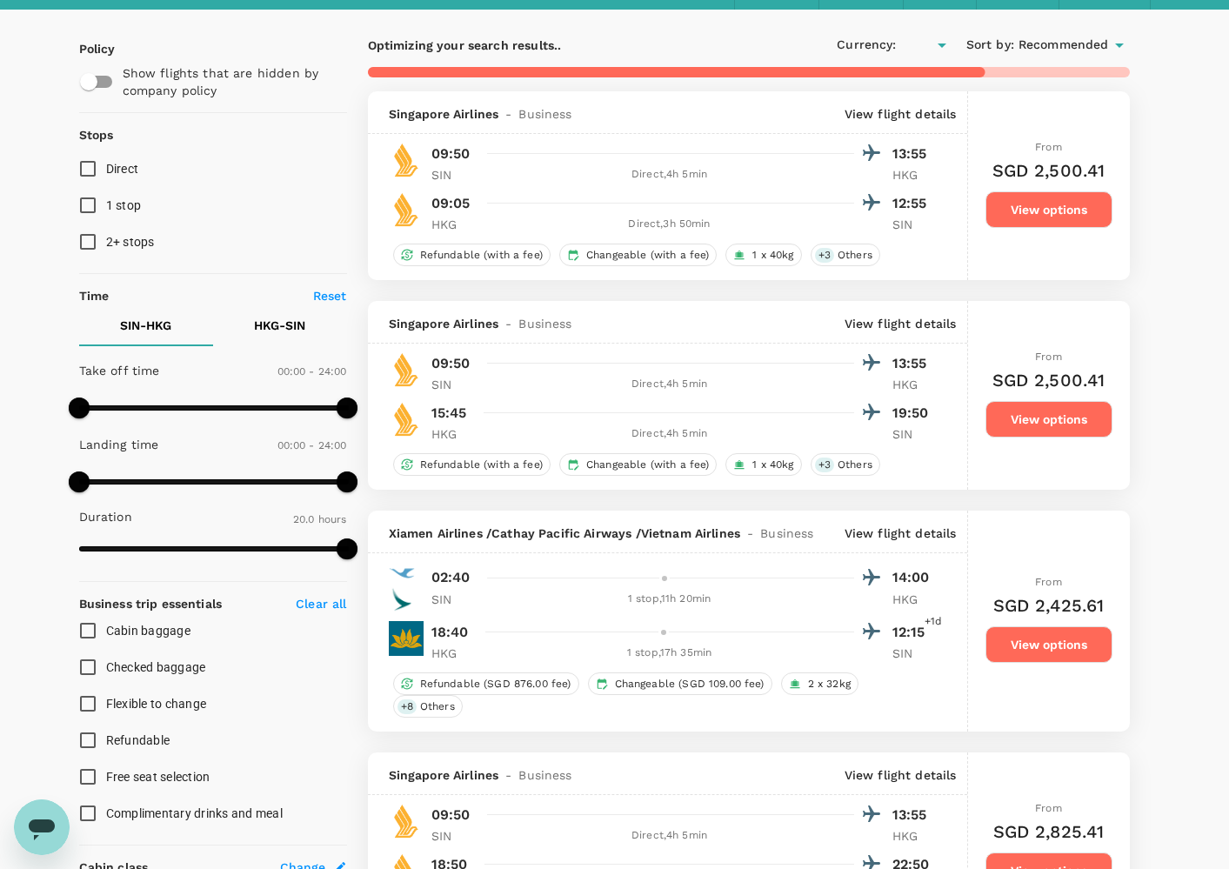
type input "SGD"
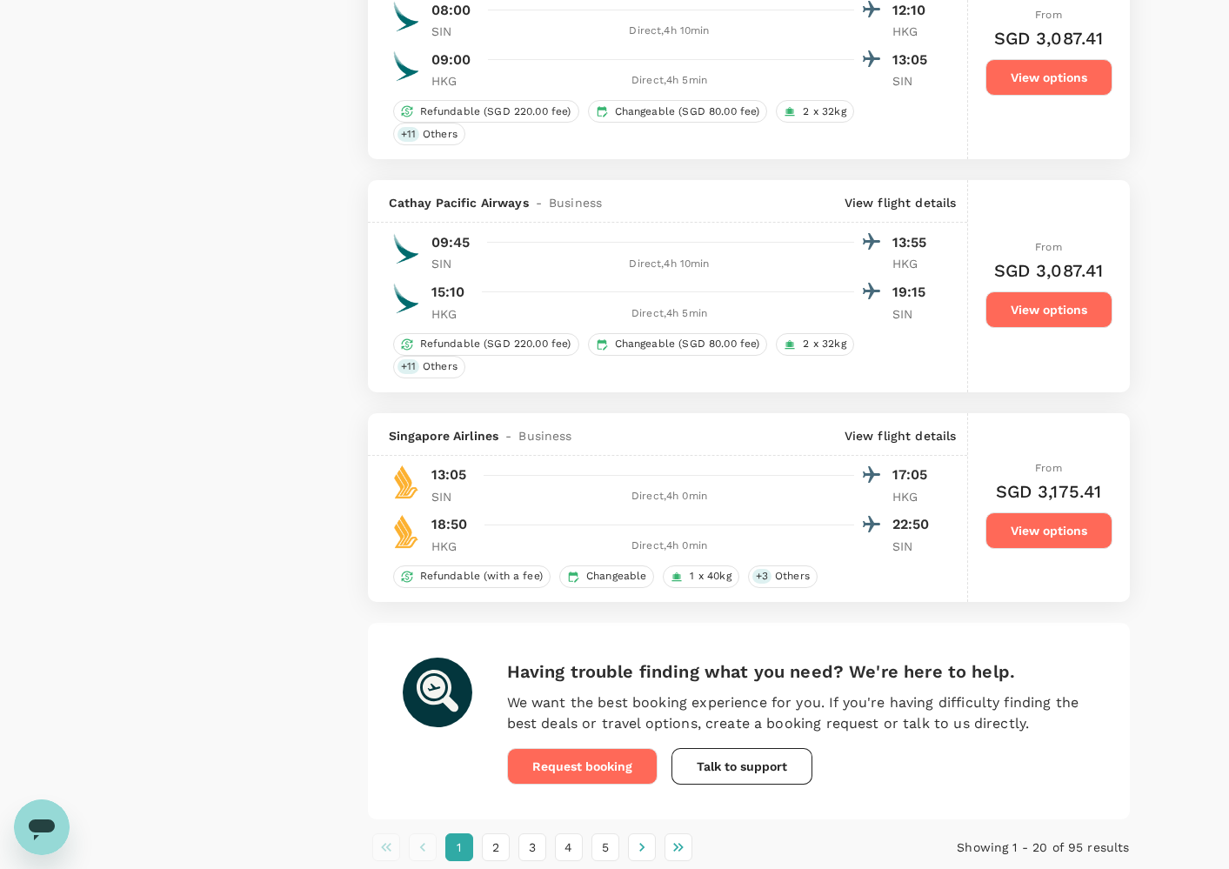
scroll to position [4180, 0]
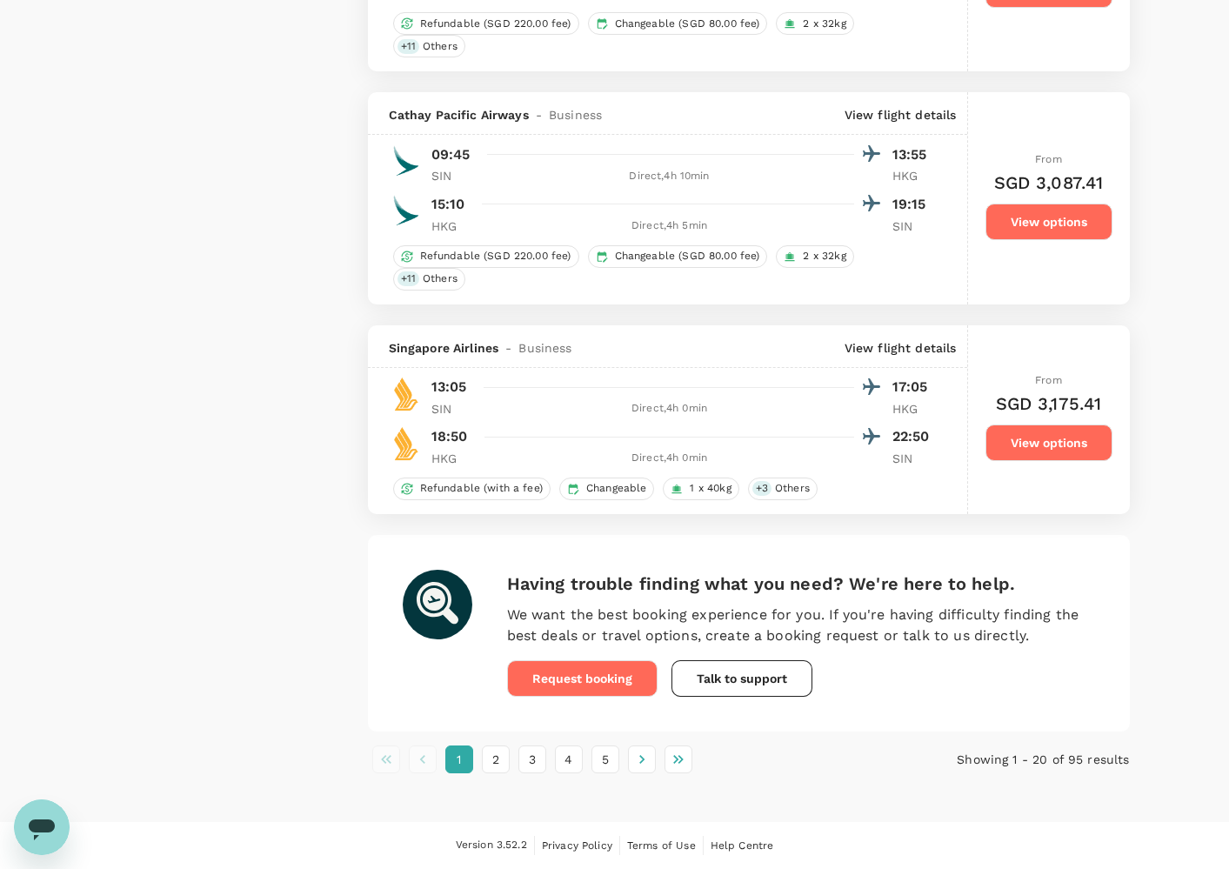
click at [509, 762] on li "2" at bounding box center [495, 759] width 37 height 28
click at [505, 761] on button "2" at bounding box center [496, 759] width 28 height 28
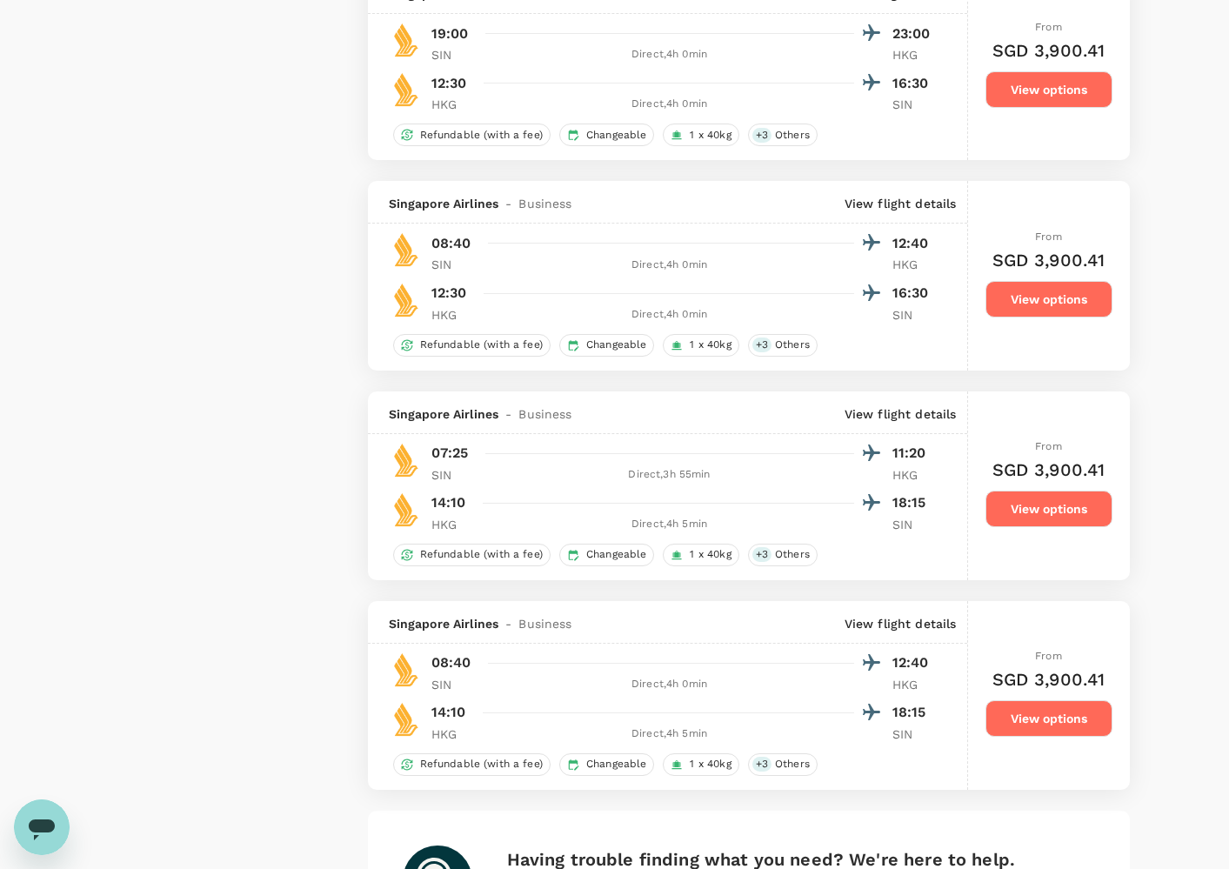
scroll to position [3903, 0]
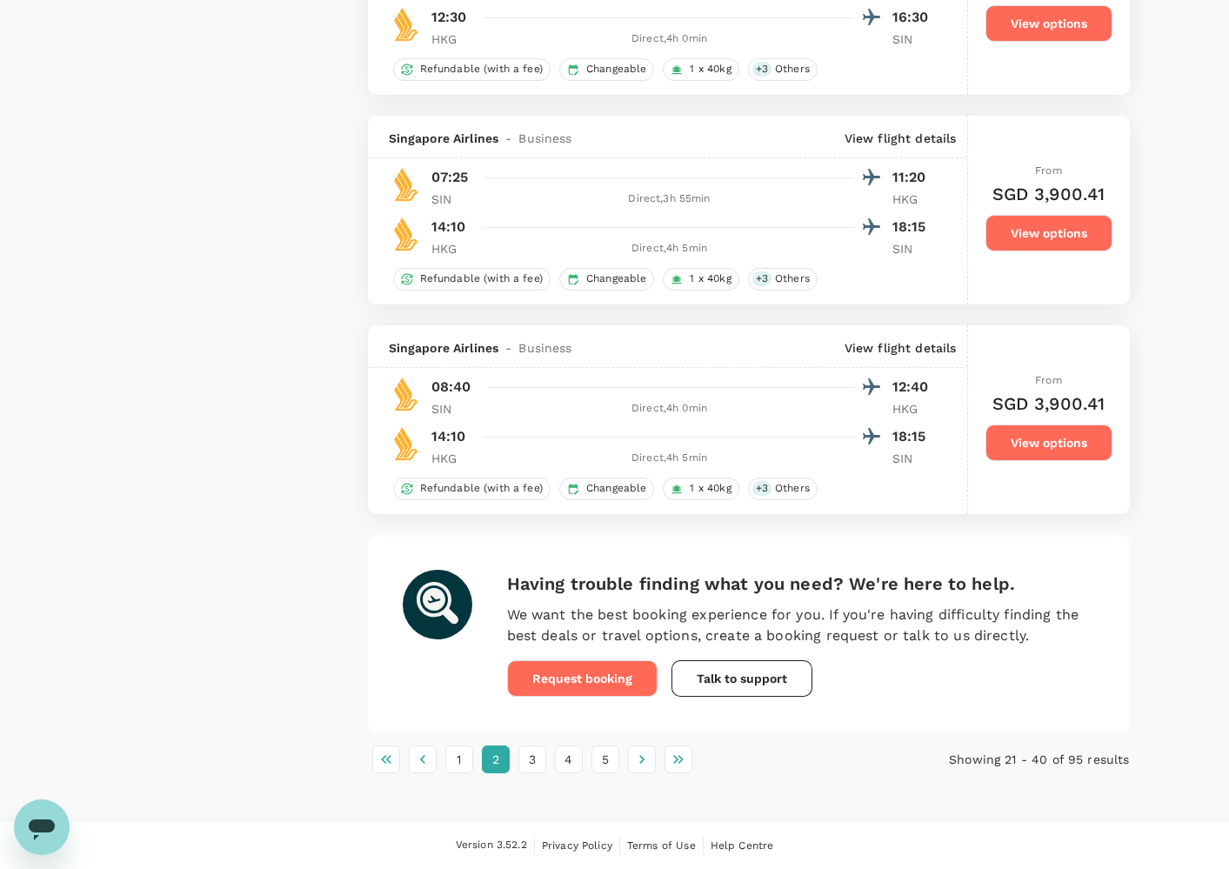
click at [549, 758] on li "3" at bounding box center [532, 759] width 37 height 28
click at [562, 758] on button "4" at bounding box center [569, 759] width 28 height 28
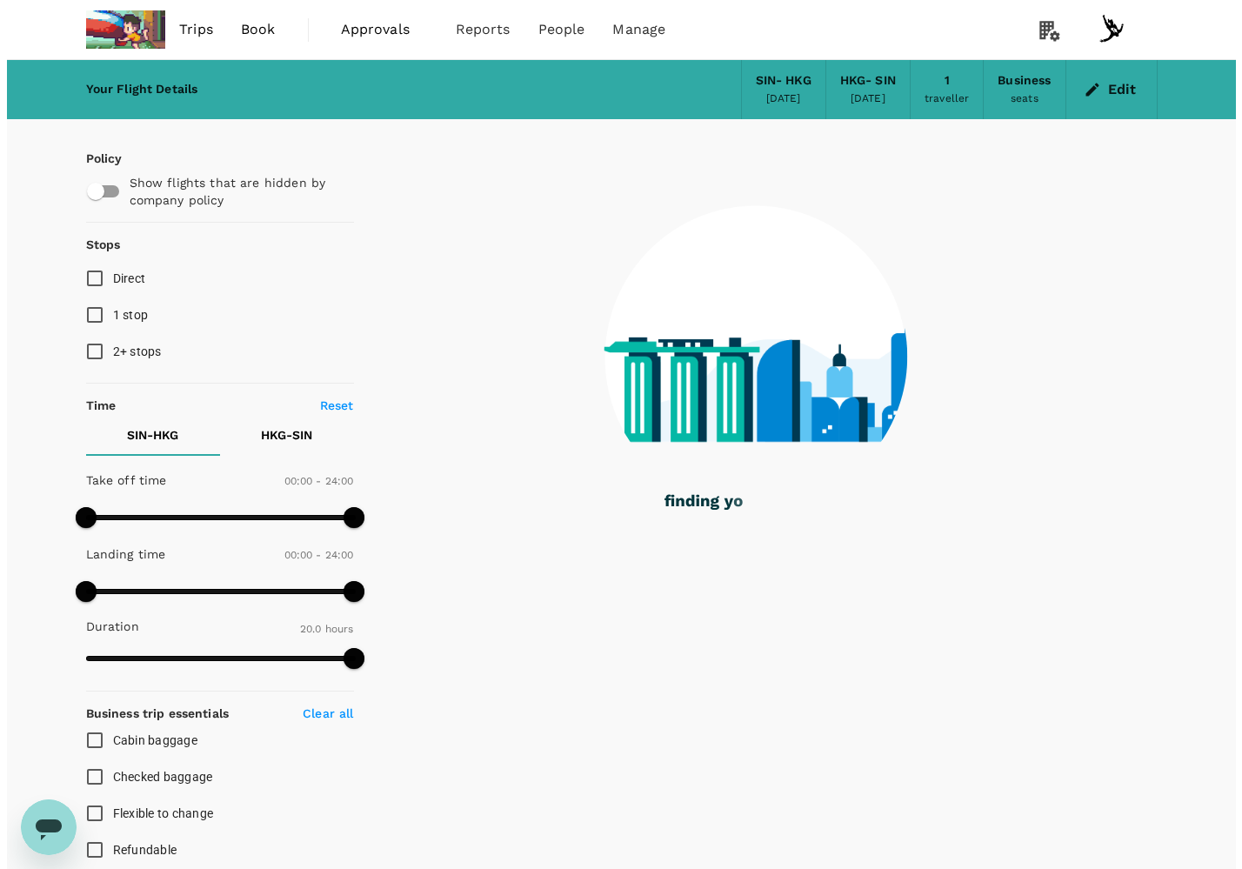
scroll to position [2, 0]
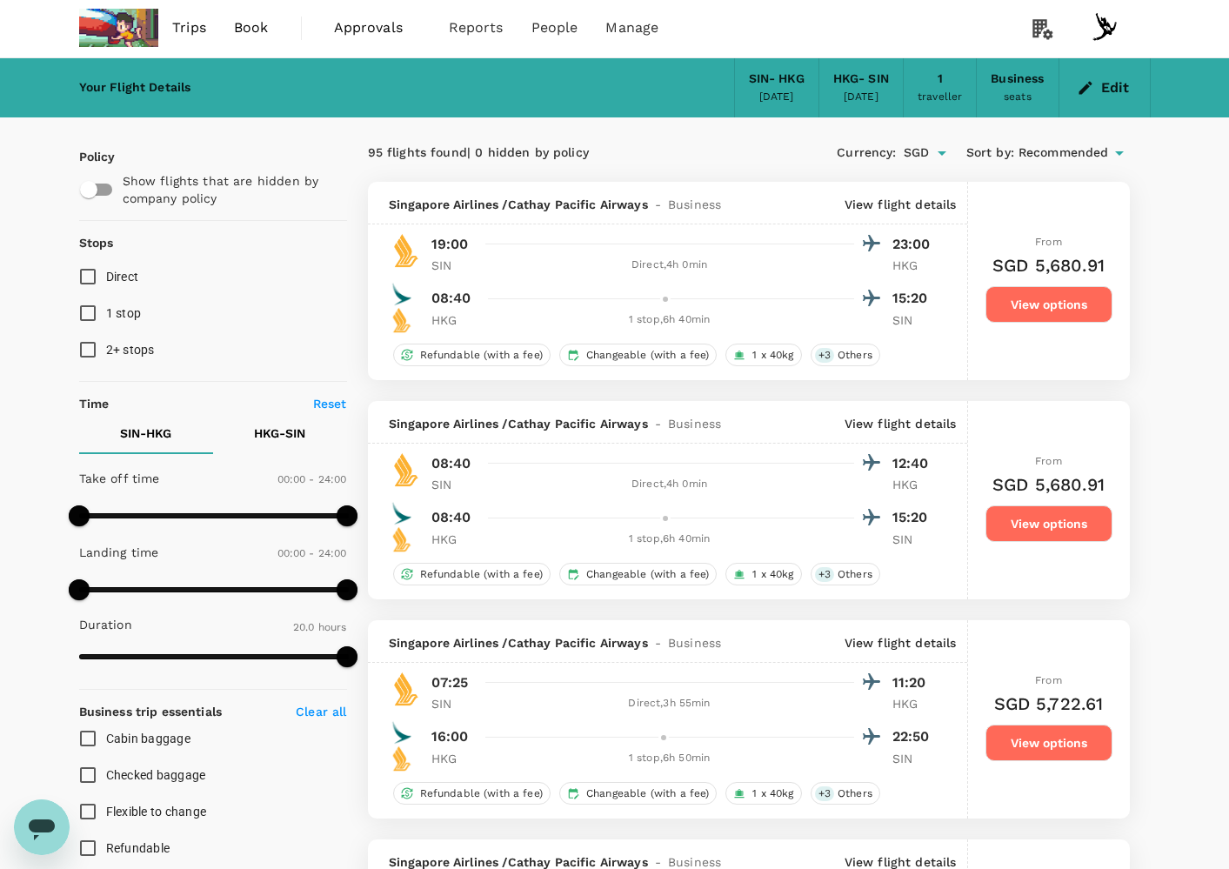
click at [927, 195] on div "Singapore Airlines / Cathay Pacific Airways - Business View flight details" at bounding box center [667, 203] width 599 height 43
click at [924, 207] on p "View flight details" at bounding box center [901, 204] width 112 height 17
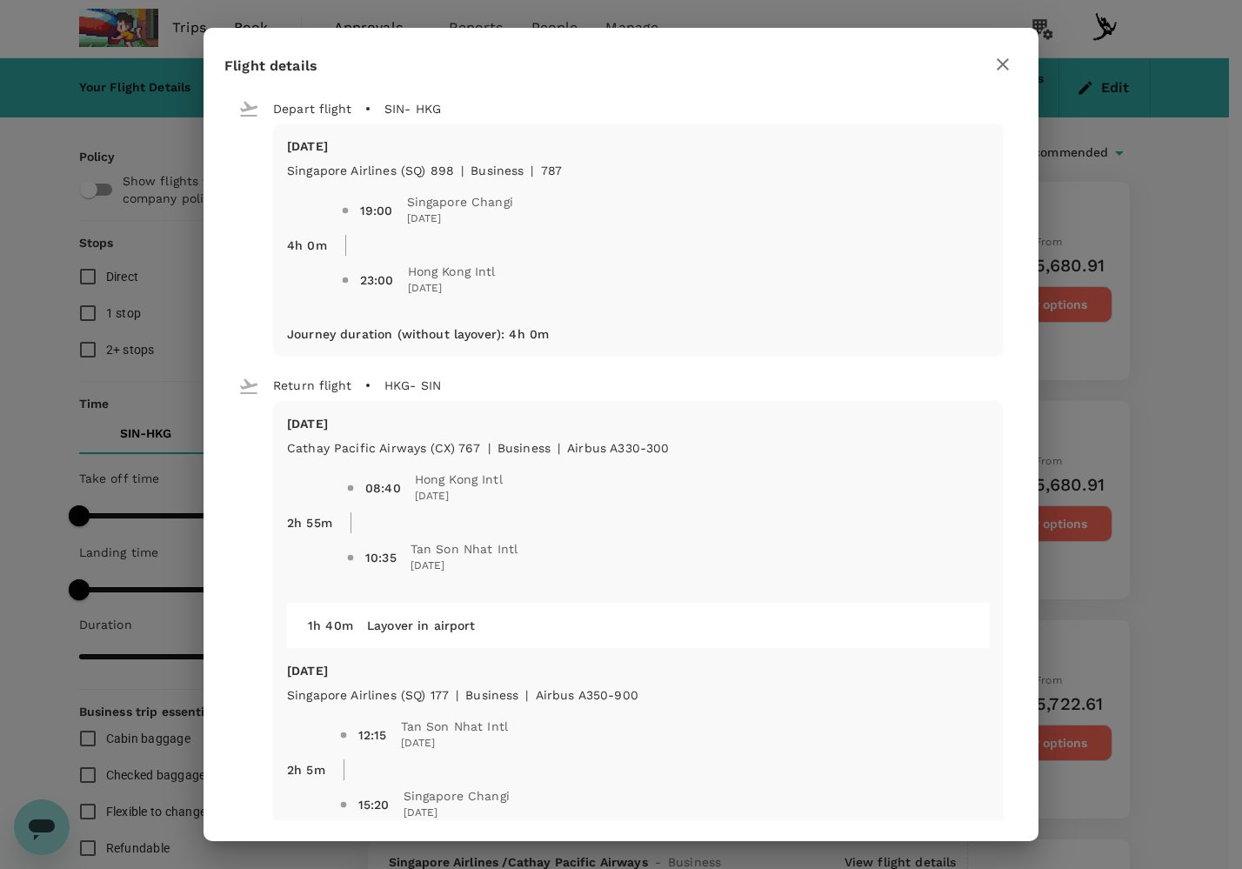
drag, startPoint x: 1135, startPoint y: 504, endPoint x: 1139, endPoint y: 516, distance: 12.9
click at [1136, 504] on div "Flight details Depart flight SIN - HKG [DATE] Singapore Airlines (SQ) 898 | bus…" at bounding box center [621, 434] width 1242 height 869
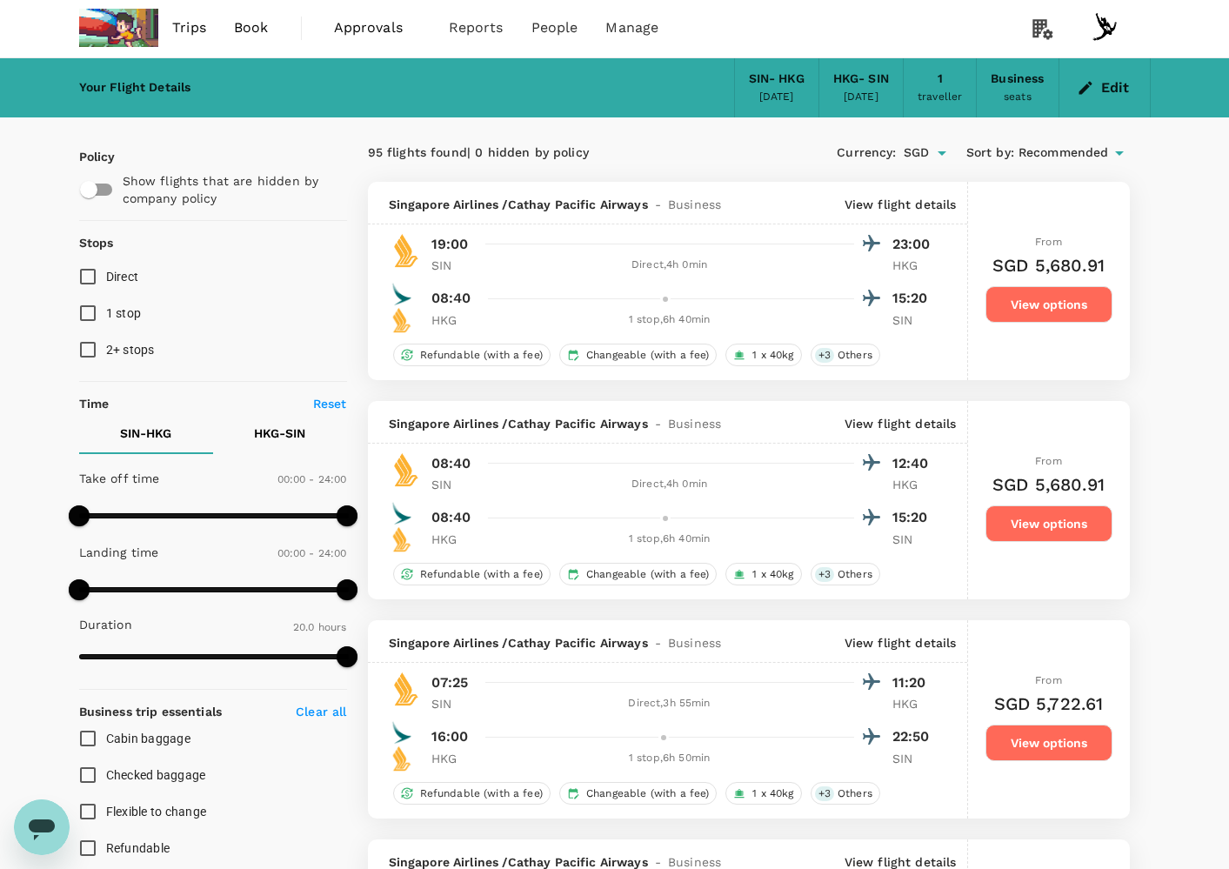
click at [922, 426] on p "View flight details" at bounding box center [901, 423] width 112 height 17
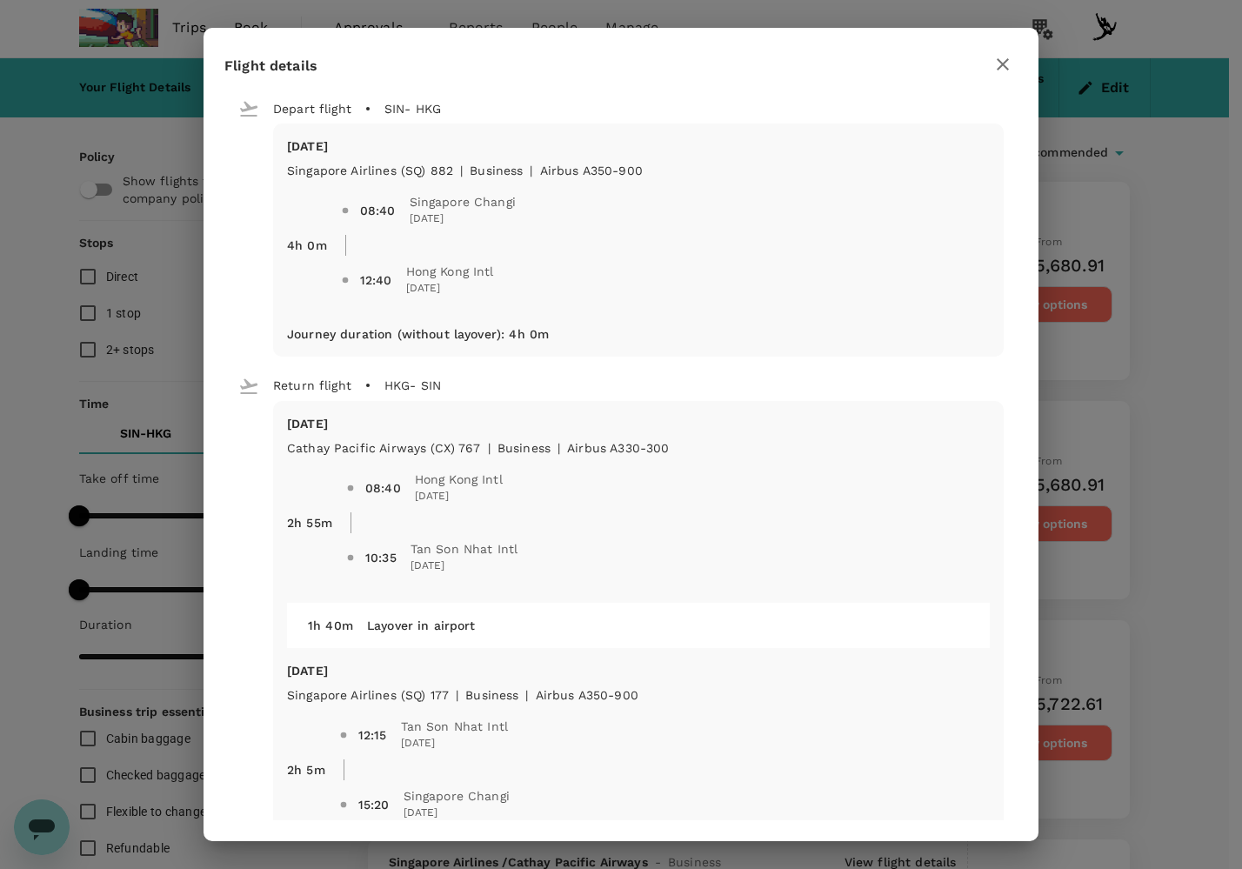
click at [999, 412] on div "Depart flight SIN - HKG [DATE] Singapore Airlines (SQ) 882 | business | Airbus …" at bounding box center [620, 480] width 793 height 802
click at [1012, 58] on icon "button" at bounding box center [1002, 64] width 21 height 21
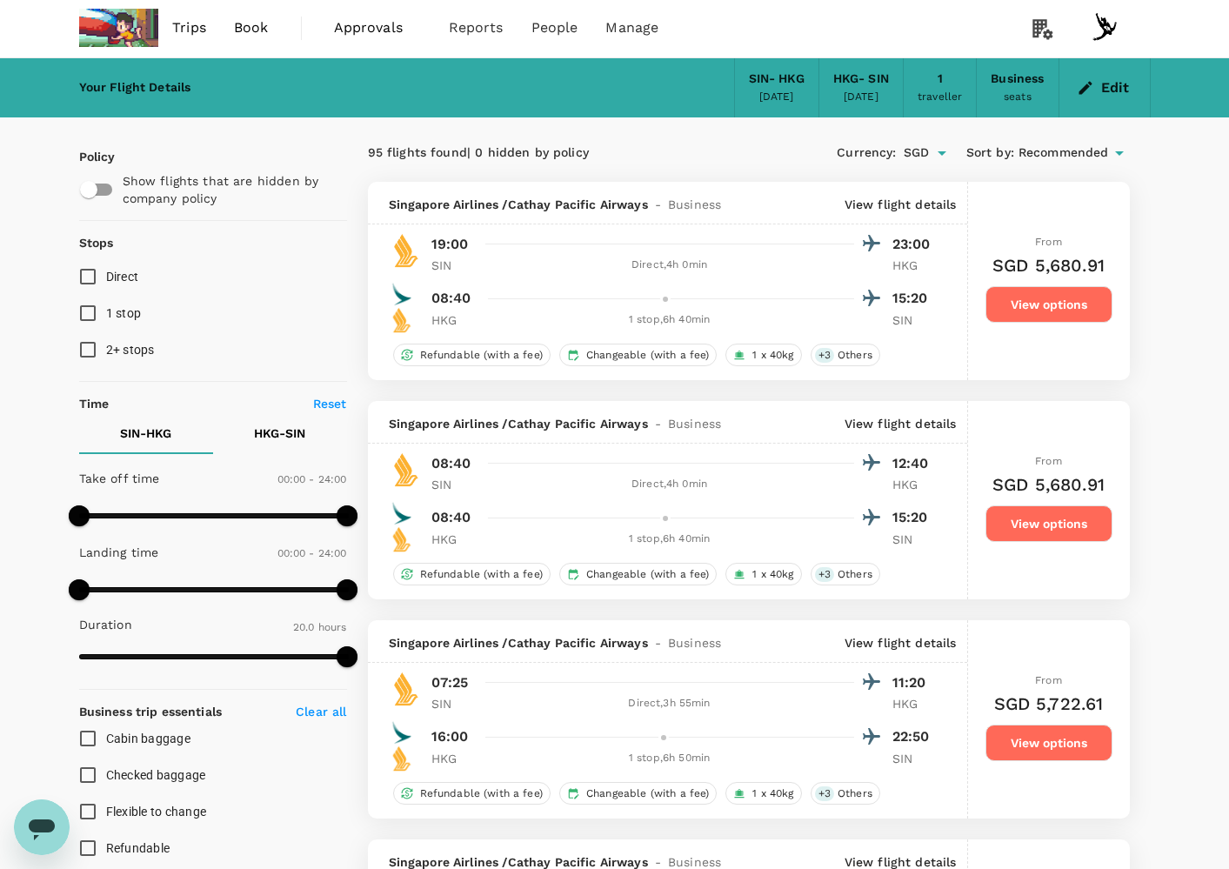
click at [886, 418] on p "View flight details" at bounding box center [901, 423] width 112 height 17
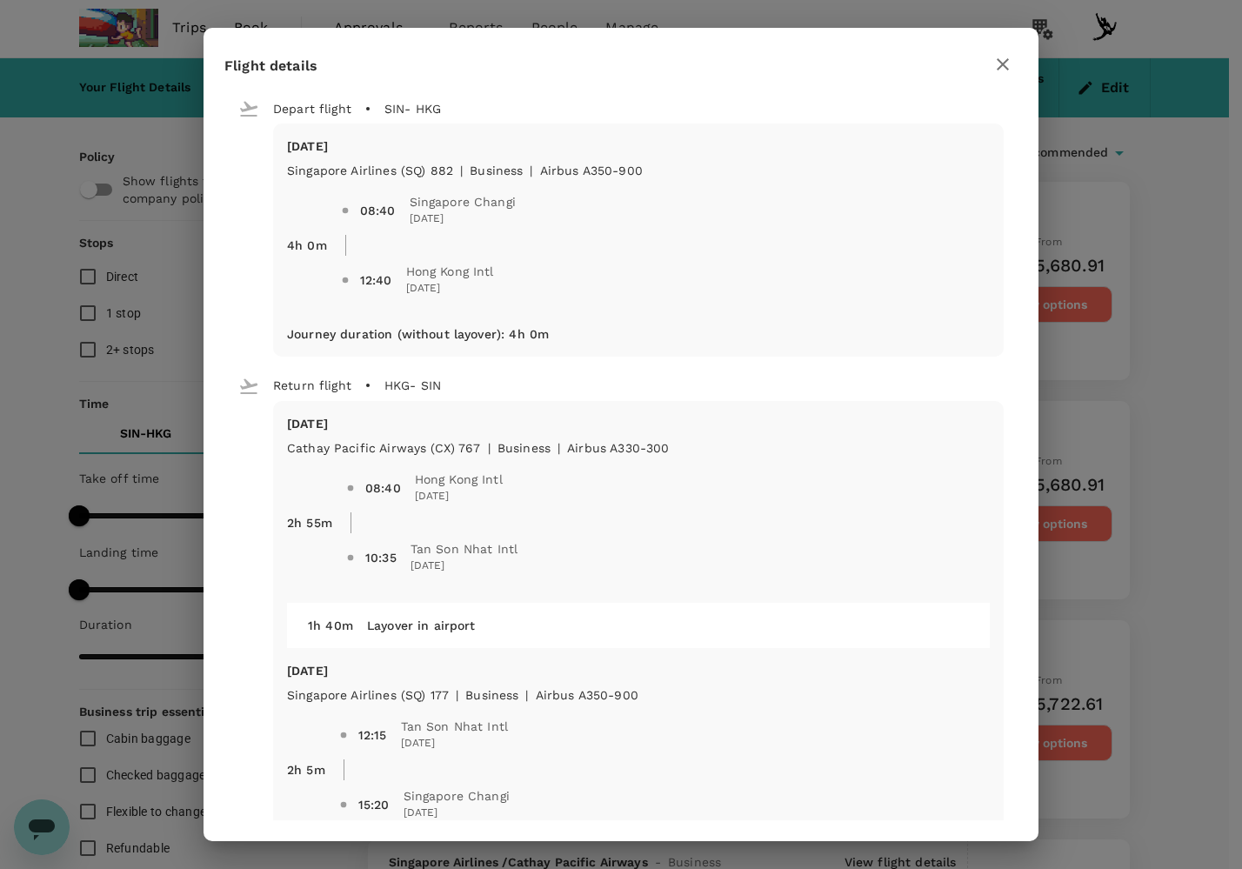
click at [1056, 367] on div "Flight details Depart flight SIN - HKG [DATE] Singapore Airlines (SQ) 882 | bus…" at bounding box center [621, 434] width 1242 height 869
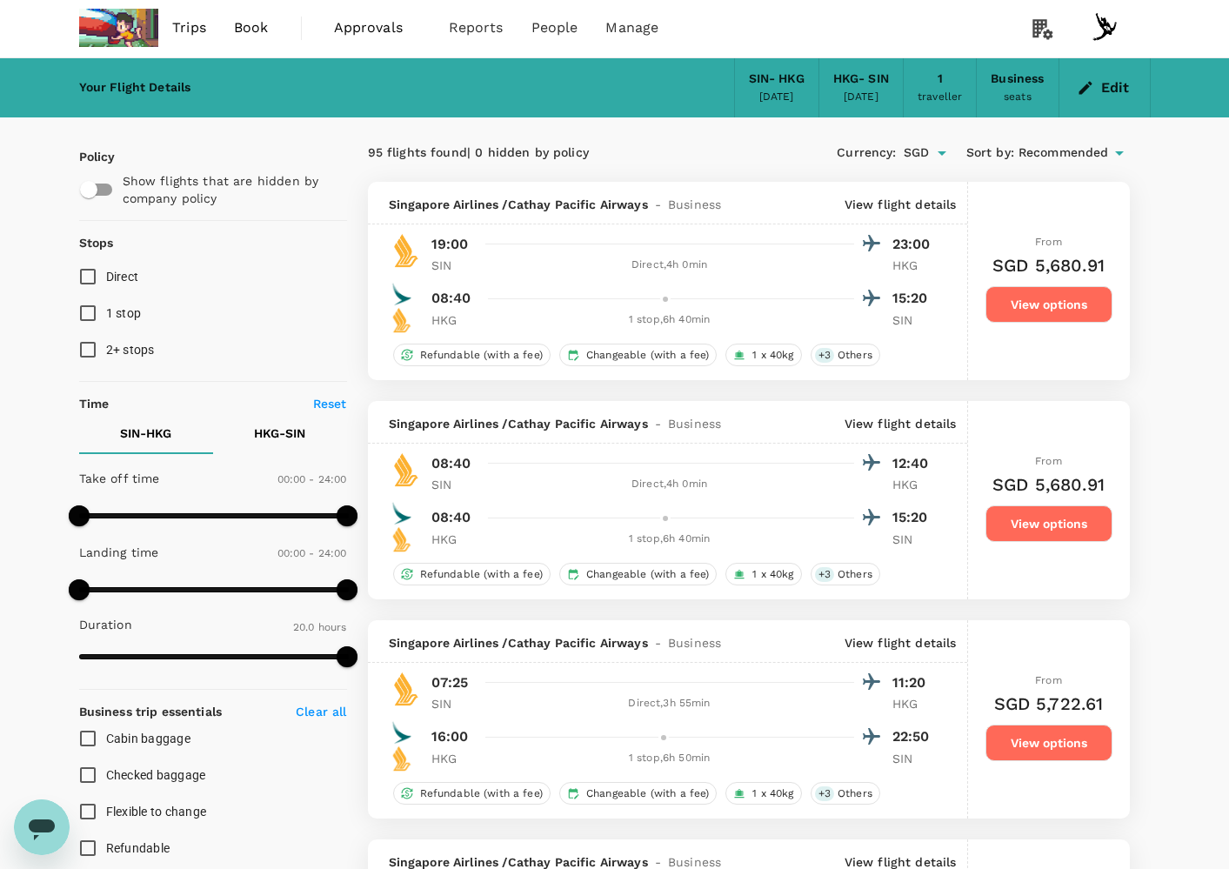
click at [912, 642] on p "View flight details" at bounding box center [901, 642] width 112 height 17
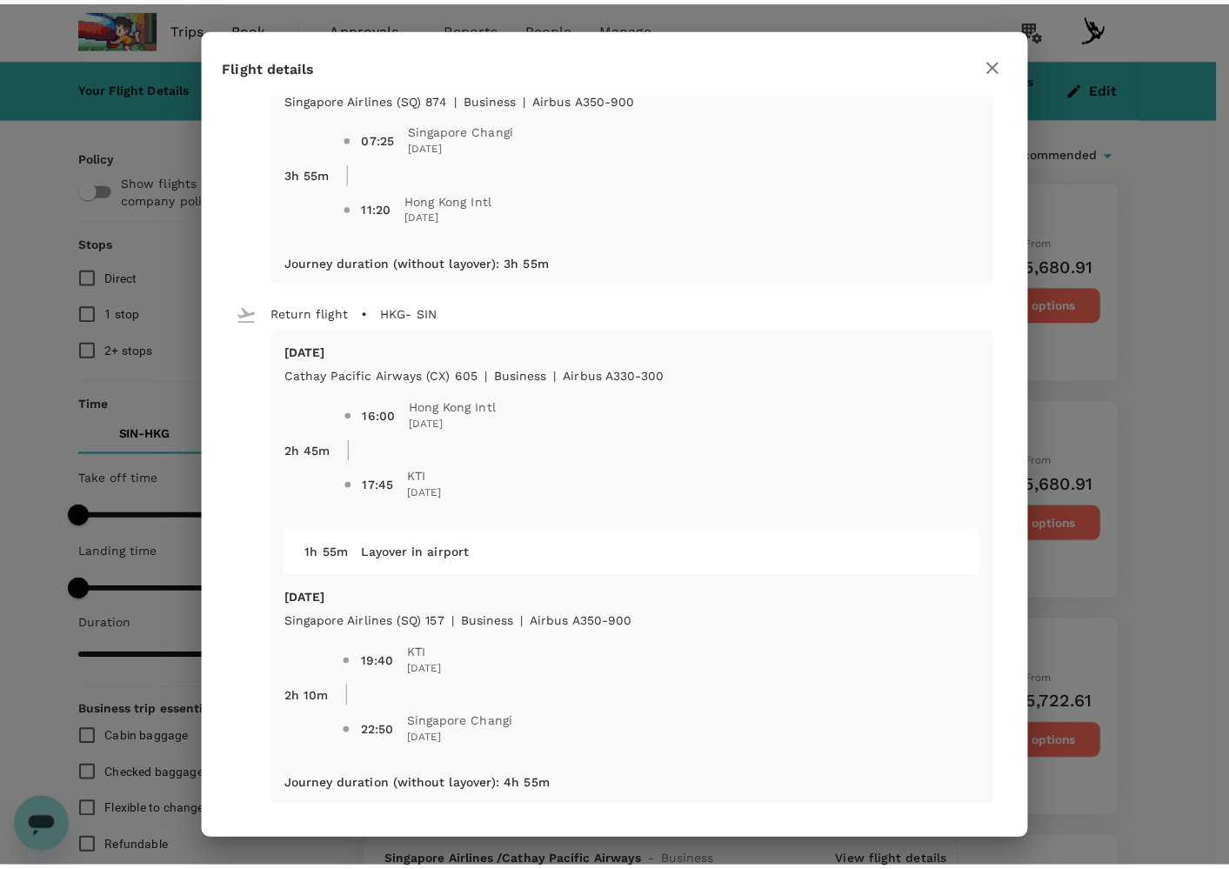
scroll to position [75, 0]
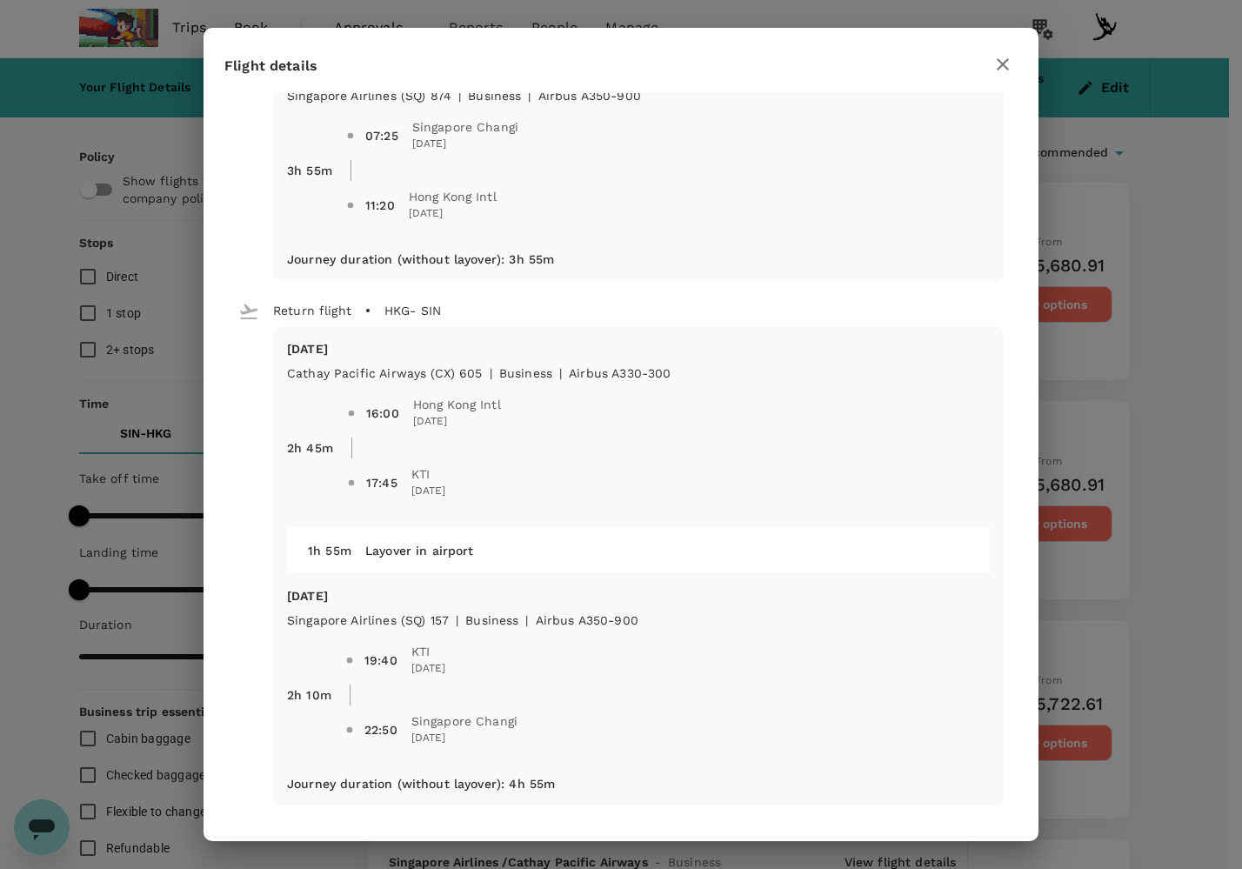
click at [1139, 549] on div "Flight details Depart flight SIN - HKG [DATE] Singapore Airlines (SQ) 874 | bus…" at bounding box center [621, 434] width 1242 height 869
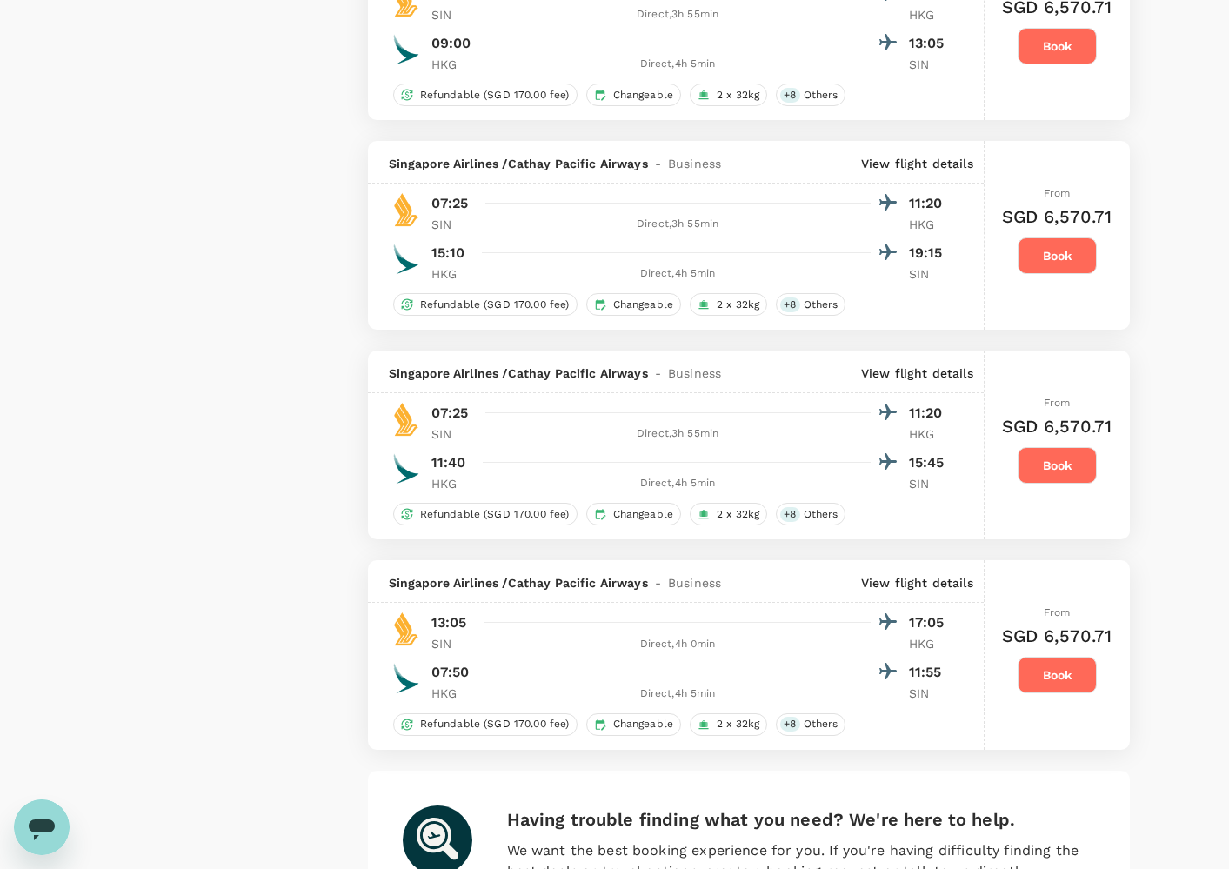
scroll to position [3913, 0]
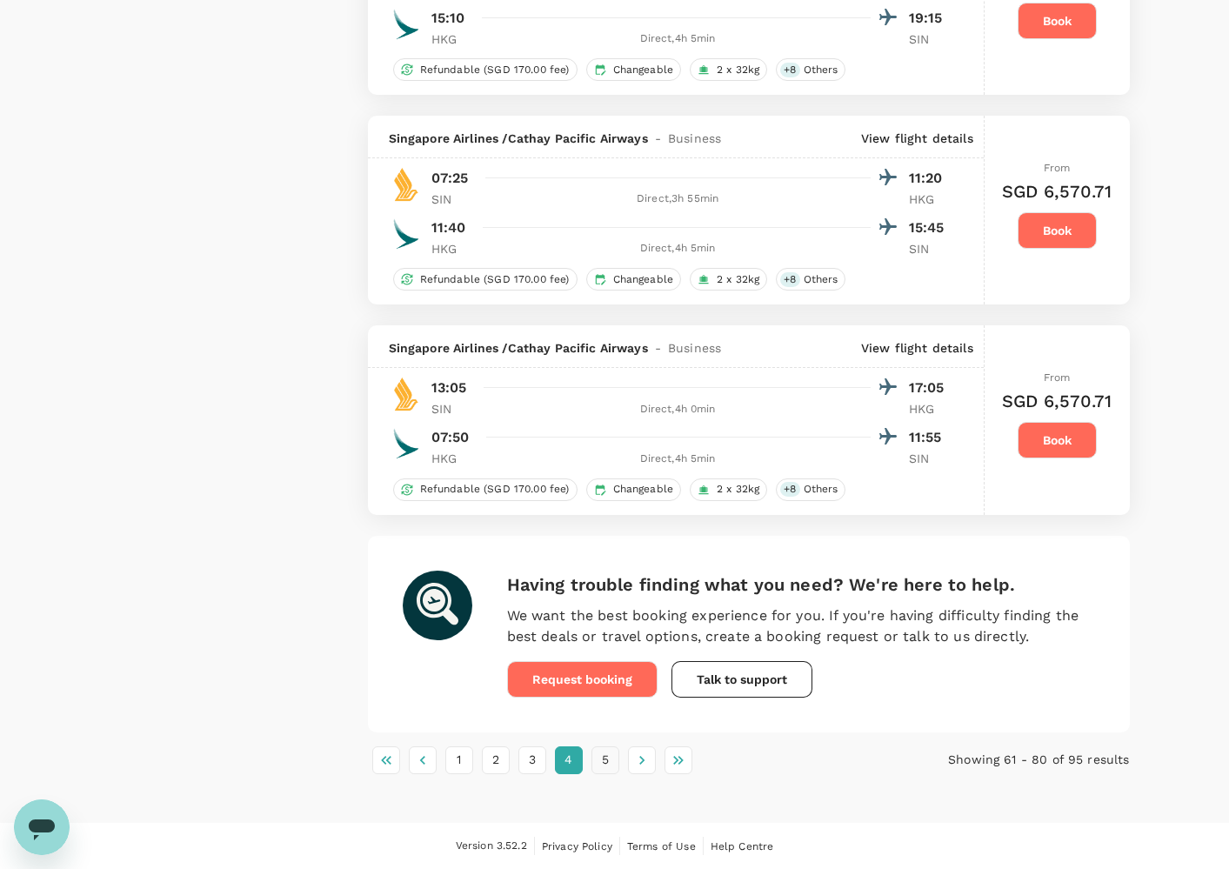
click at [618, 760] on button "5" at bounding box center [605, 760] width 28 height 28
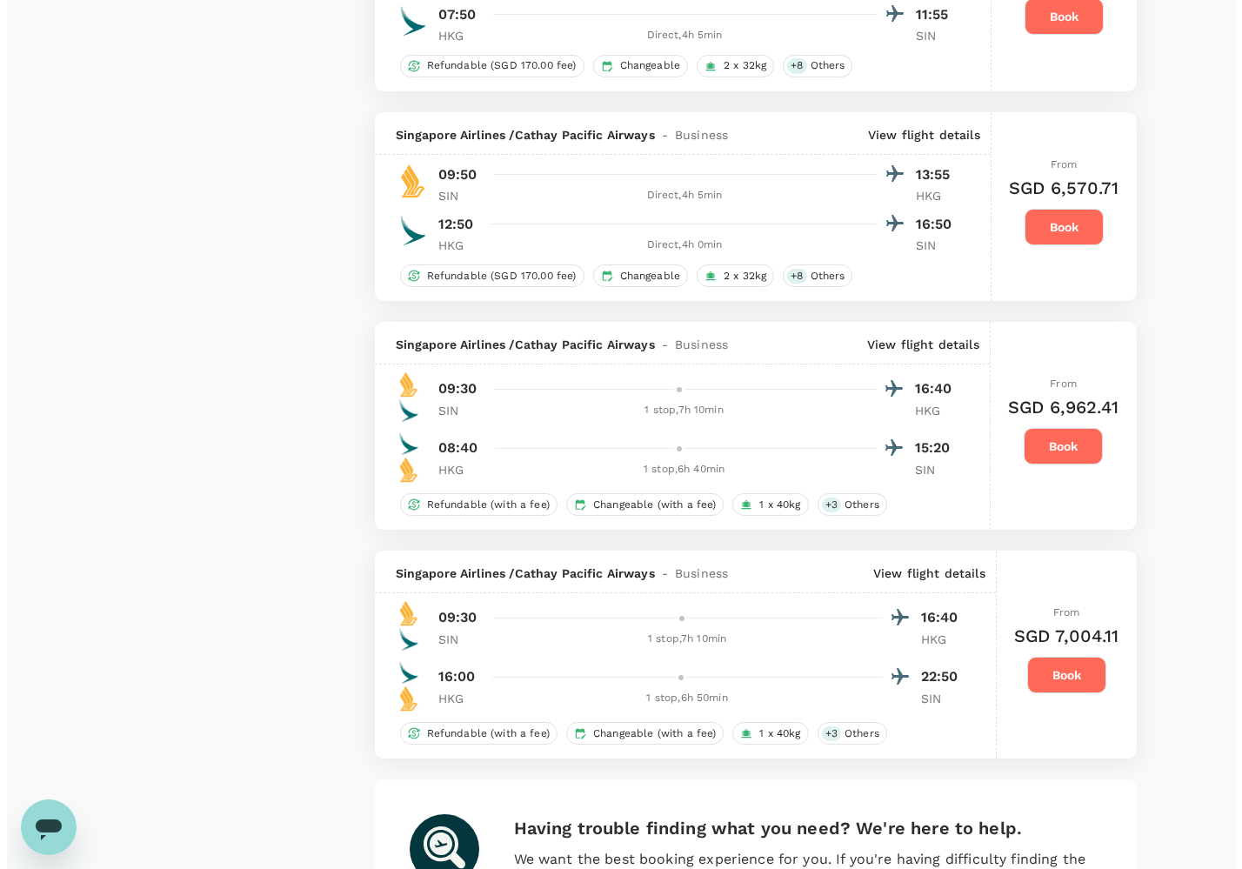
scroll to position [2842, 0]
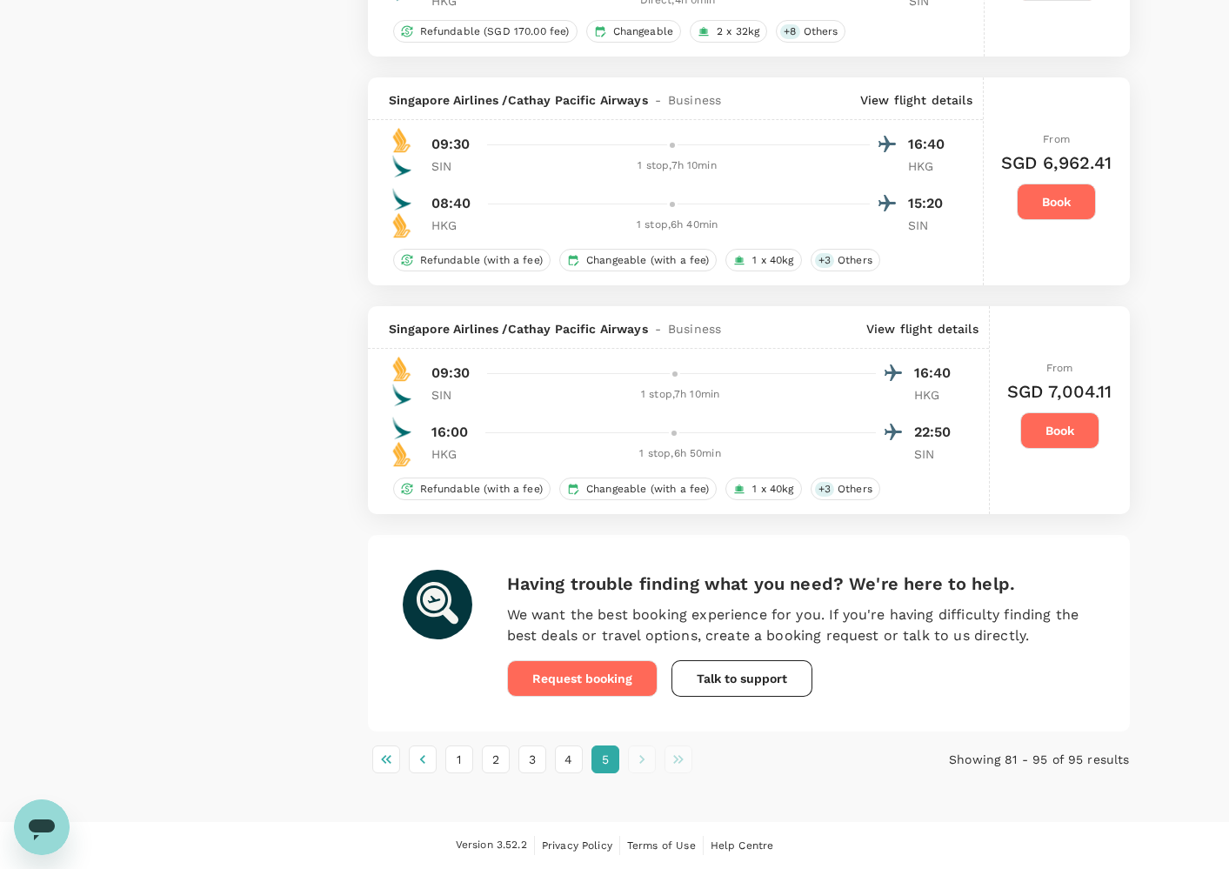
click at [922, 324] on p "View flight details" at bounding box center [922, 328] width 112 height 17
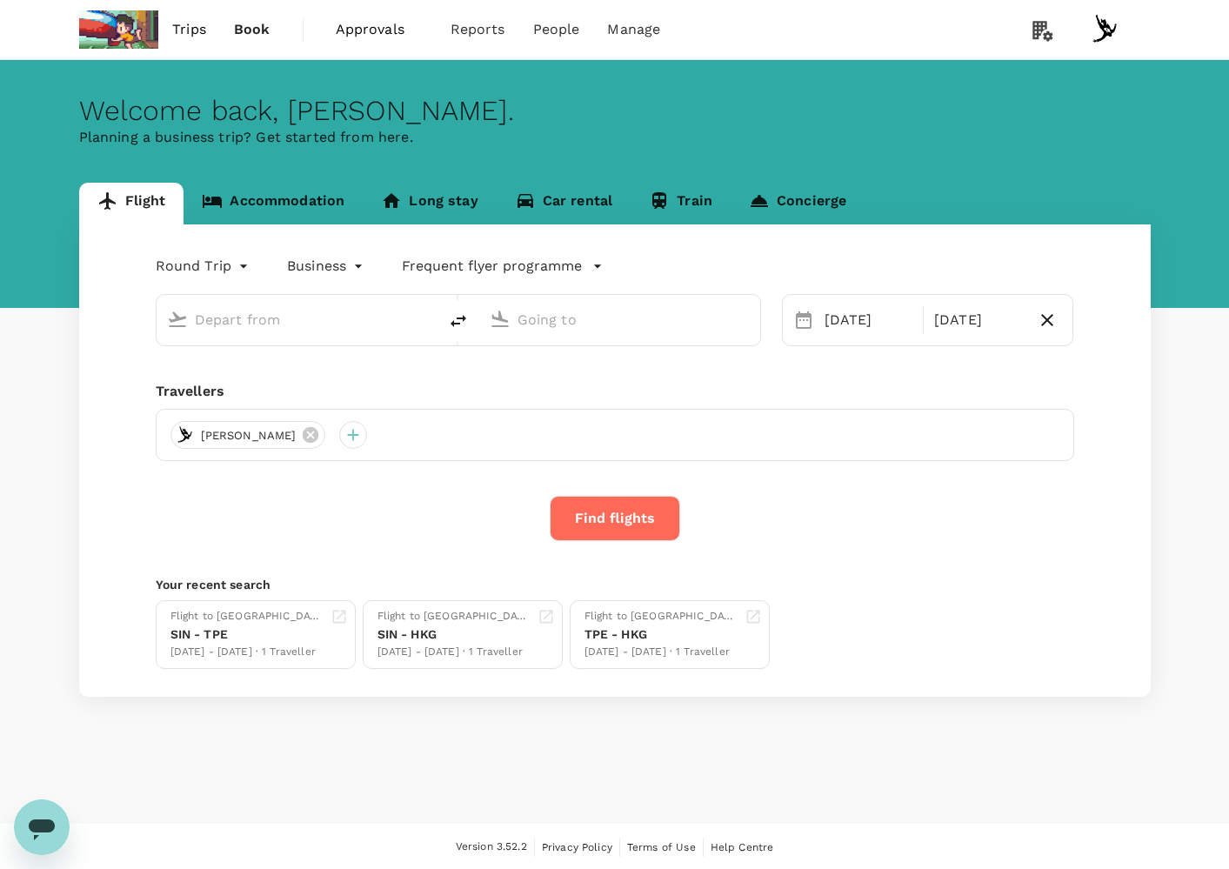
type input "Singapore Changi (SIN)"
type input "Hong Kong Intl (HKG)"
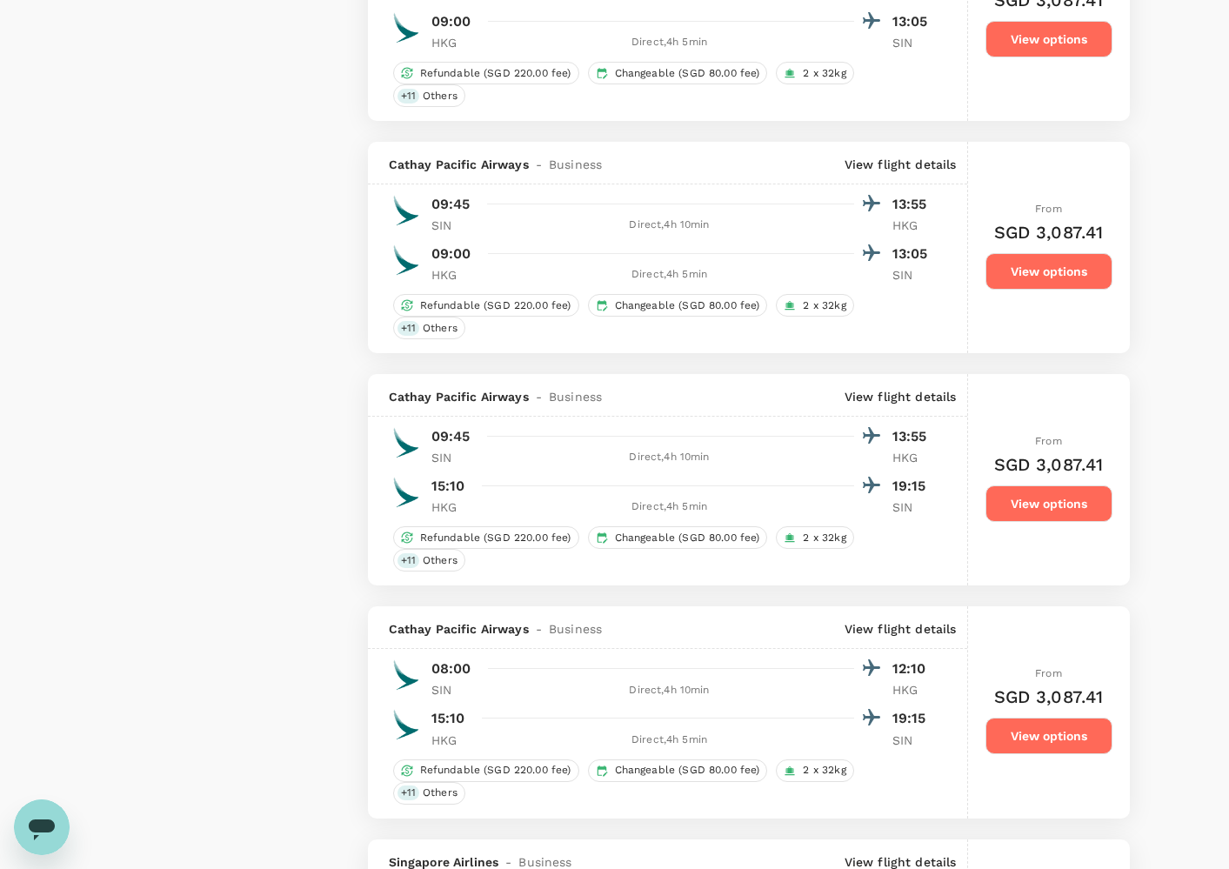
scroll to position [4180, 0]
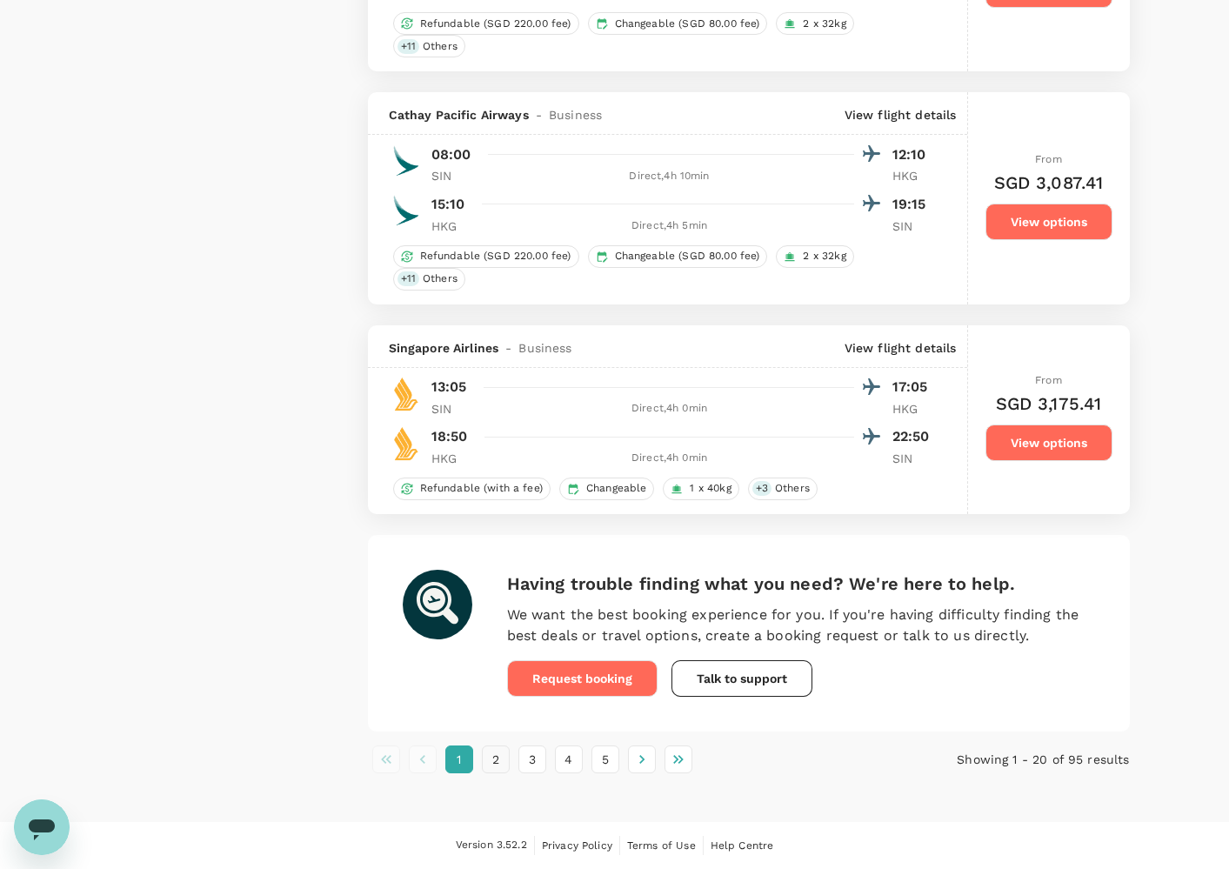
click at [495, 758] on button "2" at bounding box center [496, 759] width 28 height 28
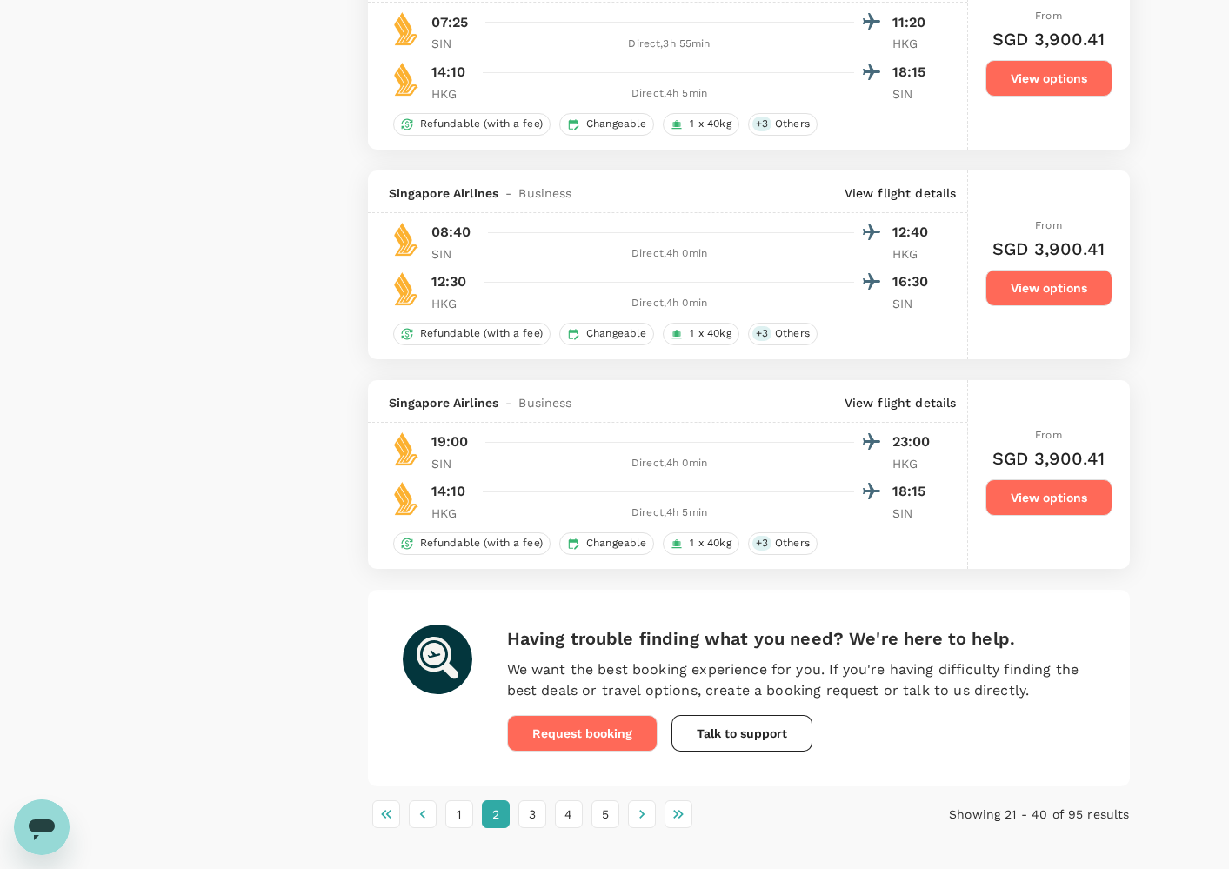
scroll to position [3903, 0]
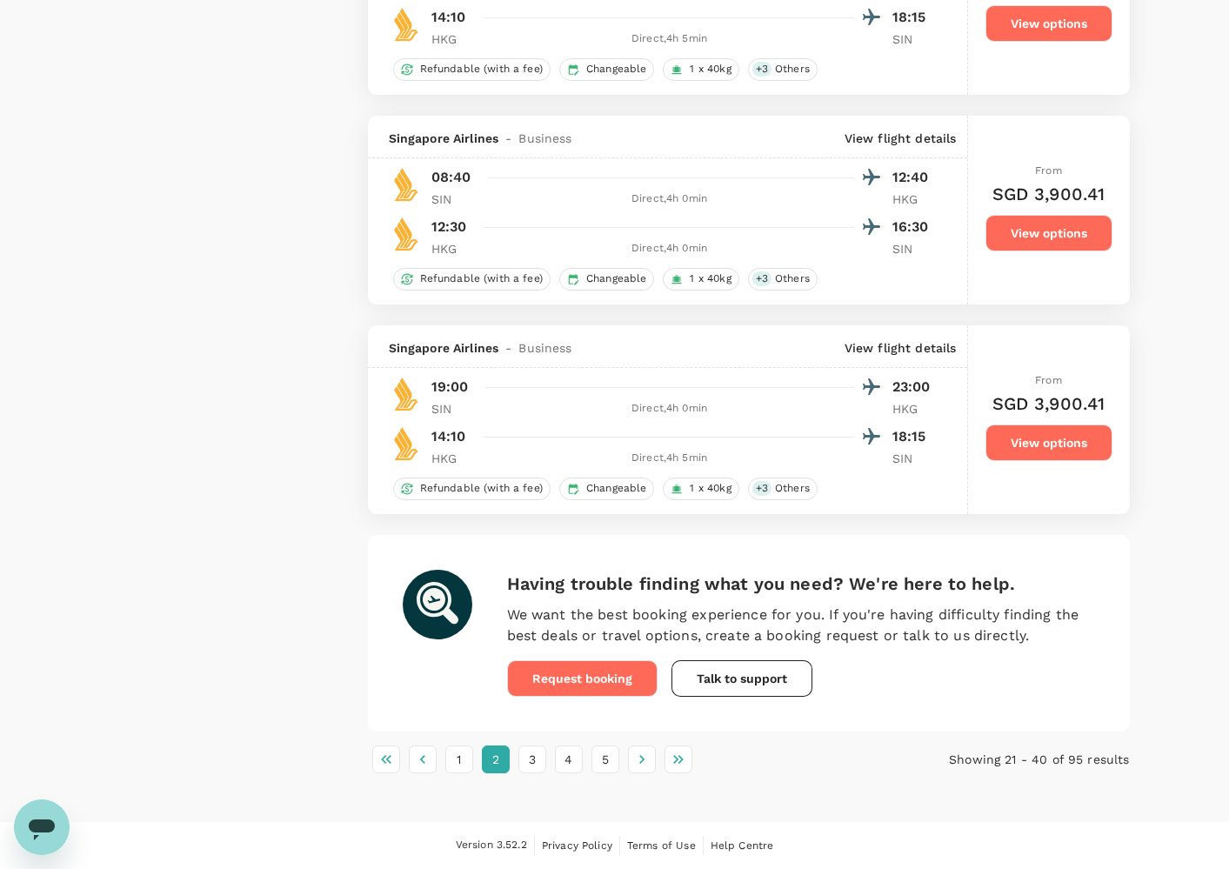
click at [545, 753] on li "3" at bounding box center [532, 759] width 37 height 28
click at [544, 754] on button "3" at bounding box center [532, 759] width 28 height 28
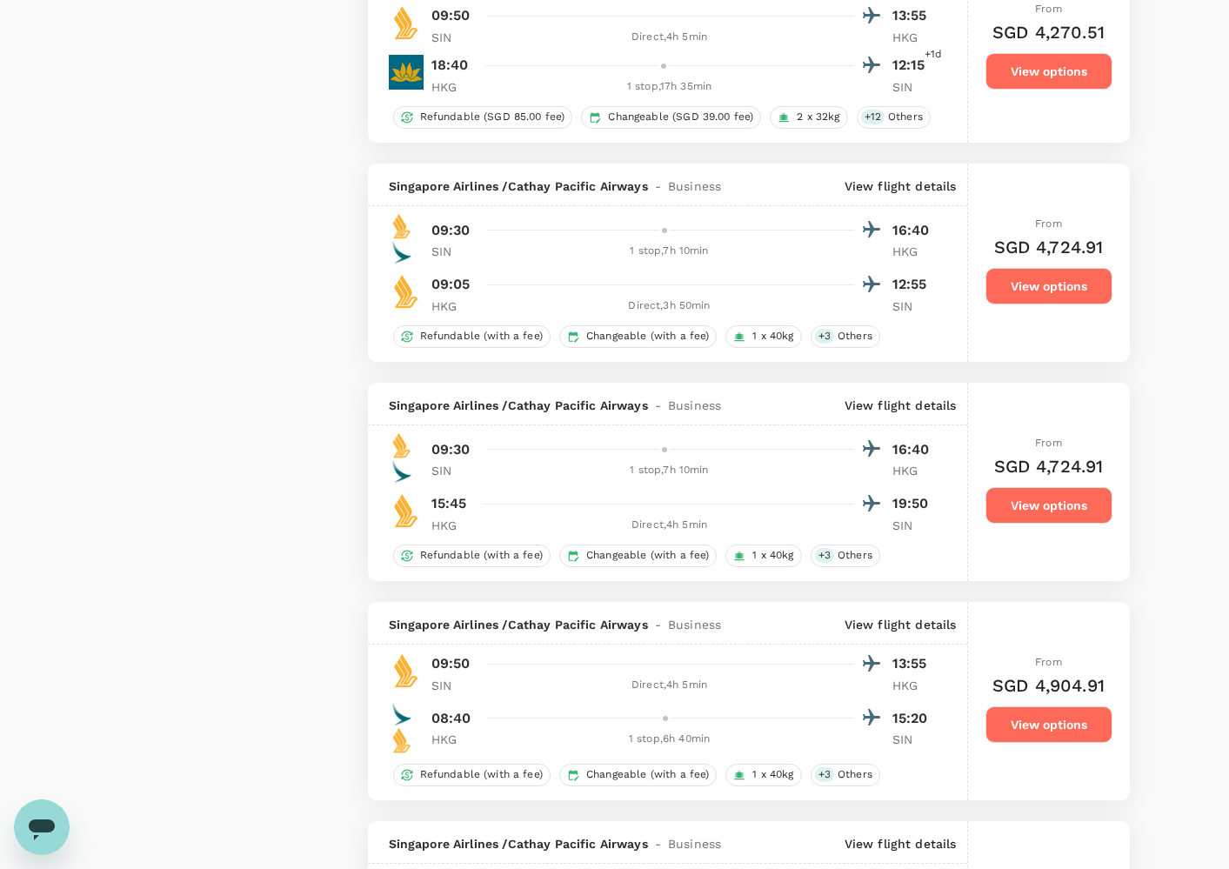
scroll to position [1906, 0]
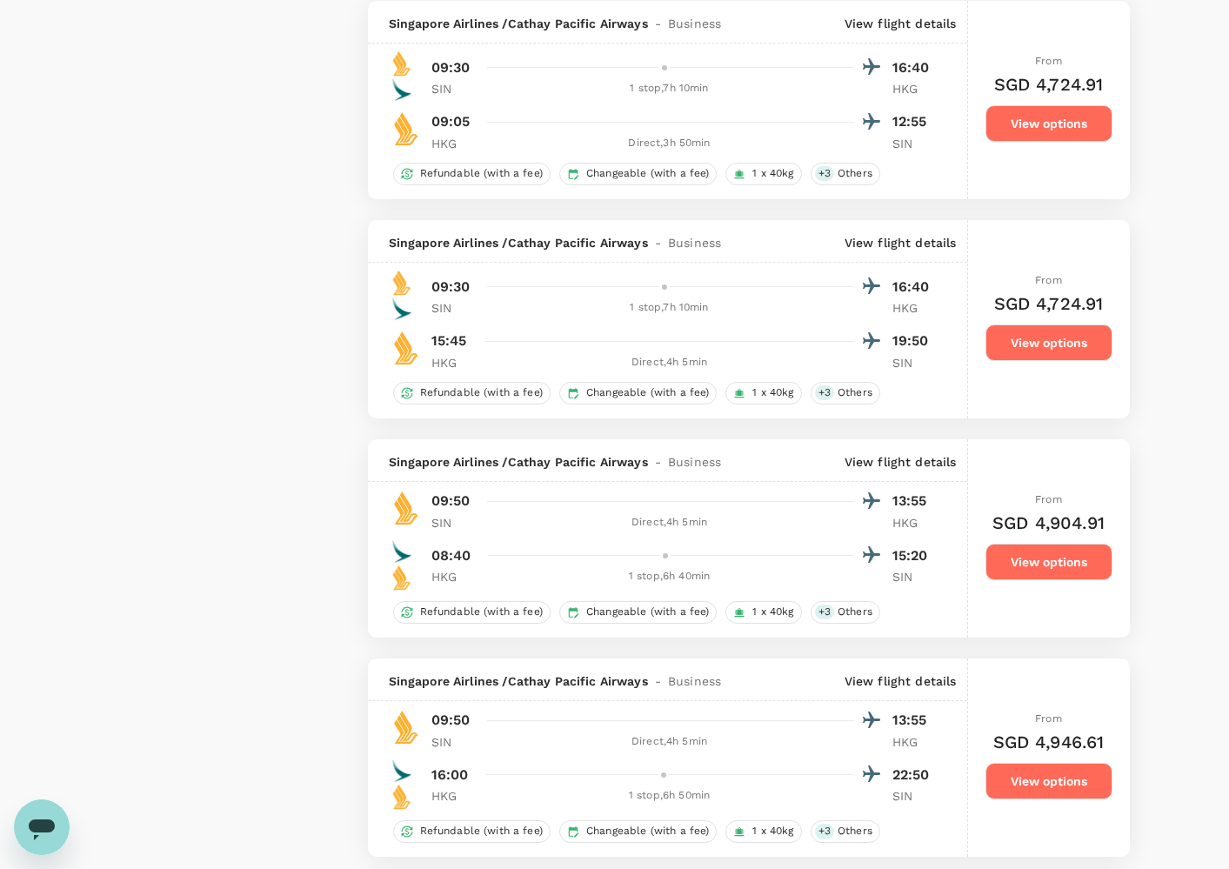
click at [916, 464] on p "View flight details" at bounding box center [901, 461] width 112 height 17
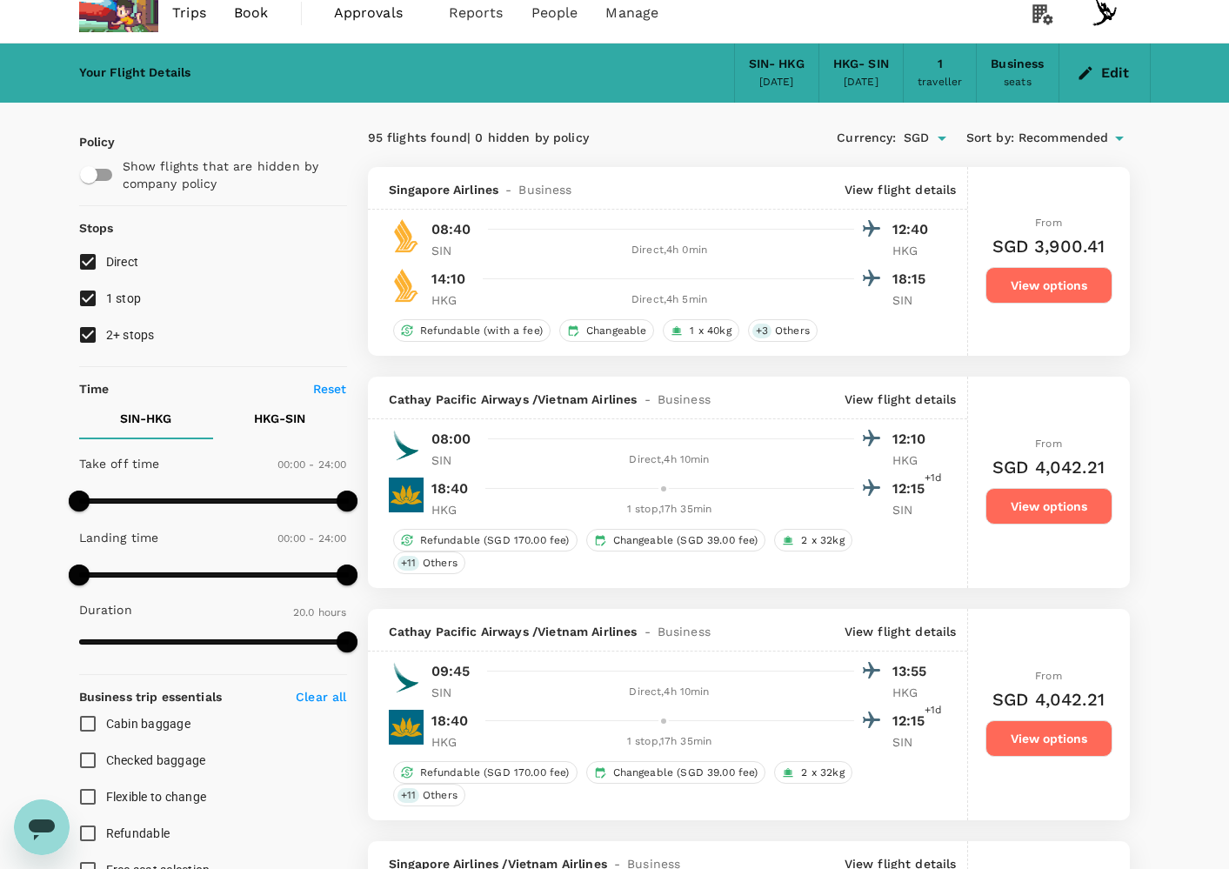
scroll to position [0, 0]
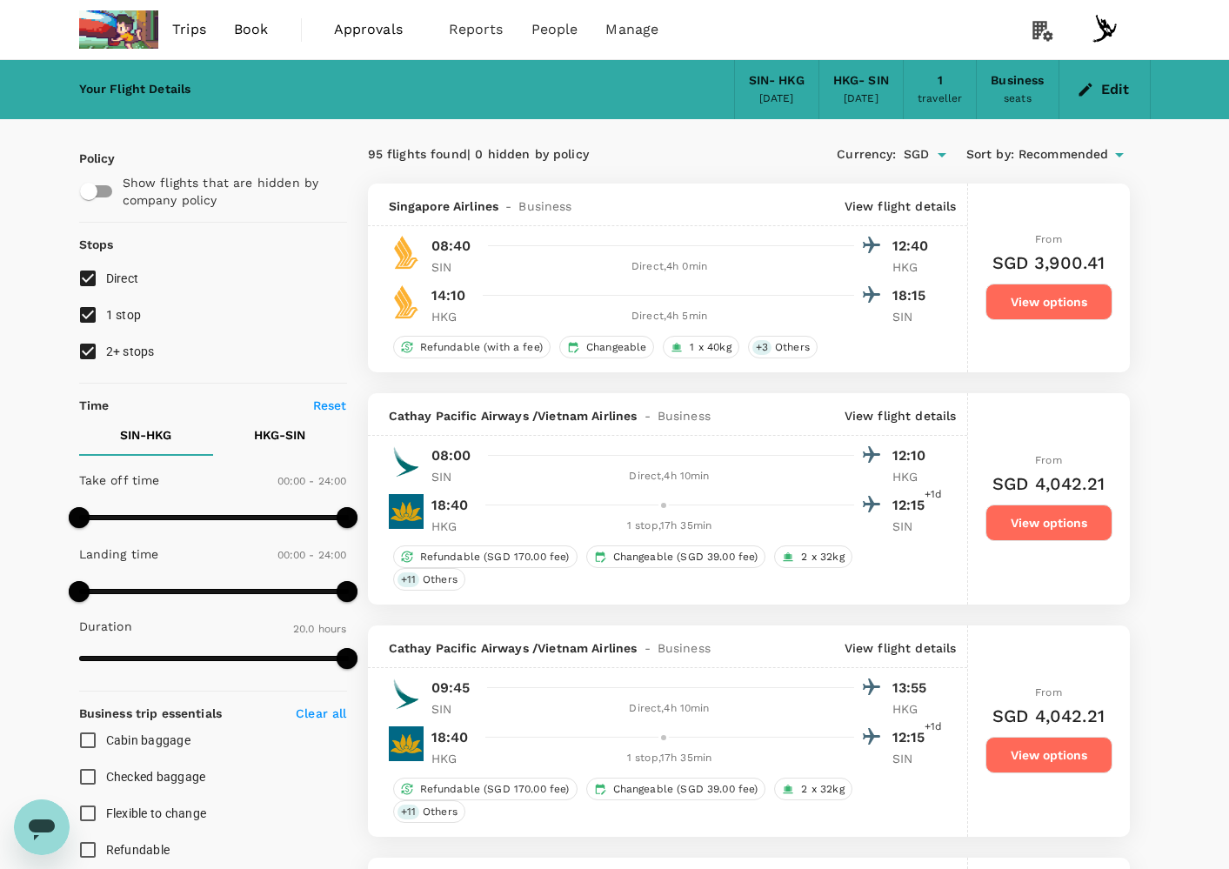
click at [253, 444] on button "HKG - SIN" at bounding box center [280, 435] width 134 height 42
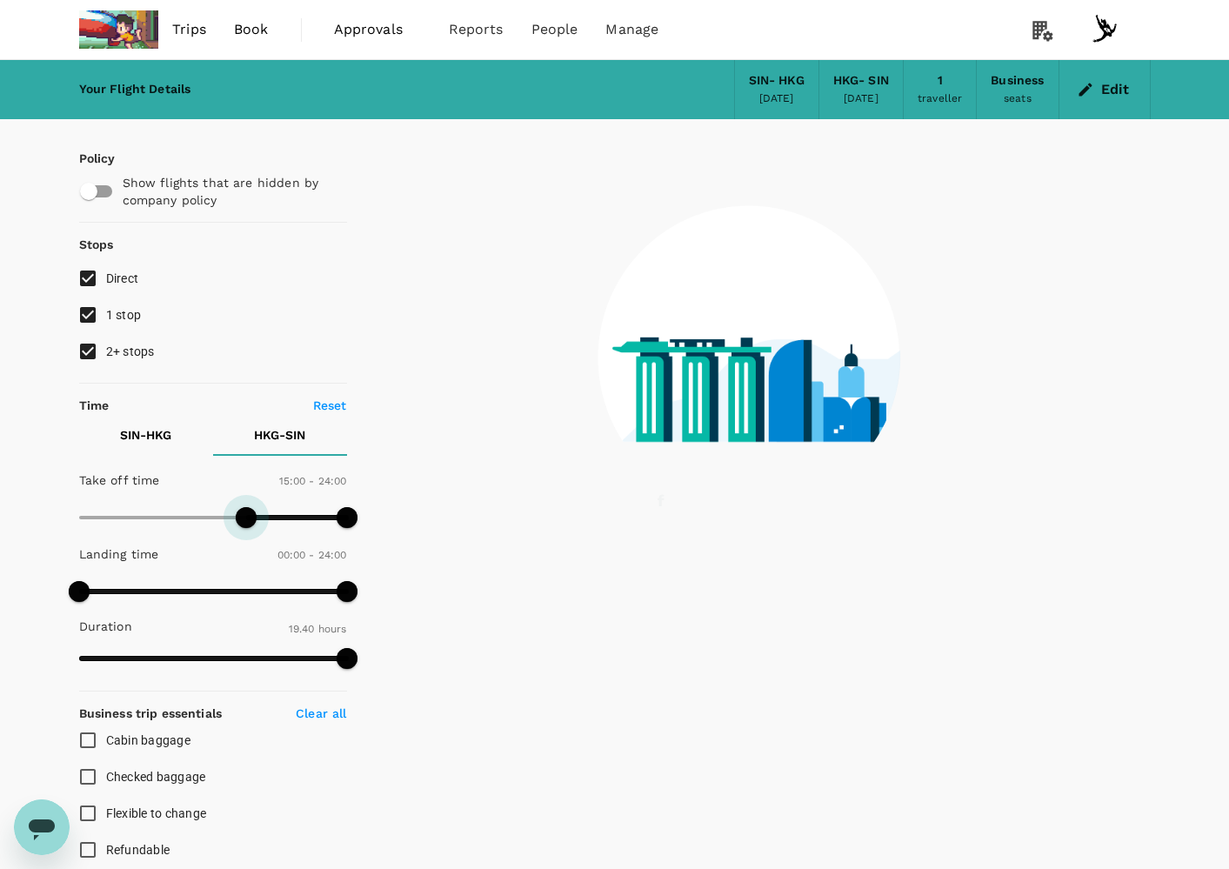
type input "840"
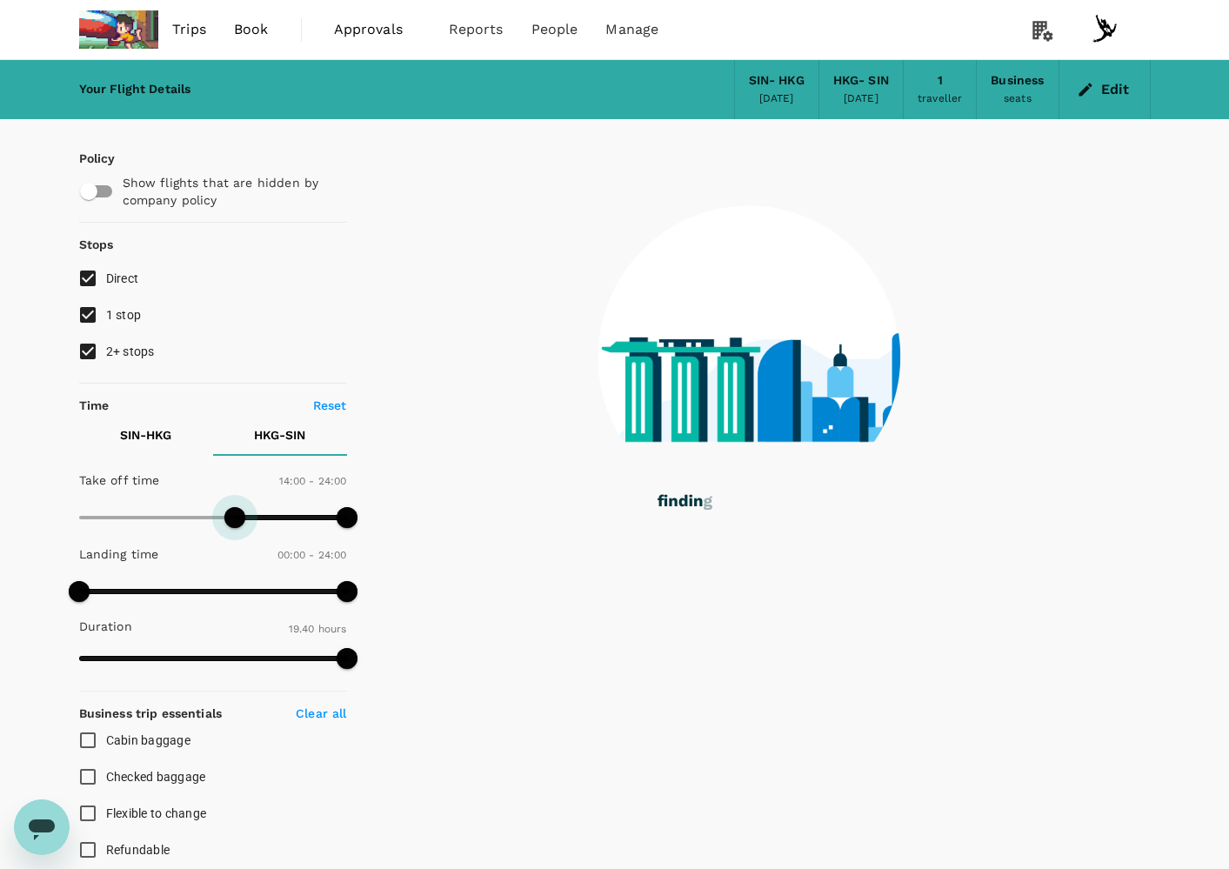
drag, startPoint x: 80, startPoint y: 516, endPoint x: 234, endPoint y: 521, distance: 154.0
click at [234, 521] on span at bounding box center [234, 517] width 21 height 21
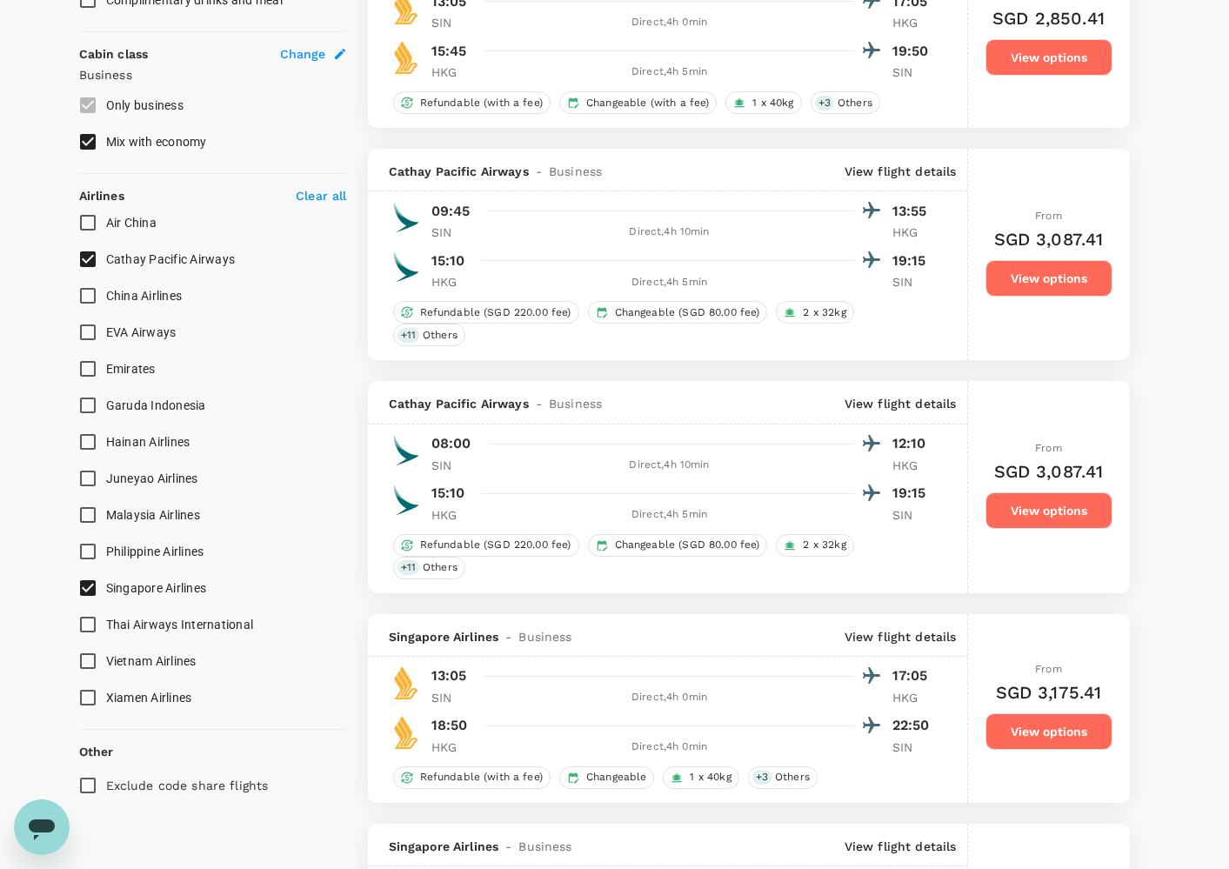
scroll to position [1440, 0]
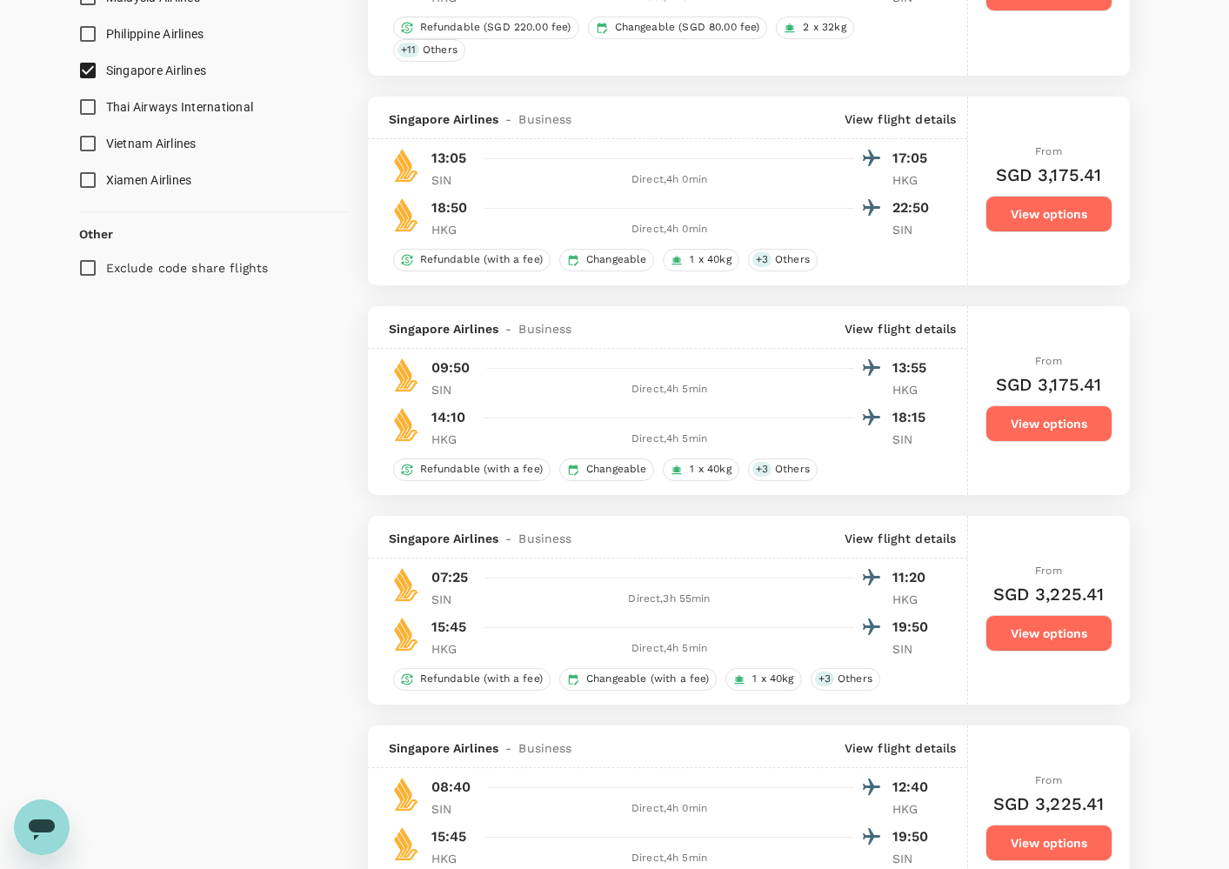
checkbox input "false"
checkbox input "true"
checkbox input "false"
checkbox input "true"
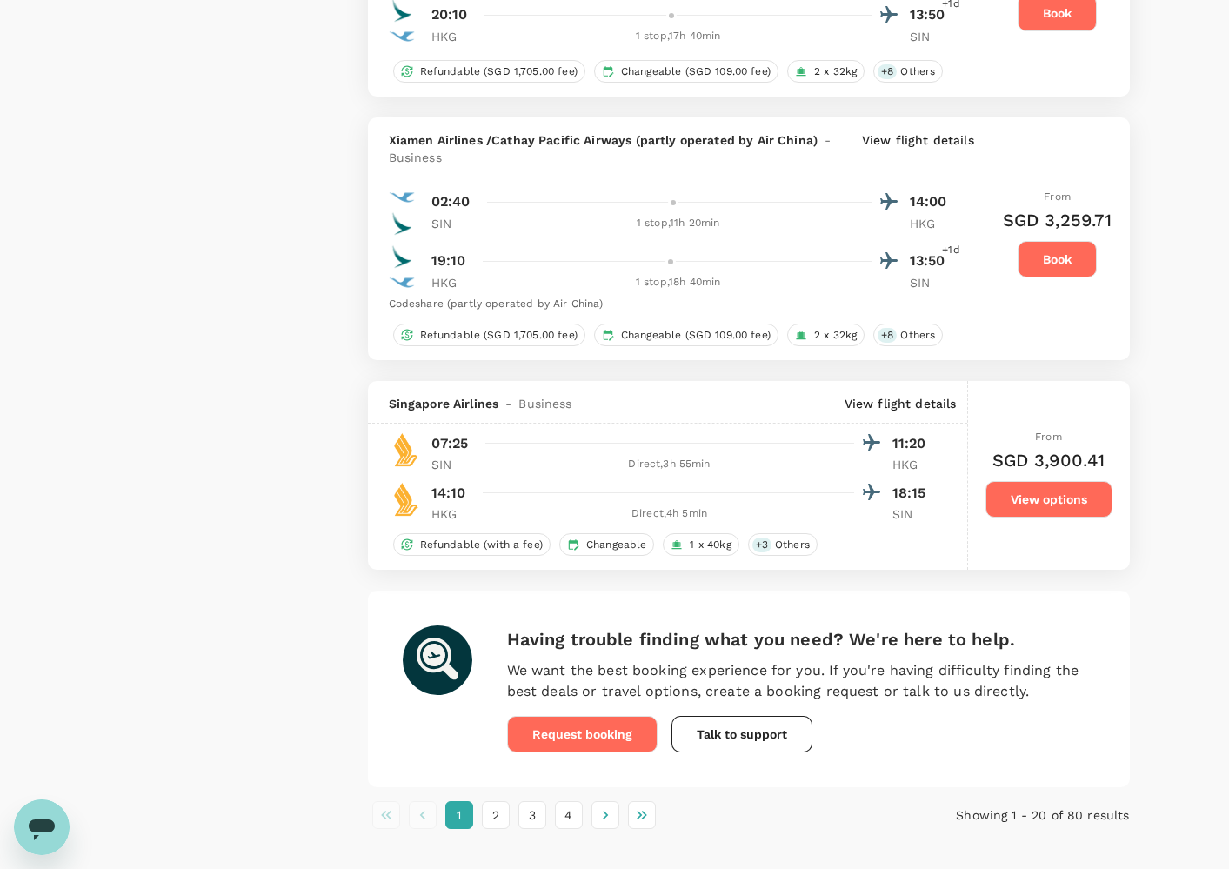
scroll to position [4012, 0]
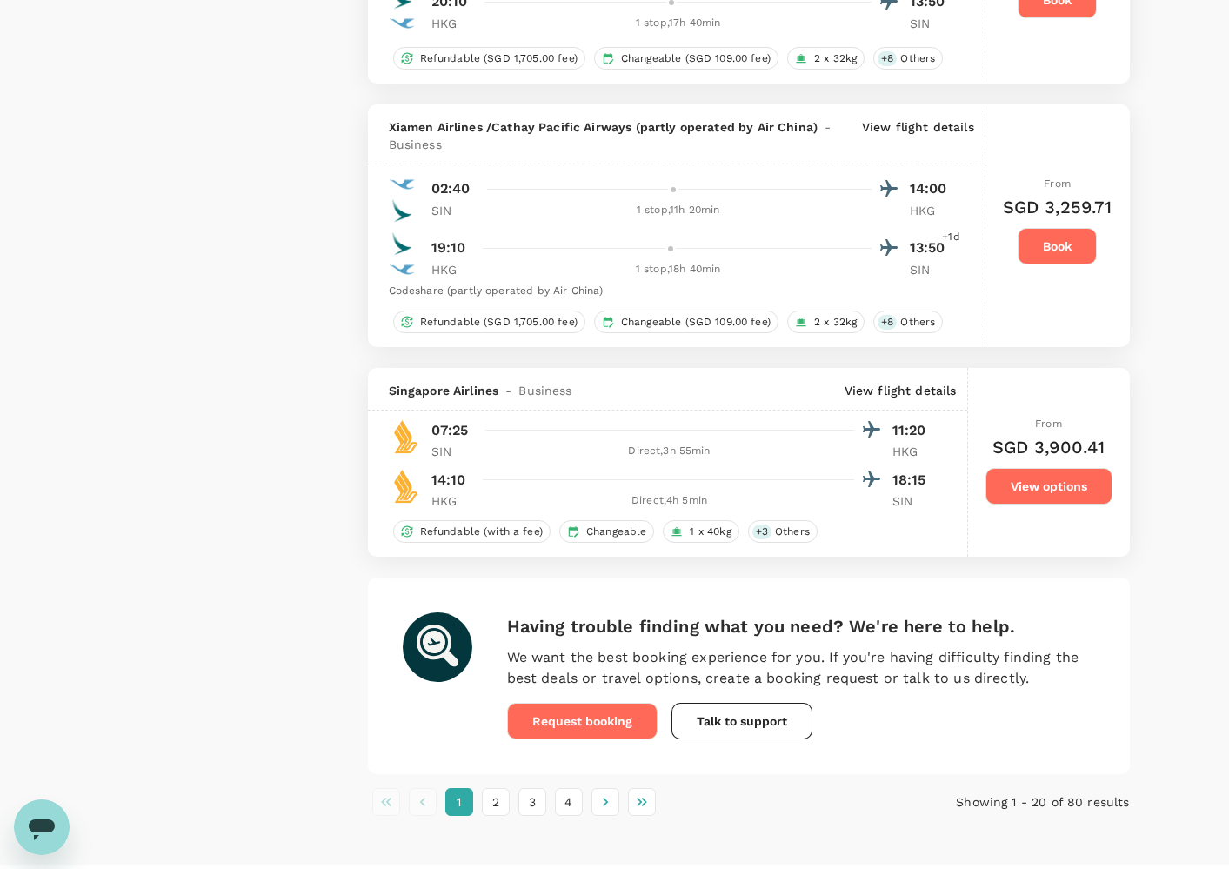
click at [476, 811] on li "1" at bounding box center [459, 802] width 37 height 28
click at [486, 815] on button "2" at bounding box center [496, 802] width 28 height 28
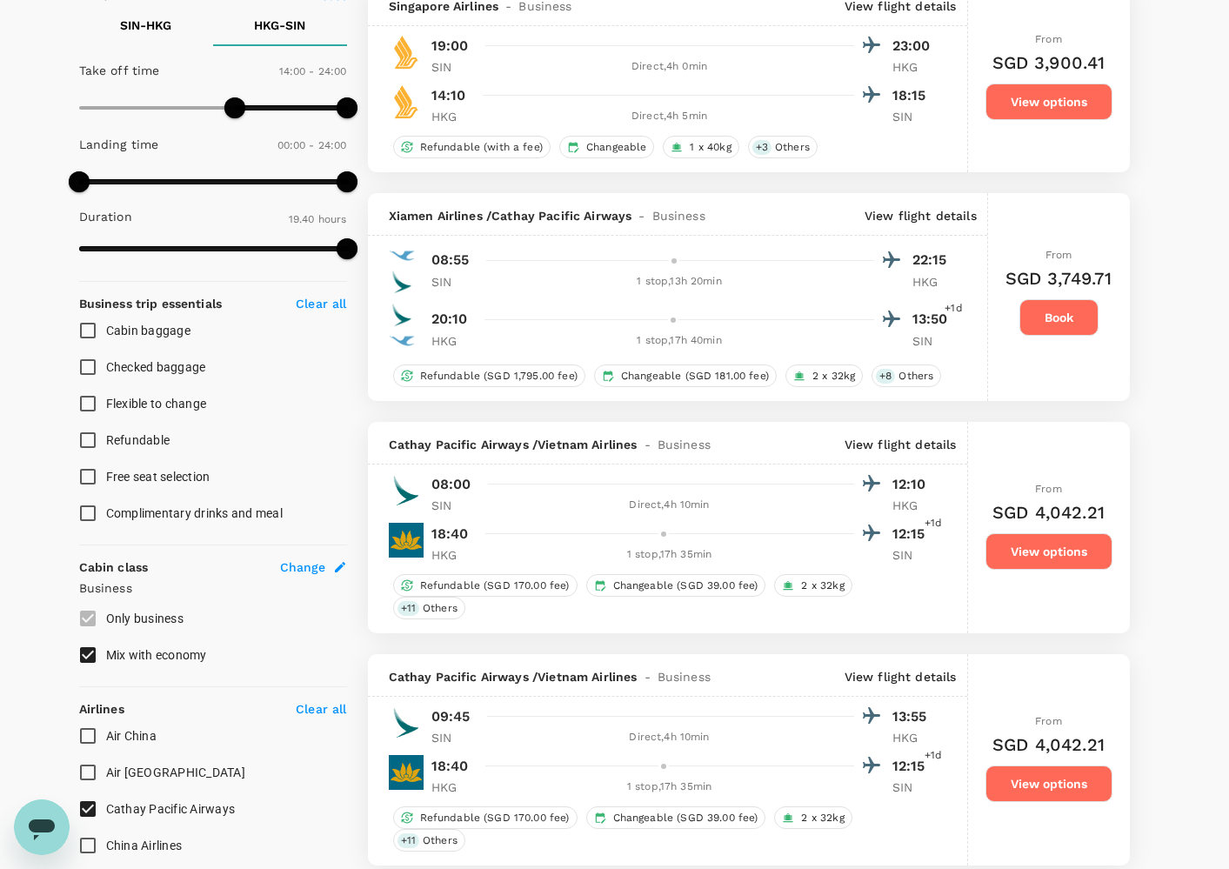
scroll to position [341, 0]
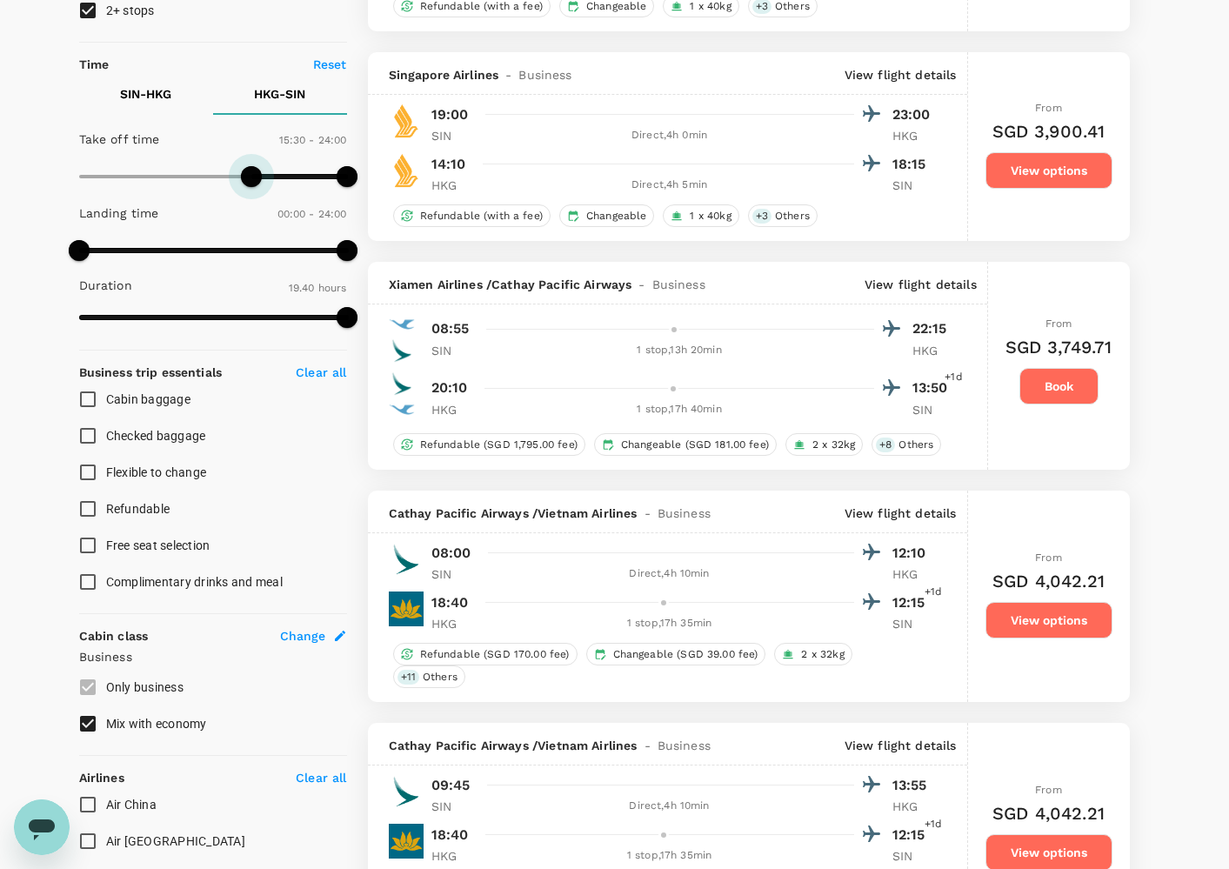
type input "960"
drag, startPoint x: 233, startPoint y: 171, endPoint x: 257, endPoint y: 174, distance: 23.6
click at [257, 174] on span at bounding box center [257, 176] width 21 height 21
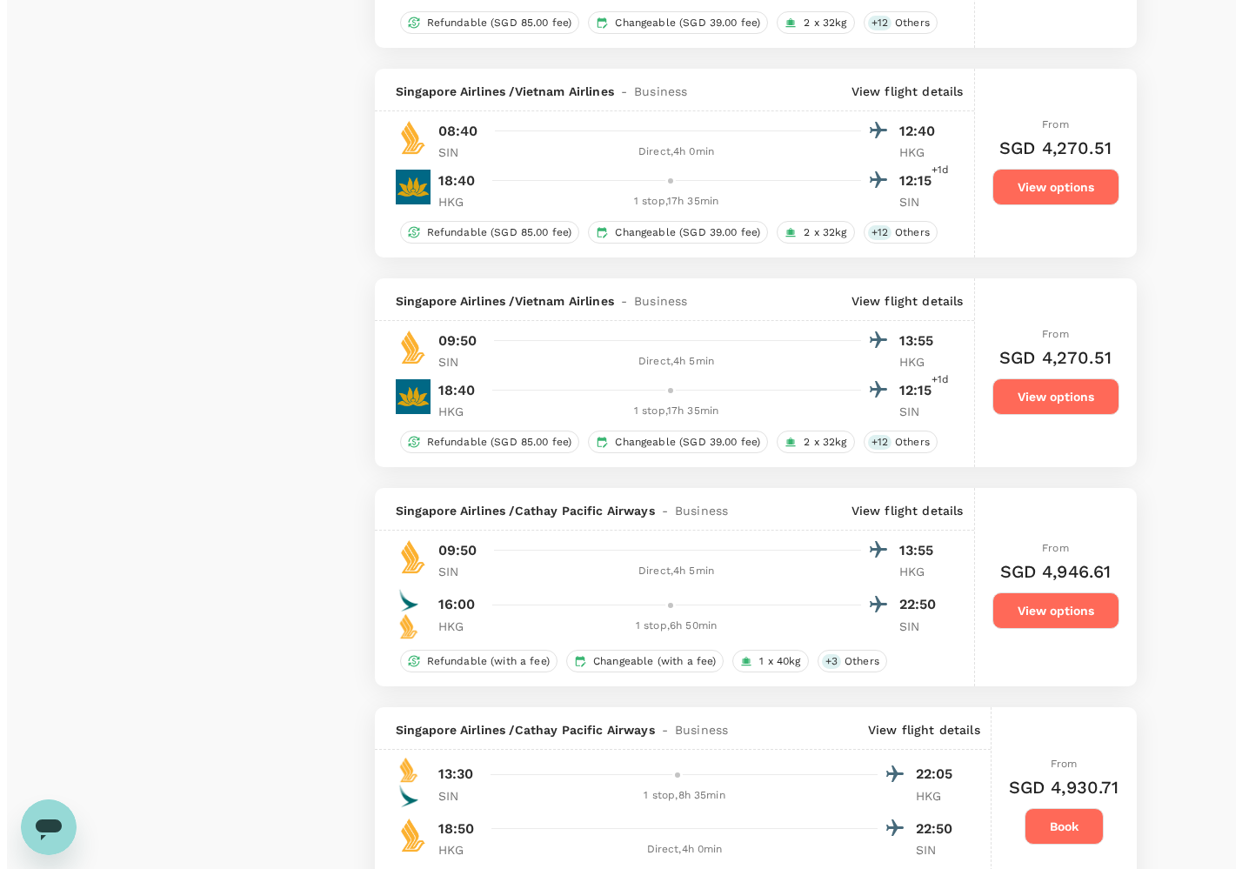
scroll to position [3846, 0]
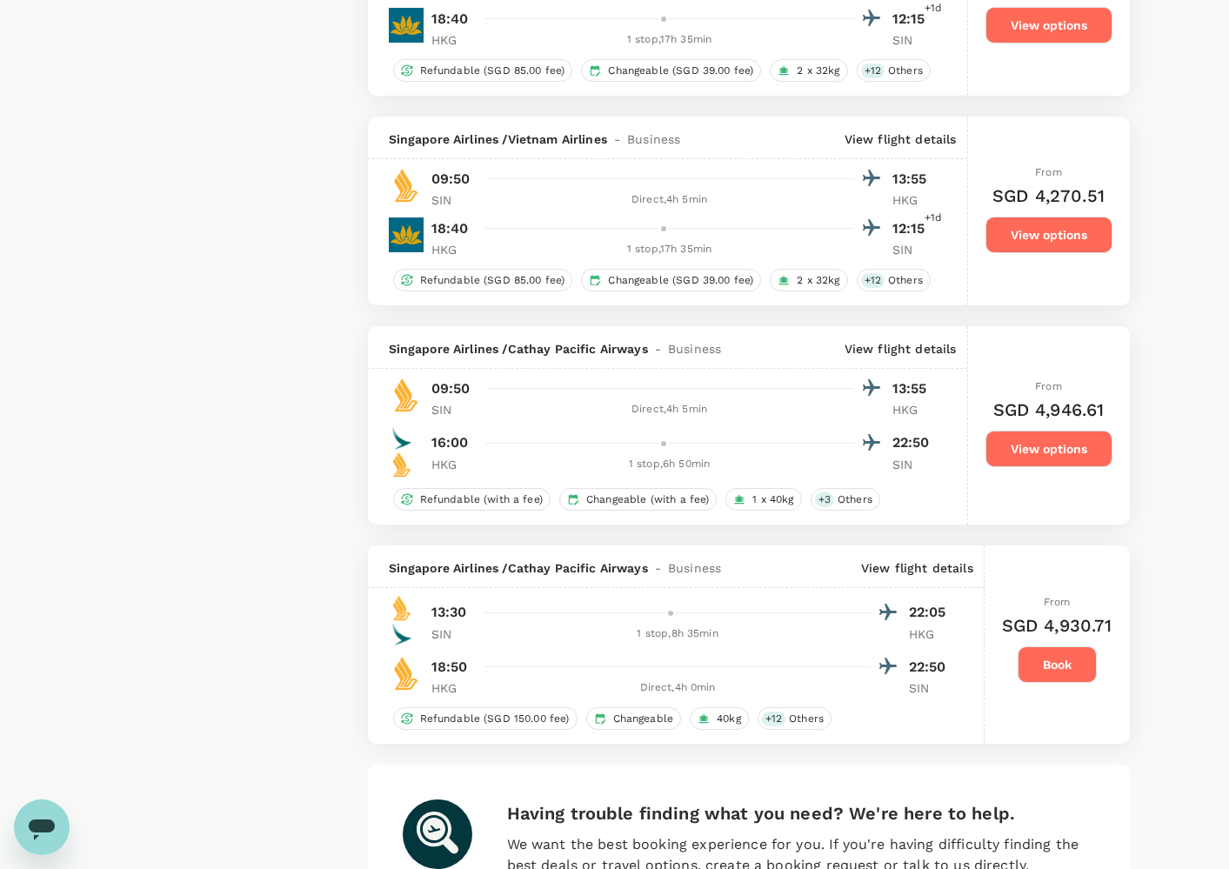
click at [917, 357] on p "View flight details" at bounding box center [901, 348] width 112 height 17
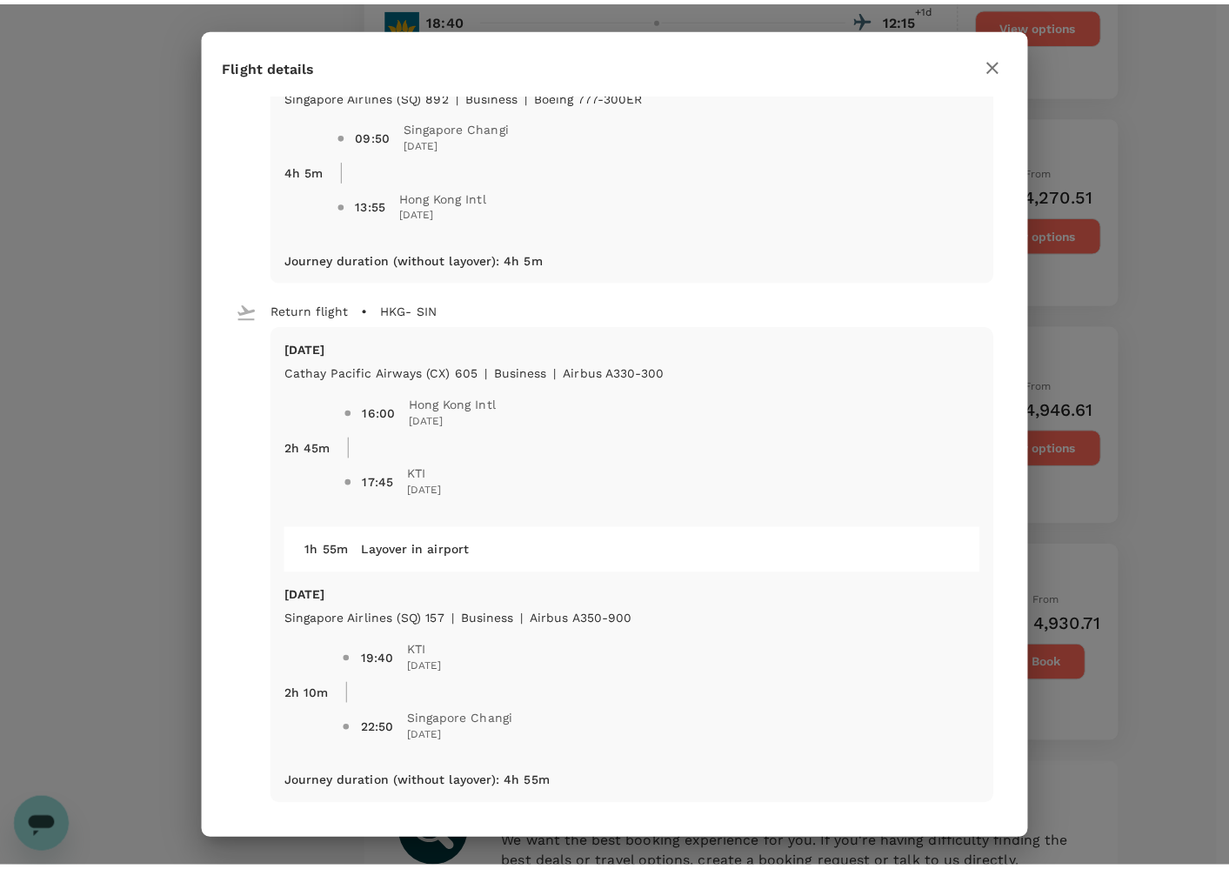
scroll to position [75, 0]
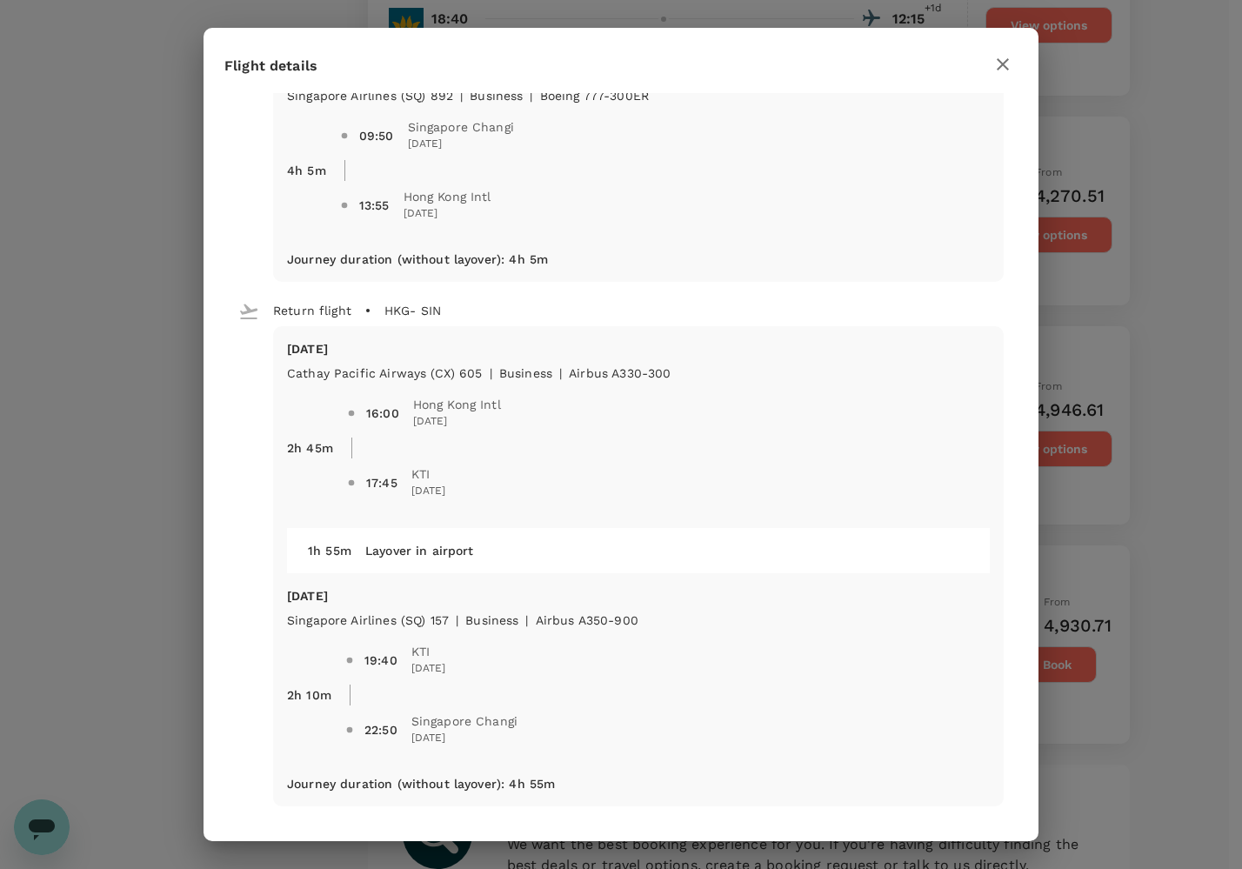
click at [417, 465] on span "KTI" at bounding box center [428, 473] width 35 height 17
click at [1167, 408] on div "Flight details Depart flight SIN - HKG [DATE] Singapore Airlines (SQ) 892 | bus…" at bounding box center [621, 434] width 1242 height 869
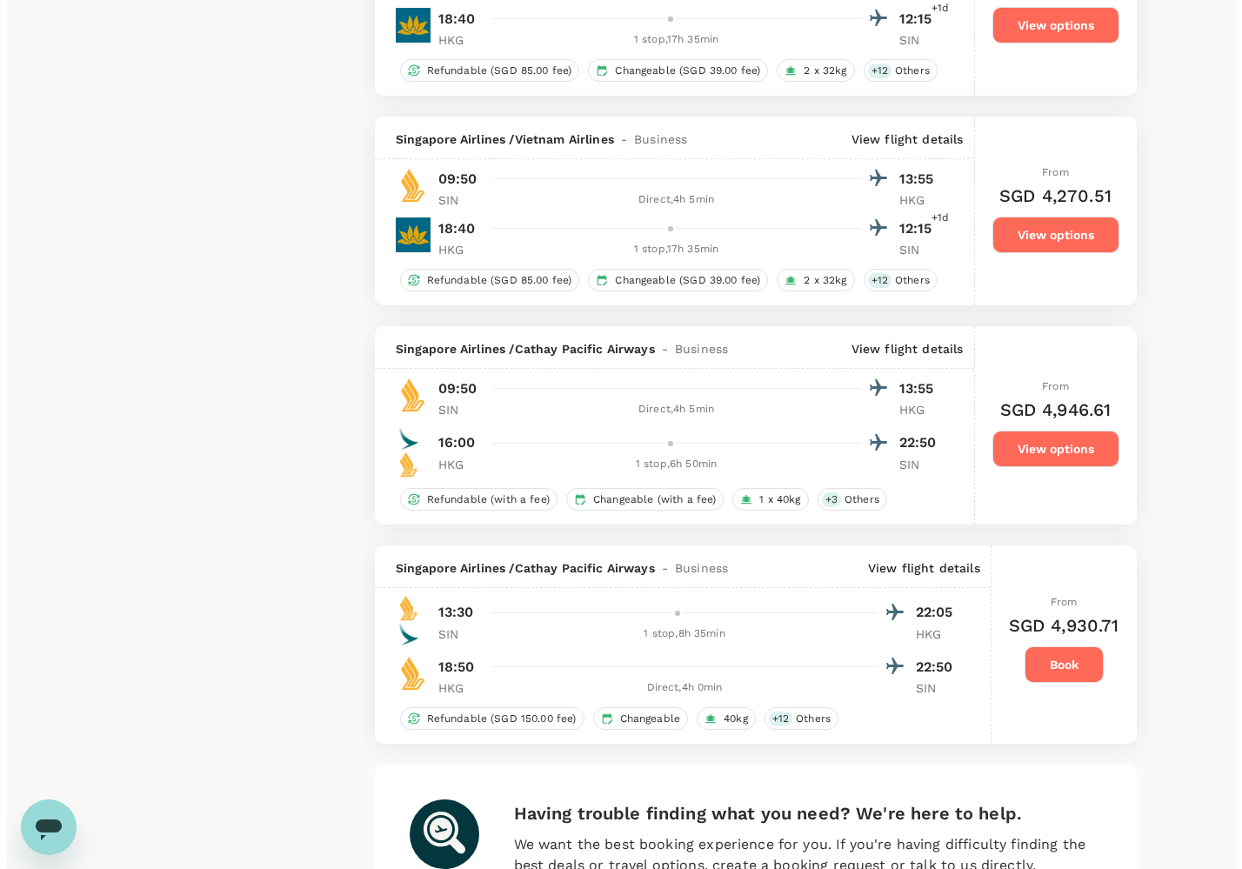
scroll to position [4089, 0]
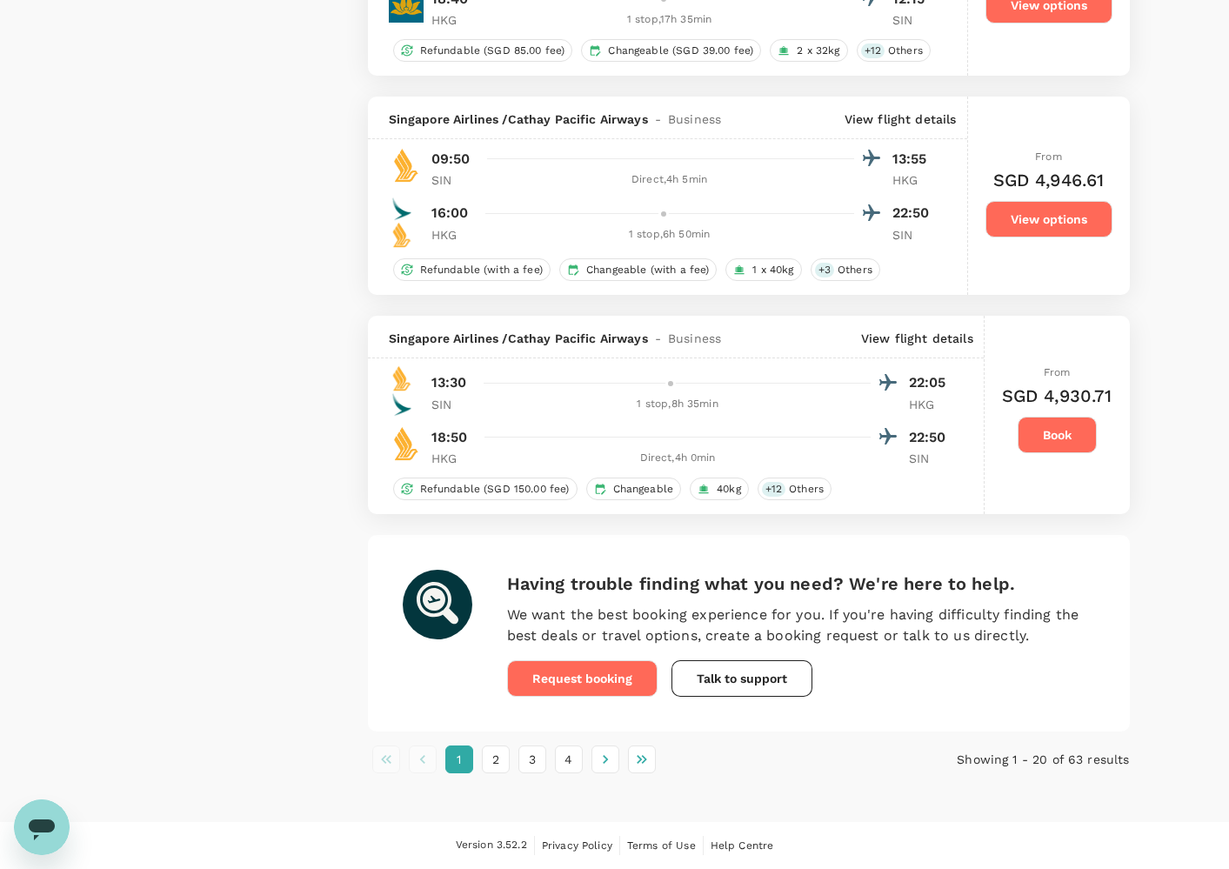
click at [931, 327] on div "Singapore Airlines / Cathay Pacific Airways - Business View flight details" at bounding box center [676, 337] width 616 height 43
click at [929, 339] on p "View flight details" at bounding box center [917, 338] width 112 height 17
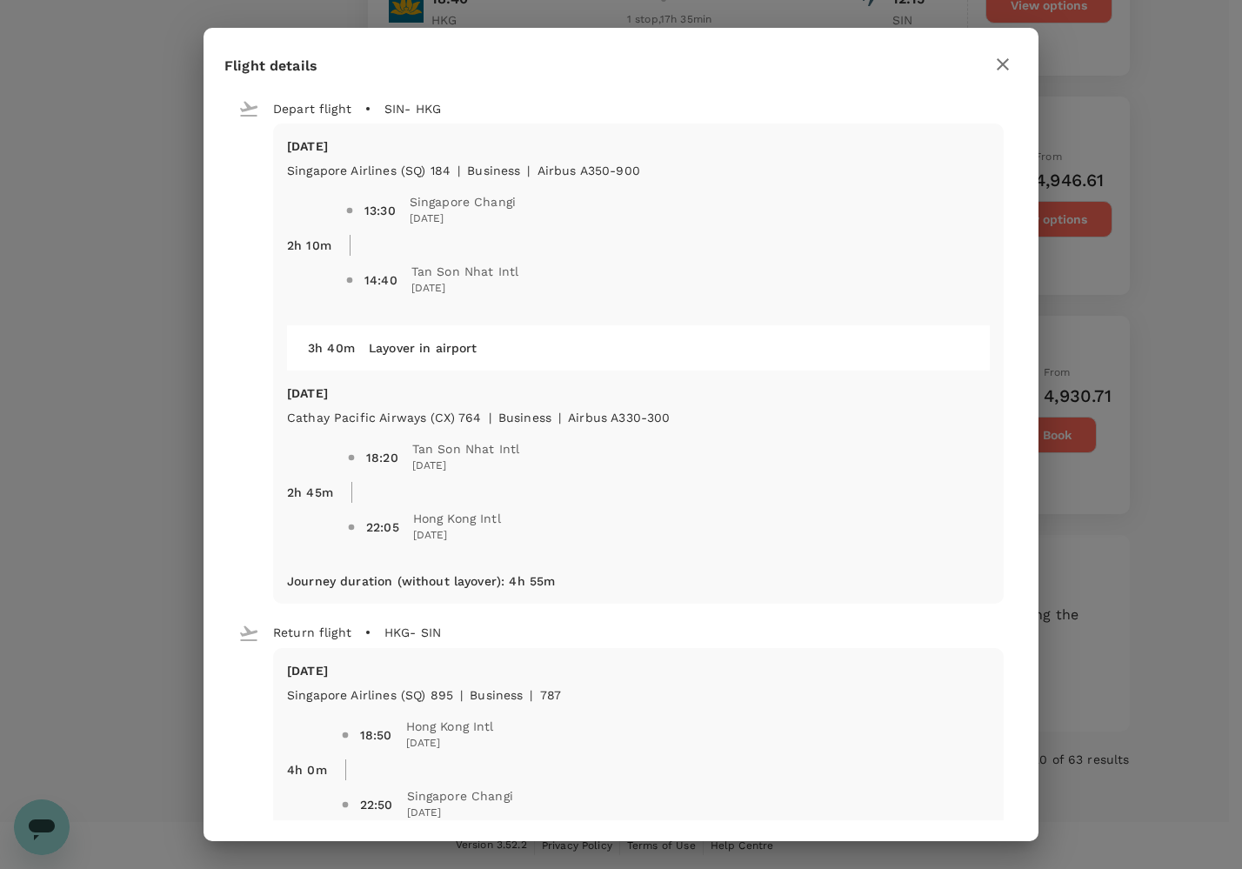
scroll to position [75, 0]
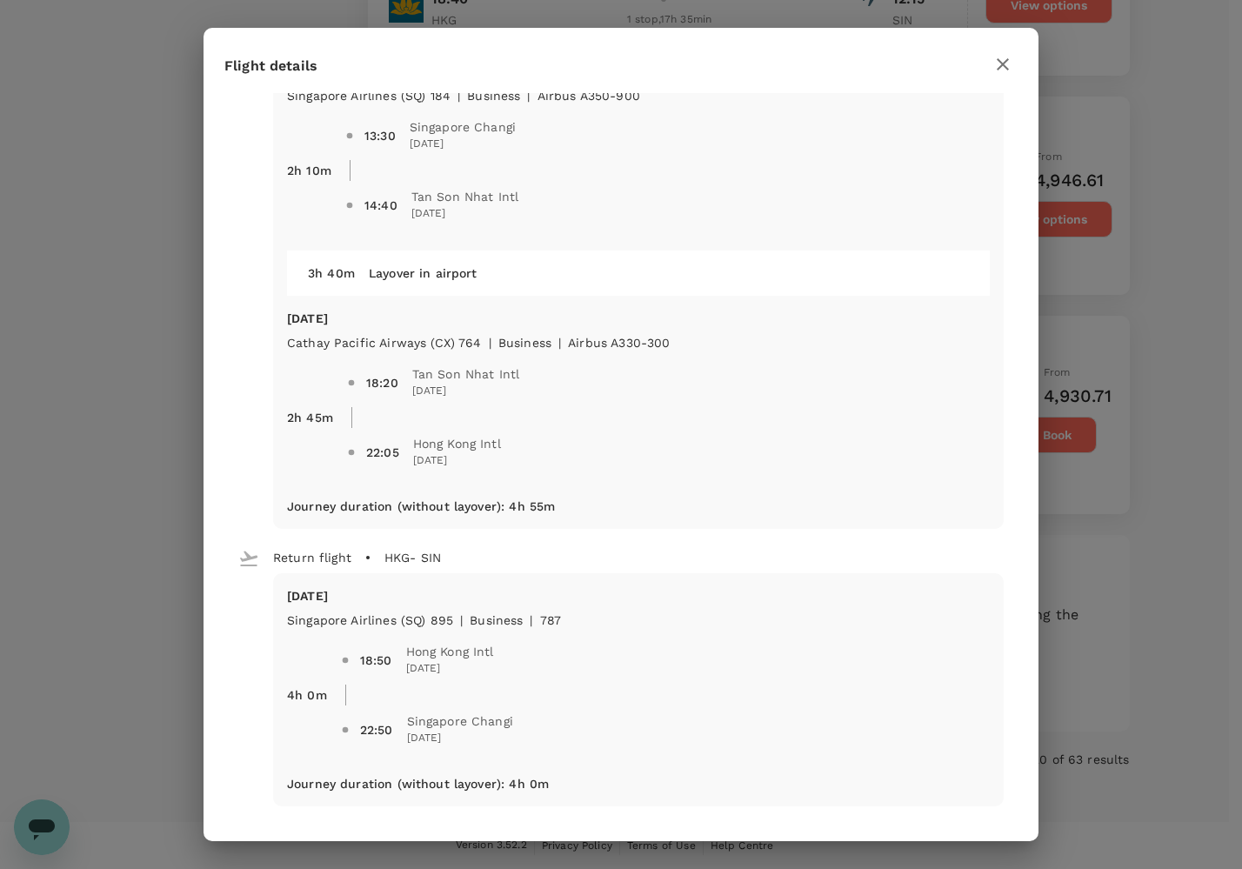
click at [1184, 254] on div "Flight details Depart flight SIN - HKG [DATE] Singapore Airlines (SQ) 184 | bus…" at bounding box center [621, 434] width 1242 height 869
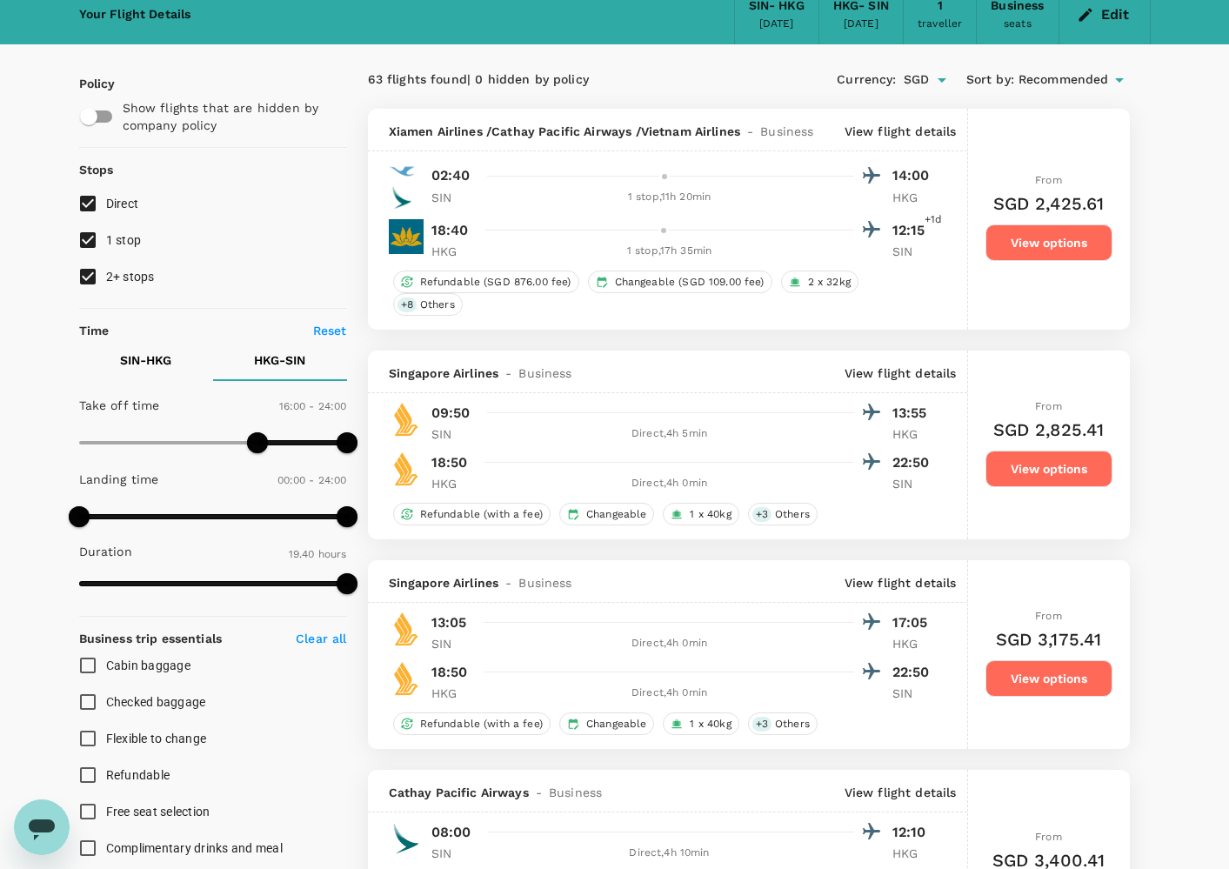
click at [913, 111] on div "Xiamen Airlines / Cathay Pacific Airways / Vietnam Airlines - Business View fli…" at bounding box center [667, 130] width 599 height 43
click at [904, 129] on p "View flight details" at bounding box center [901, 131] width 112 height 17
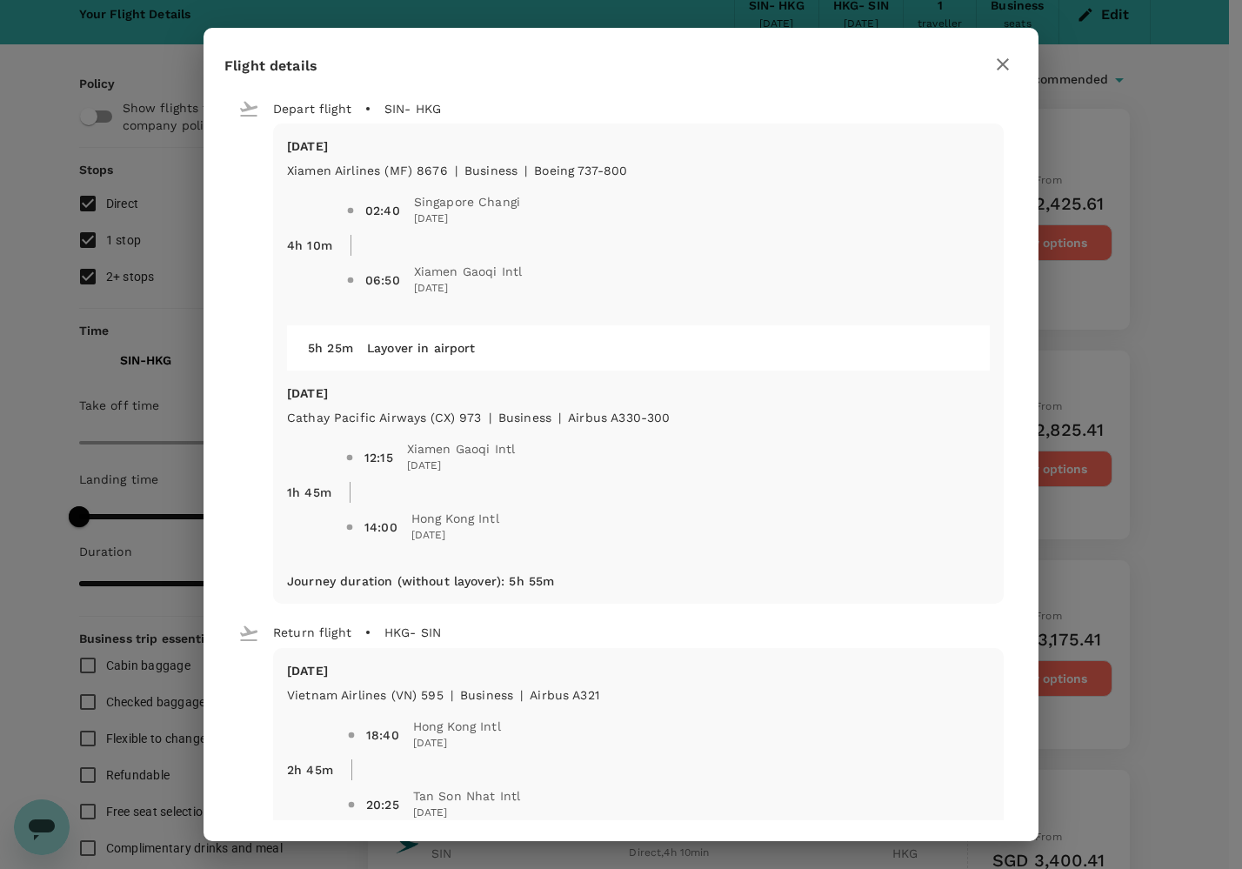
click at [1065, 250] on div "Flight details Depart flight SIN - HKG [DATE] Xiamen Airlines (MF) 8676 | busin…" at bounding box center [621, 434] width 1242 height 869
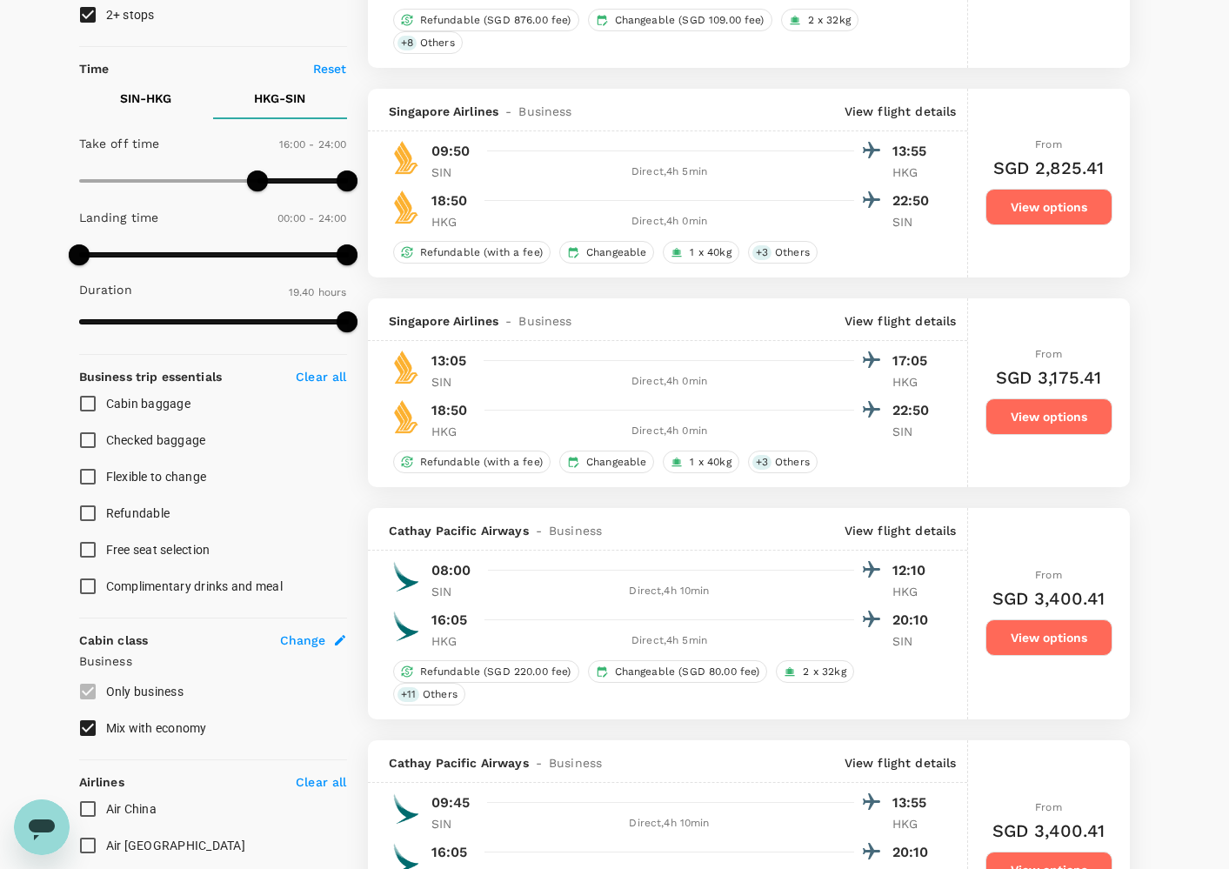
scroll to position [336, 0]
click at [891, 320] on p "View flight details" at bounding box center [901, 321] width 112 height 17
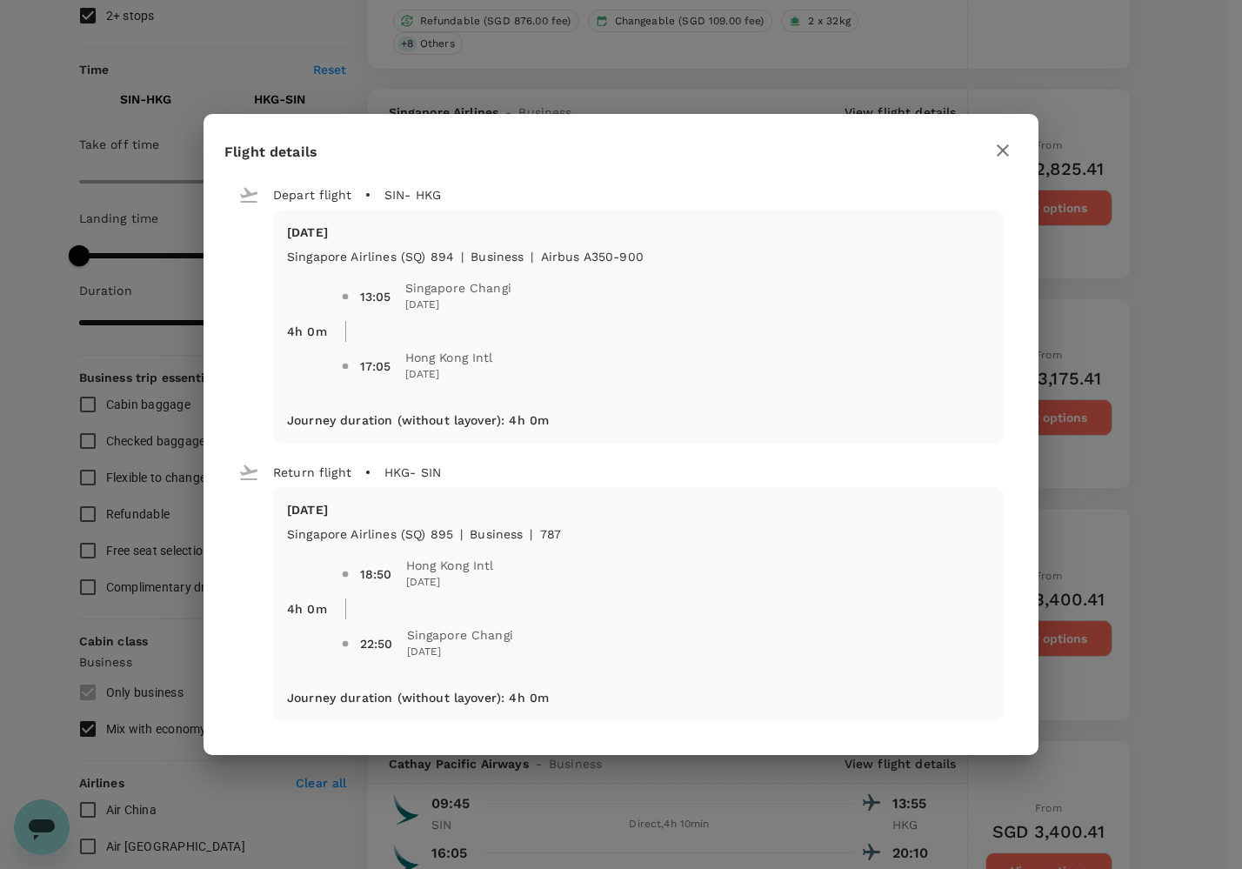
click at [1199, 504] on div "Flight details Depart flight SIN - HKG [DATE] Singapore Airlines (SQ) 894 | bus…" at bounding box center [621, 434] width 1242 height 869
